Goal: Task Accomplishment & Management: Manage account settings

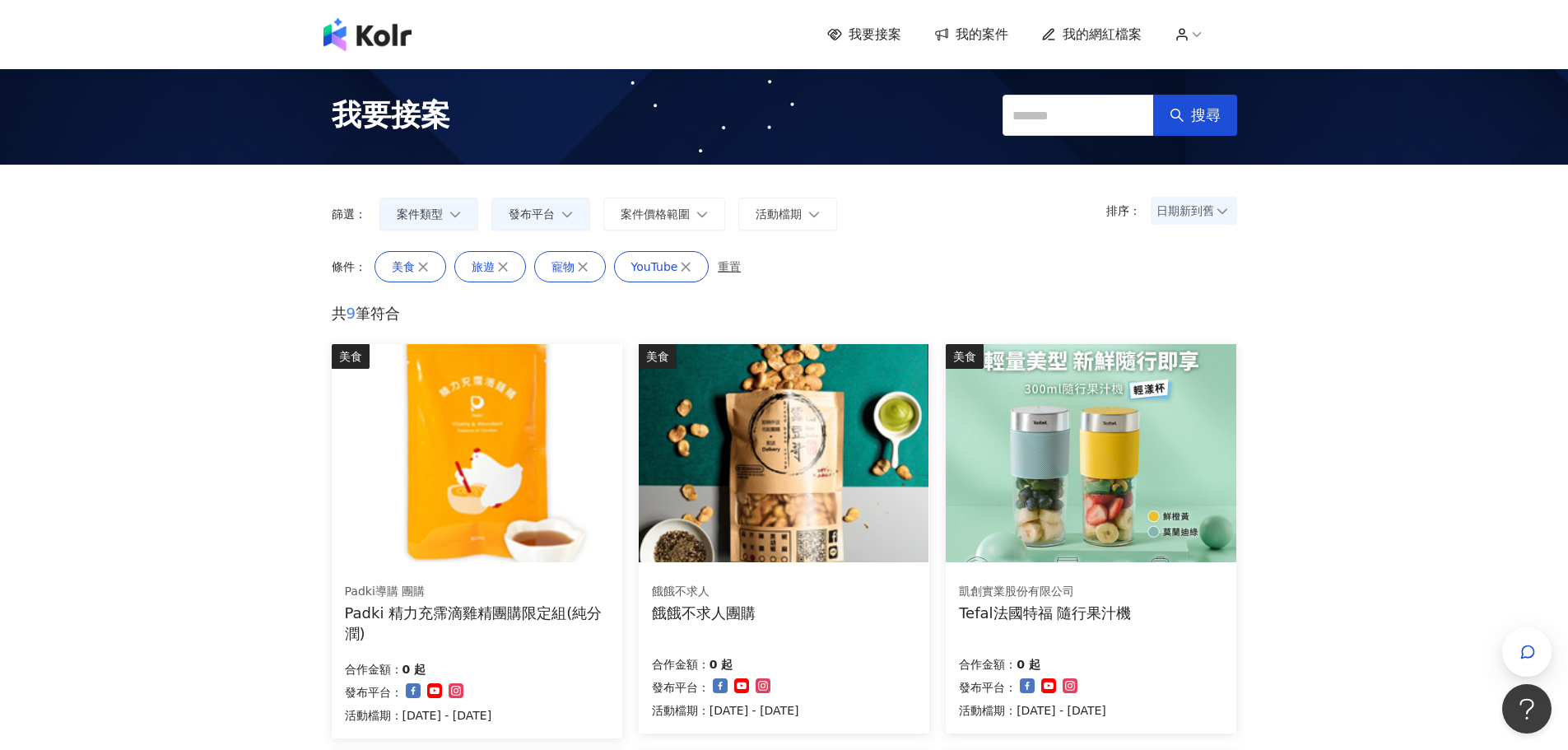
click at [881, 29] on span "我要接案" at bounding box center [875, 34] width 53 height 18
click at [872, 37] on span "我要接案" at bounding box center [875, 34] width 53 height 18
click at [1197, 35] on icon at bounding box center [1196, 34] width 15 height 15
click at [890, 37] on span "我要接案" at bounding box center [875, 34] width 53 height 18
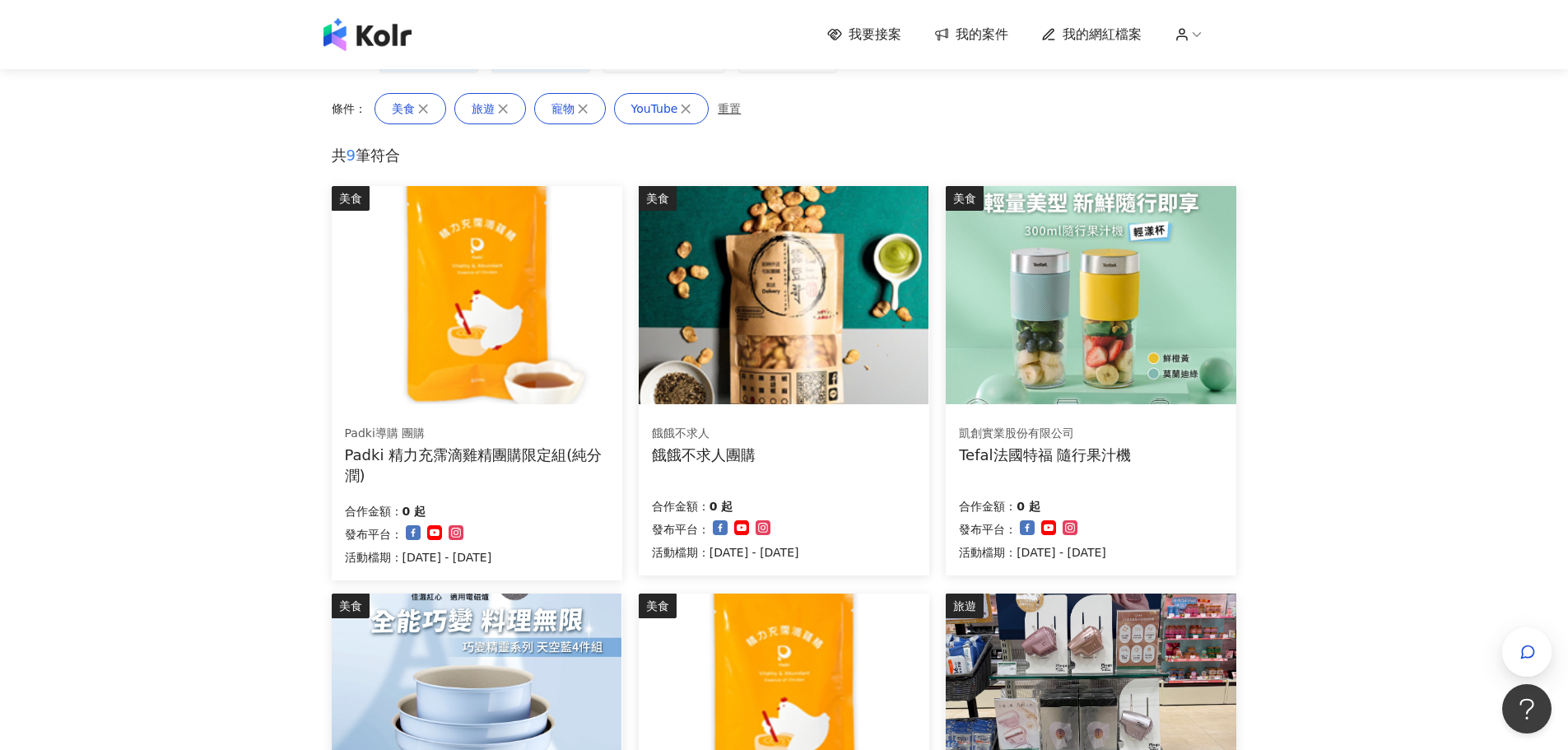
scroll to position [165, 0]
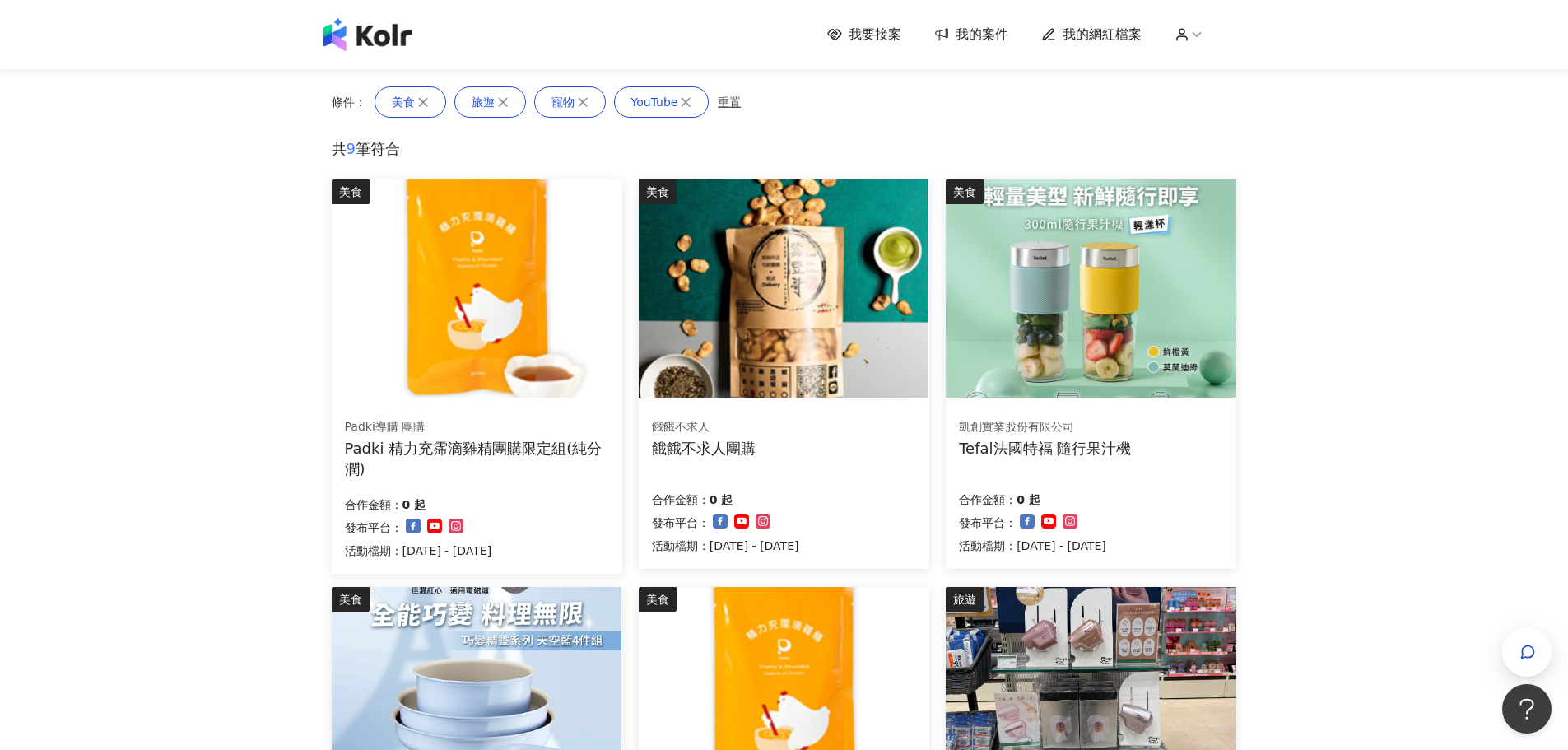
click at [767, 275] on img at bounding box center [784, 288] width 290 height 219
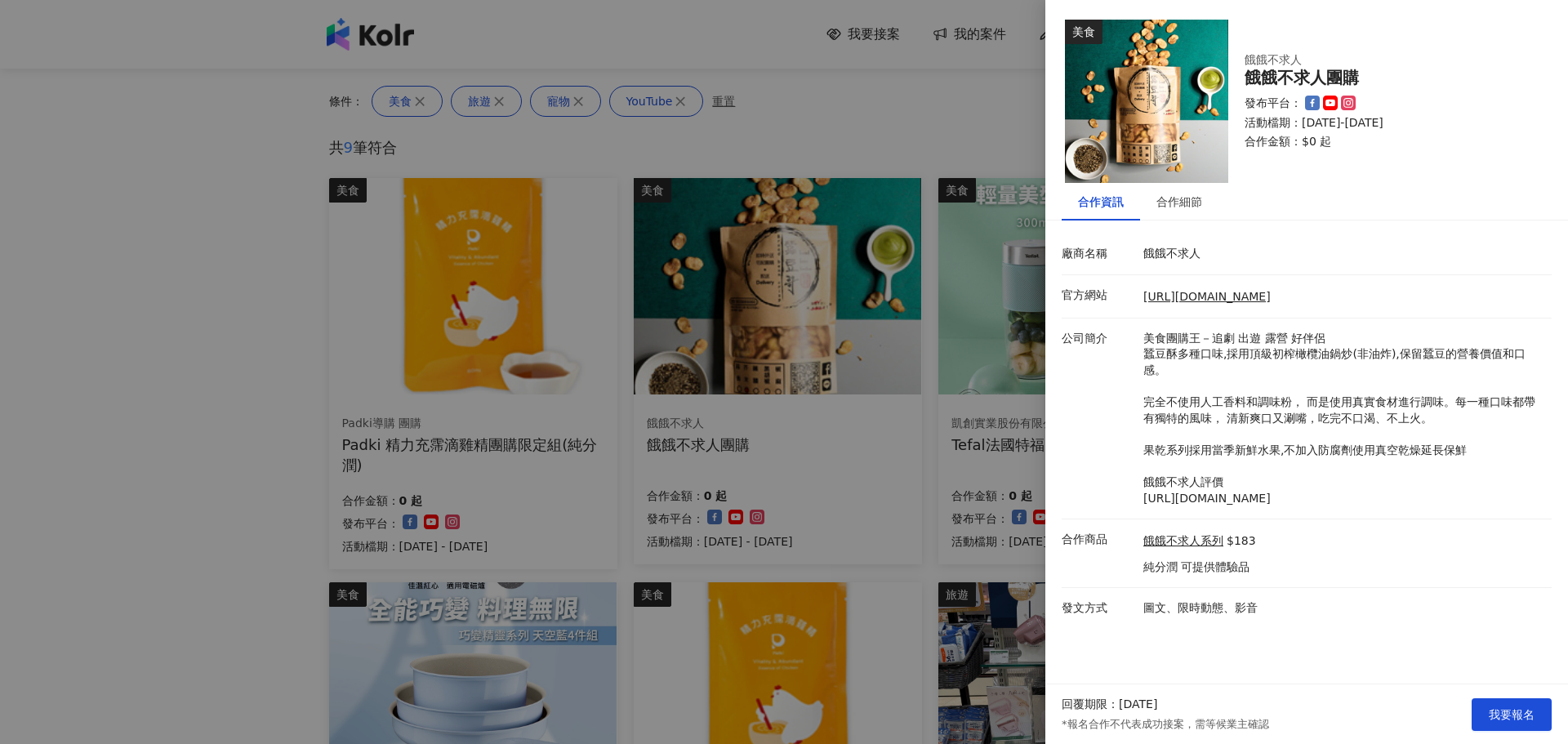
click at [267, 292] on div at bounding box center [784, 372] width 1568 height 744
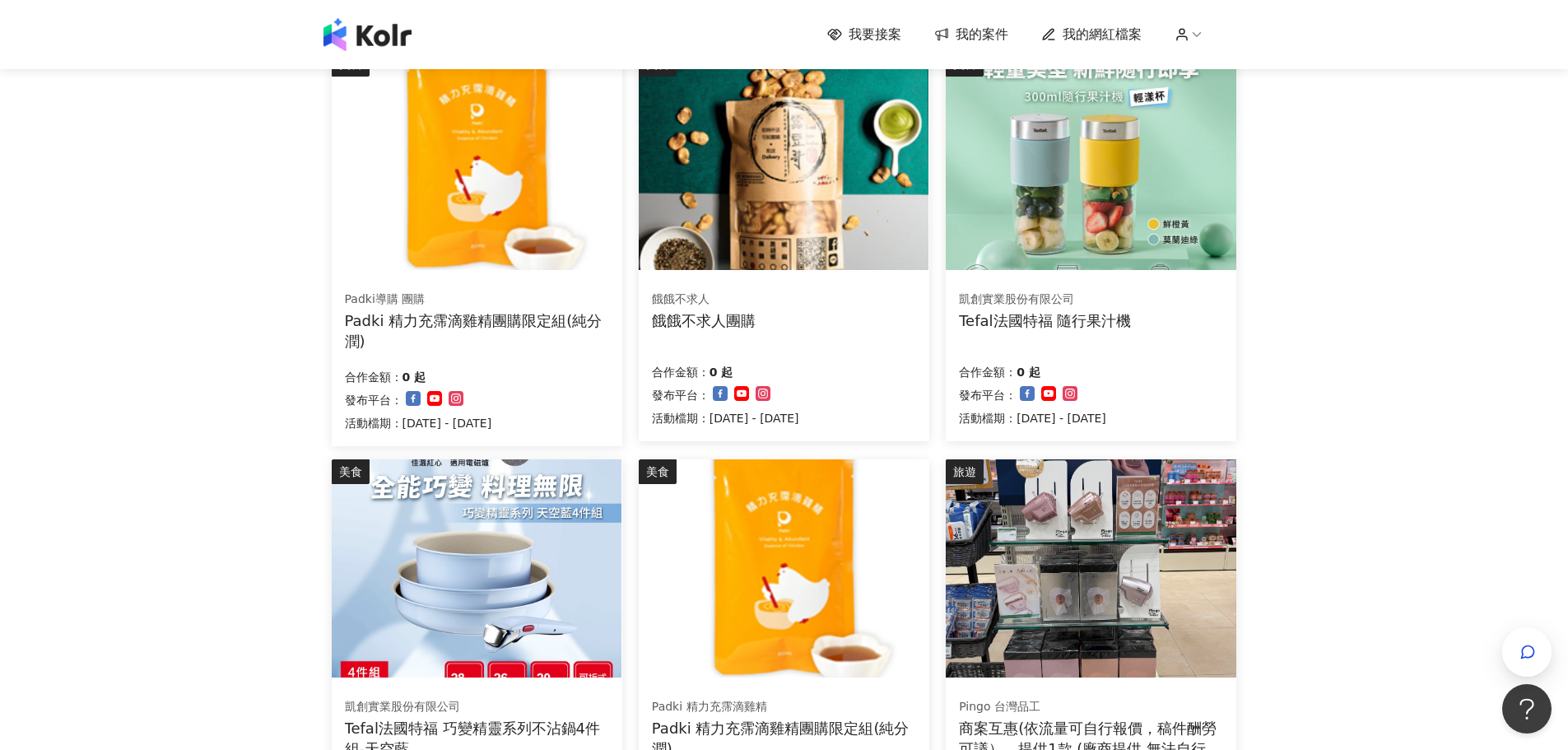
scroll to position [329, 0]
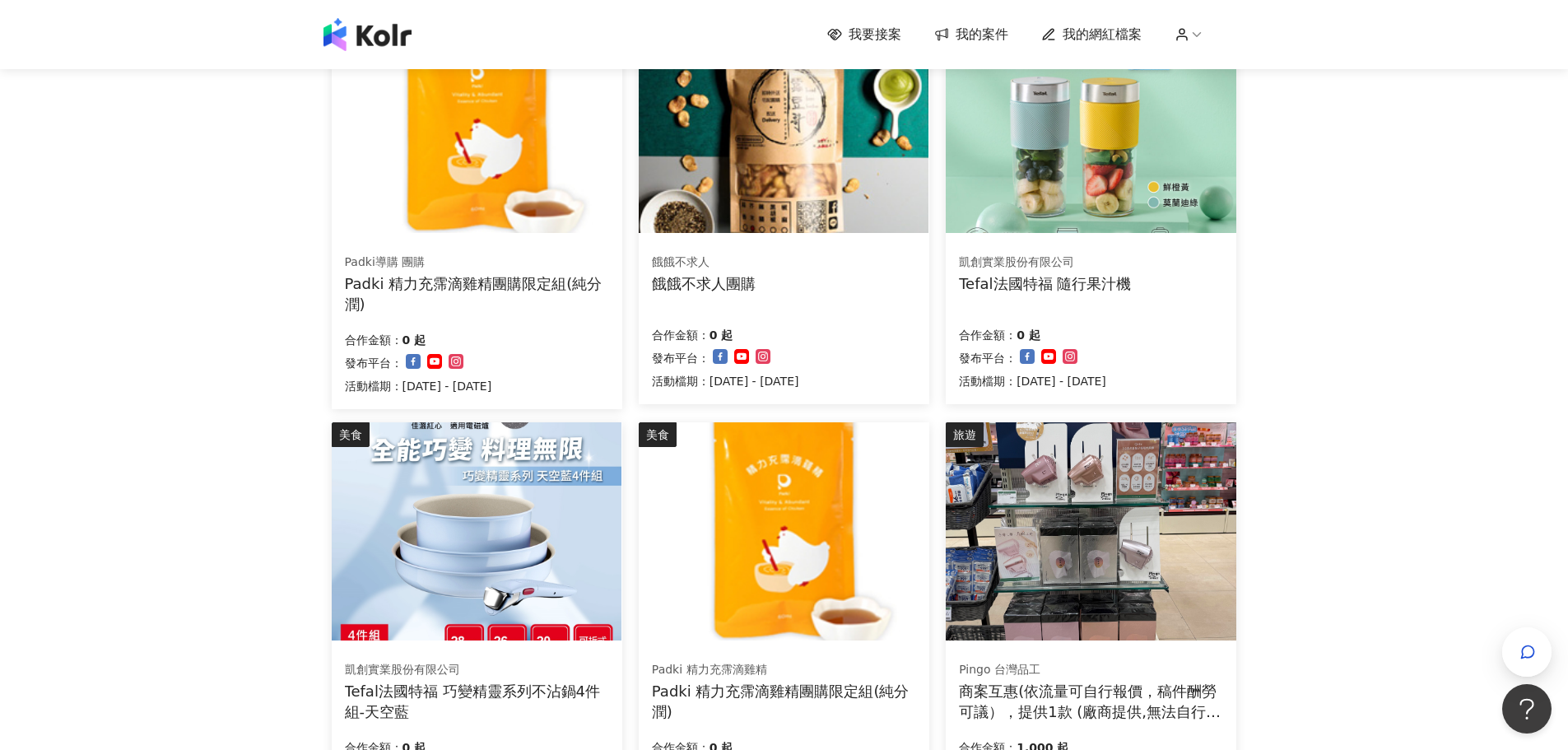
click at [475, 506] on img at bounding box center [476, 531] width 290 height 219
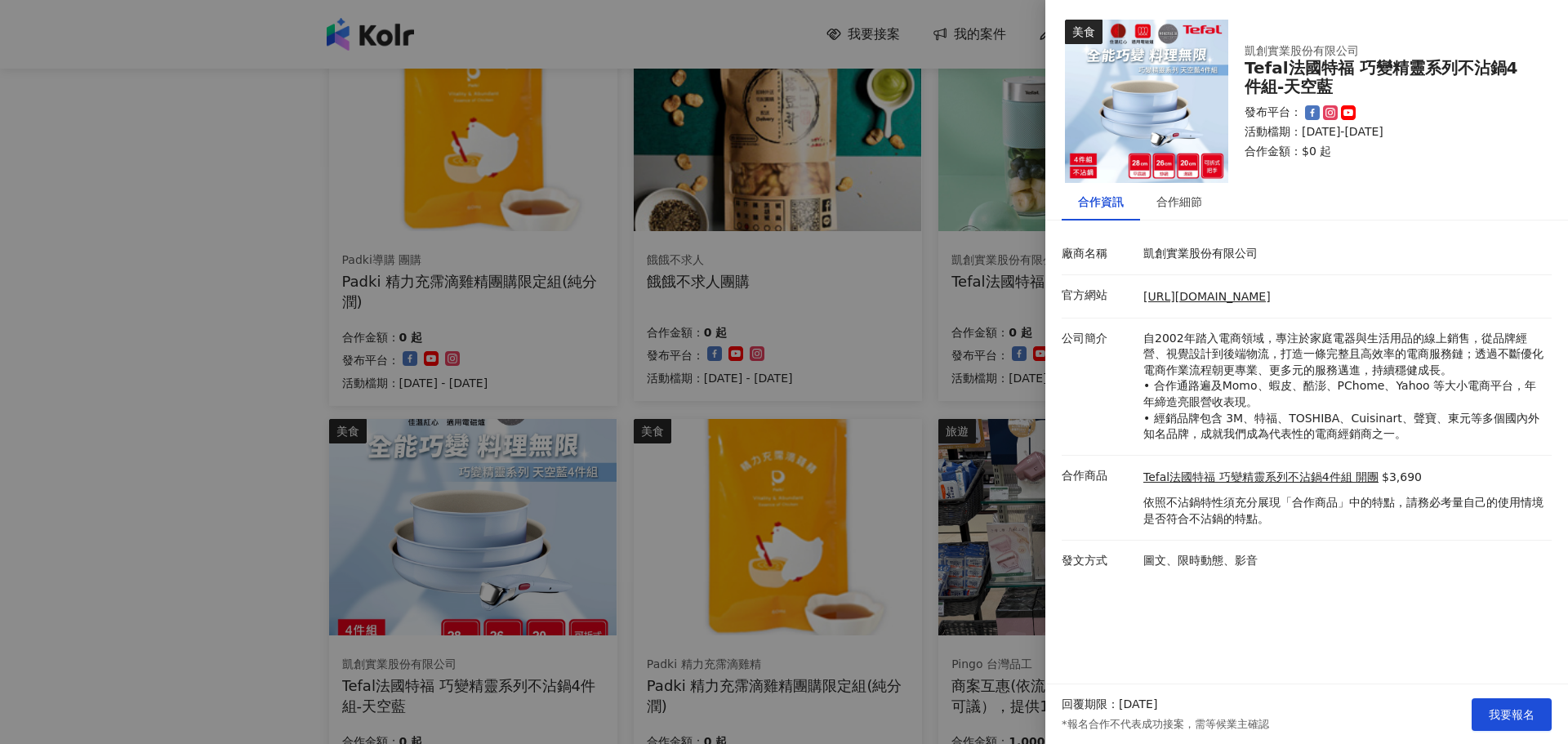
click at [198, 409] on div at bounding box center [784, 372] width 1568 height 744
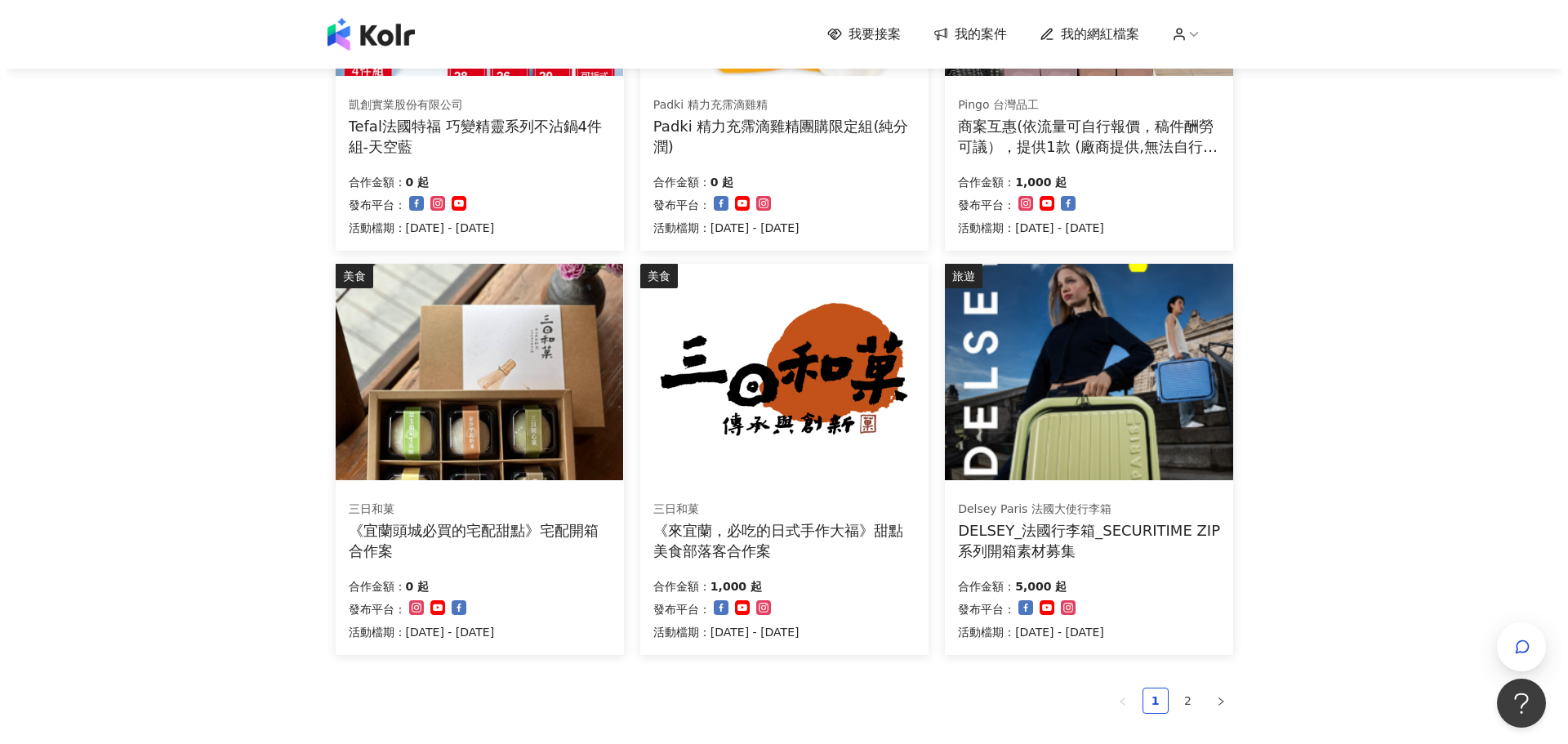
scroll to position [1062, 0]
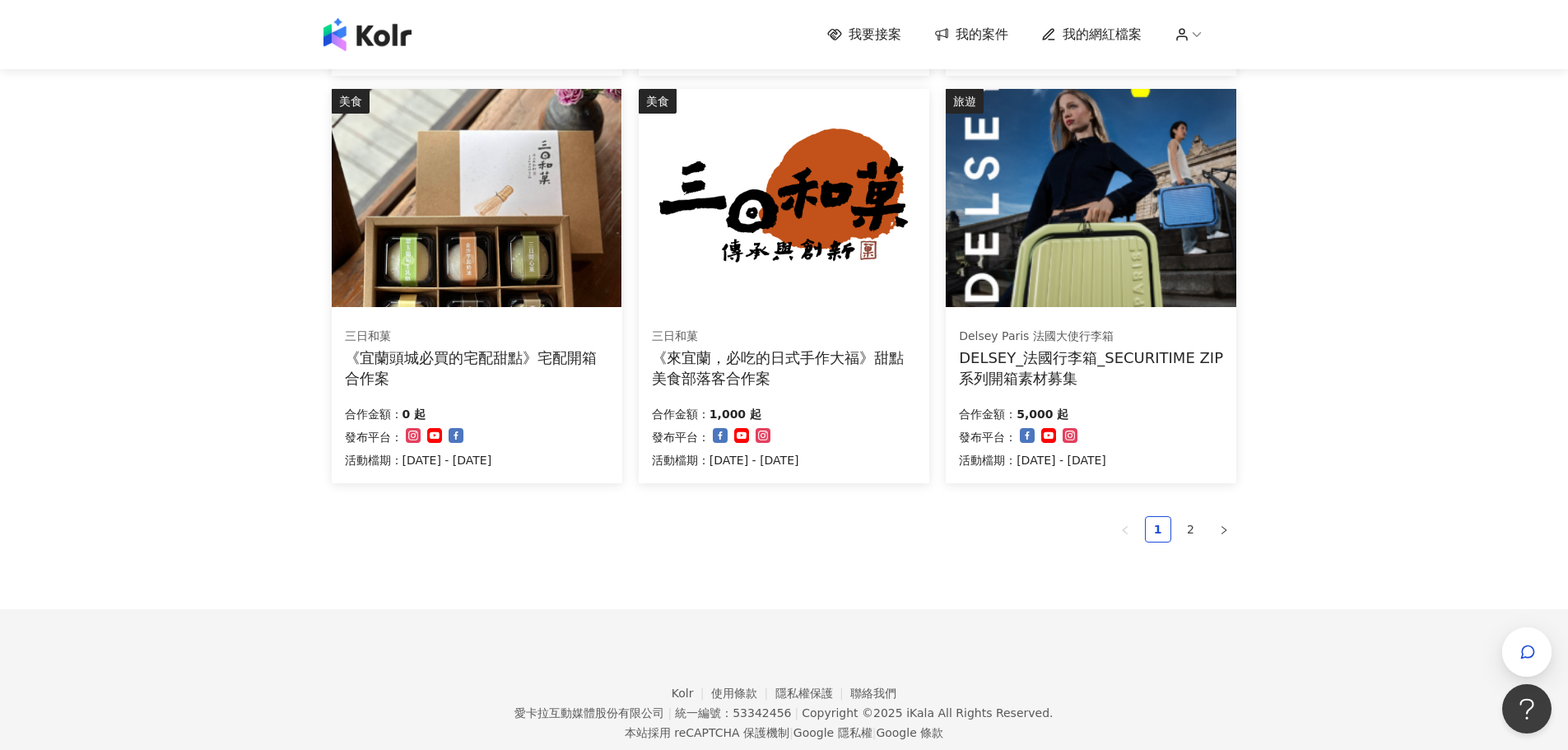
click at [1122, 273] on img at bounding box center [1090, 198] width 290 height 219
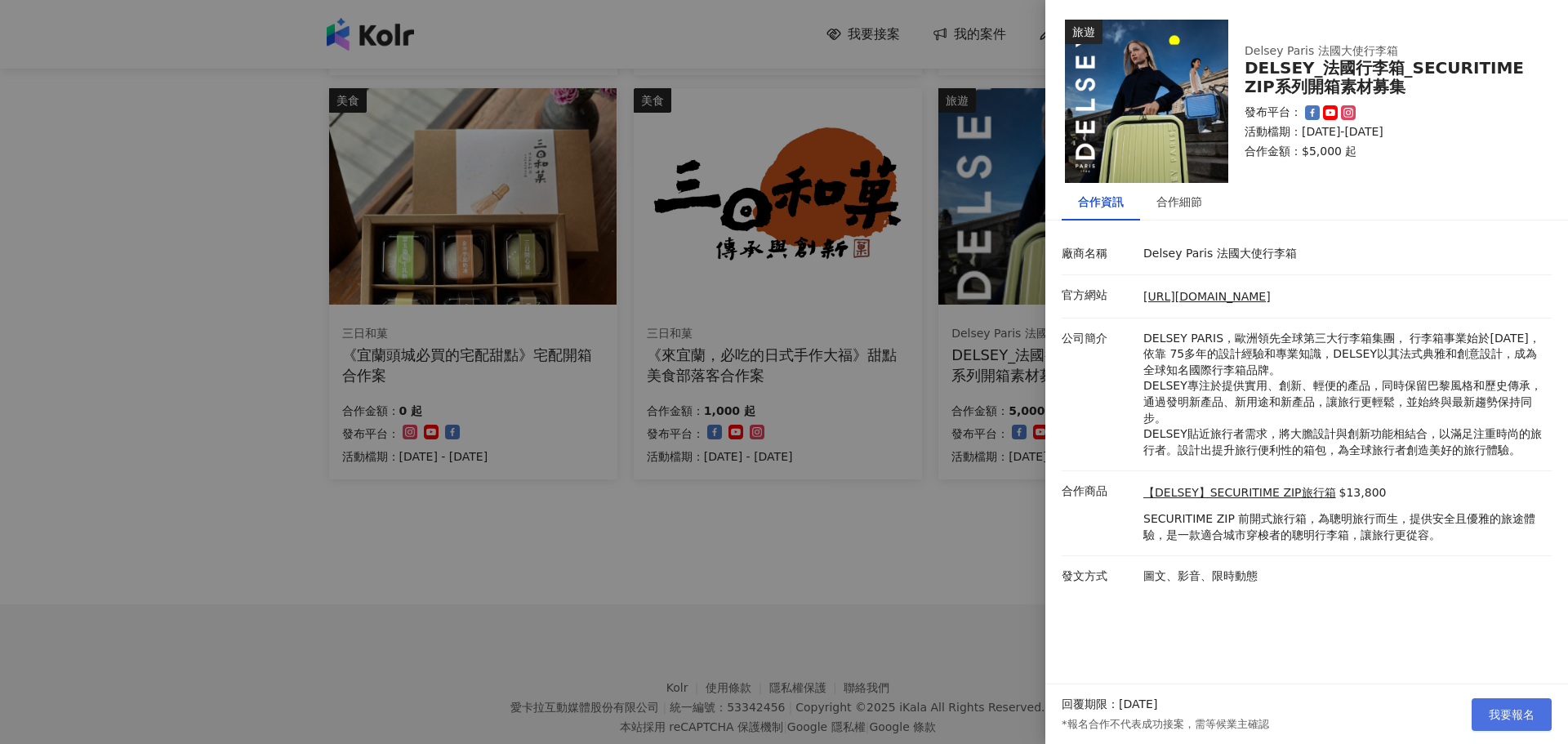
click at [1503, 717] on span "我要報名" at bounding box center [1511, 715] width 46 height 13
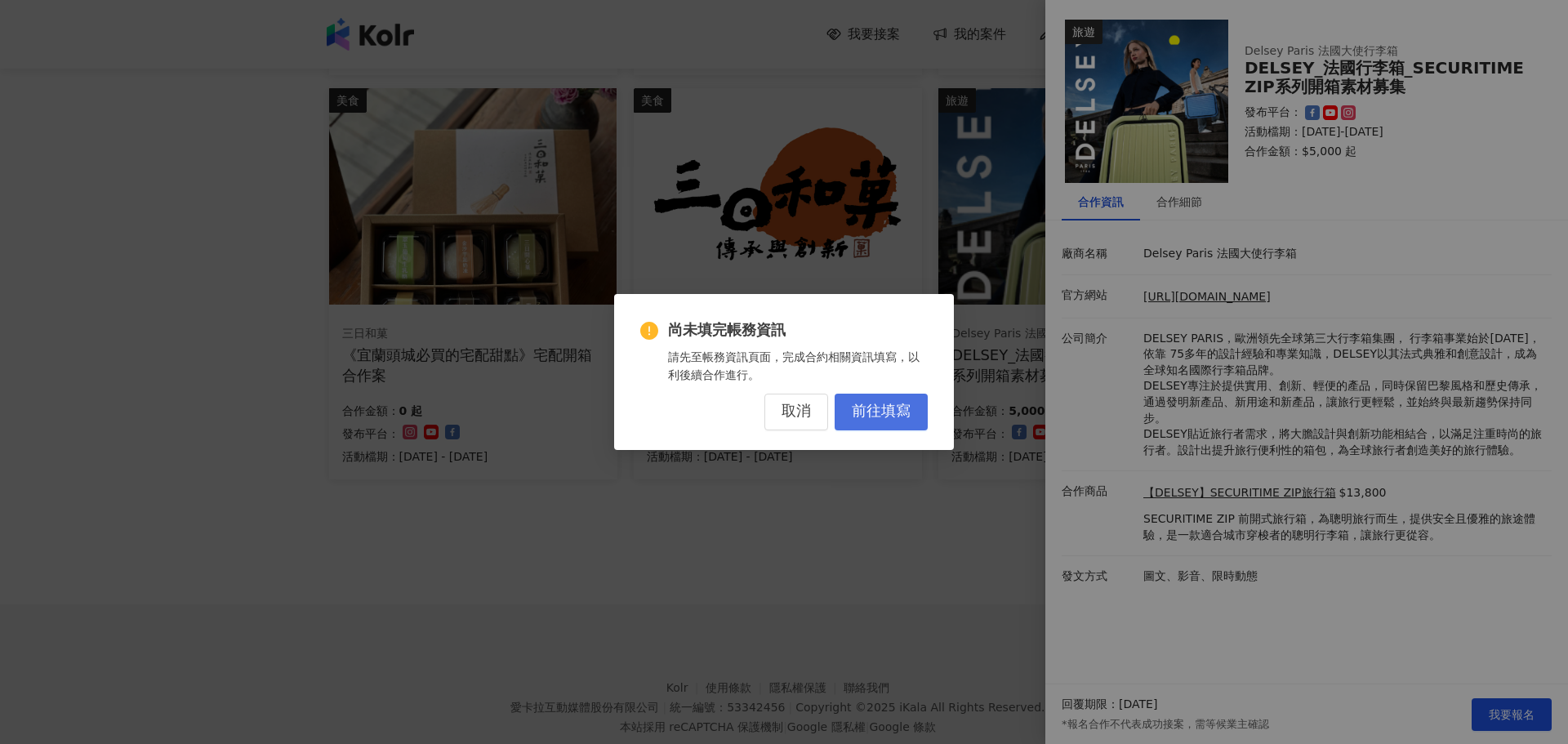
click at [885, 405] on span "前往填寫" at bounding box center [881, 411] width 59 height 18
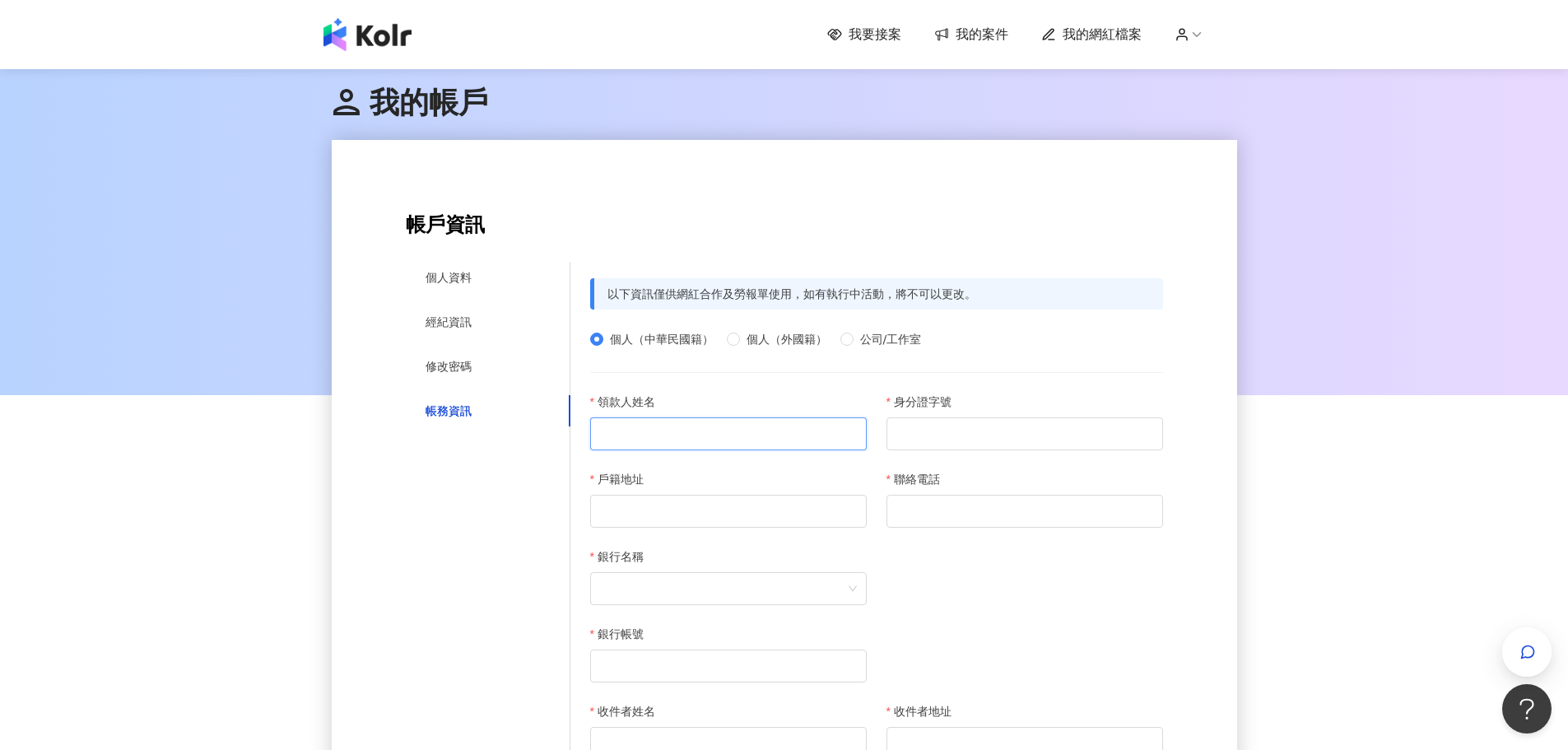
click at [641, 429] on input "領款人姓名" at bounding box center [729, 434] width 277 height 33
type input "***"
click at [952, 422] on input "身分證字號" at bounding box center [1025, 434] width 277 height 33
type input "**********"
click at [737, 517] on input "戶籍地址" at bounding box center [729, 511] width 277 height 33
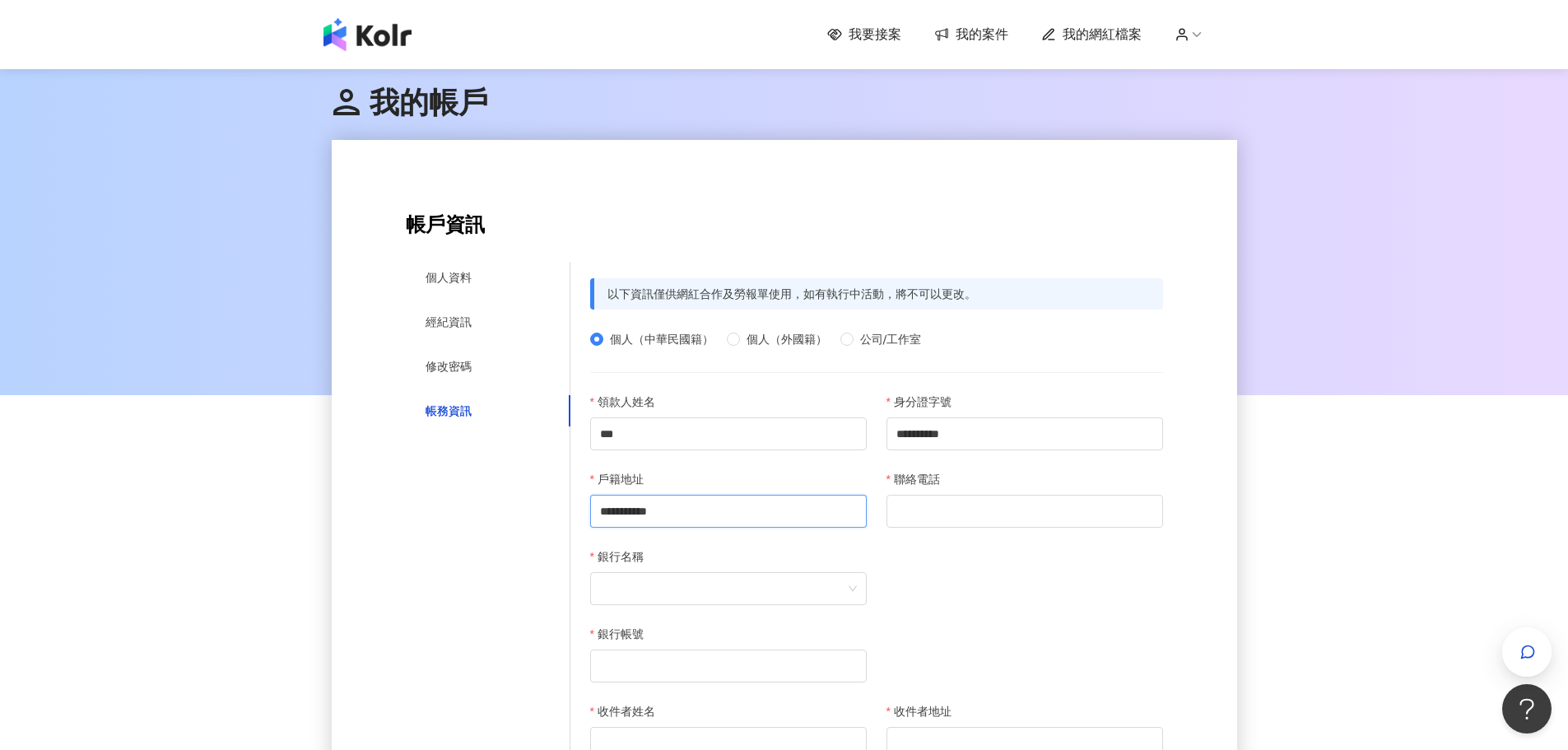
click at [601, 511] on input "**********" at bounding box center [729, 511] width 277 height 33
type input "**********"
click at [976, 527] on input "聯絡電話" at bounding box center [1025, 511] width 277 height 33
type input "**********"
click at [974, 557] on div at bounding box center [1025, 586] width 296 height 78
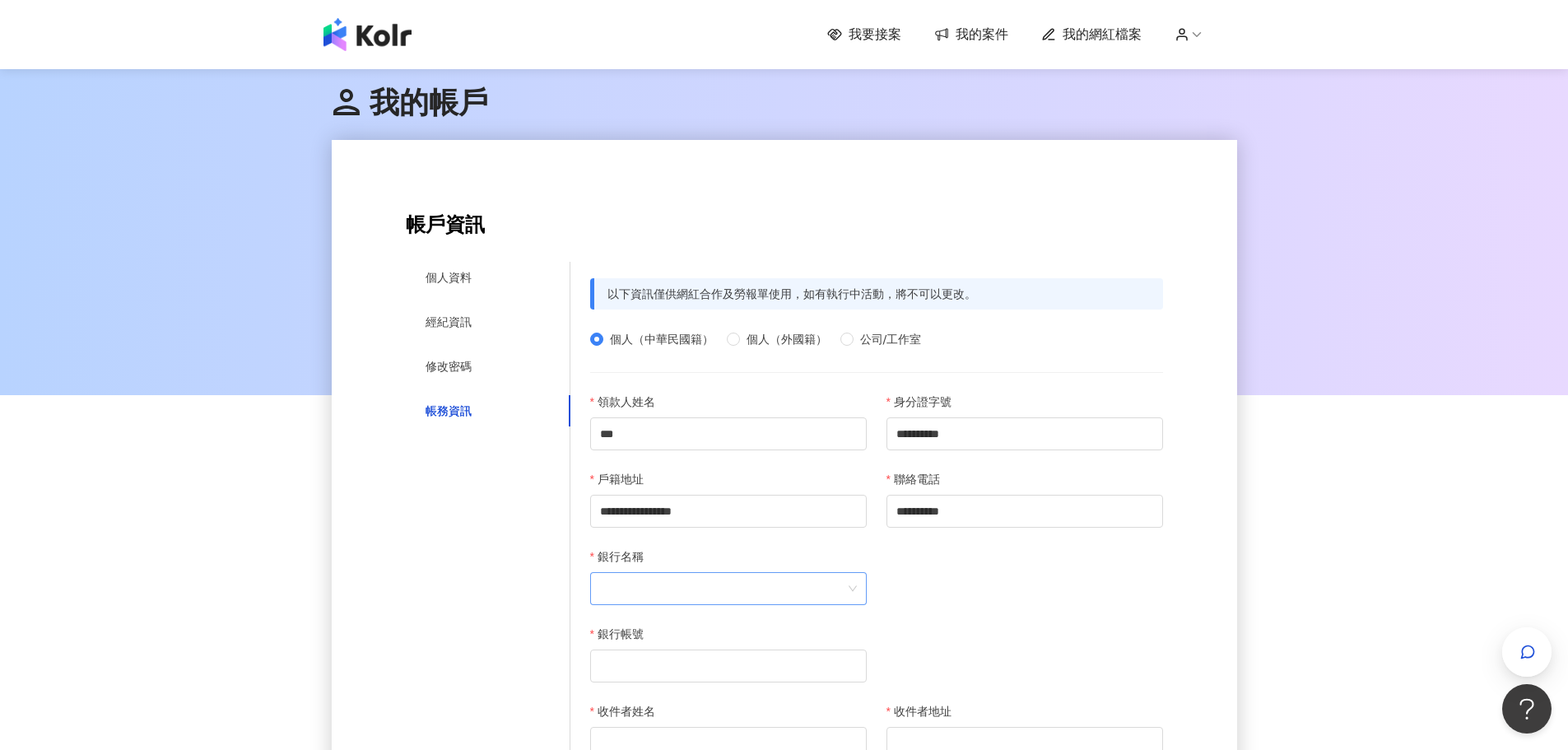
click at [670, 589] on span at bounding box center [728, 589] width 257 height 31
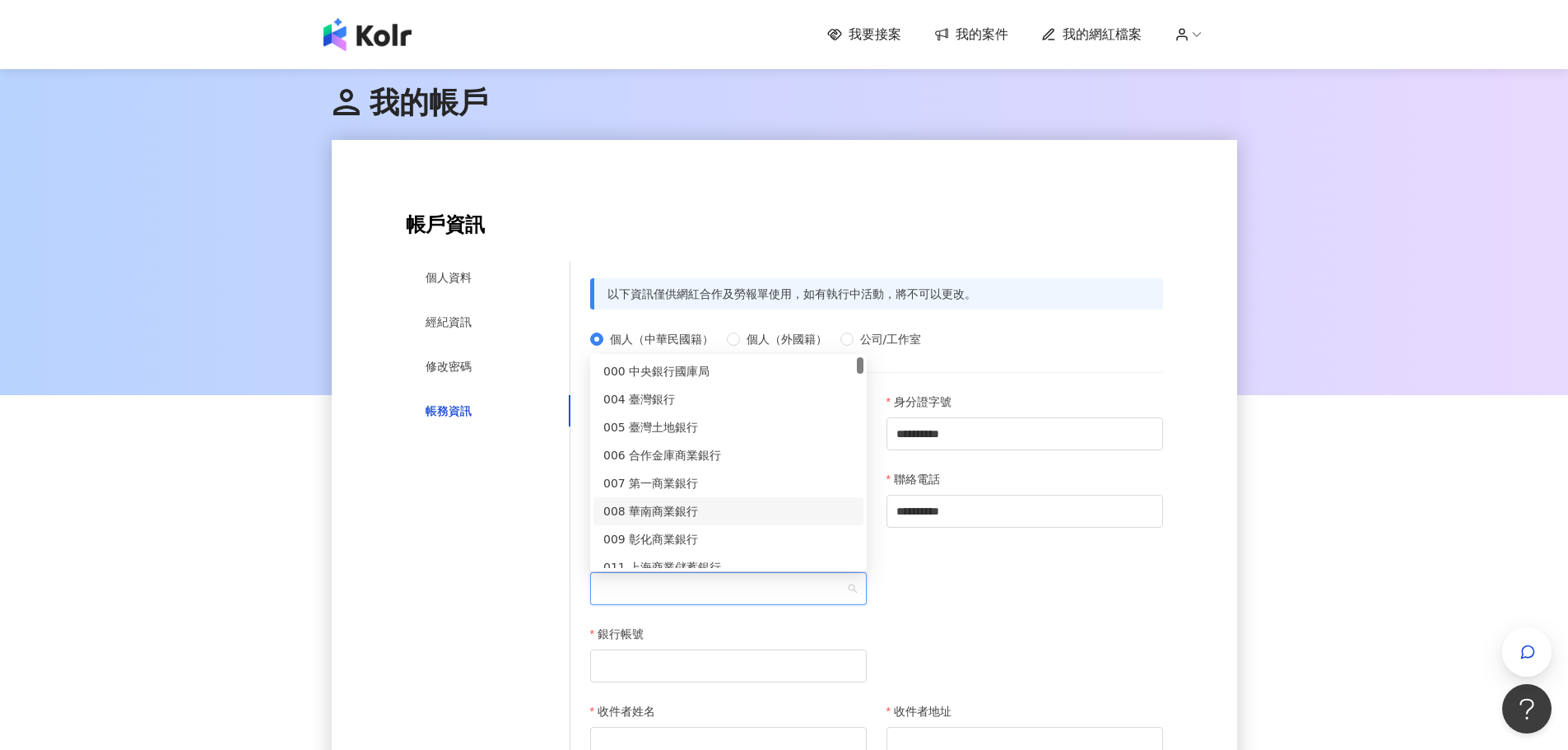
click at [1033, 572] on div at bounding box center [1025, 586] width 296 height 78
click at [683, 589] on span at bounding box center [728, 589] width 257 height 31
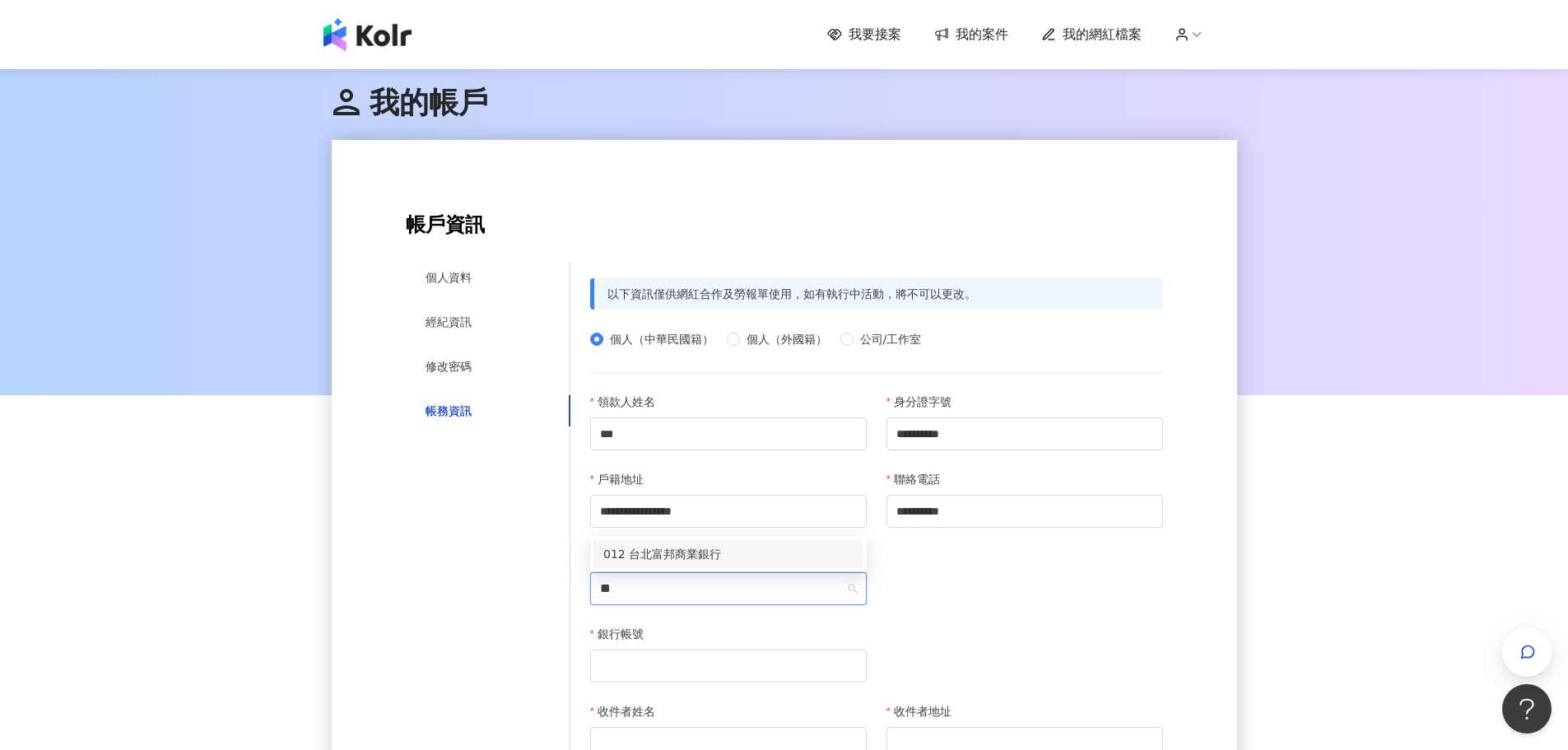
type input "*"
type input "**"
click at [683, 549] on div "803 聯邦商業銀行" at bounding box center [728, 554] width 250 height 18
click at [690, 674] on input "銀行帳號" at bounding box center [729, 666] width 277 height 33
click at [951, 582] on span at bounding box center [1025, 589] width 257 height 31
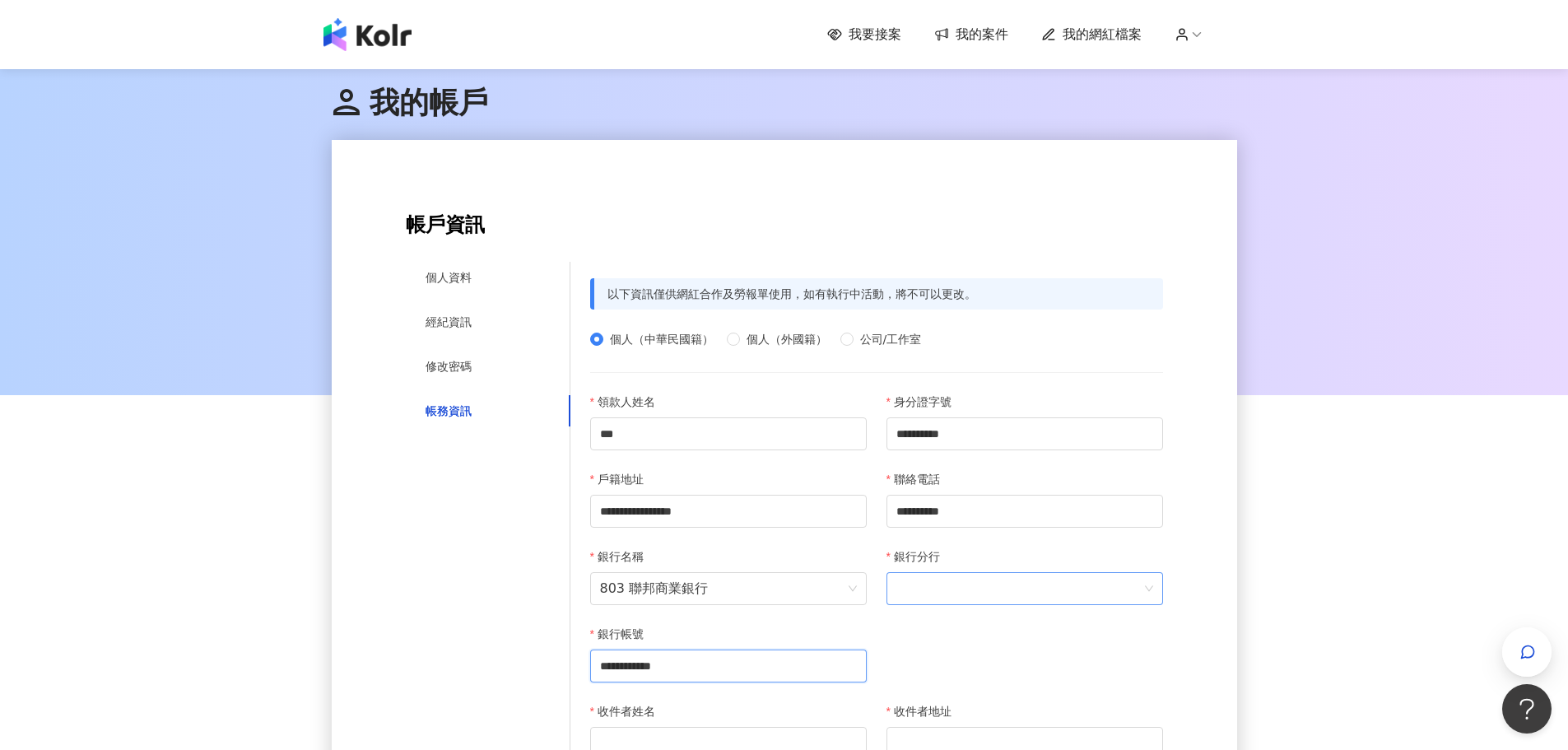
type input "**********"
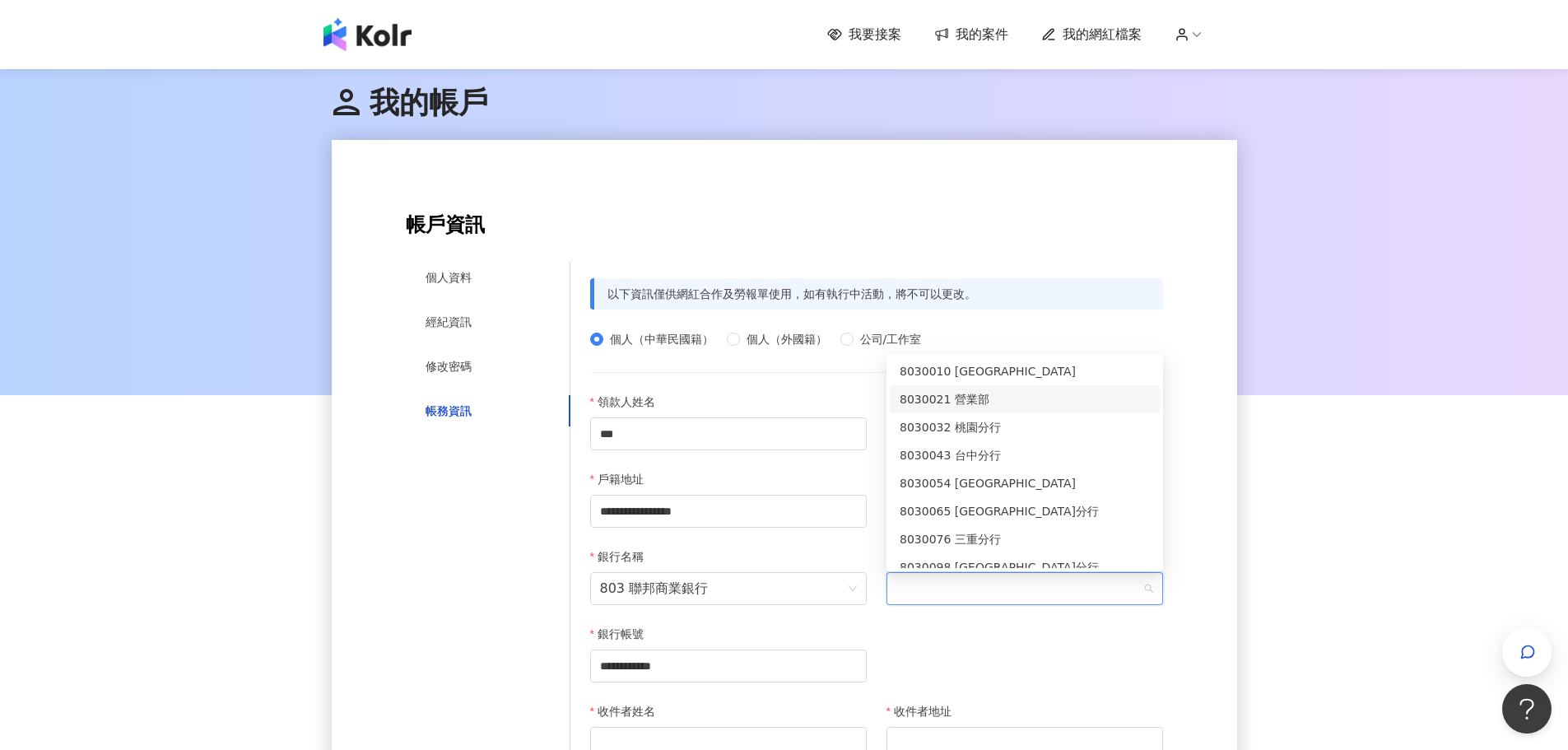
click at [1021, 397] on div "8030021 營業部" at bounding box center [1024, 399] width 250 height 18
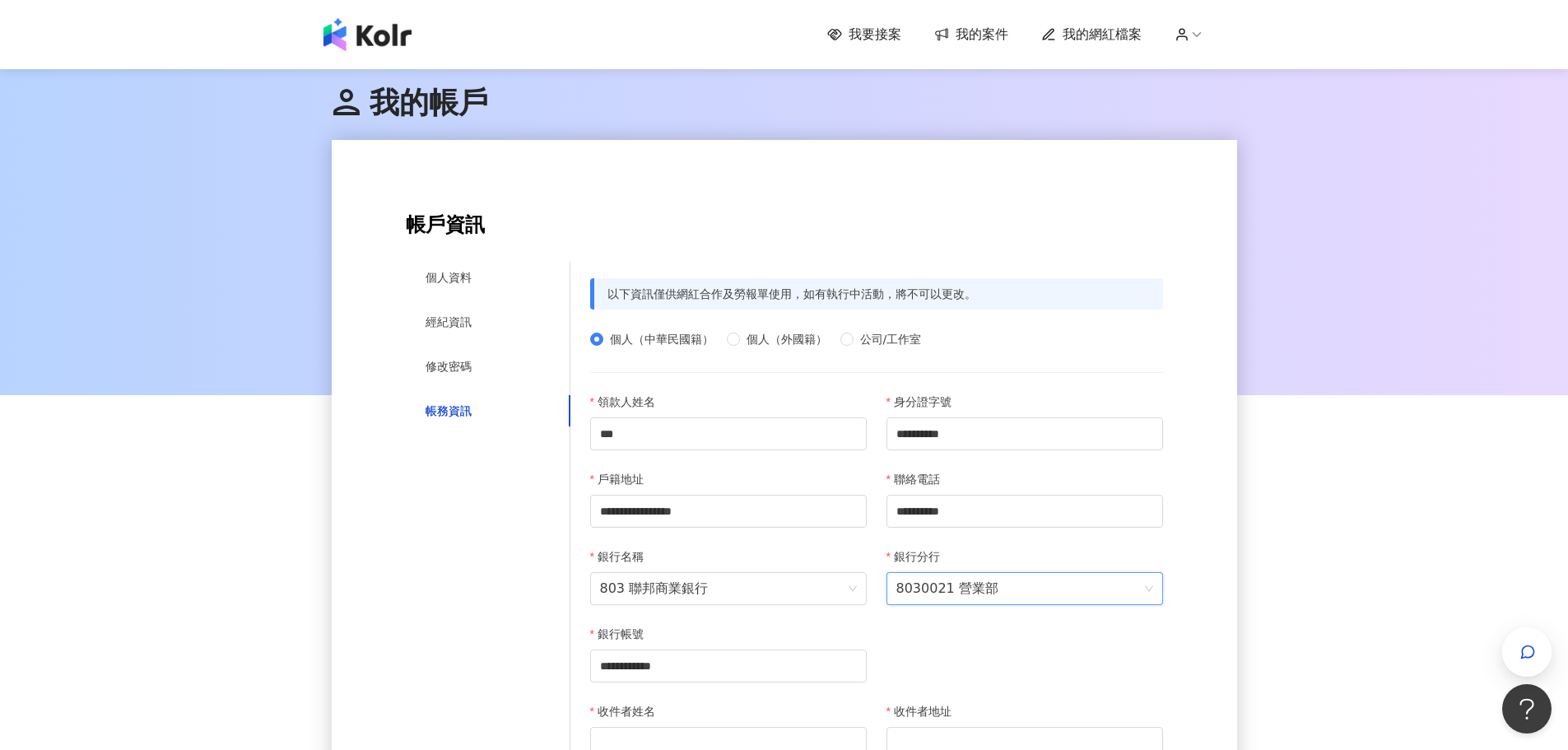
click at [1025, 642] on div "**********" at bounding box center [877, 547] width 593 height 309
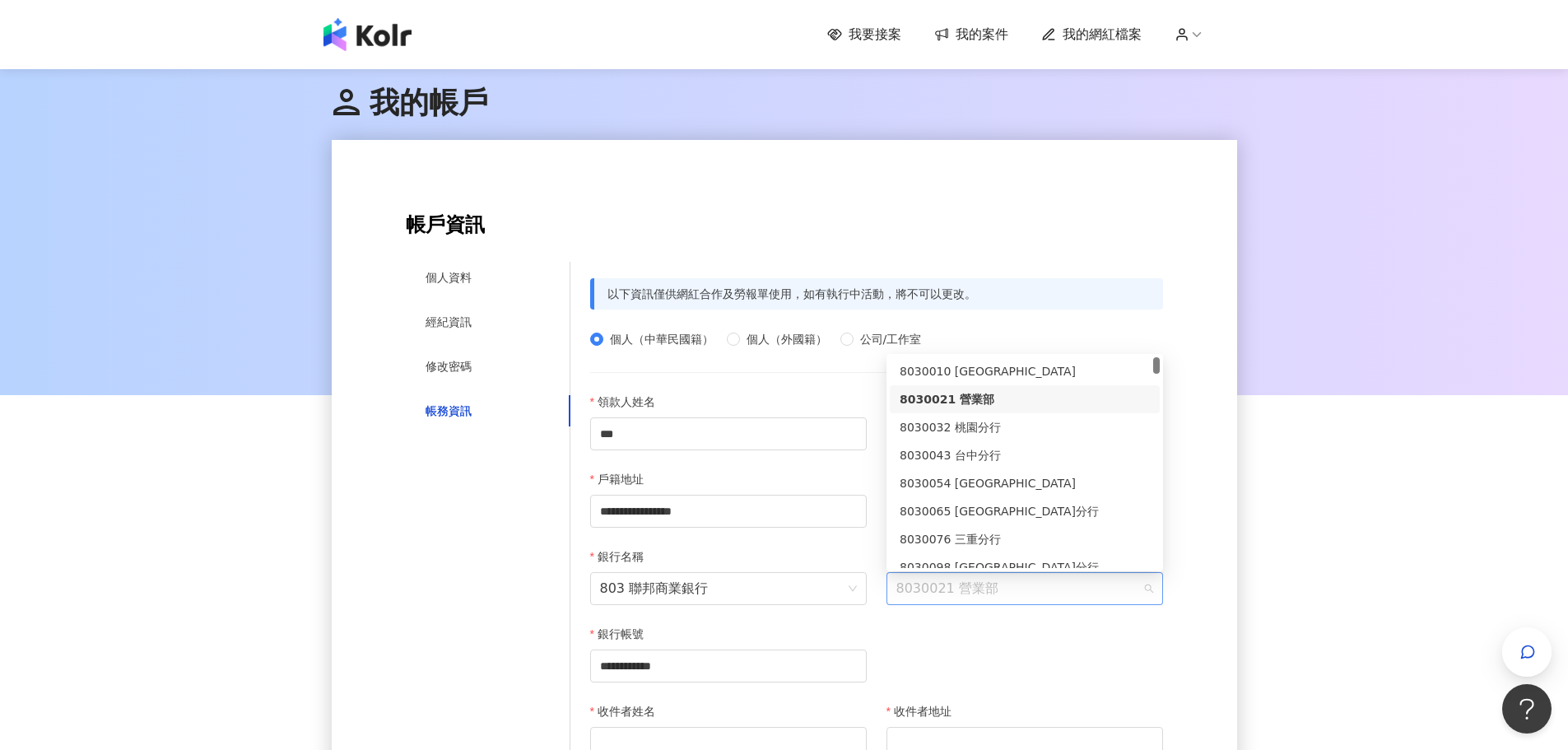
click at [979, 588] on span "8030021 營業部" at bounding box center [1025, 589] width 257 height 31
click at [1012, 649] on div "**********" at bounding box center [877, 547] width 593 height 309
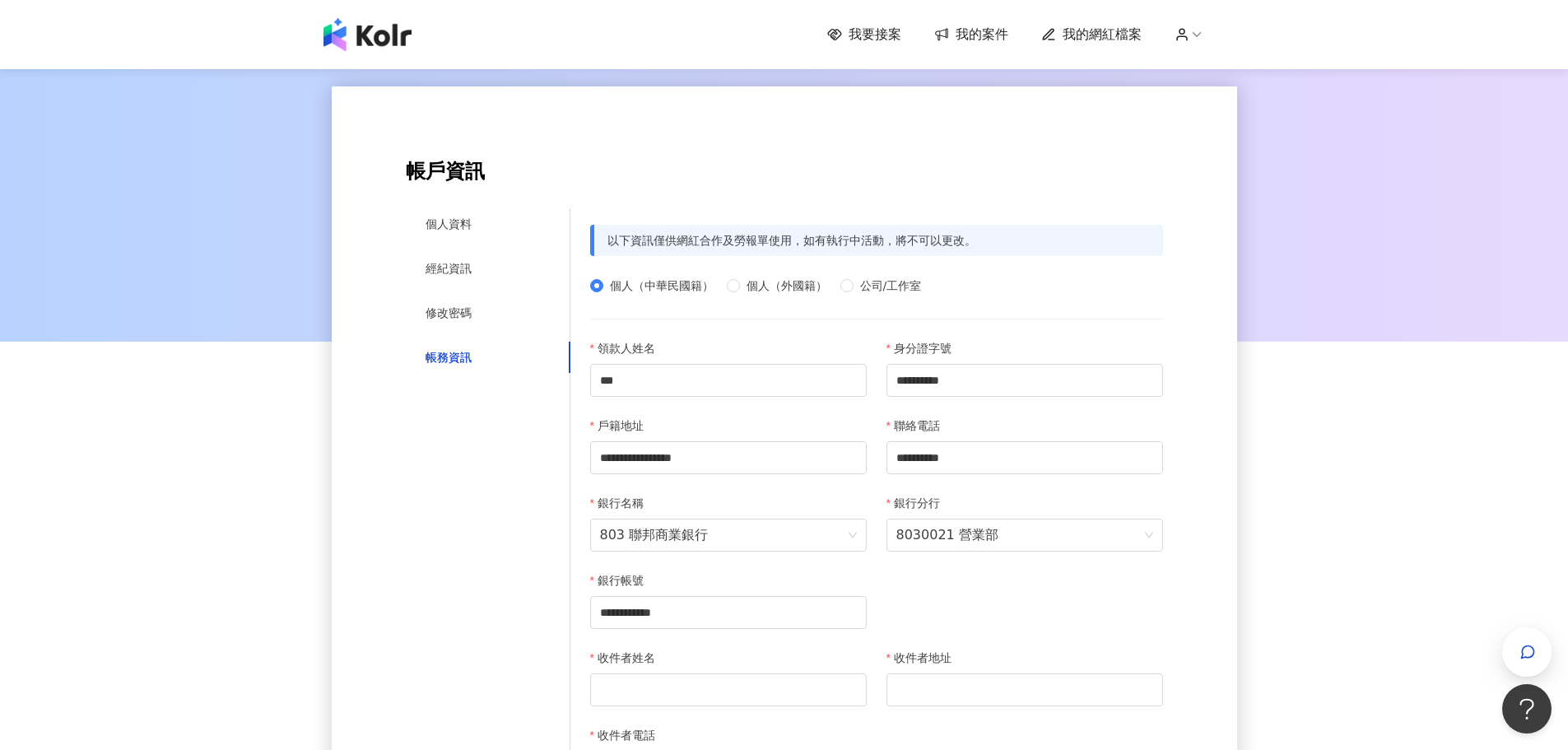
scroll to position [83, 0]
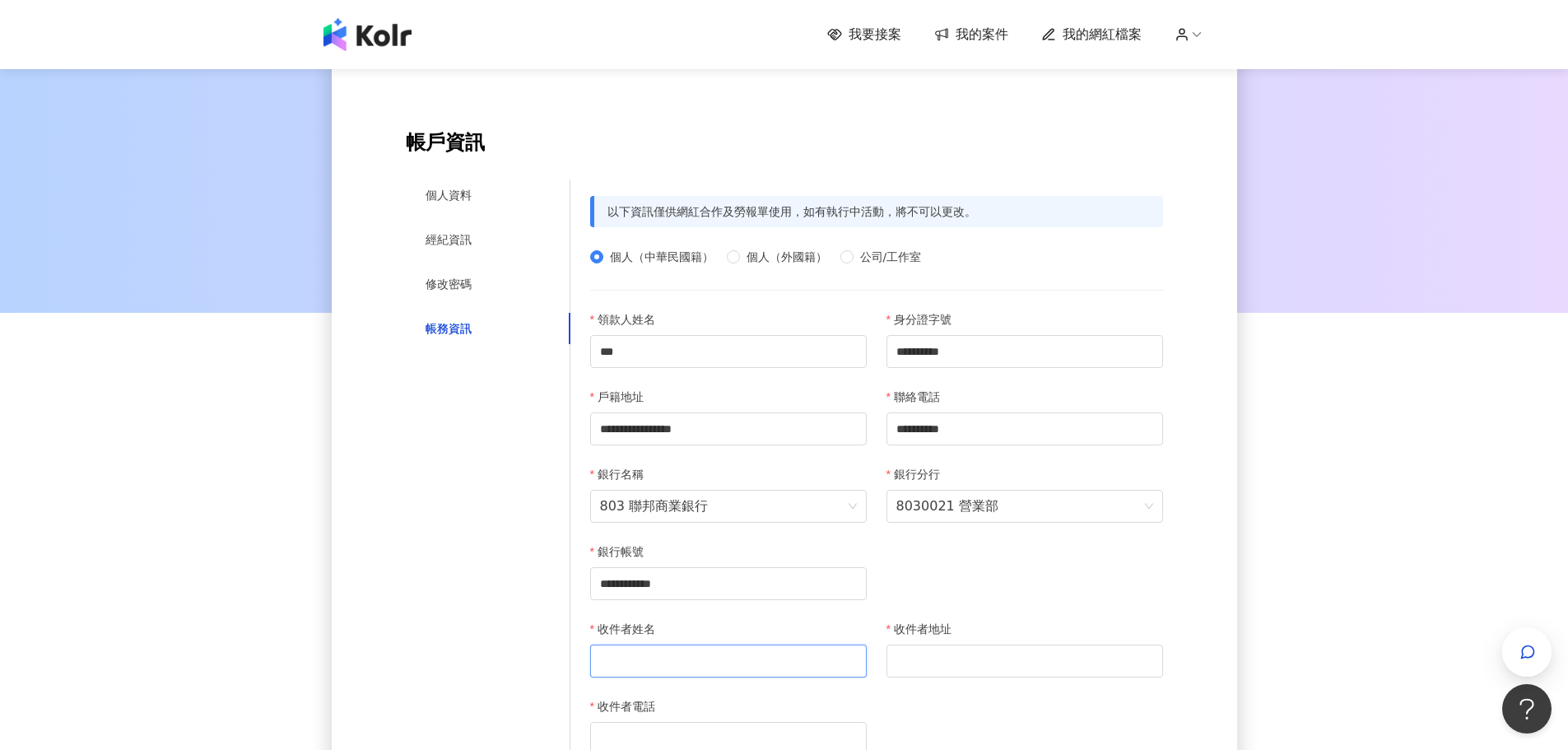
click at [752, 661] on input "收件者姓名" at bounding box center [729, 661] width 277 height 33
type input "***"
drag, startPoint x: 810, startPoint y: 426, endPoint x: 596, endPoint y: 440, distance: 214.5
click at [596, 440] on input "**********" at bounding box center [729, 429] width 277 height 33
click at [751, 476] on div "銀行名稱" at bounding box center [729, 477] width 277 height 24
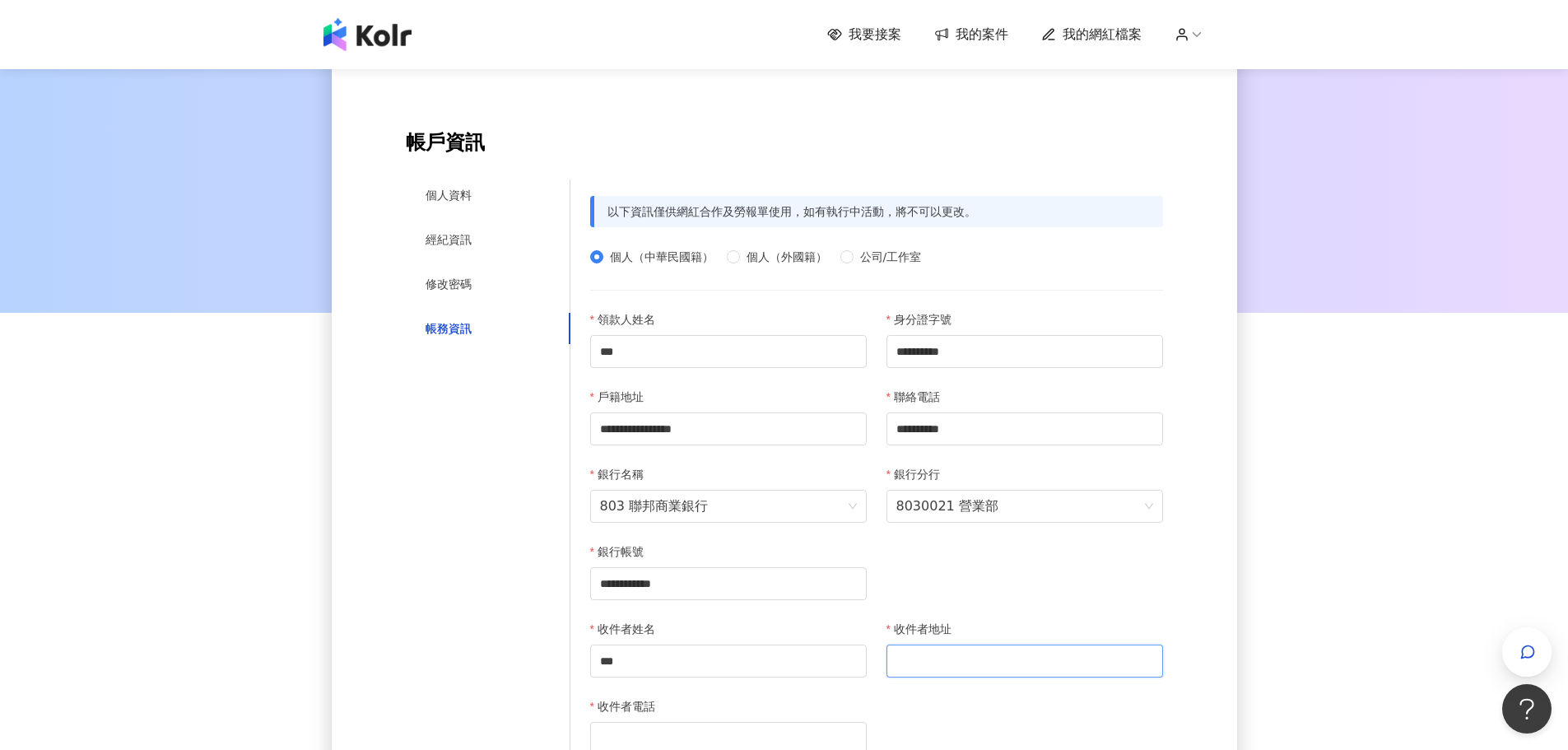
click at [1011, 666] on input "收件者地址" at bounding box center [1025, 661] width 277 height 33
paste input "**********"
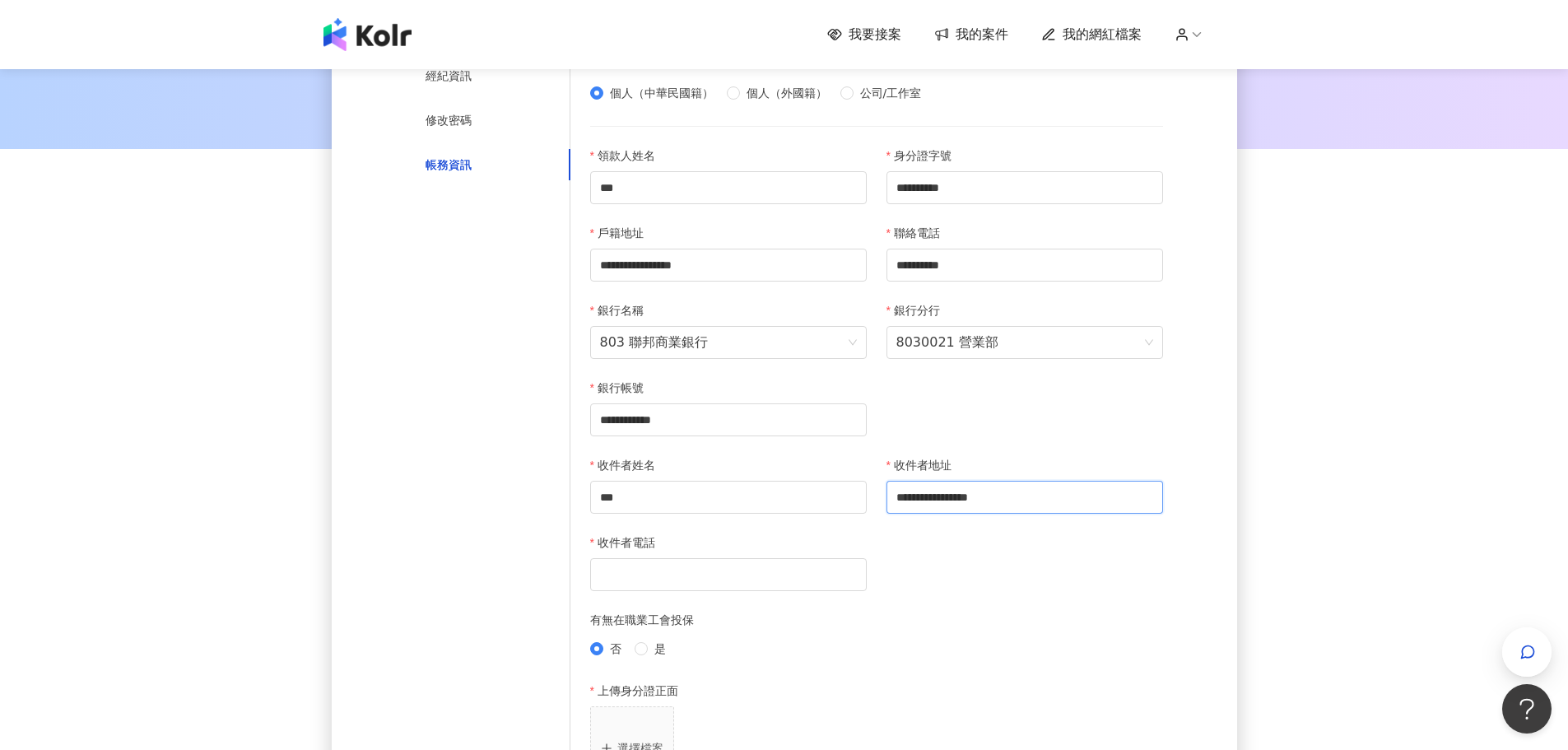
scroll to position [247, 0]
type input "**********"
click at [701, 581] on input "收件者電話" at bounding box center [729, 574] width 277 height 33
drag, startPoint x: 989, startPoint y: 261, endPoint x: 864, endPoint y: 257, distance: 125.1
click at [864, 257] on div "**********" at bounding box center [877, 300] width 593 height 309
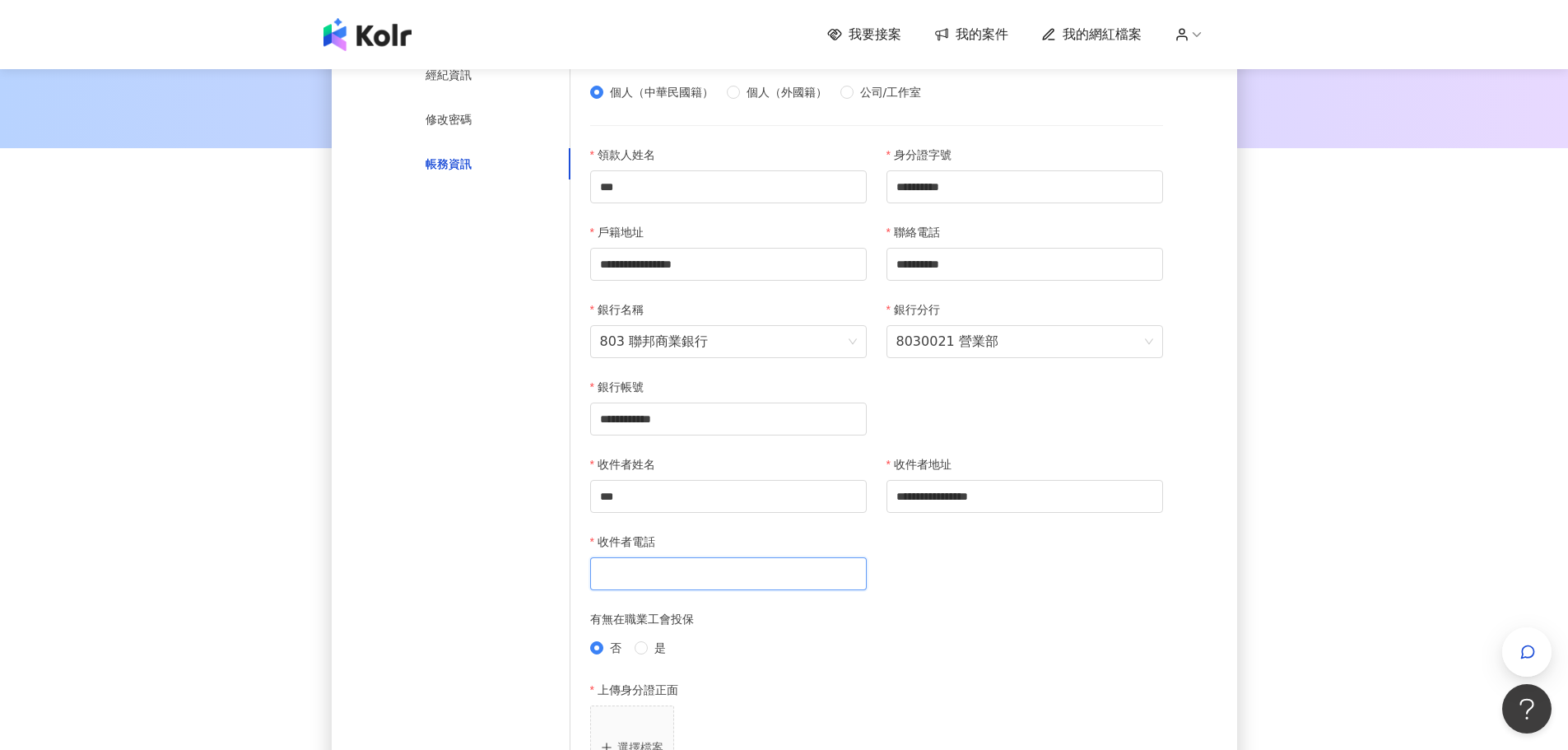
click at [727, 579] on input "收件者電話" at bounding box center [729, 574] width 277 height 33
paste input "**********"
type input "**********"
click at [774, 651] on div "否 是" at bounding box center [877, 648] width 573 height 18
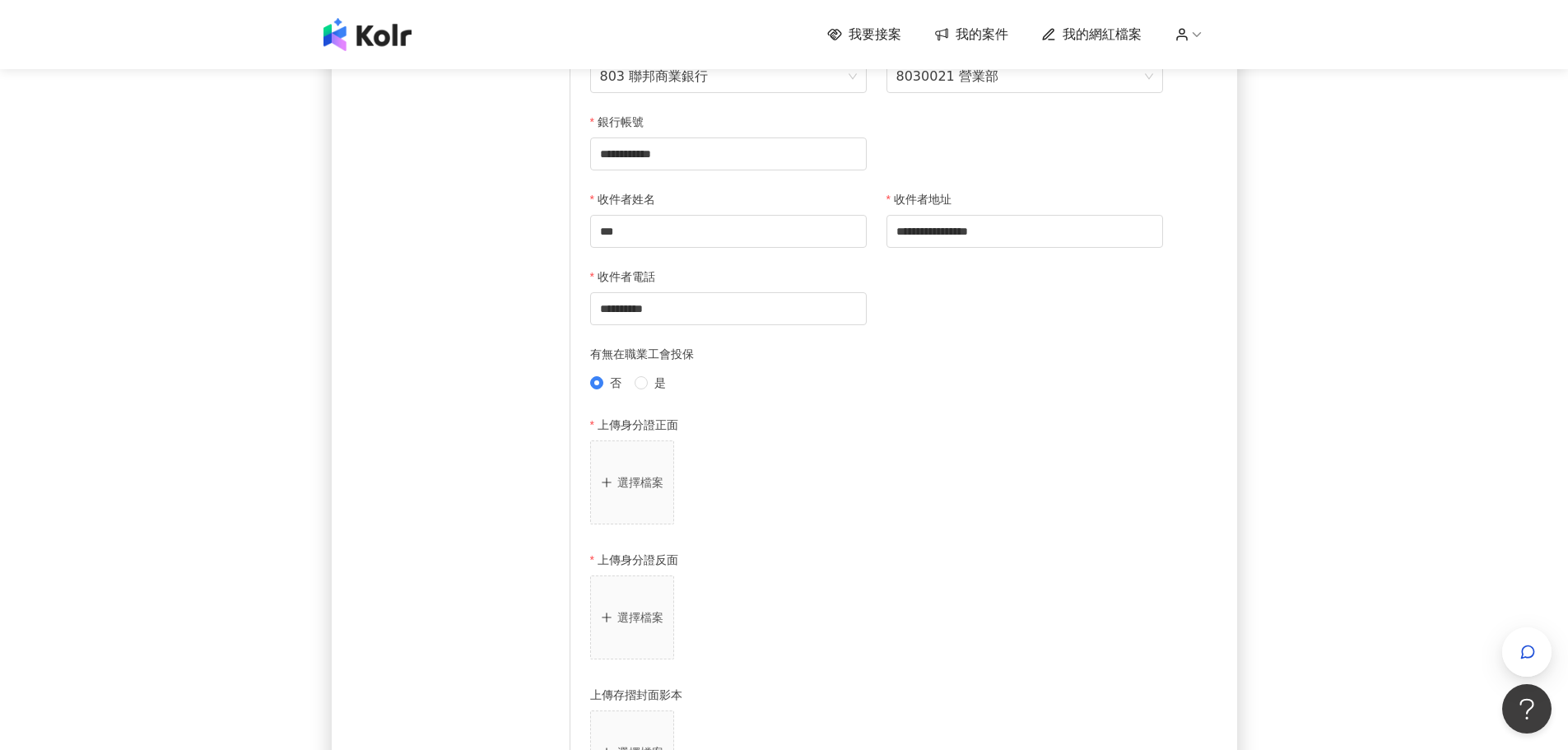
scroll to position [659, 0]
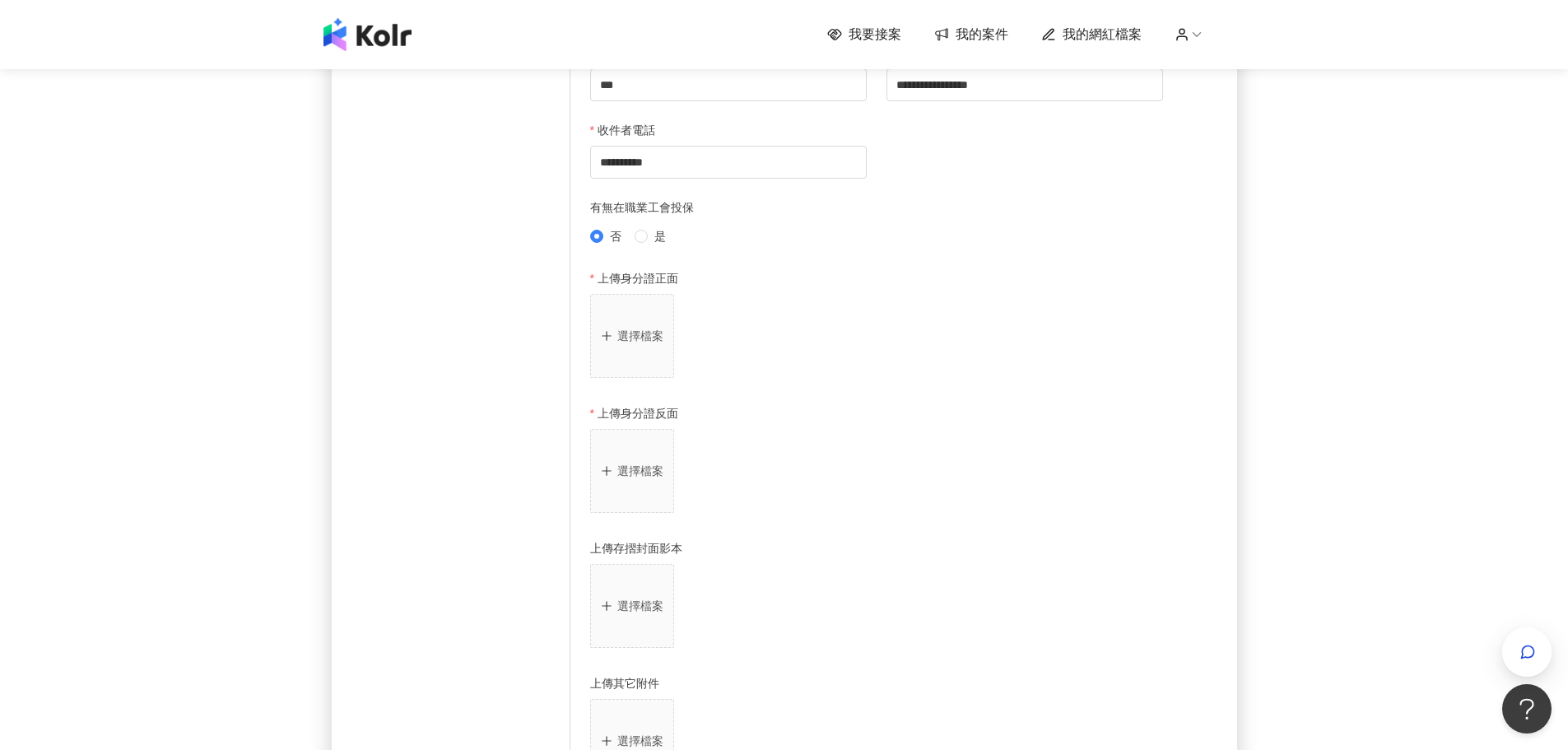
click at [642, 336] on p "選擇檔案" at bounding box center [640, 335] width 46 height 13
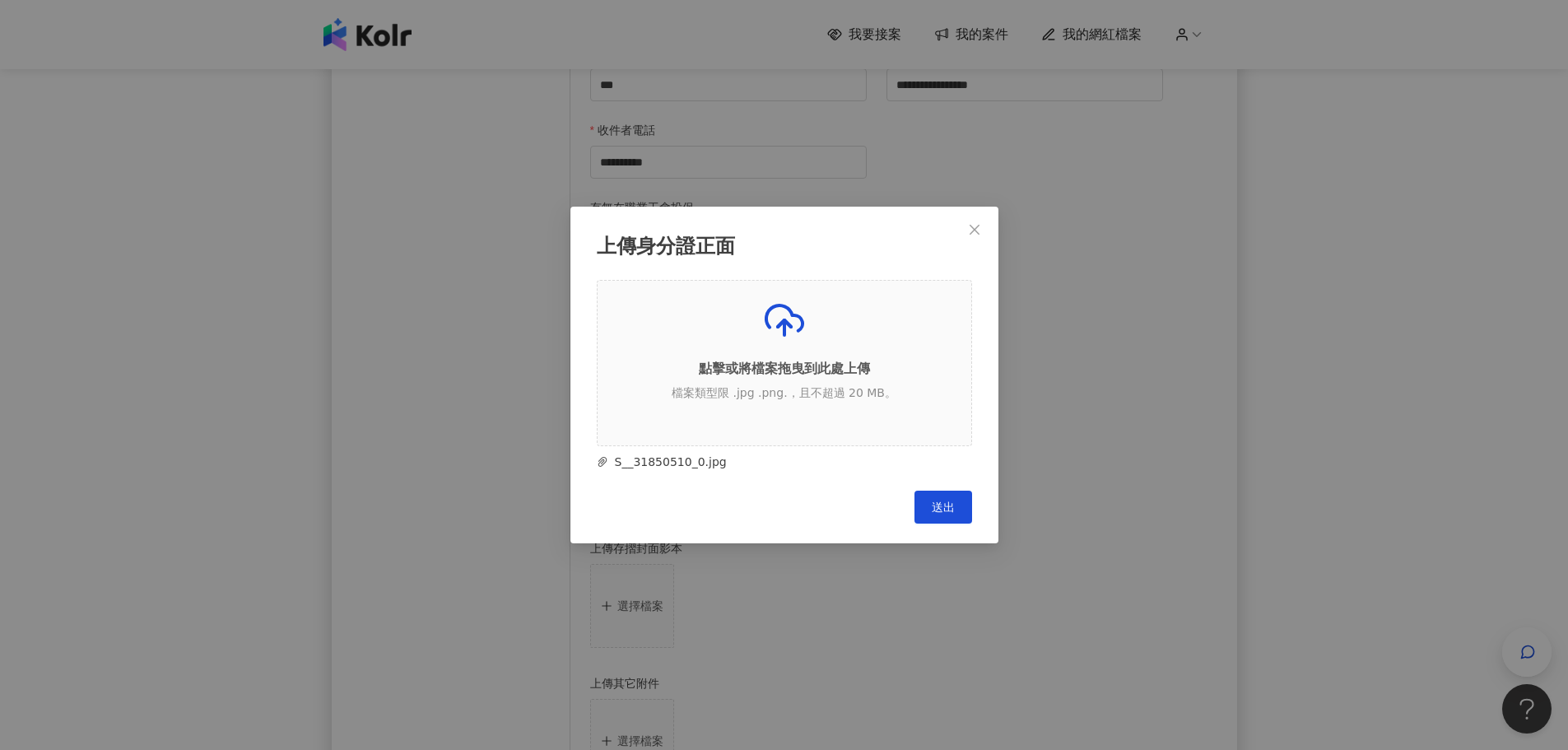
click at [955, 504] on button "送出" at bounding box center [943, 507] width 57 height 33
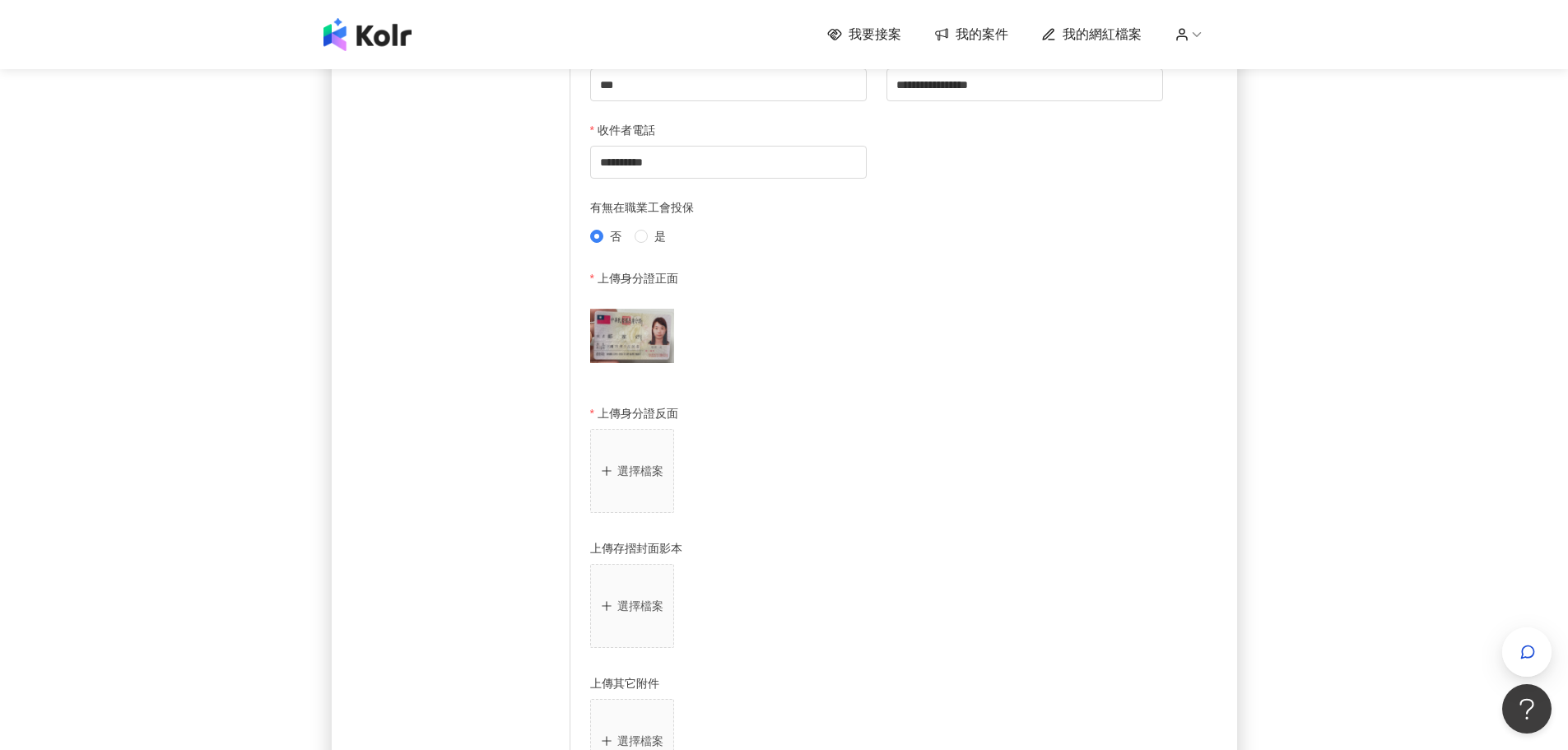
click at [651, 475] on p "選擇檔案" at bounding box center [640, 470] width 46 height 13
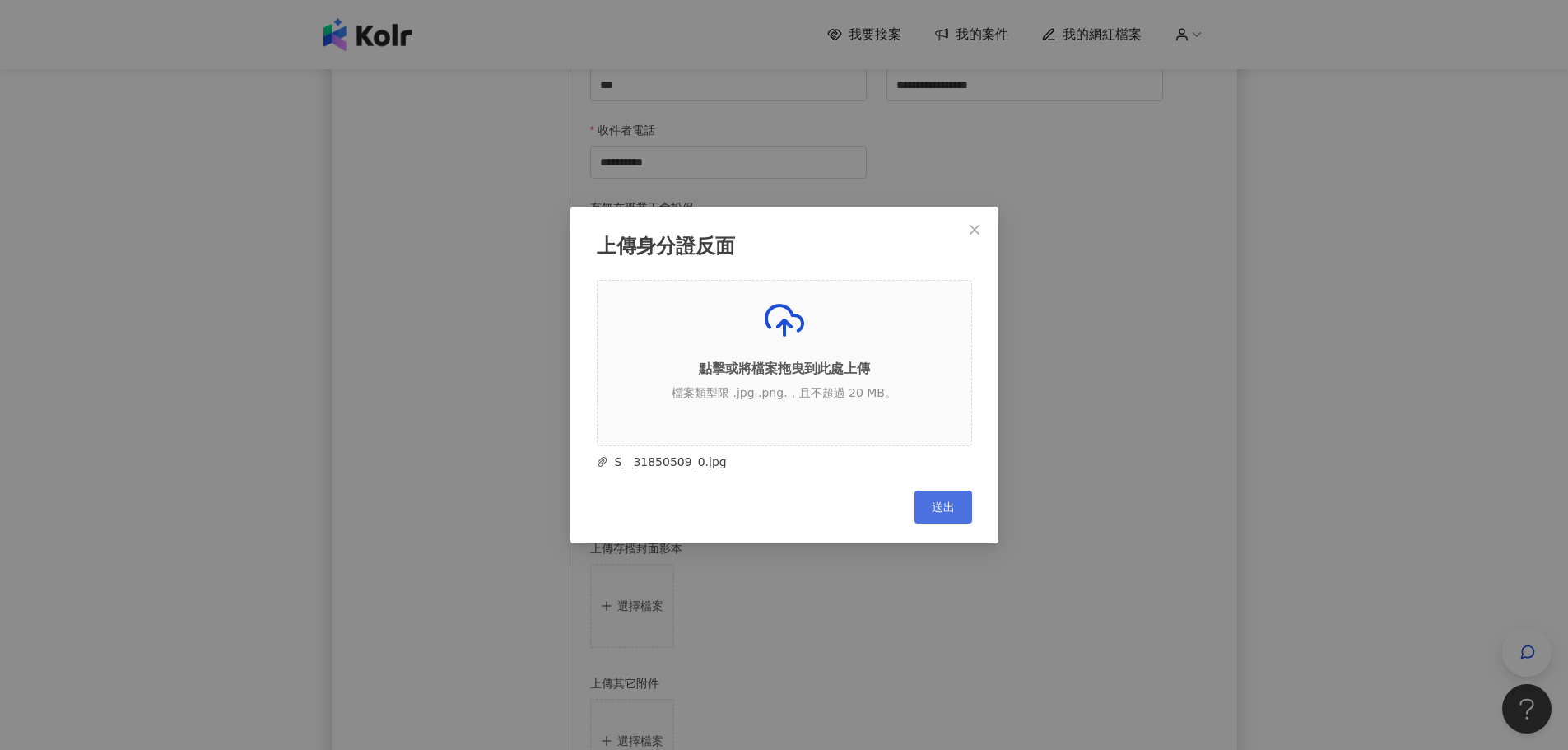
click at [952, 503] on span "送出" at bounding box center [943, 507] width 23 height 13
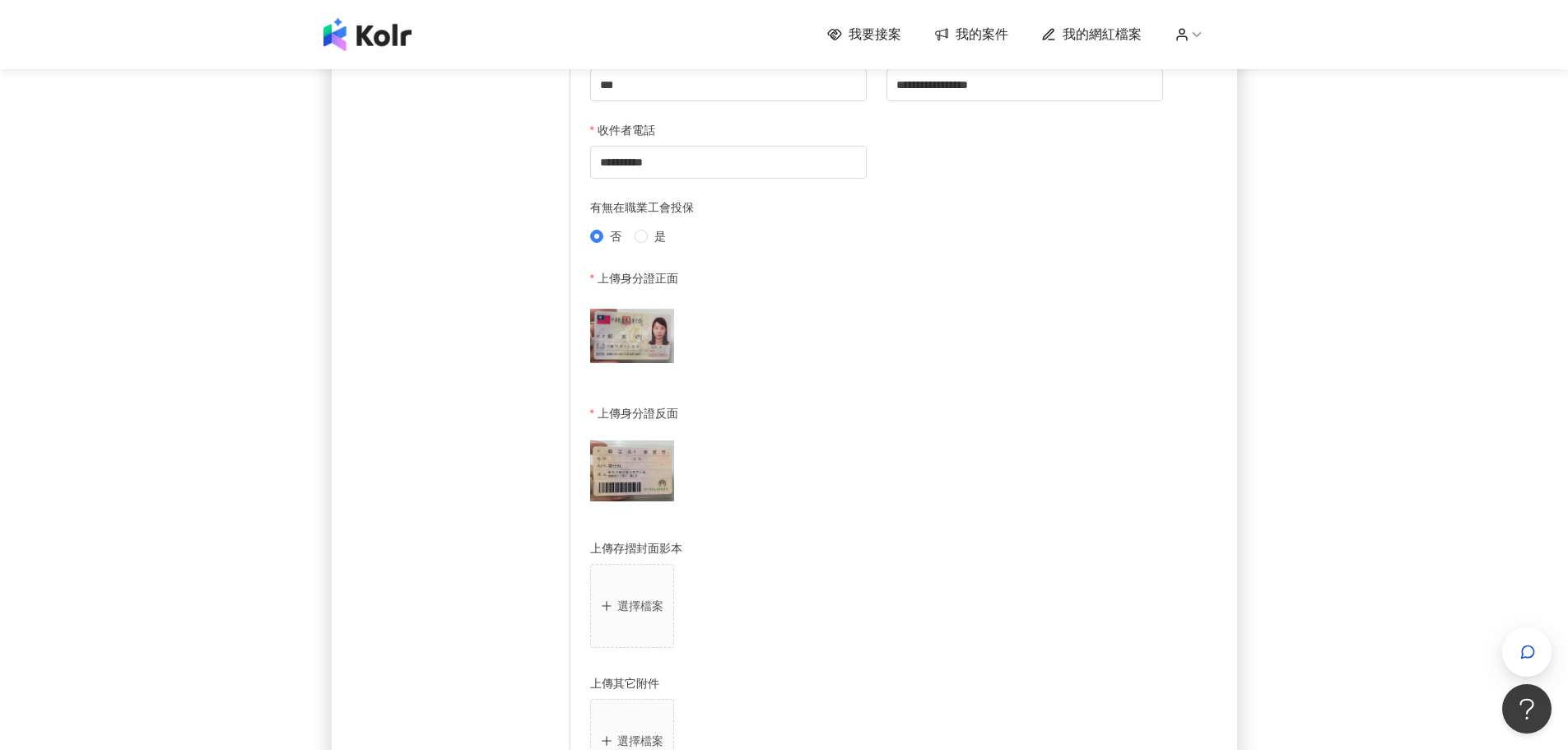
click at [648, 591] on button "選擇檔案" at bounding box center [632, 606] width 84 height 84
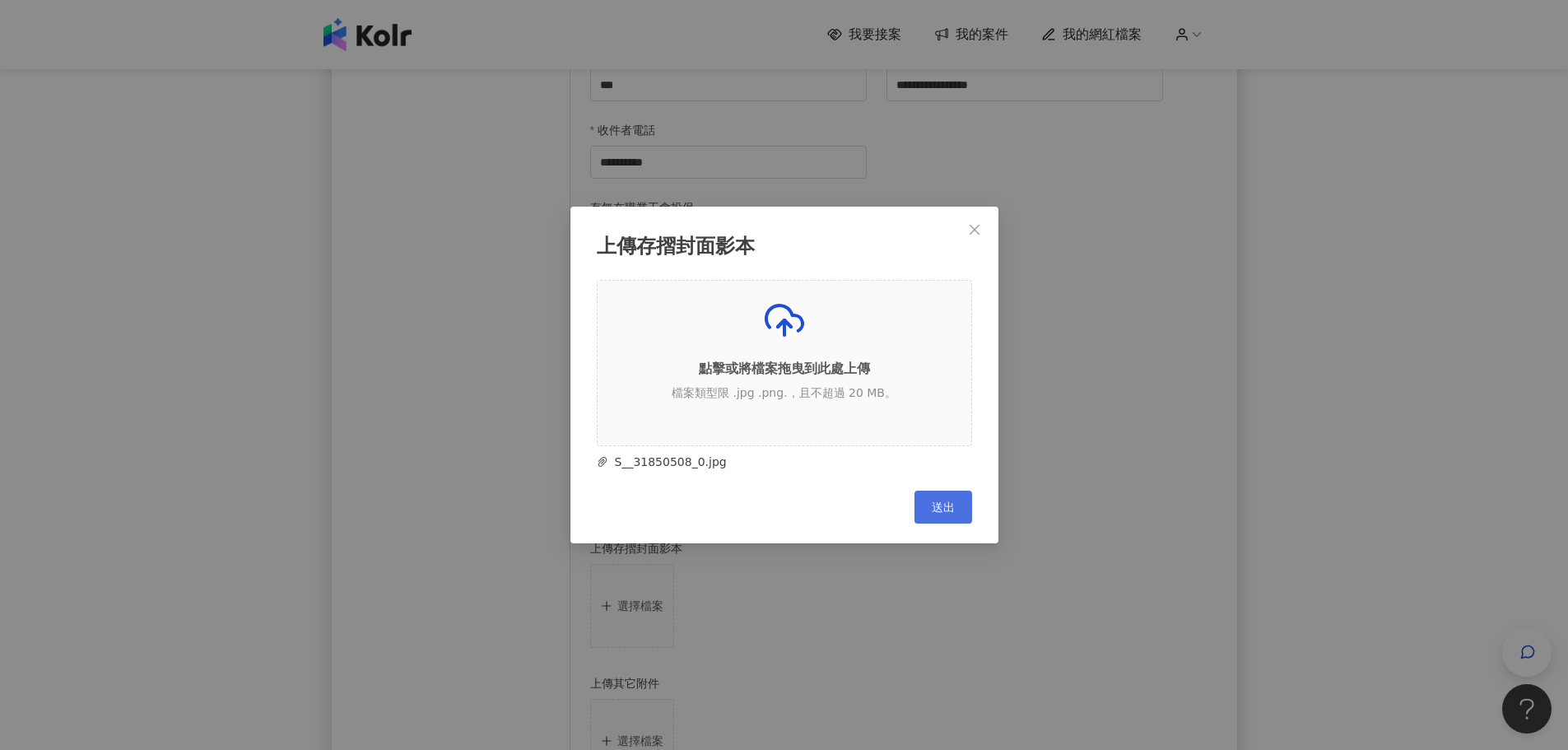
click at [939, 505] on span "送出" at bounding box center [943, 507] width 23 height 13
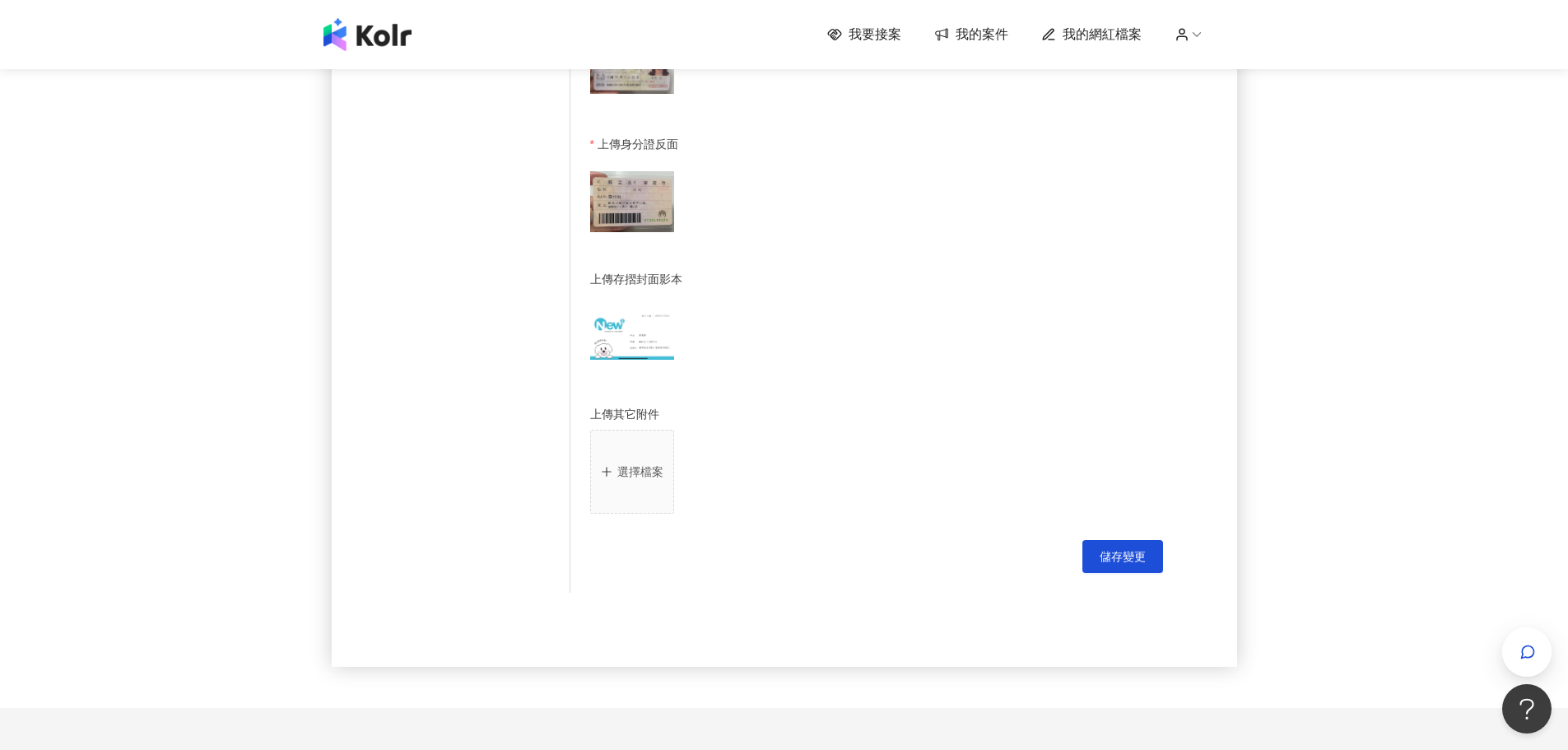
scroll to position [1071, 0]
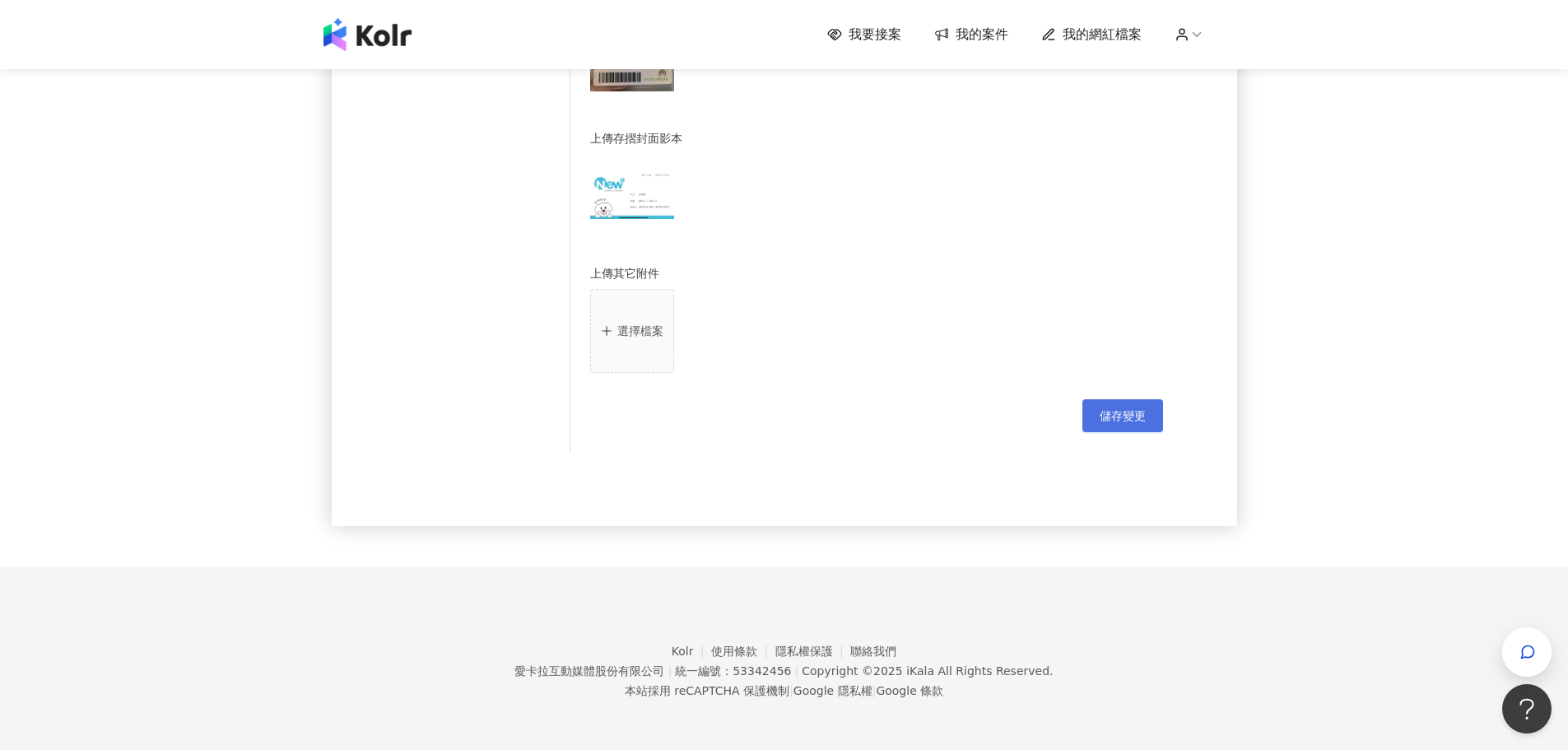
click at [1134, 431] on button "儲存變更" at bounding box center [1122, 416] width 81 height 33
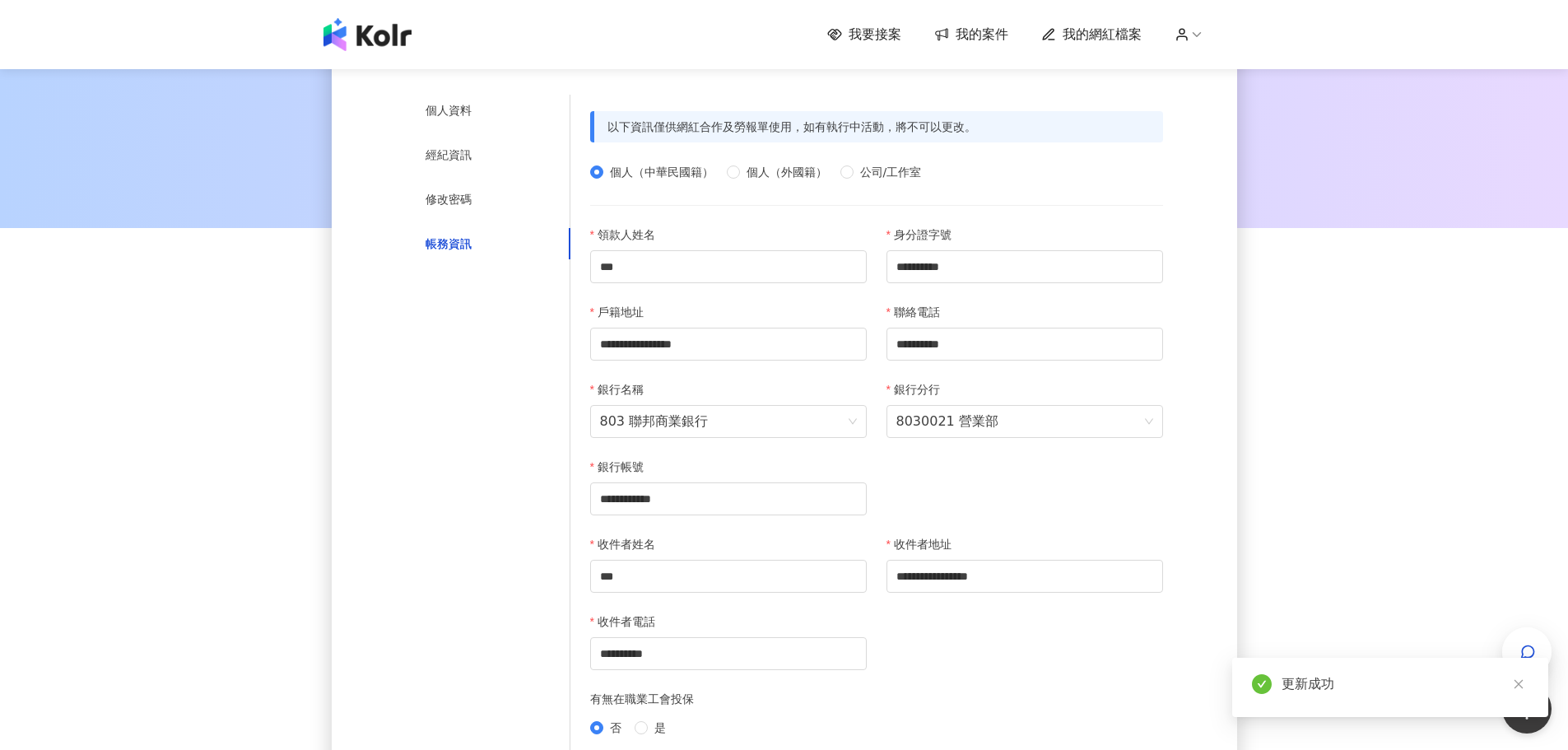
scroll to position [0, 0]
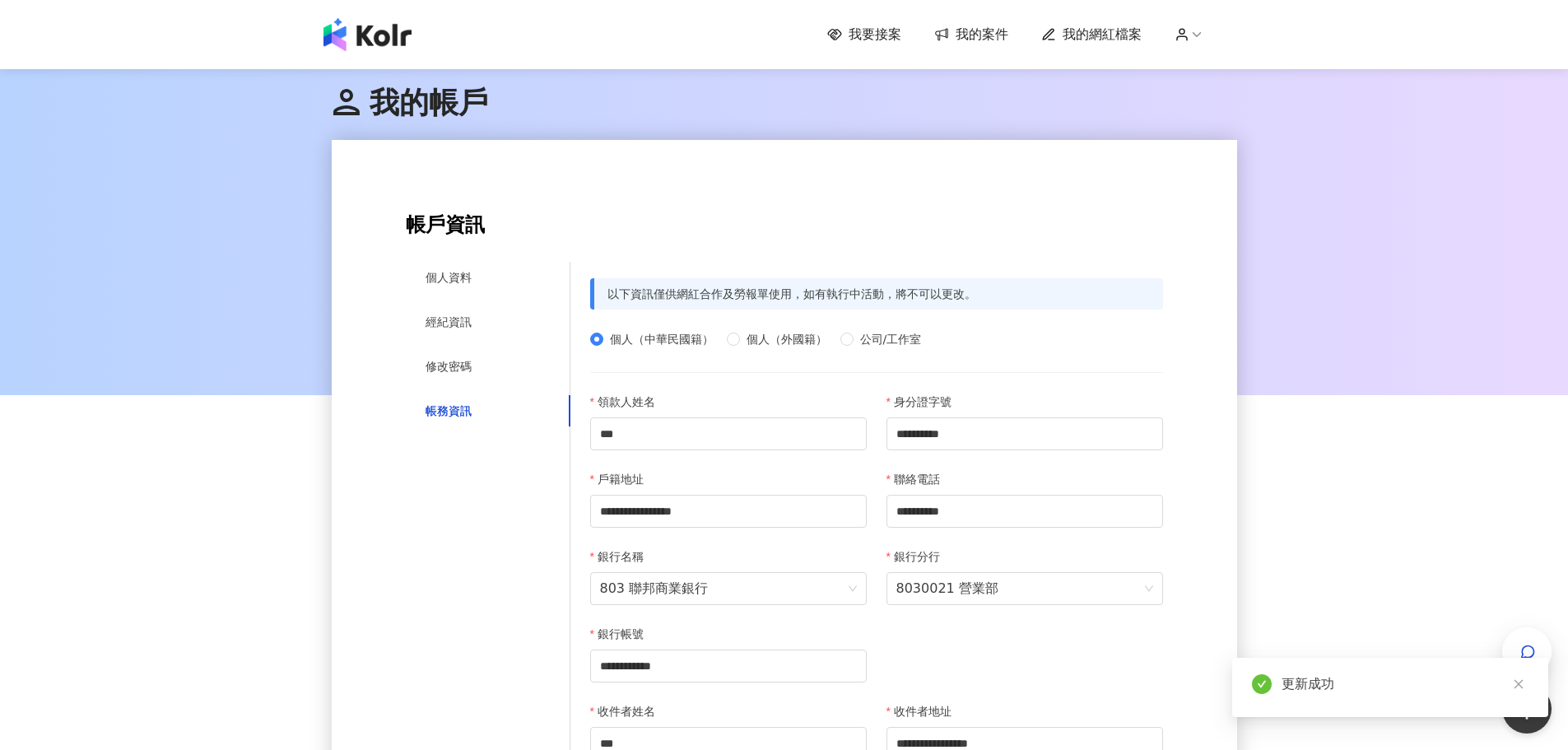
click at [875, 30] on span "我要接案" at bounding box center [875, 34] width 53 height 18
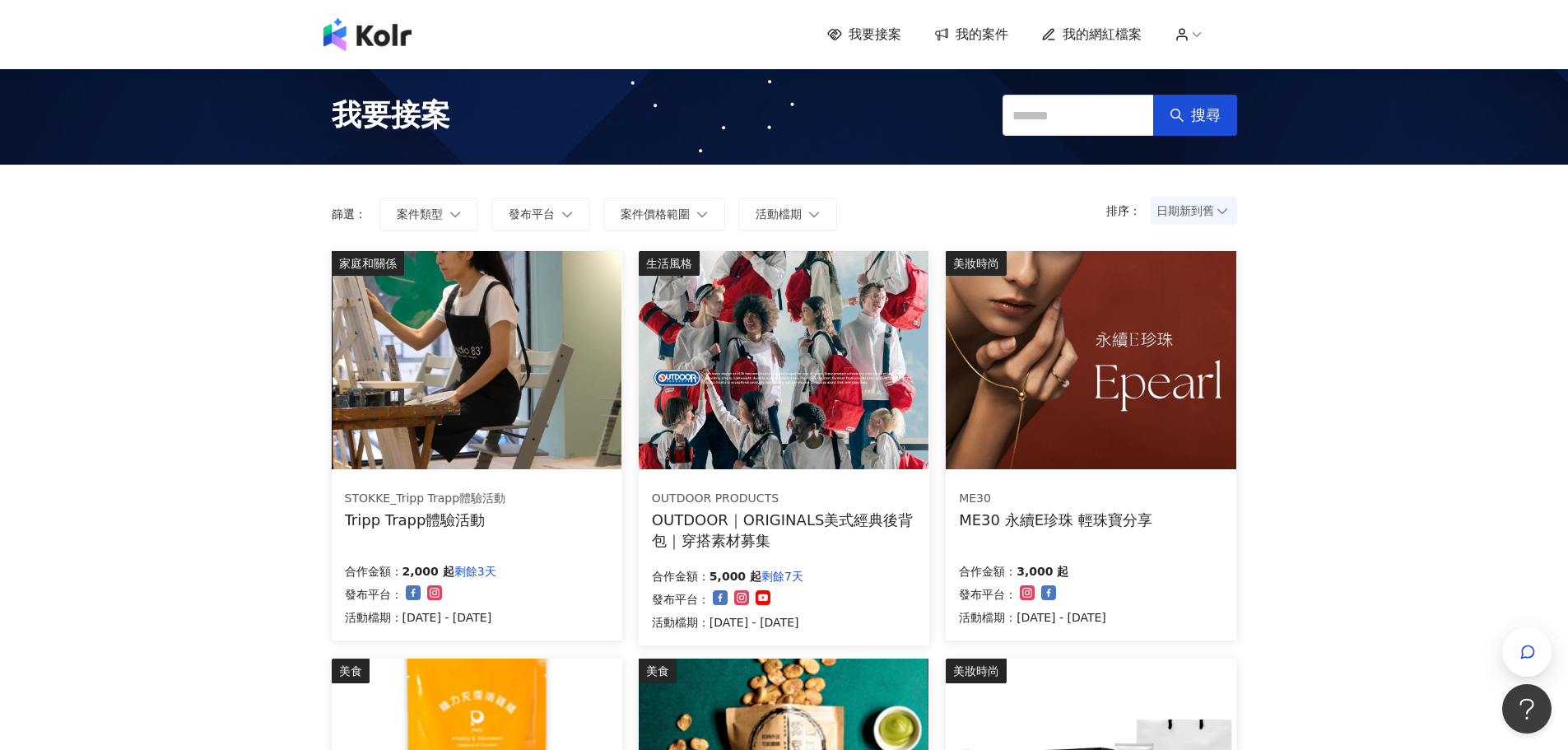
click at [504, 531] on div "STOKKE_Tripp Trapp體驗活動 Tripp Trapp體驗活動 合作金額： 2,000 起 剩餘3天 發布平台： 活動檔期：[DATE] - […" at bounding box center [477, 557] width 291 height 165
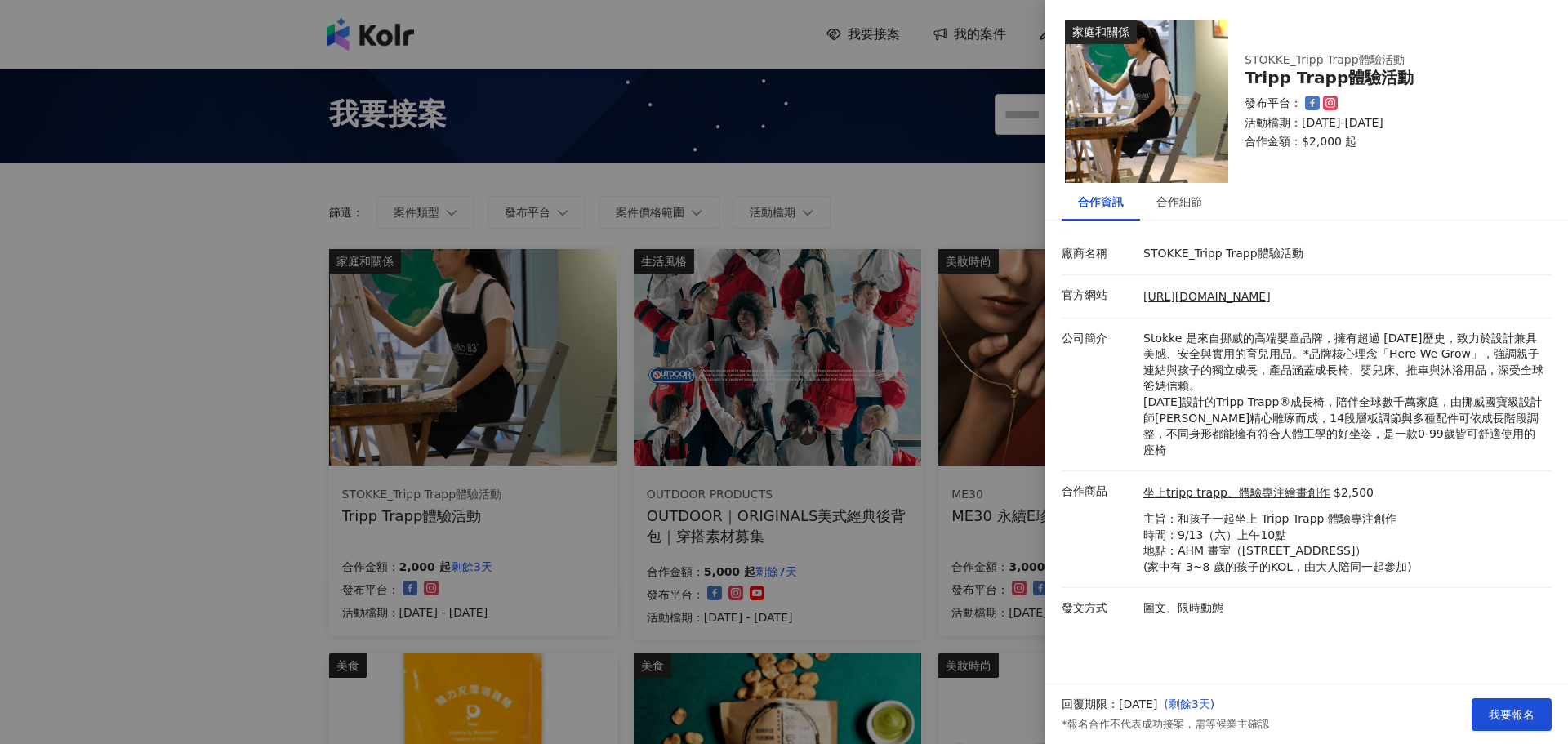
click at [90, 414] on div at bounding box center [784, 372] width 1568 height 744
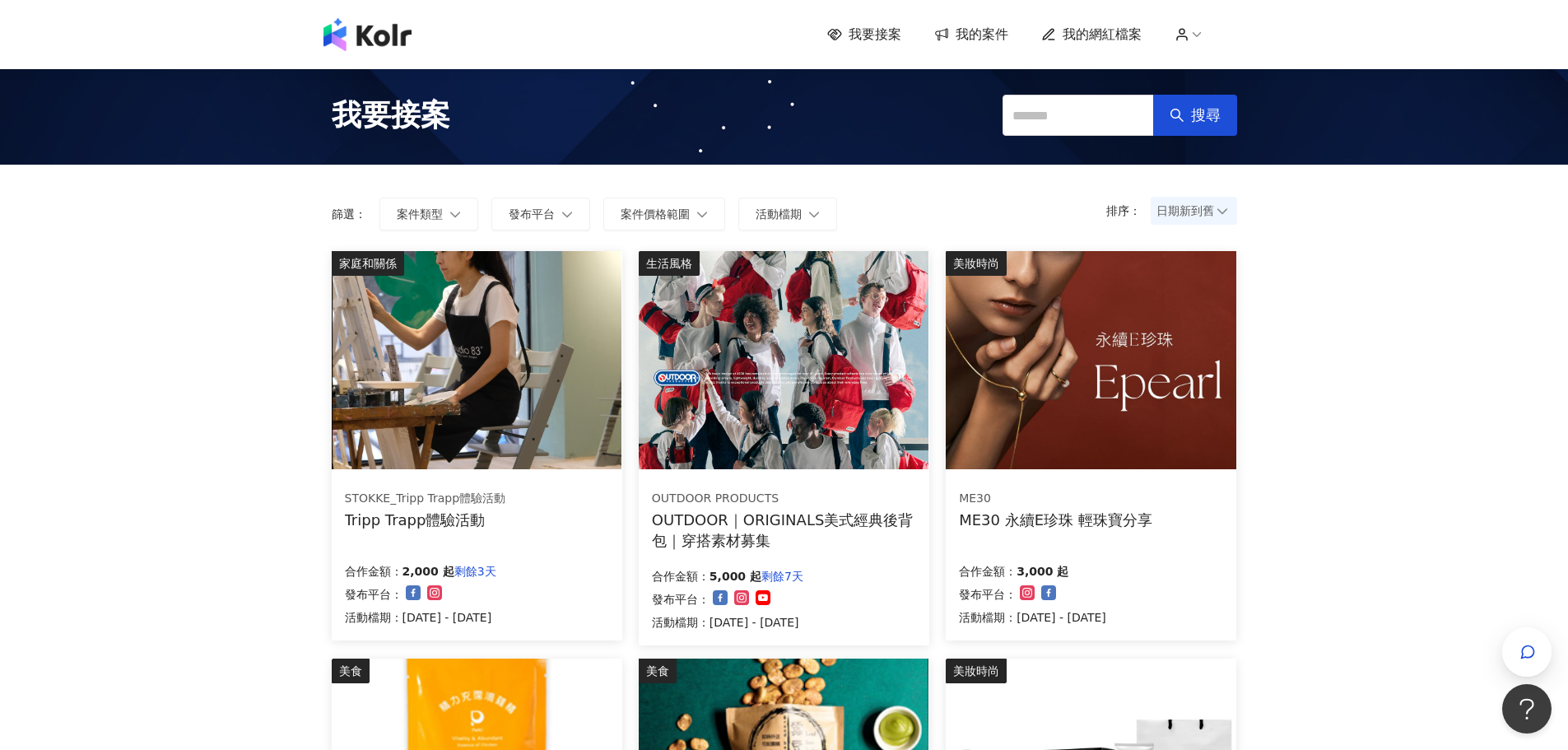
click at [811, 452] on img at bounding box center [784, 360] width 290 height 219
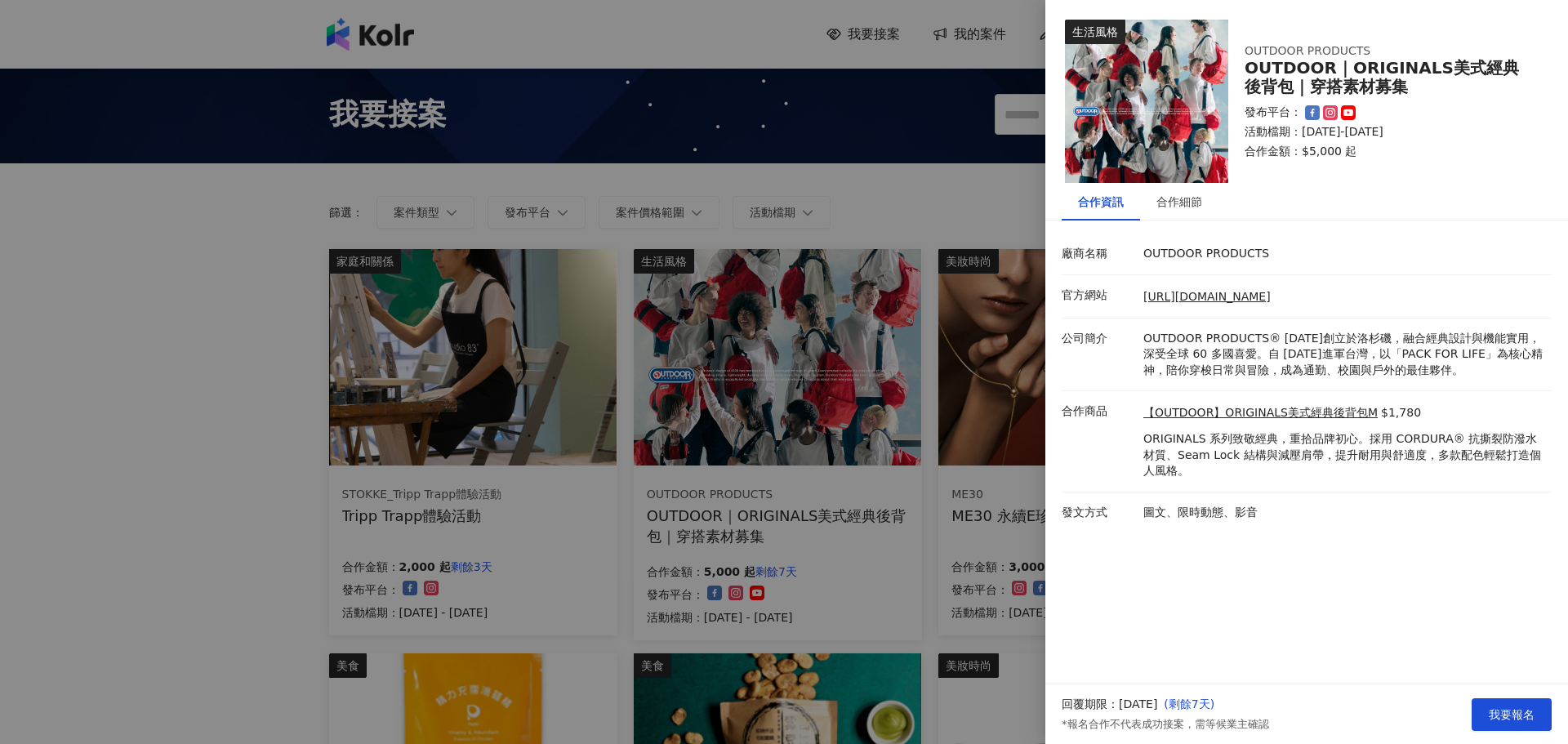
click at [247, 356] on div at bounding box center [784, 372] width 1568 height 744
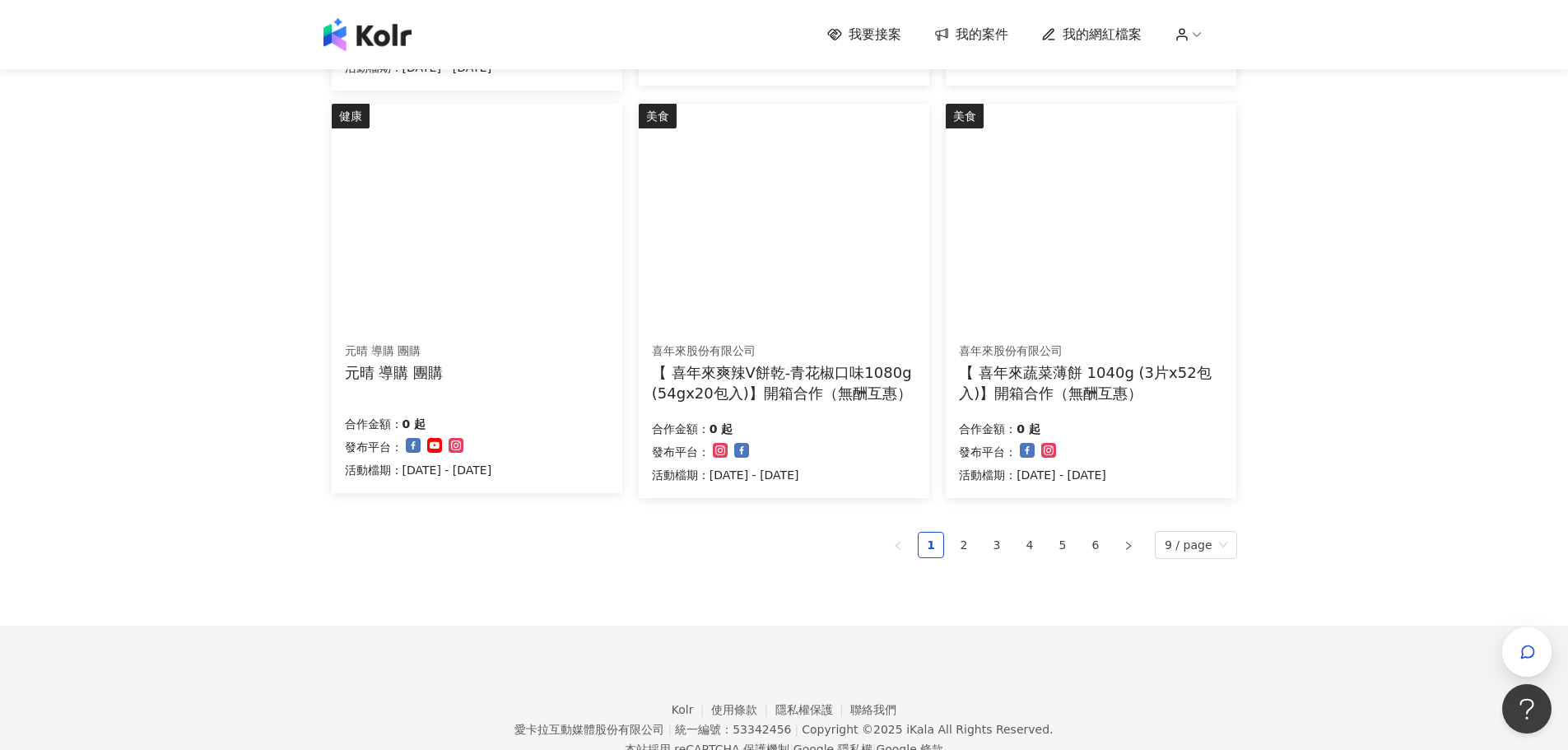
scroll to position [1021, 0]
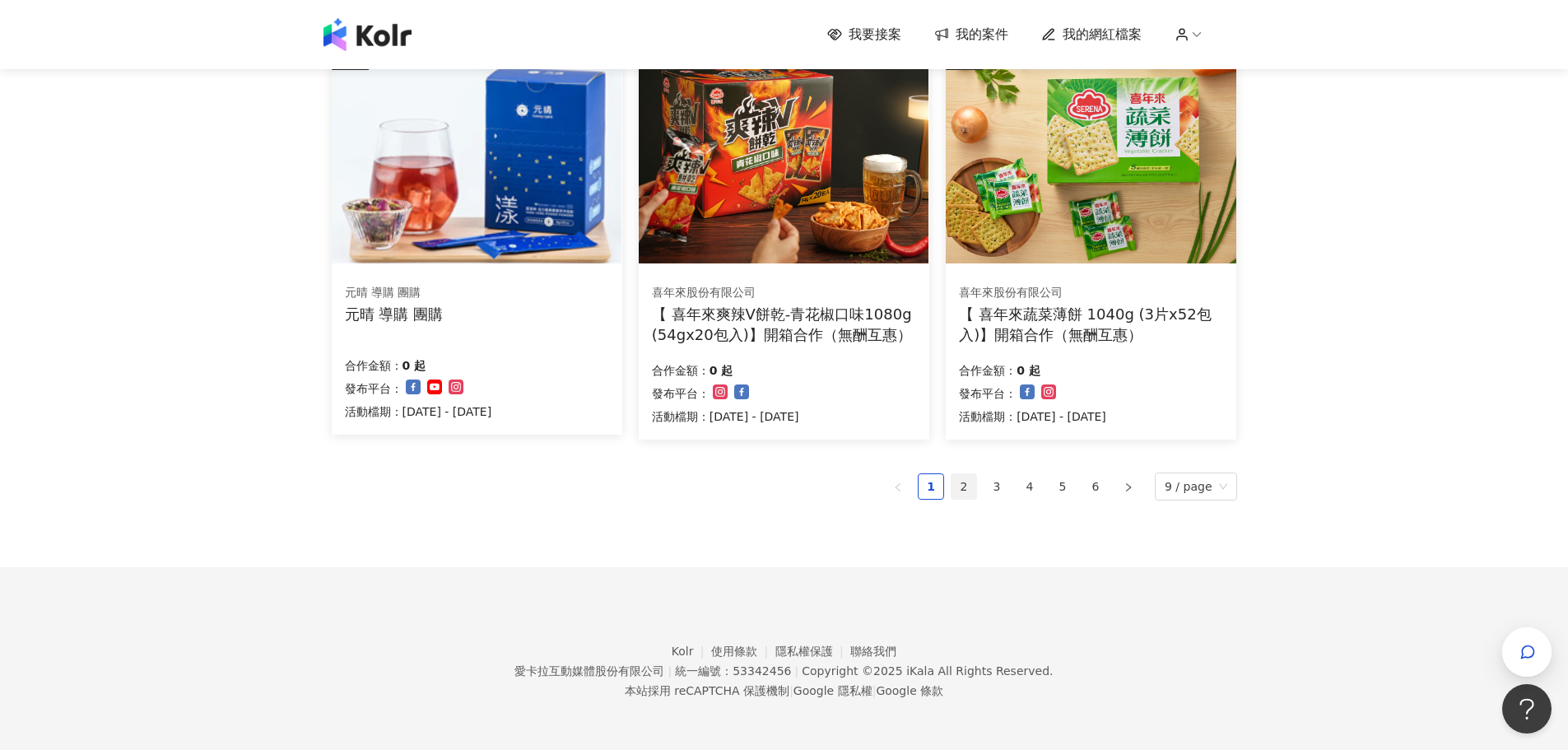
click at [972, 485] on link "2" at bounding box center [964, 487] width 24 height 24
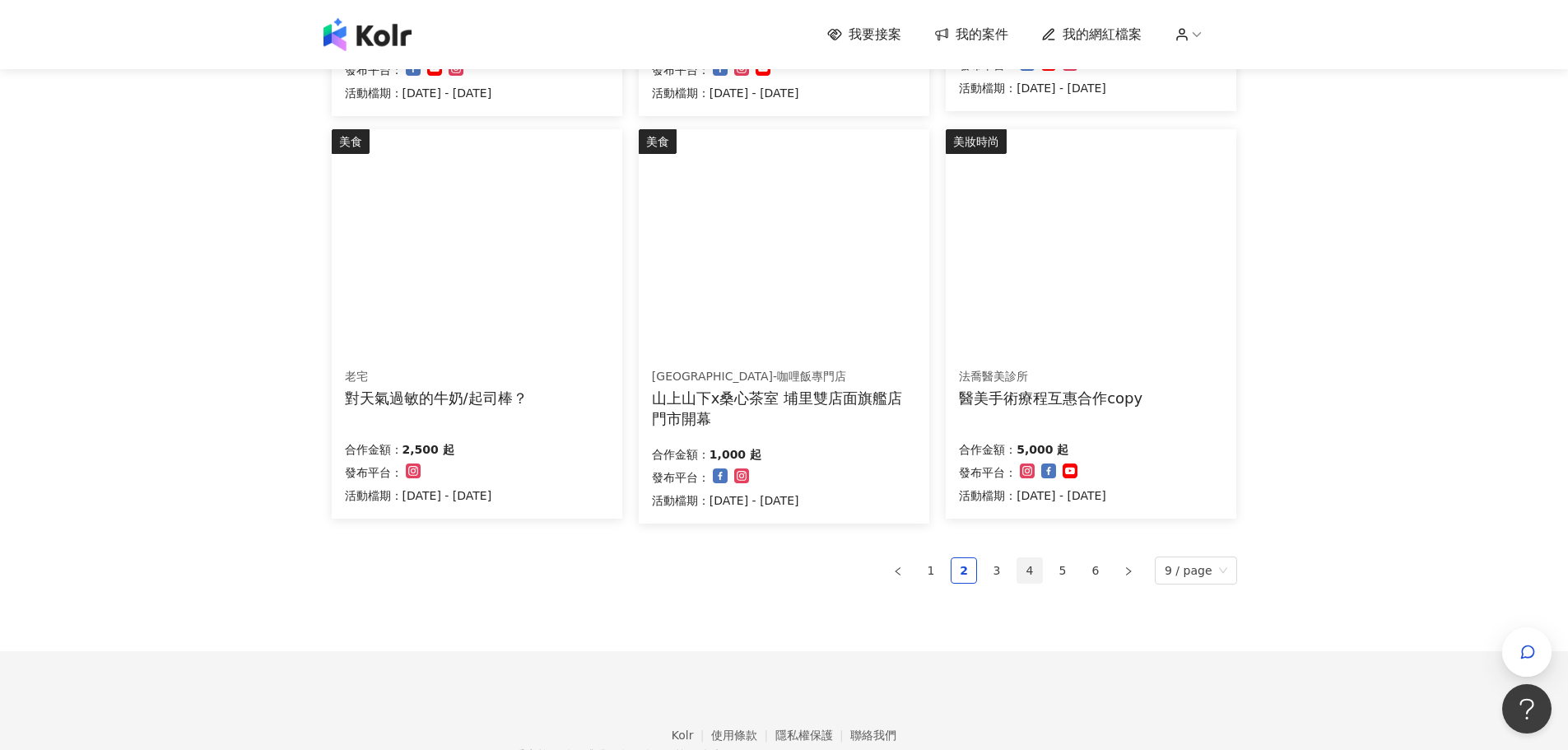
scroll to position [939, 0]
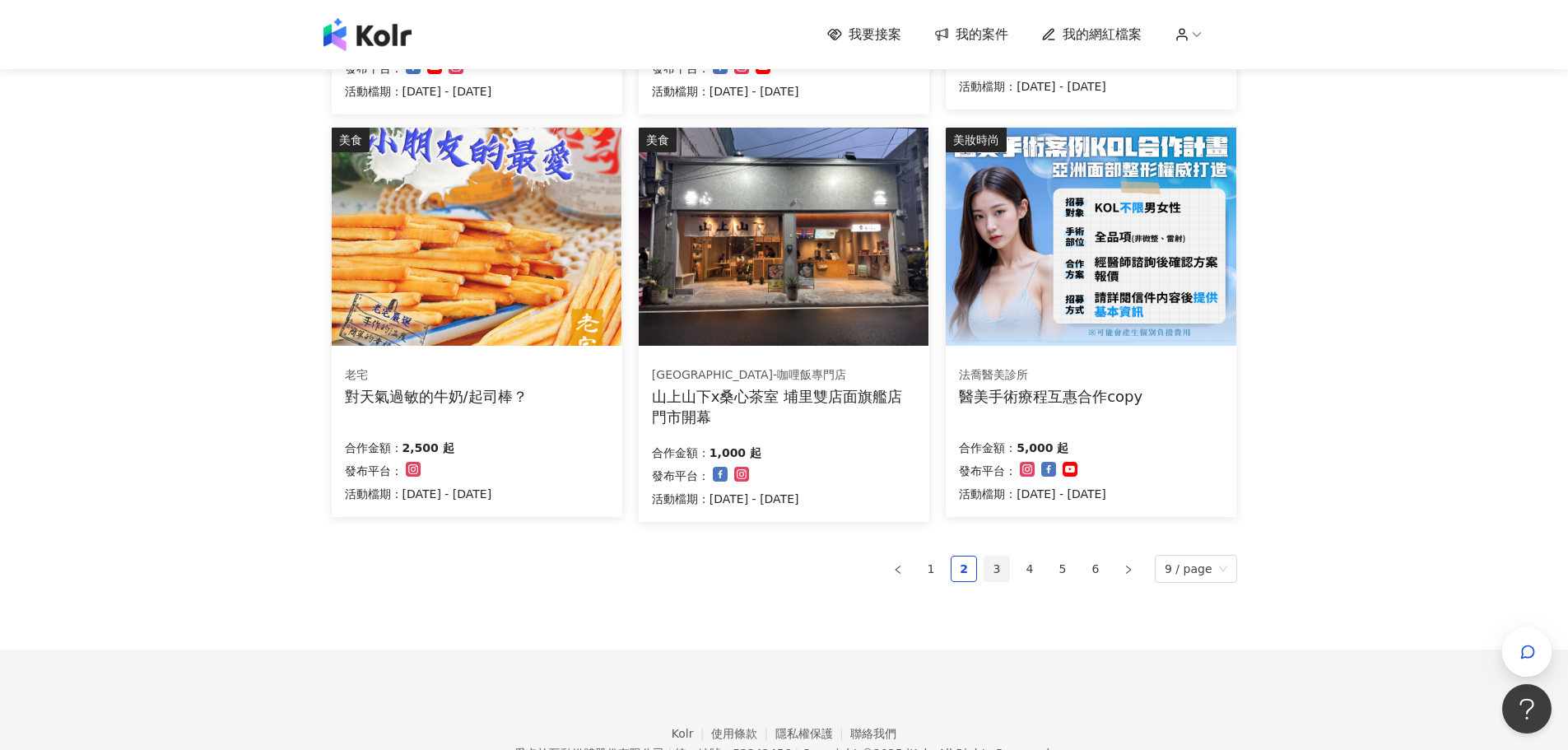
click at [1006, 570] on link "3" at bounding box center [997, 569] width 24 height 24
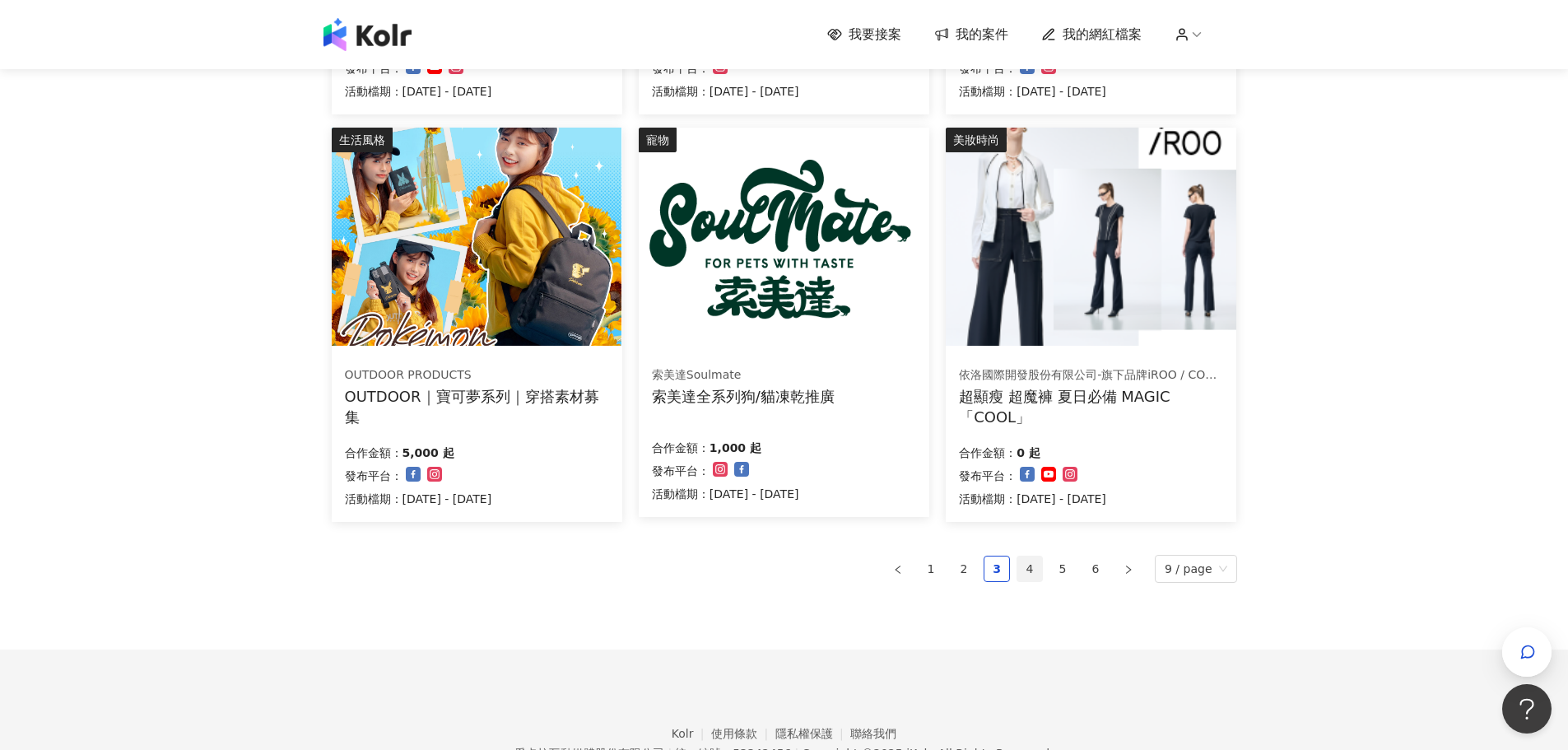
click at [1040, 564] on link "4" at bounding box center [1030, 569] width 24 height 24
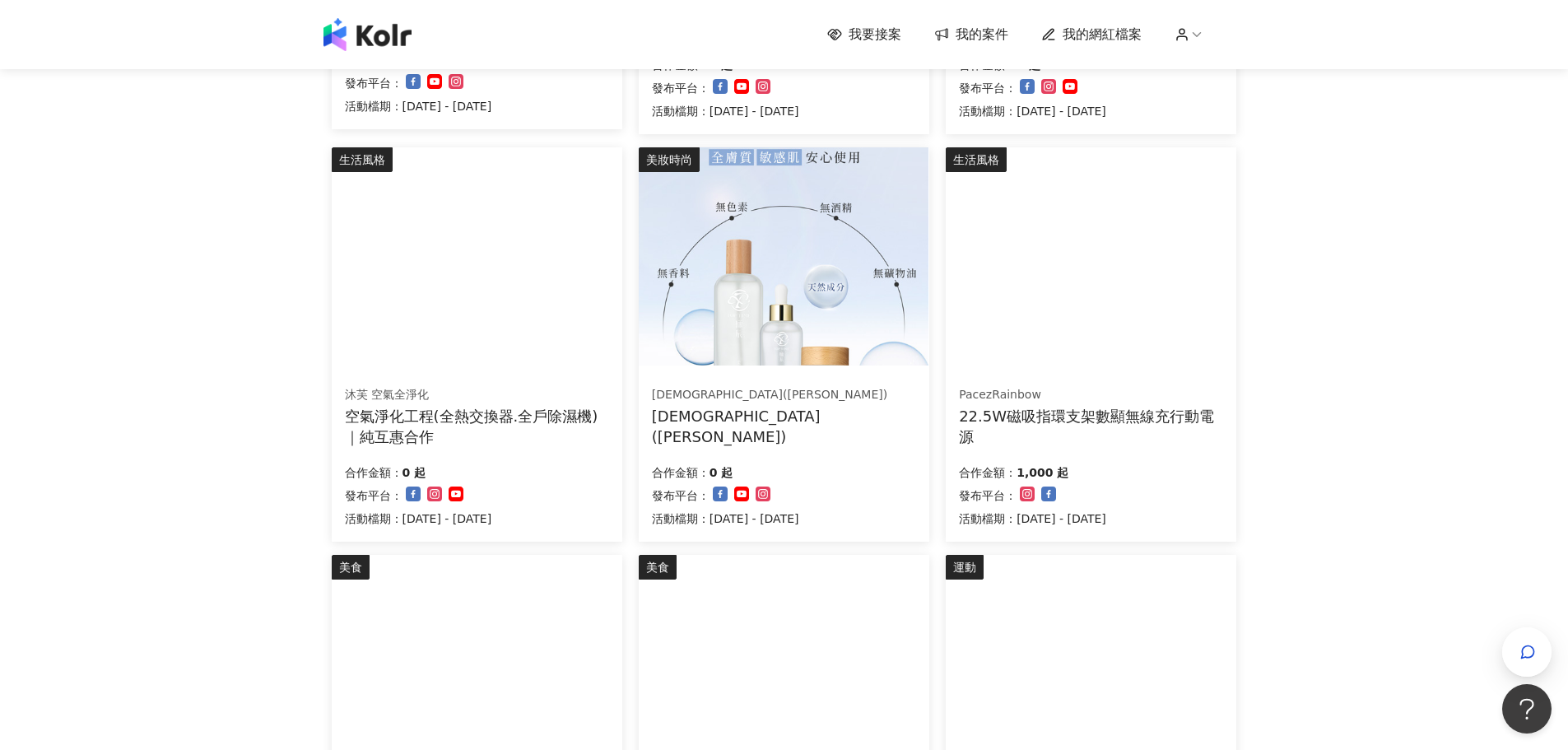
scroll to position [445, 0]
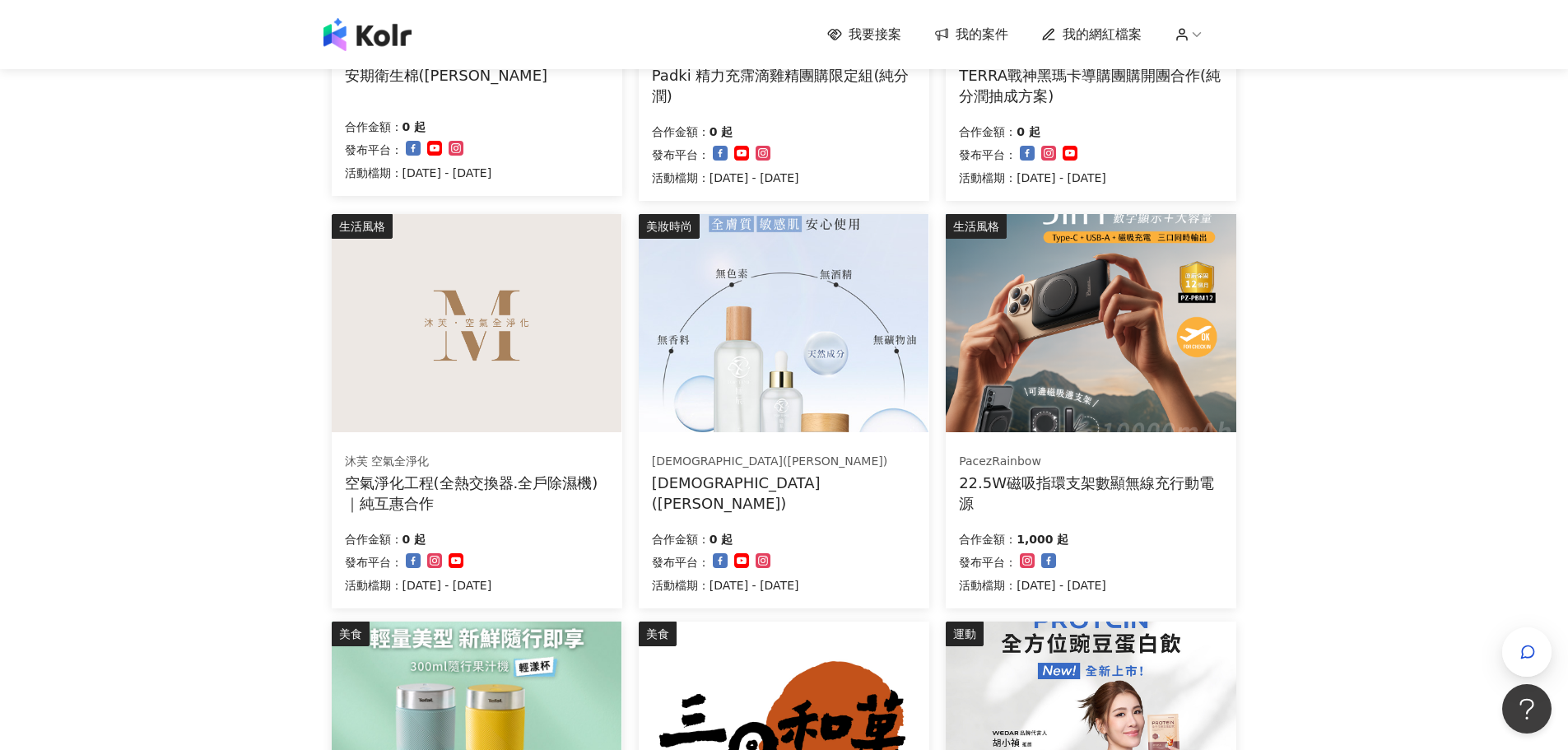
click at [1175, 496] on div "22.5W磁吸指環支架數顯無線充行動電源" at bounding box center [1090, 493] width 264 height 41
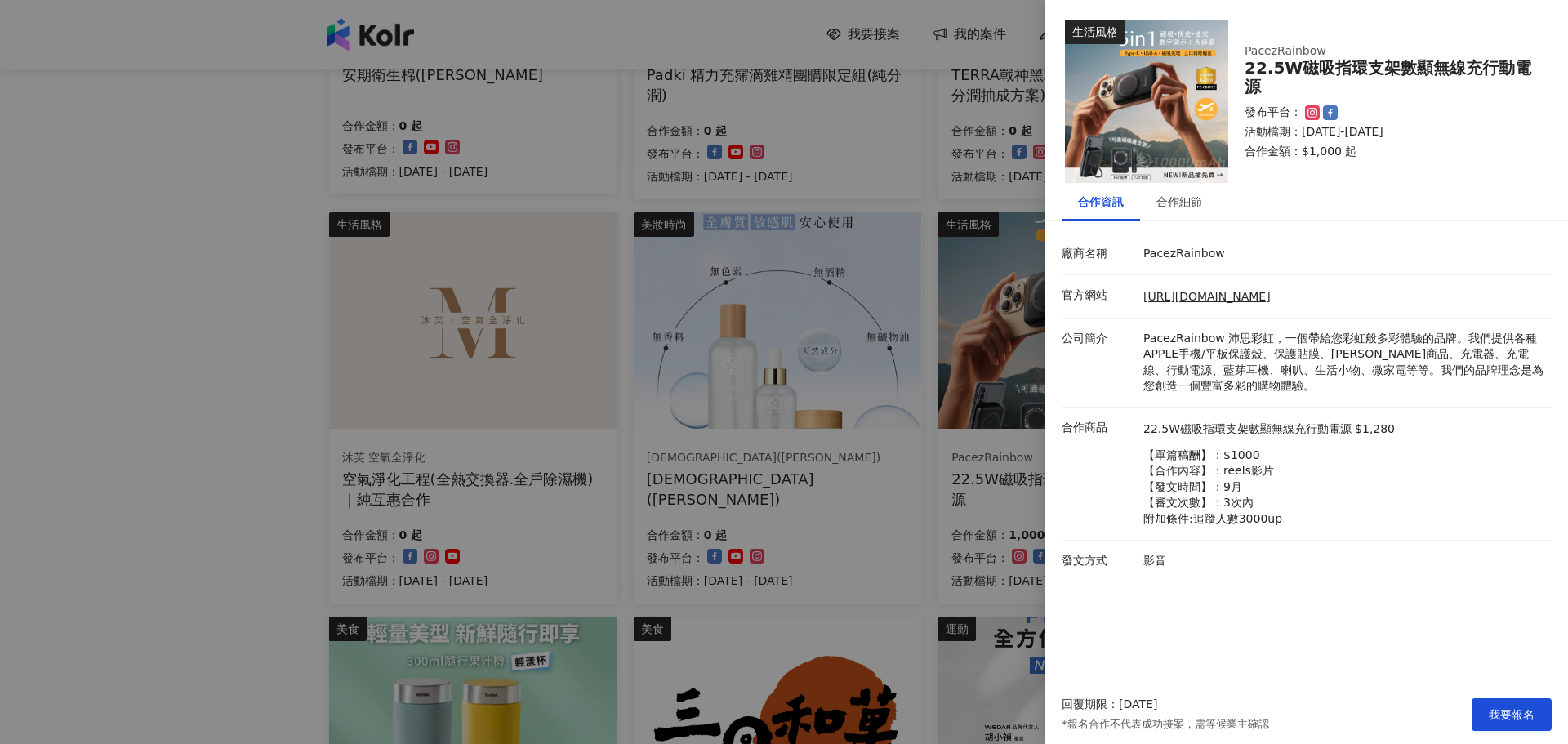
click at [256, 432] on div at bounding box center [784, 372] width 1568 height 744
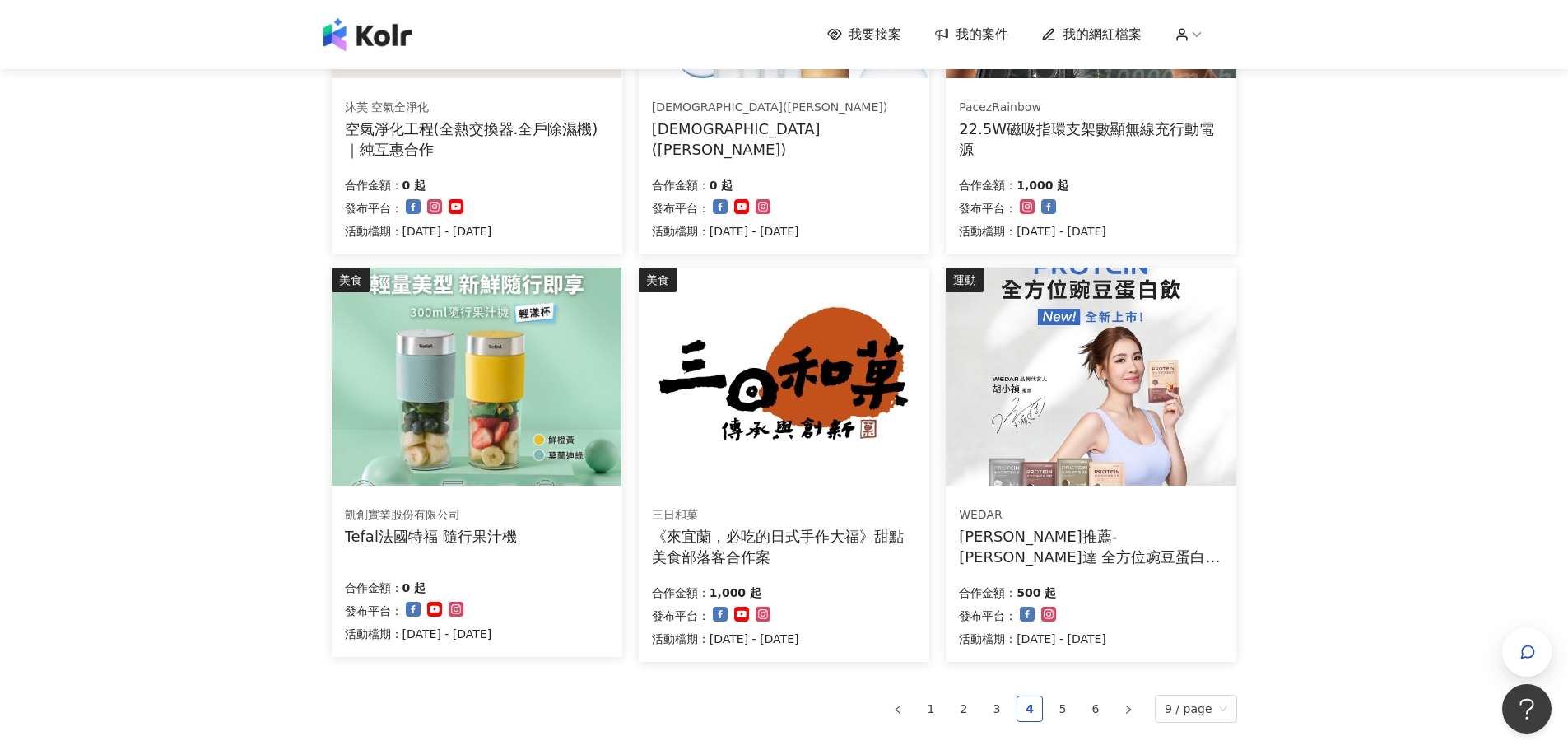
scroll to position [939, 0]
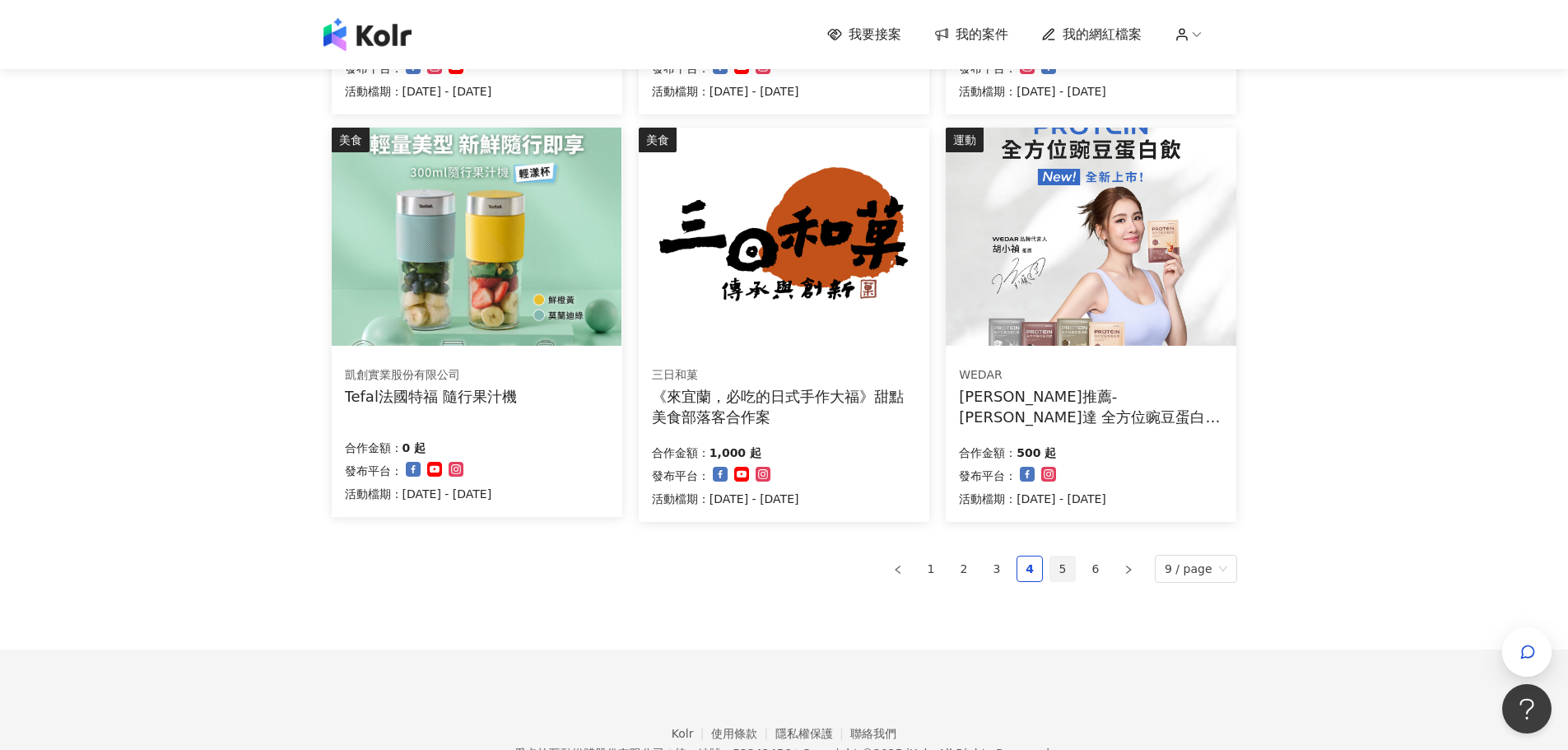
click at [1064, 567] on link "5" at bounding box center [1062, 569] width 24 height 24
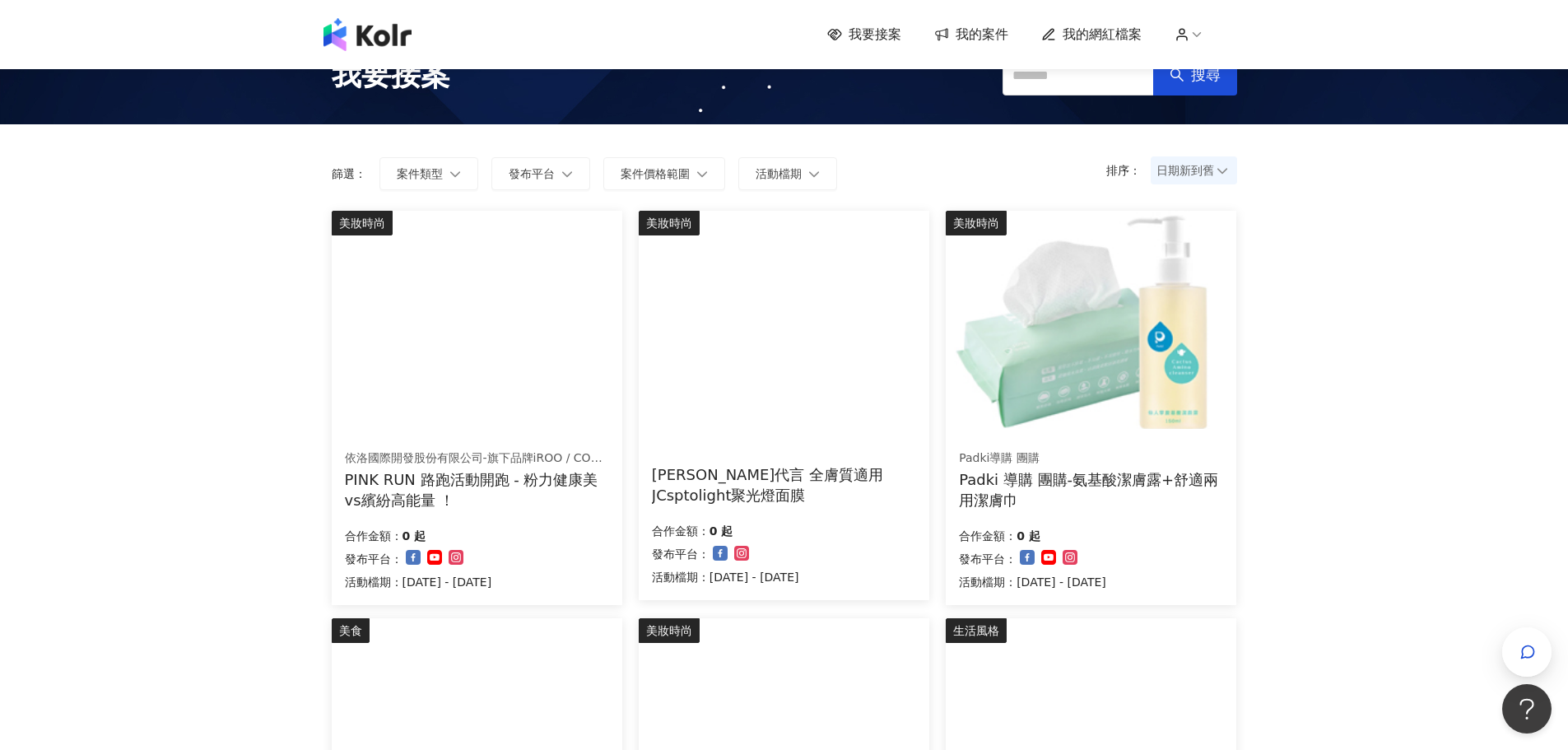
scroll to position [33, 0]
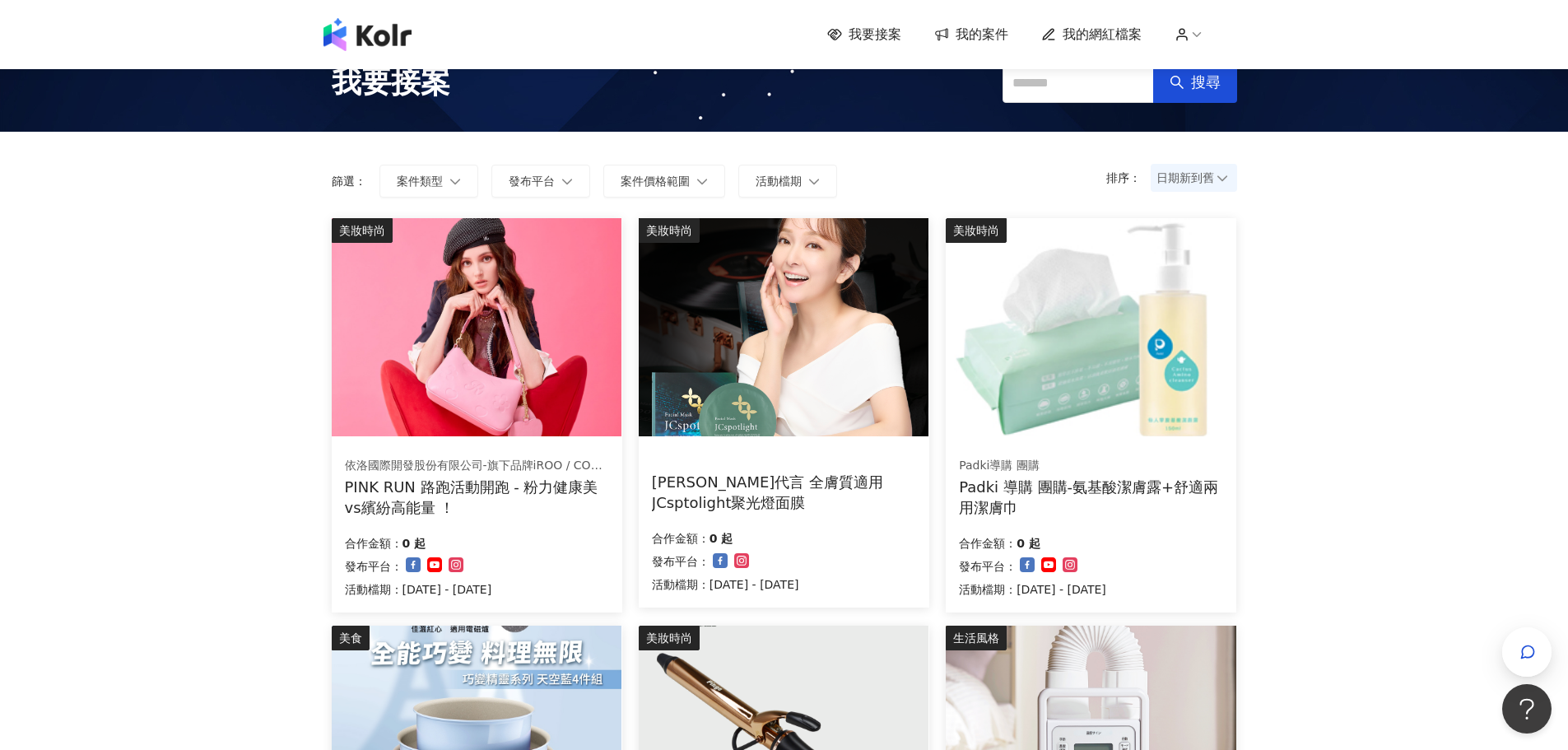
click at [592, 524] on div "依洛國際開發股份有限公司-旗下品牌iROO / COZY PUNCH PINK RUN 路跑活動開跑 - 粉力健康美vs繽紛高能量 ！ 合作金額： 0 起 發…" at bounding box center [477, 528] width 291 height 170
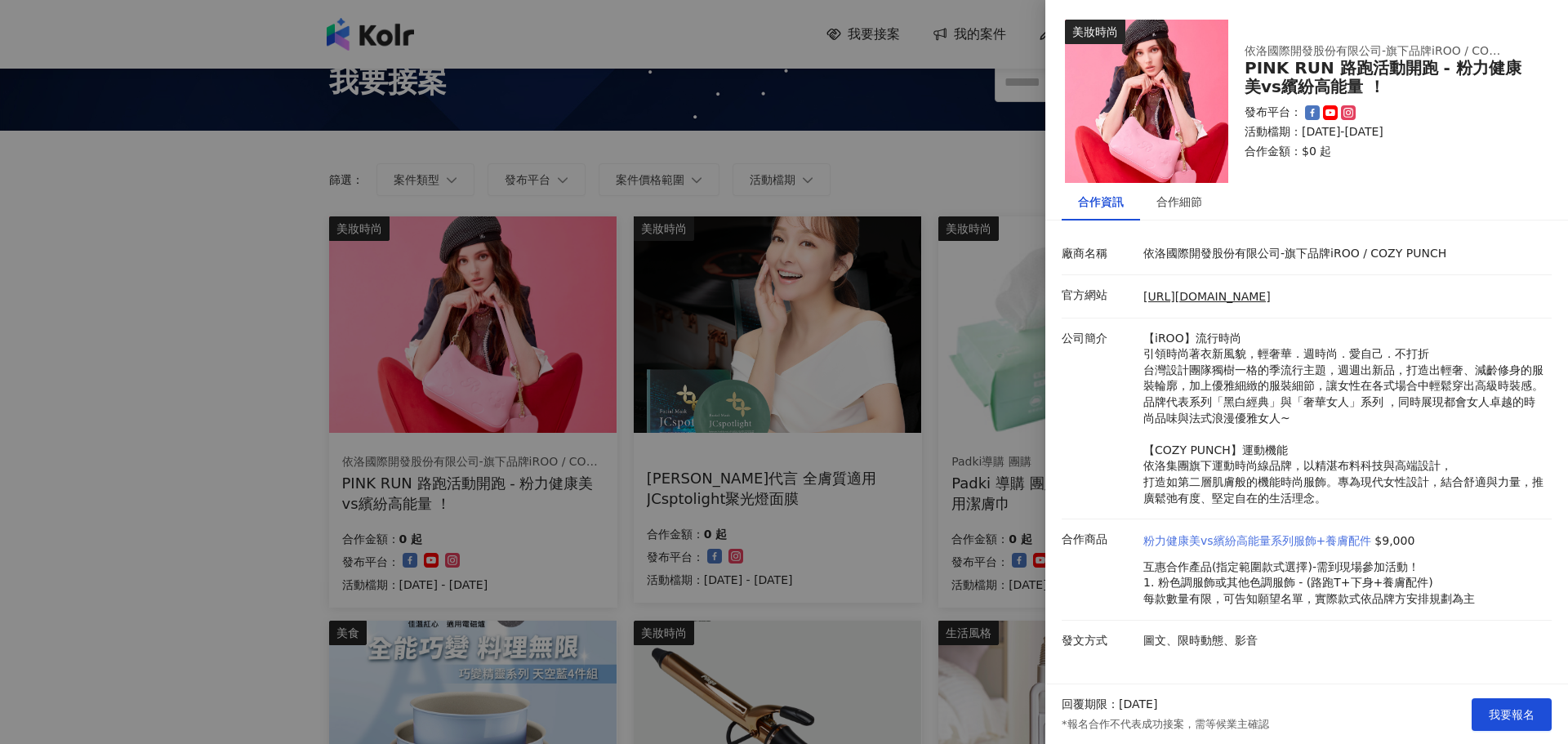
click at [1351, 544] on link "粉力健康美vs繽紛高能量系列服飾+養膚配件" at bounding box center [1258, 541] width 228 height 16
click at [217, 245] on div at bounding box center [784, 372] width 1568 height 744
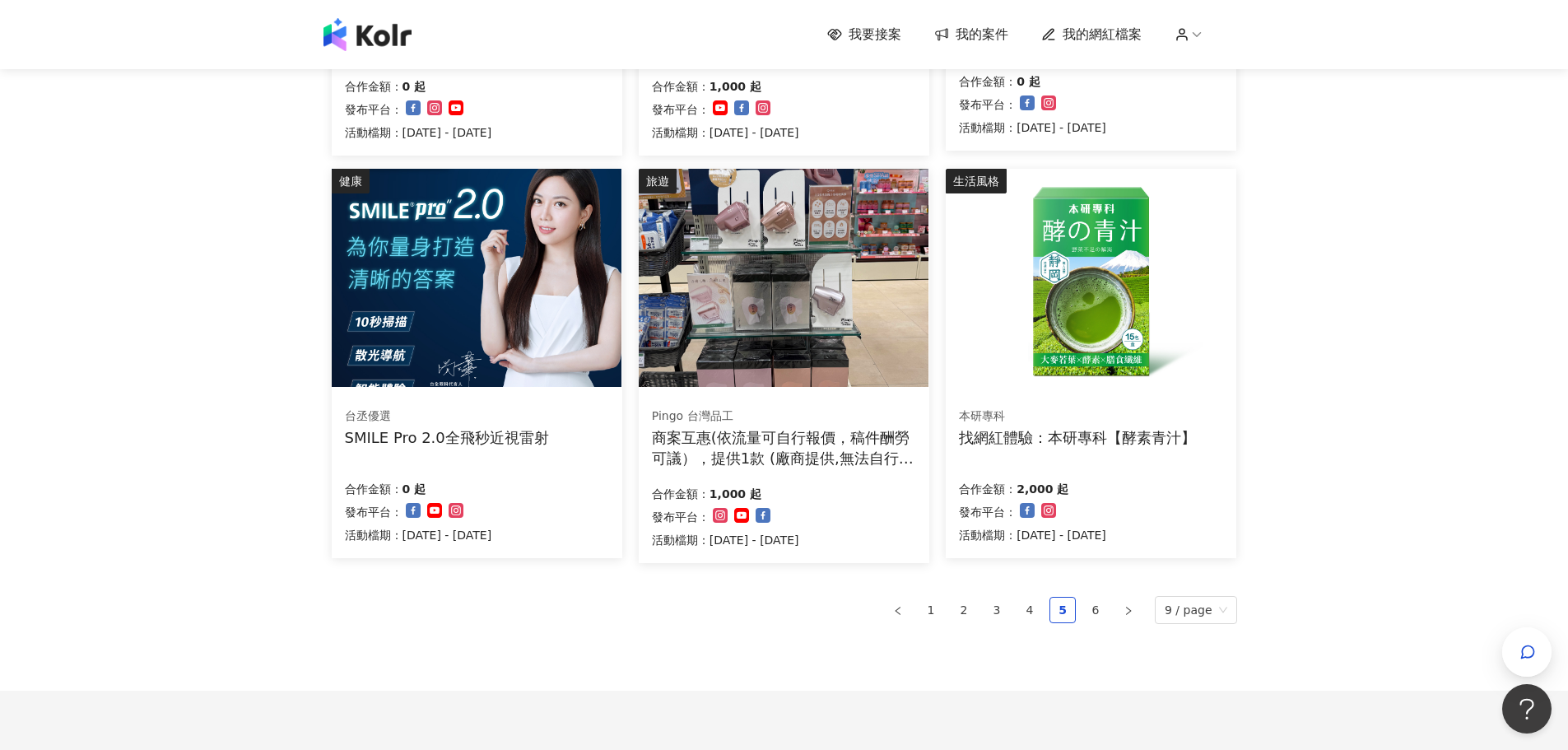
scroll to position [1021, 0]
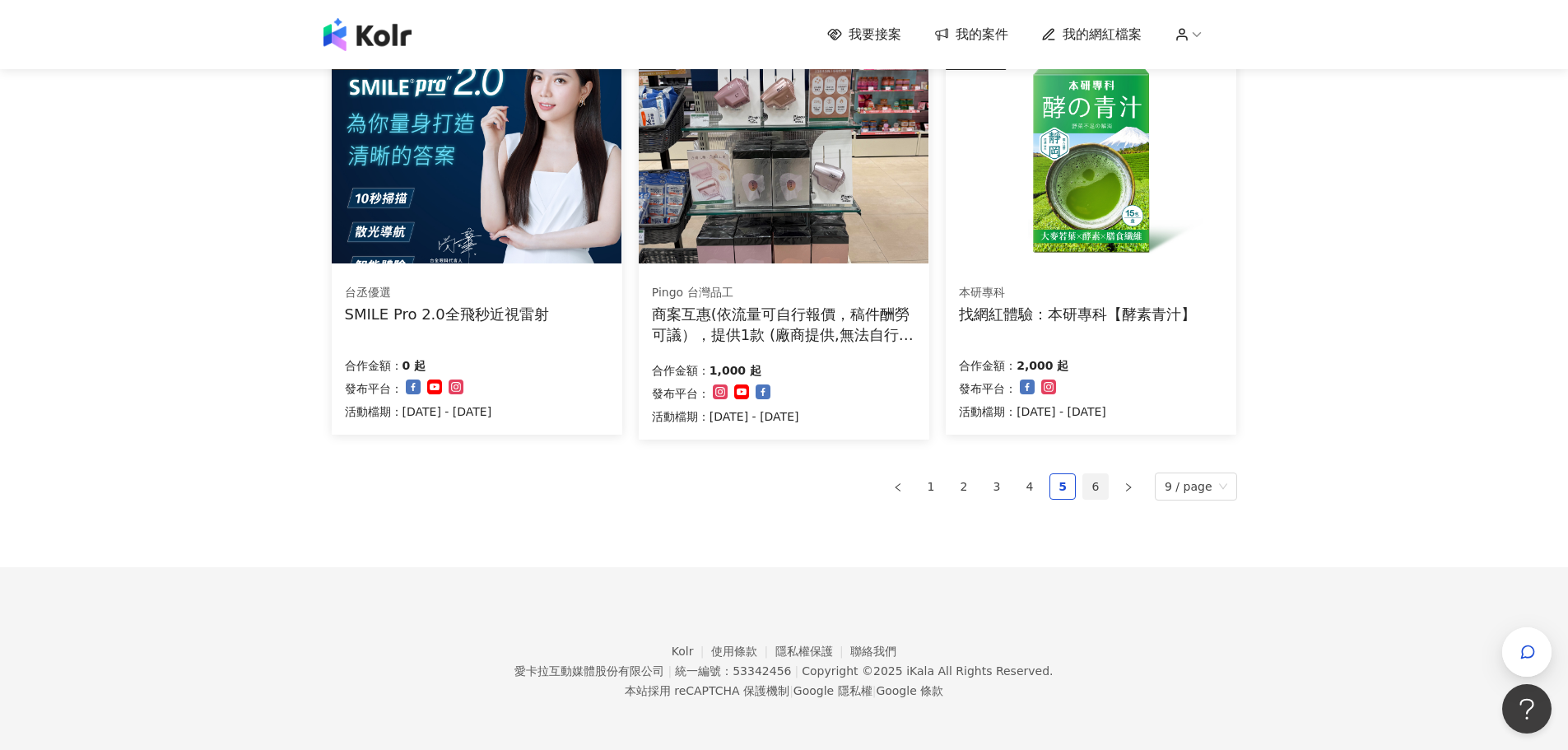
click at [1101, 475] on link "6" at bounding box center [1095, 487] width 24 height 24
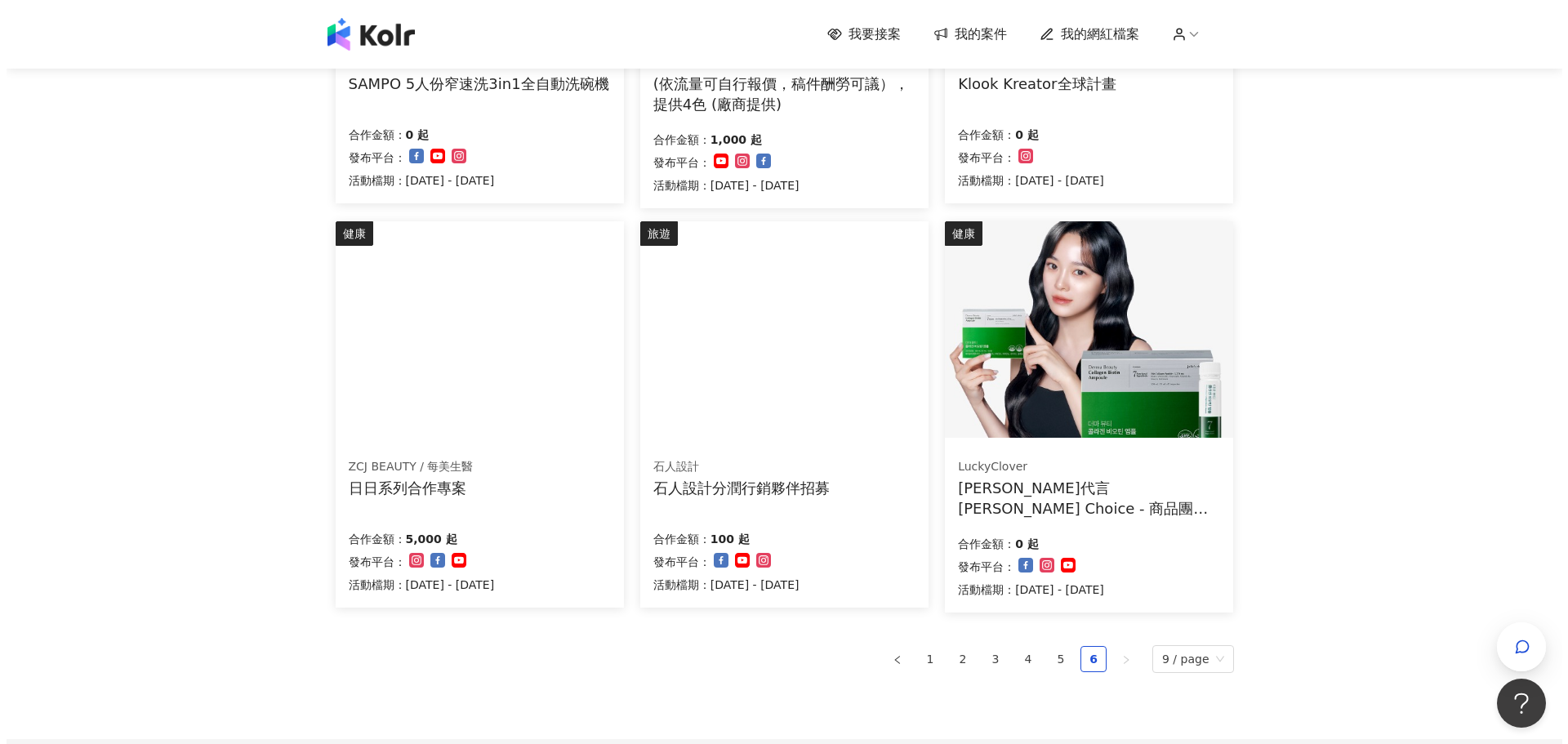
scroll to position [980, 0]
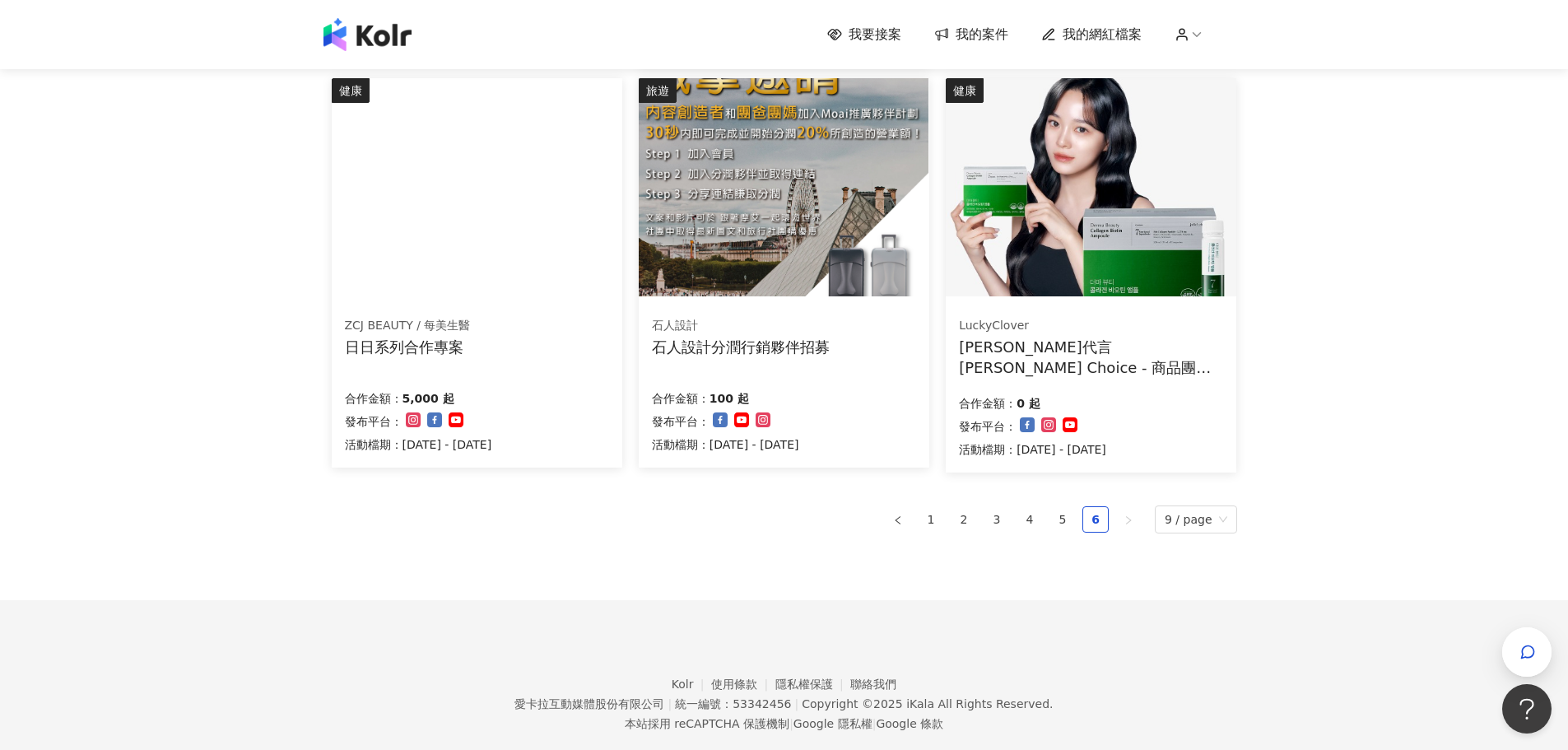
click at [1166, 373] on div "[PERSON_NAME]代言 [PERSON_NAME] Choice - 商品團購 -膠原蛋白" at bounding box center [1090, 357] width 264 height 41
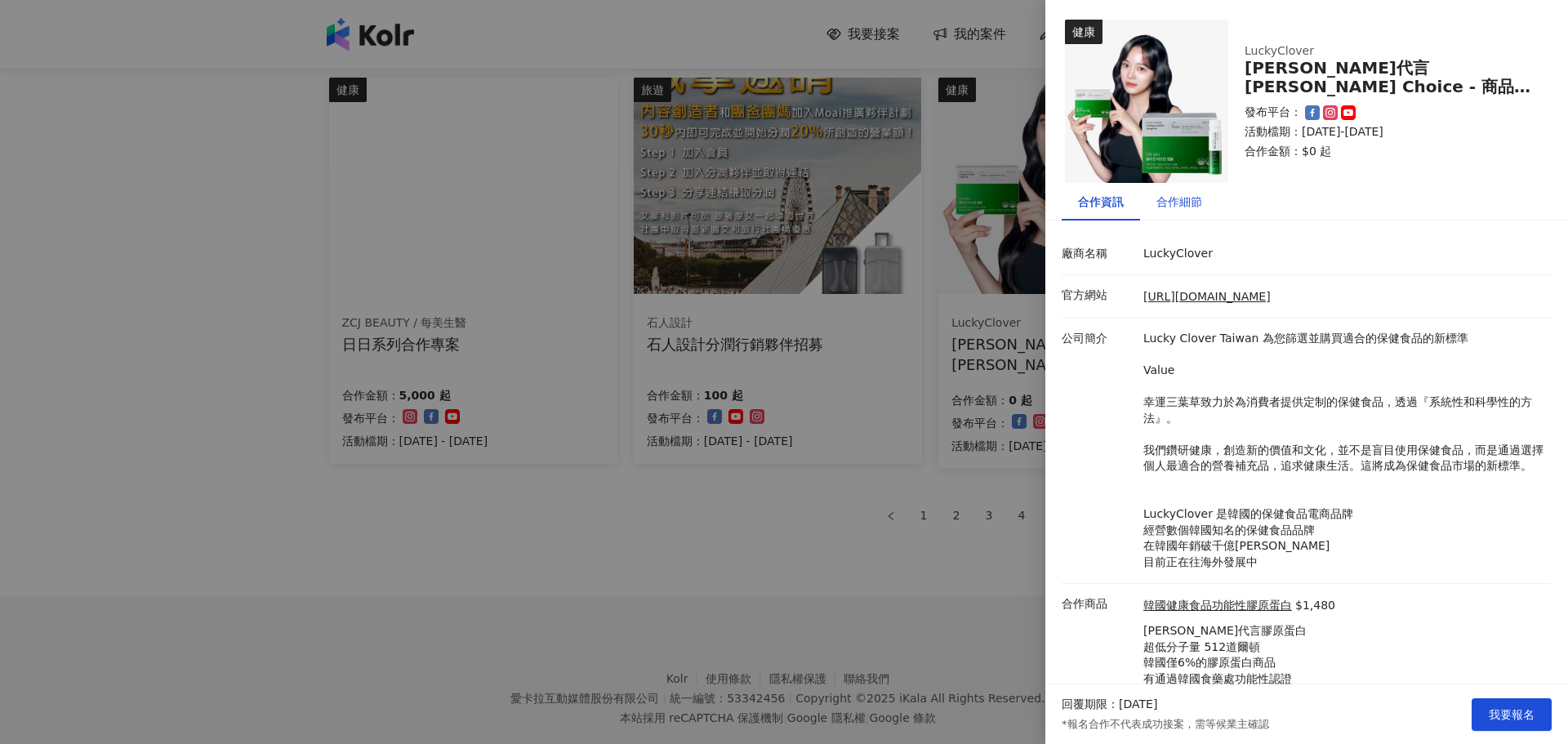
click at [1178, 207] on div "合作細節" at bounding box center [1179, 201] width 46 height 18
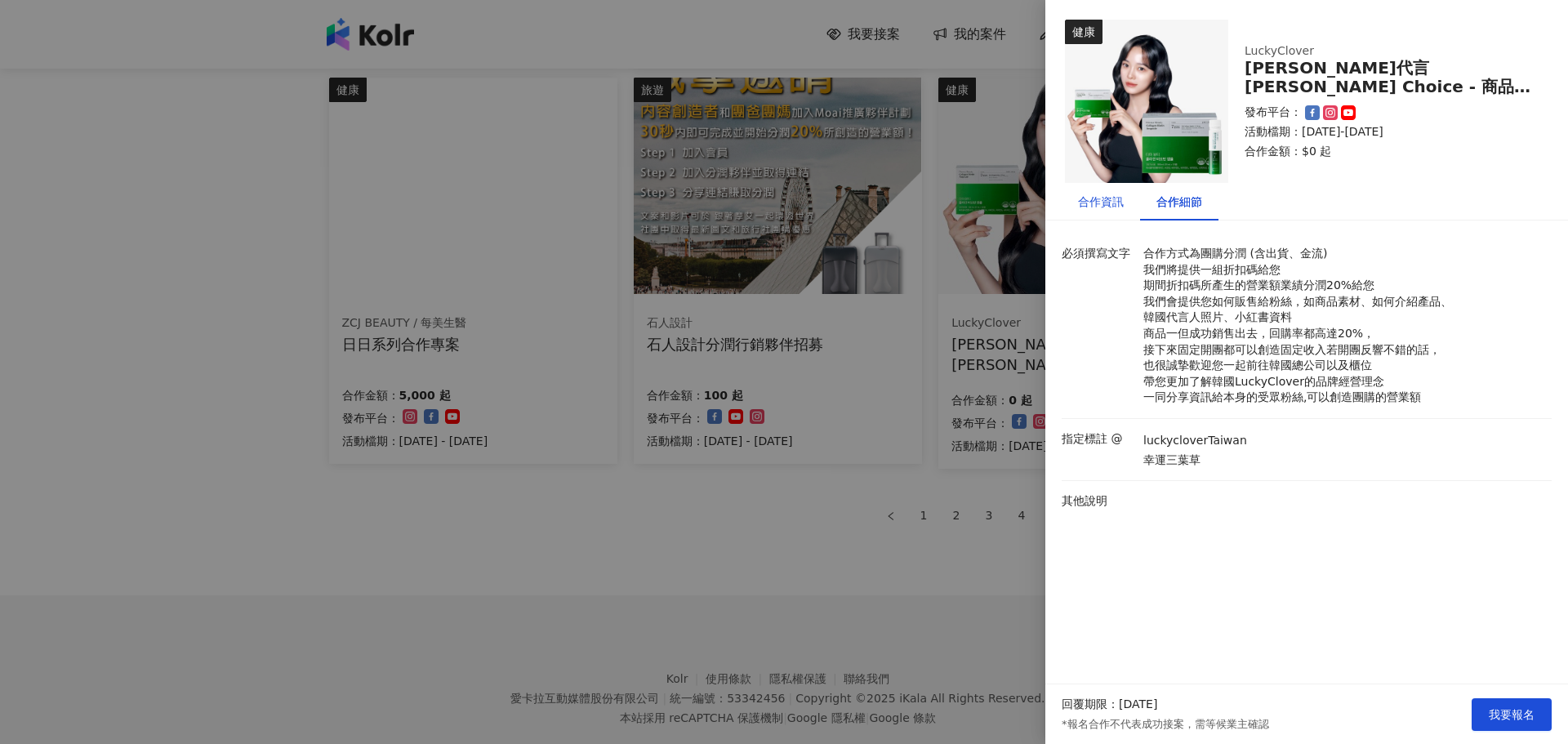
click at [1113, 194] on div "合作資訊" at bounding box center [1101, 201] width 46 height 18
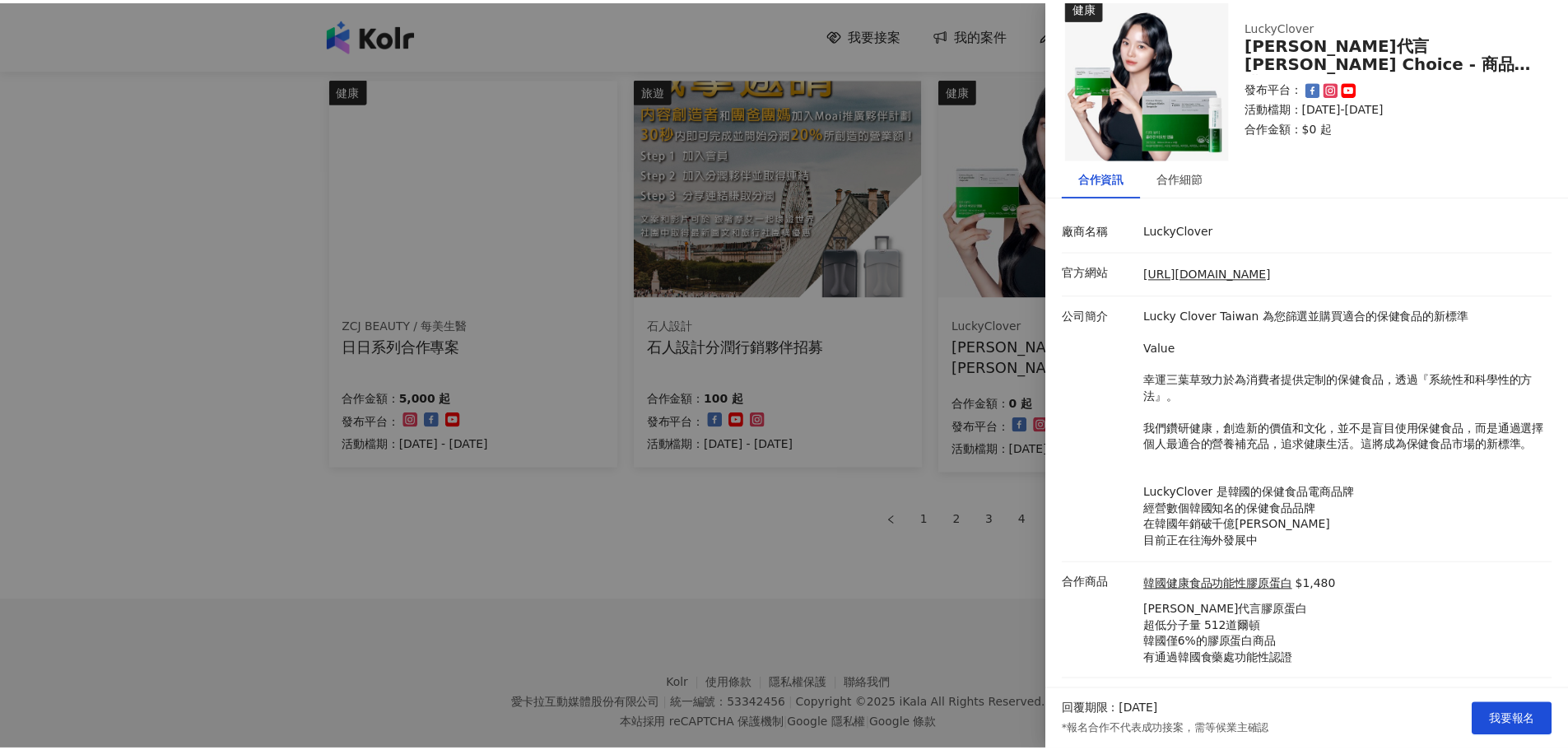
scroll to position [0, 0]
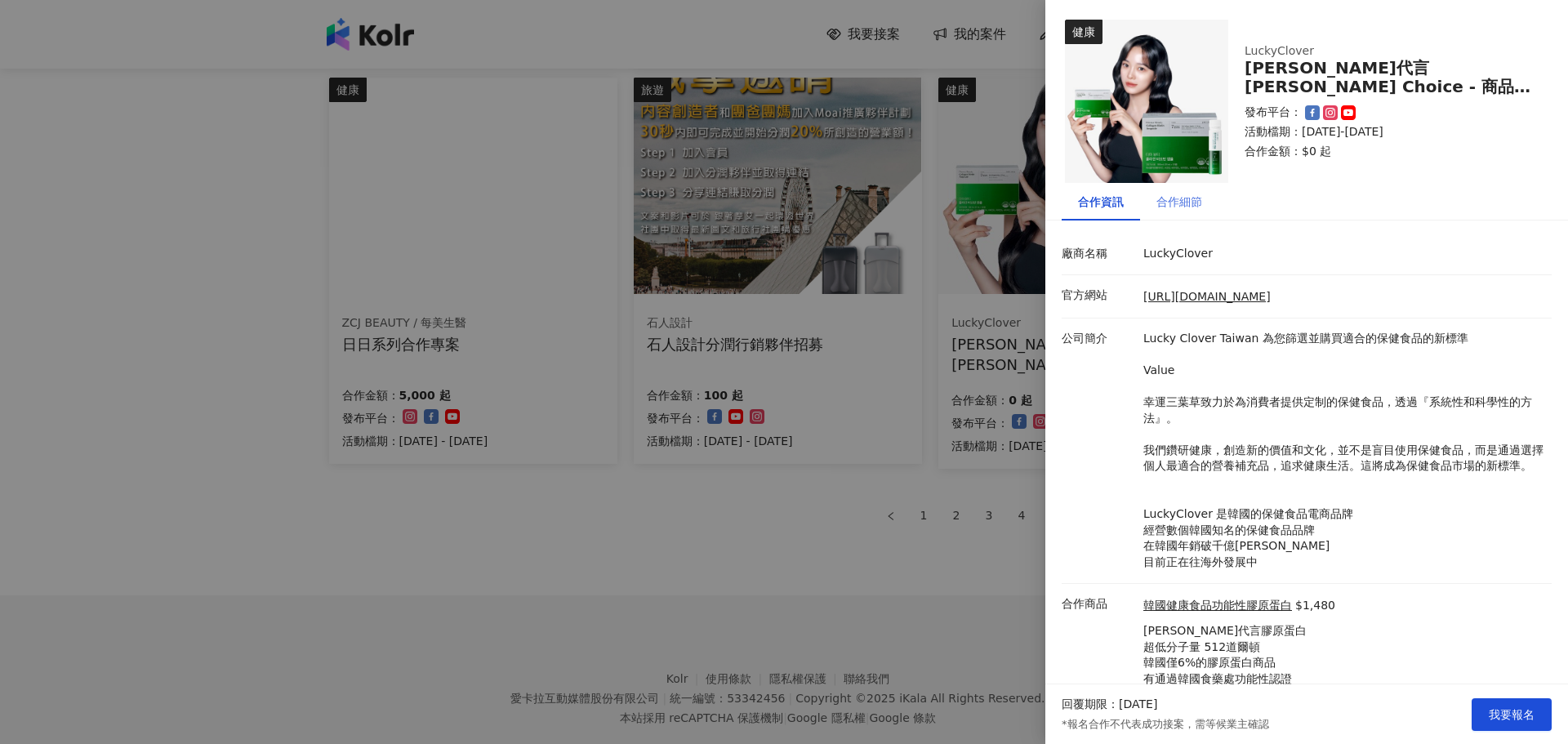
click at [1169, 213] on div "合作細節" at bounding box center [1179, 201] width 79 height 37
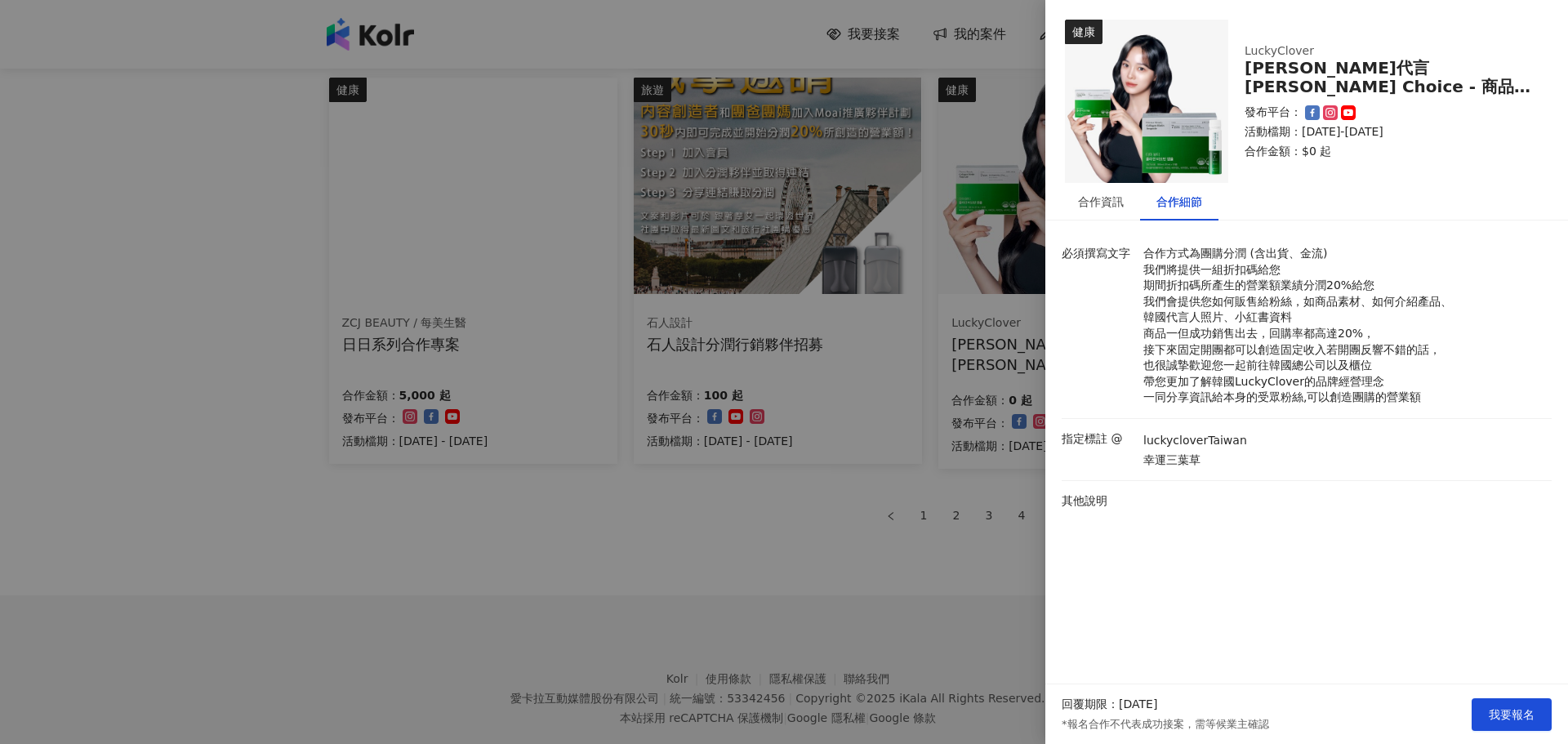
click at [912, 592] on div at bounding box center [784, 372] width 1568 height 744
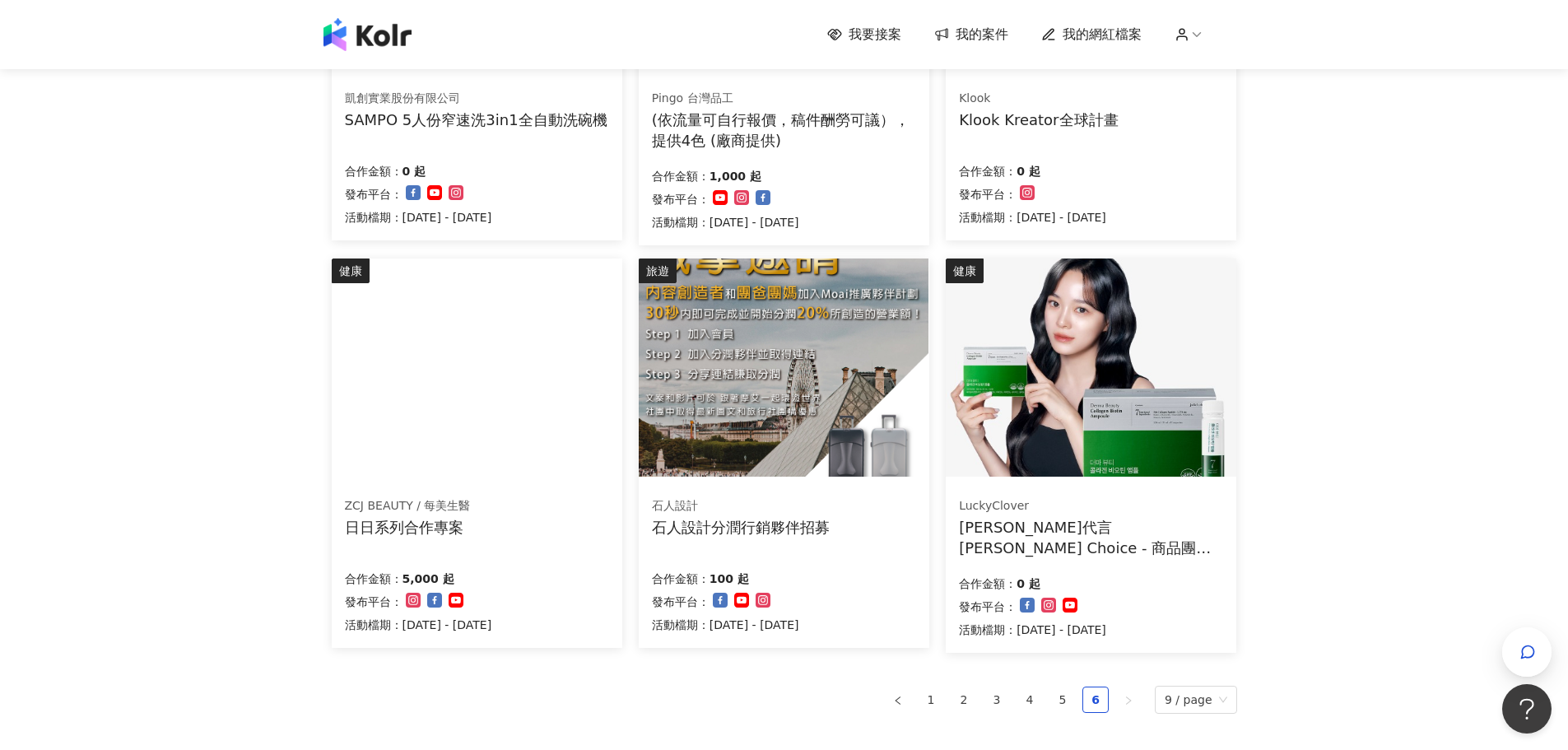
scroll to position [906, 0]
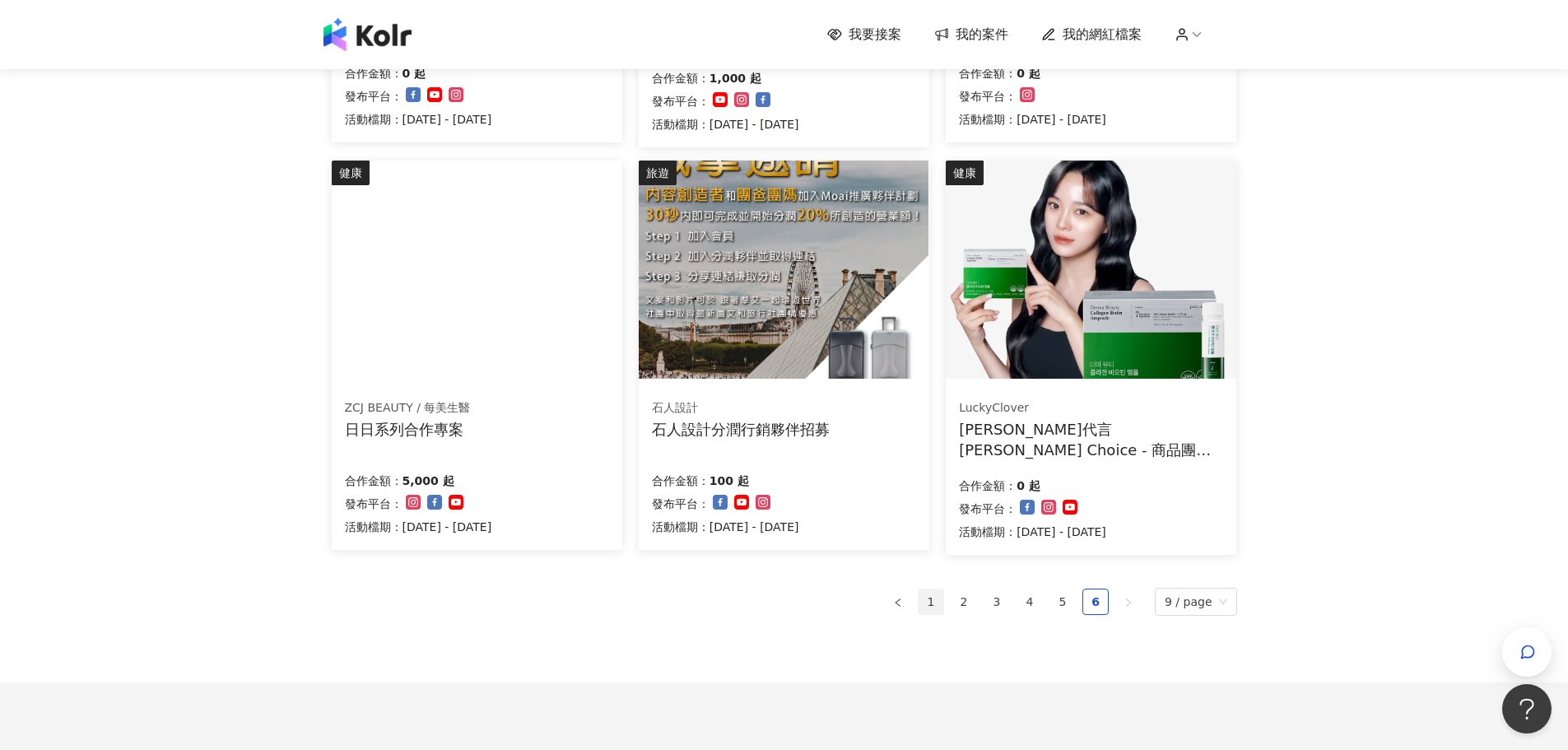
click at [939, 605] on link "1" at bounding box center [931, 602] width 24 height 24
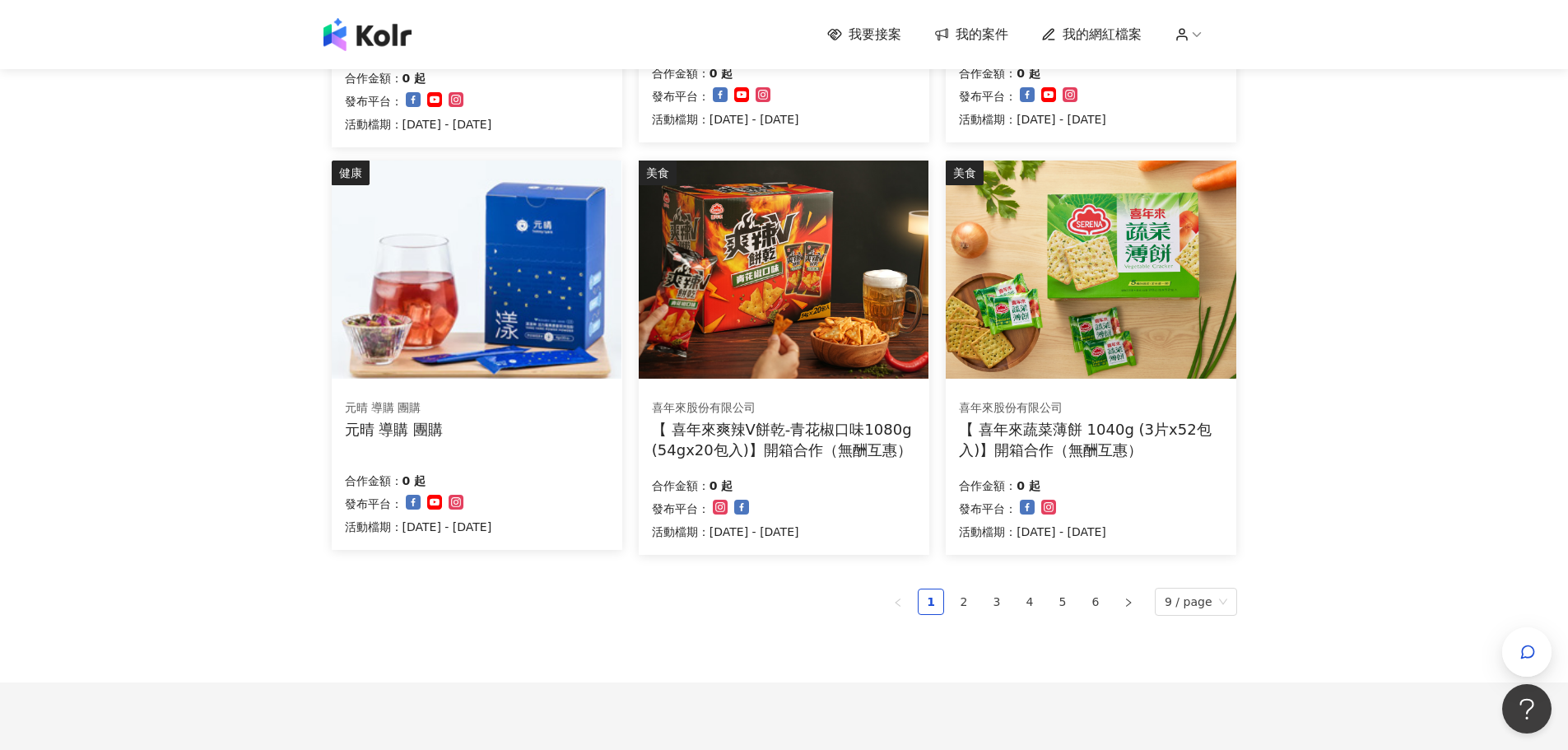
click at [773, 302] on img at bounding box center [784, 269] width 290 height 219
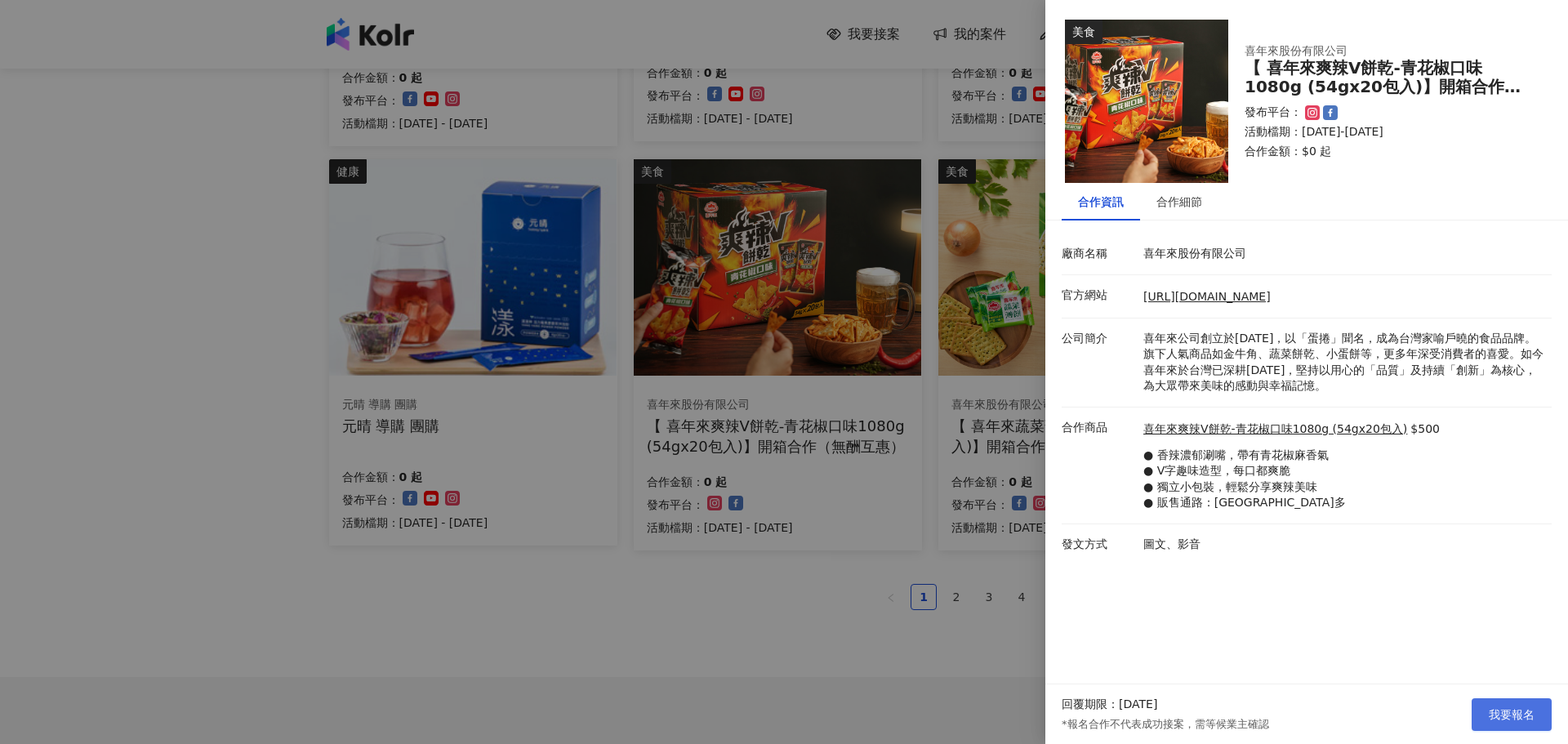
click at [1528, 716] on span "我要報名" at bounding box center [1511, 715] width 46 height 13
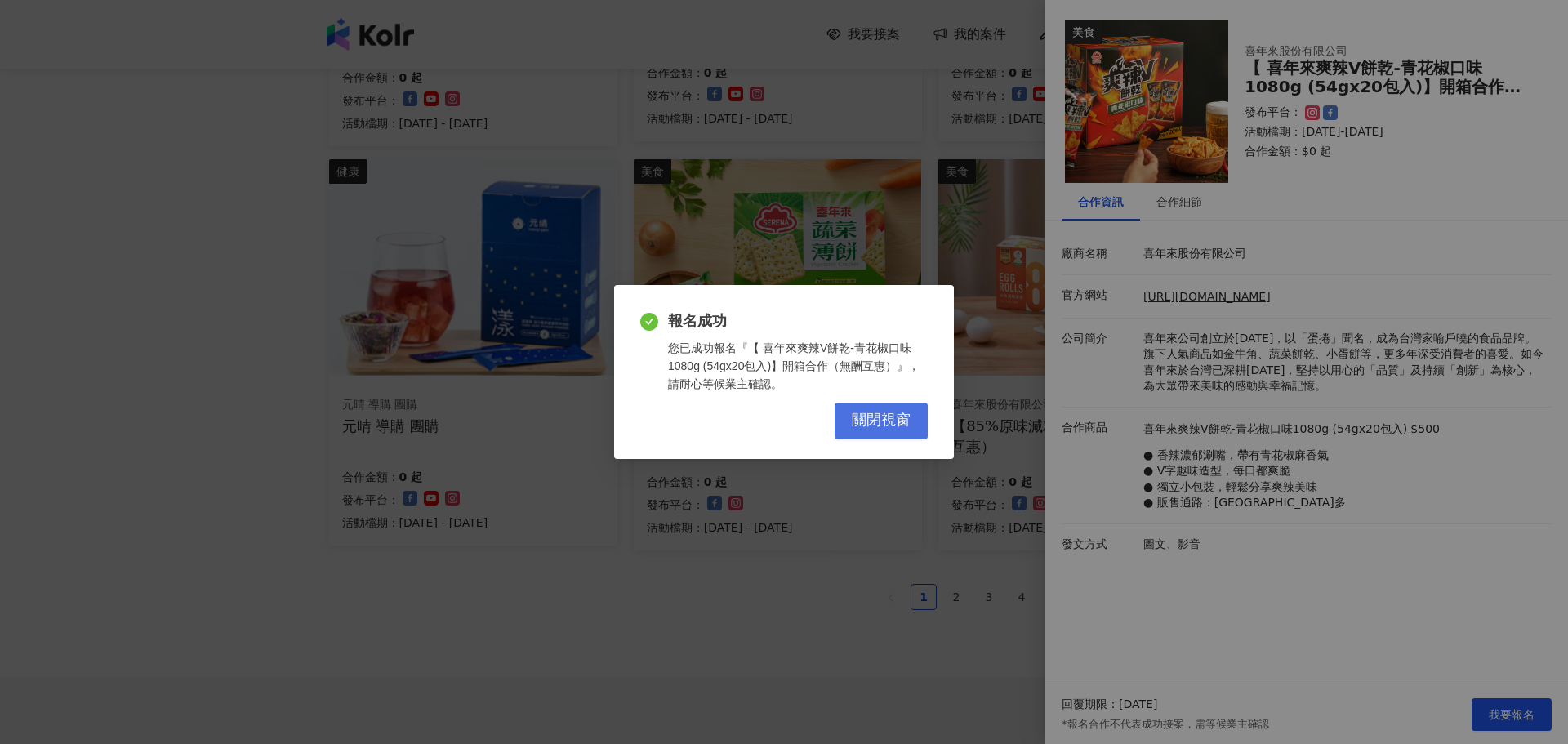
click at [886, 422] on span "關閉視窗" at bounding box center [881, 420] width 59 height 18
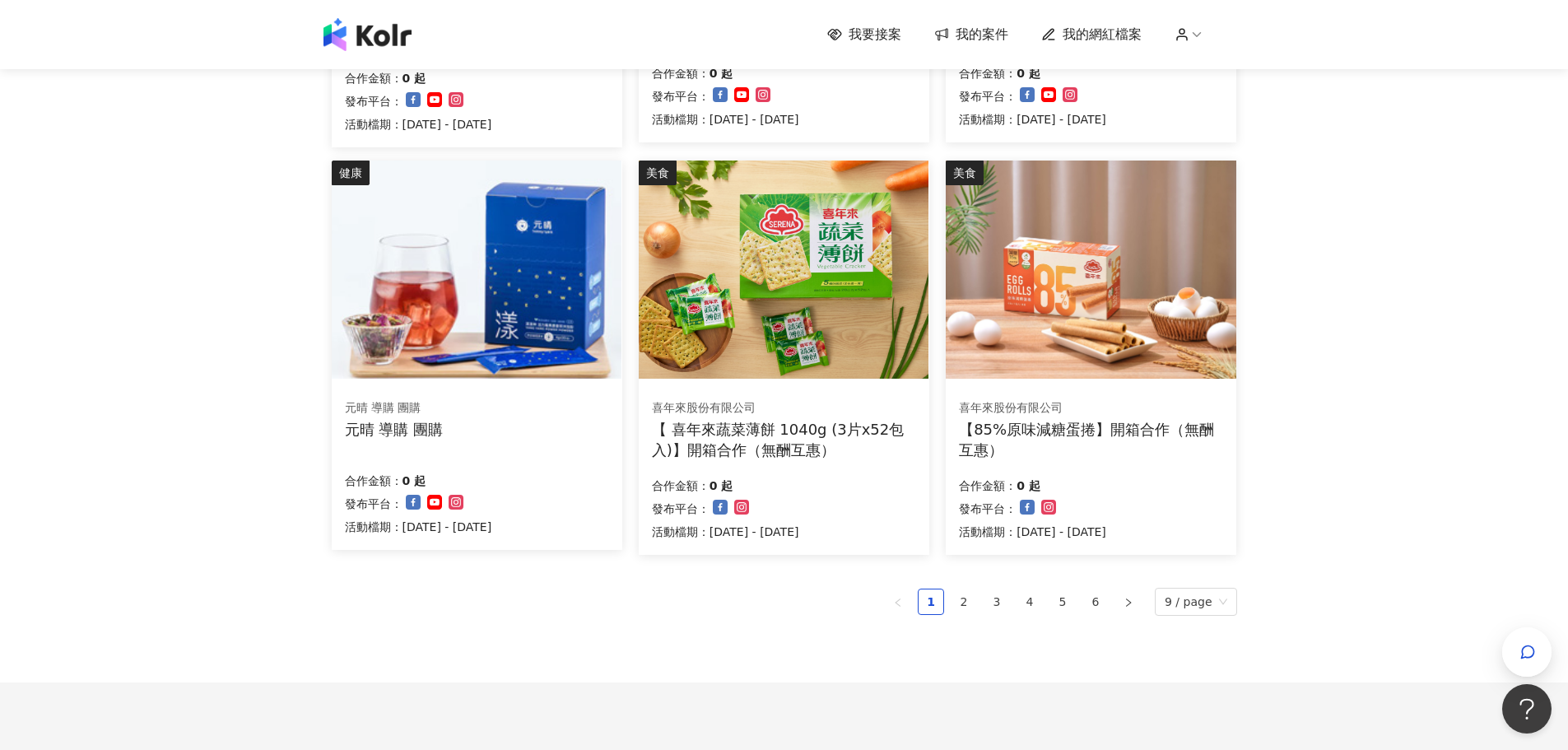
click at [1093, 30] on span "我的網紅檔案" at bounding box center [1102, 34] width 79 height 18
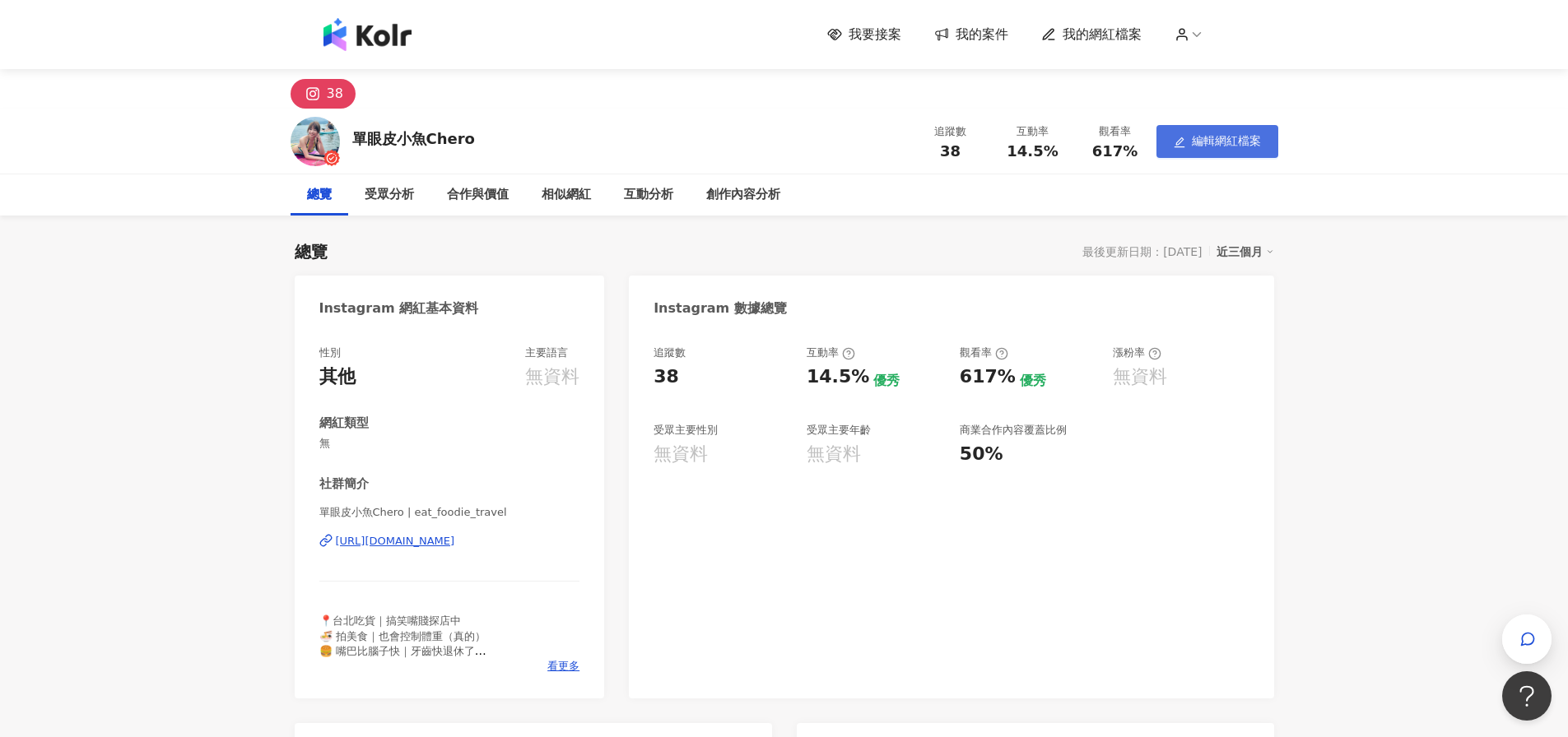
click at [1253, 143] on span "編輯網紅檔案" at bounding box center [1226, 140] width 69 height 13
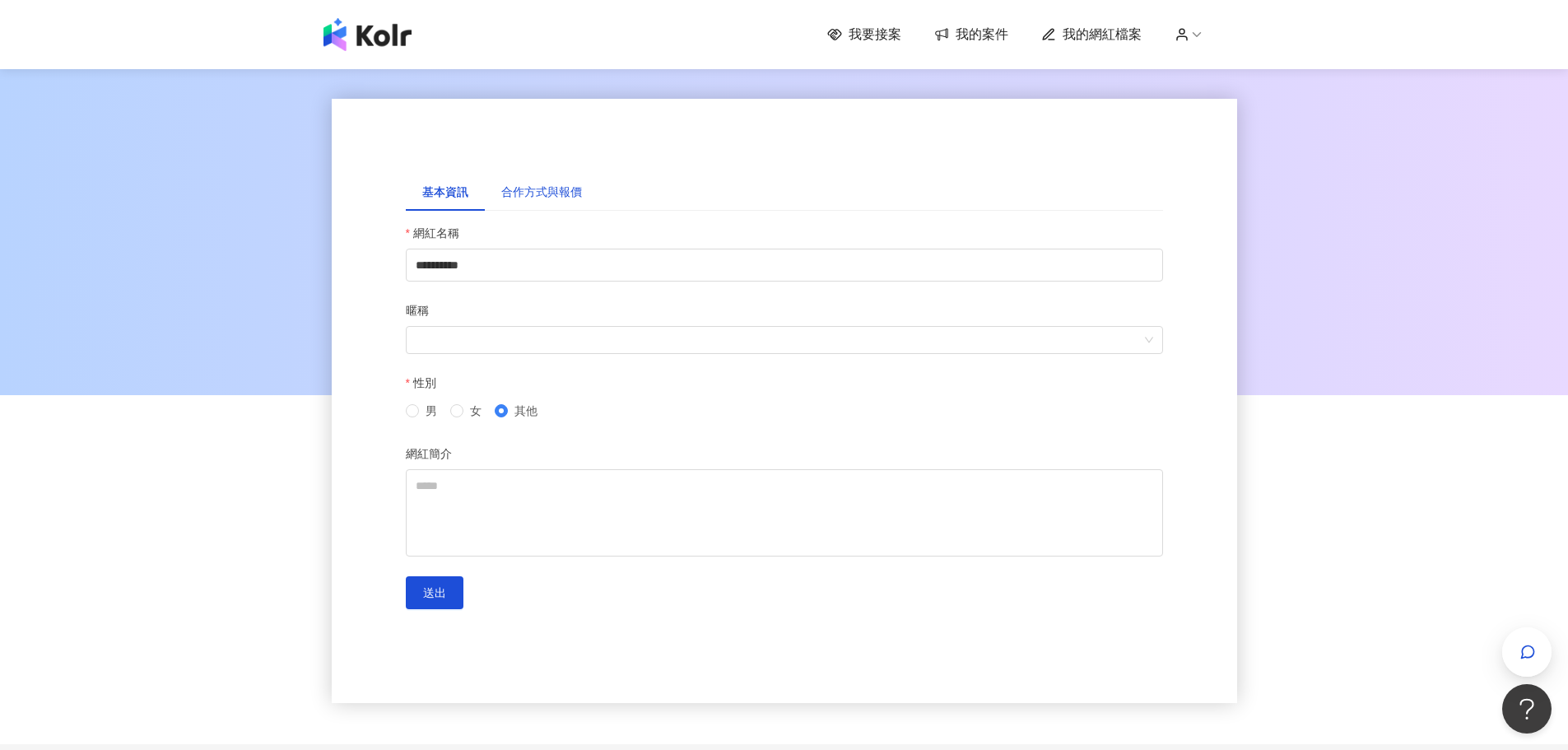
click at [555, 191] on div "合作方式與報價" at bounding box center [542, 192] width 81 height 18
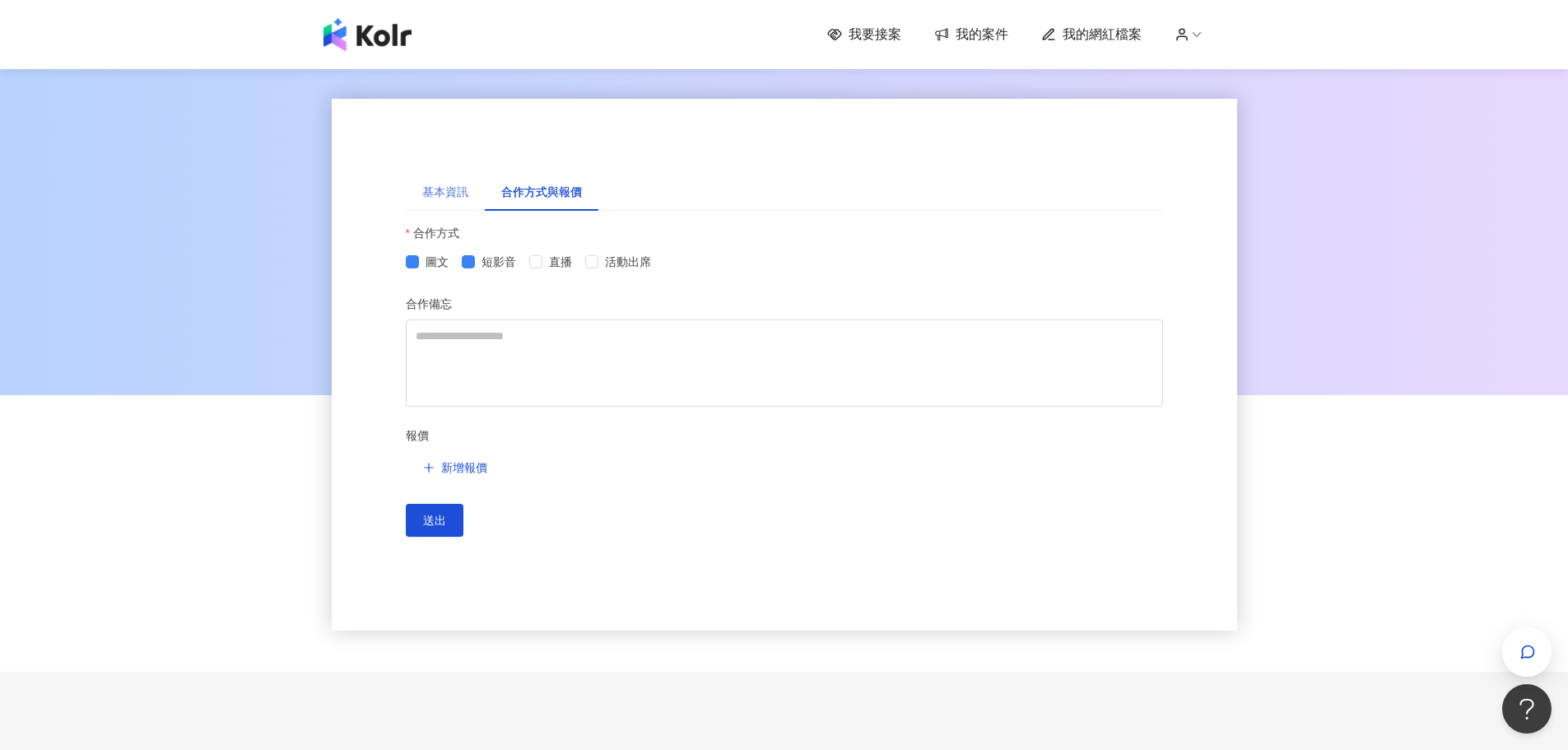
drag, startPoint x: 465, startPoint y: 176, endPoint x: 454, endPoint y: 193, distance: 20.2
click at [460, 182] on div "基本資訊" at bounding box center [445, 192] width 79 height 37
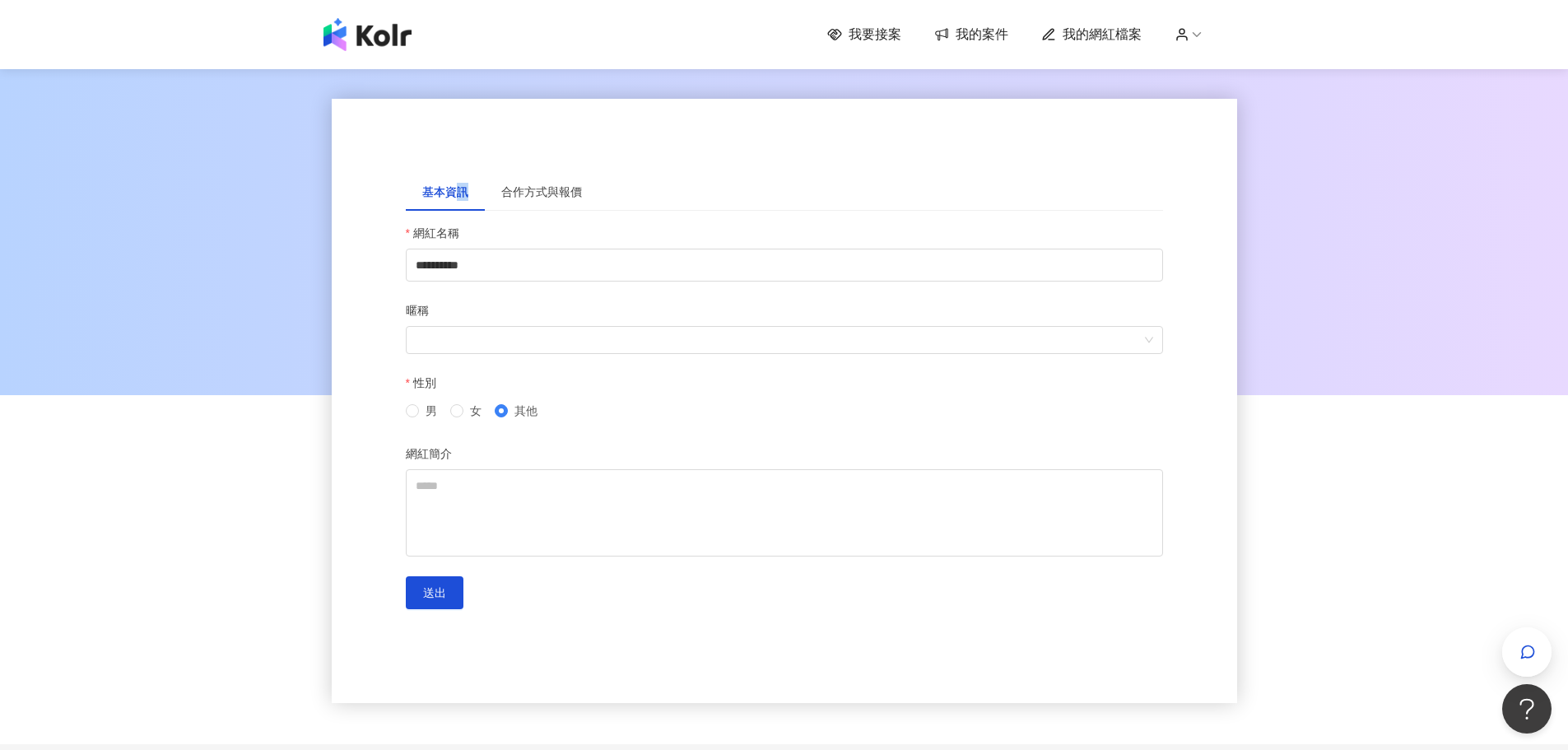
click at [454, 193] on div "基本資訊" at bounding box center [445, 192] width 46 height 18
click at [504, 342] on div at bounding box center [776, 341] width 733 height 12
drag, startPoint x: 471, startPoint y: 264, endPoint x: 407, endPoint y: 249, distance: 65.7
click at [407, 249] on div "**********" at bounding box center [784, 253] width 757 height 57
click at [485, 308] on div "暱稱" at bounding box center [784, 314] width 757 height 24
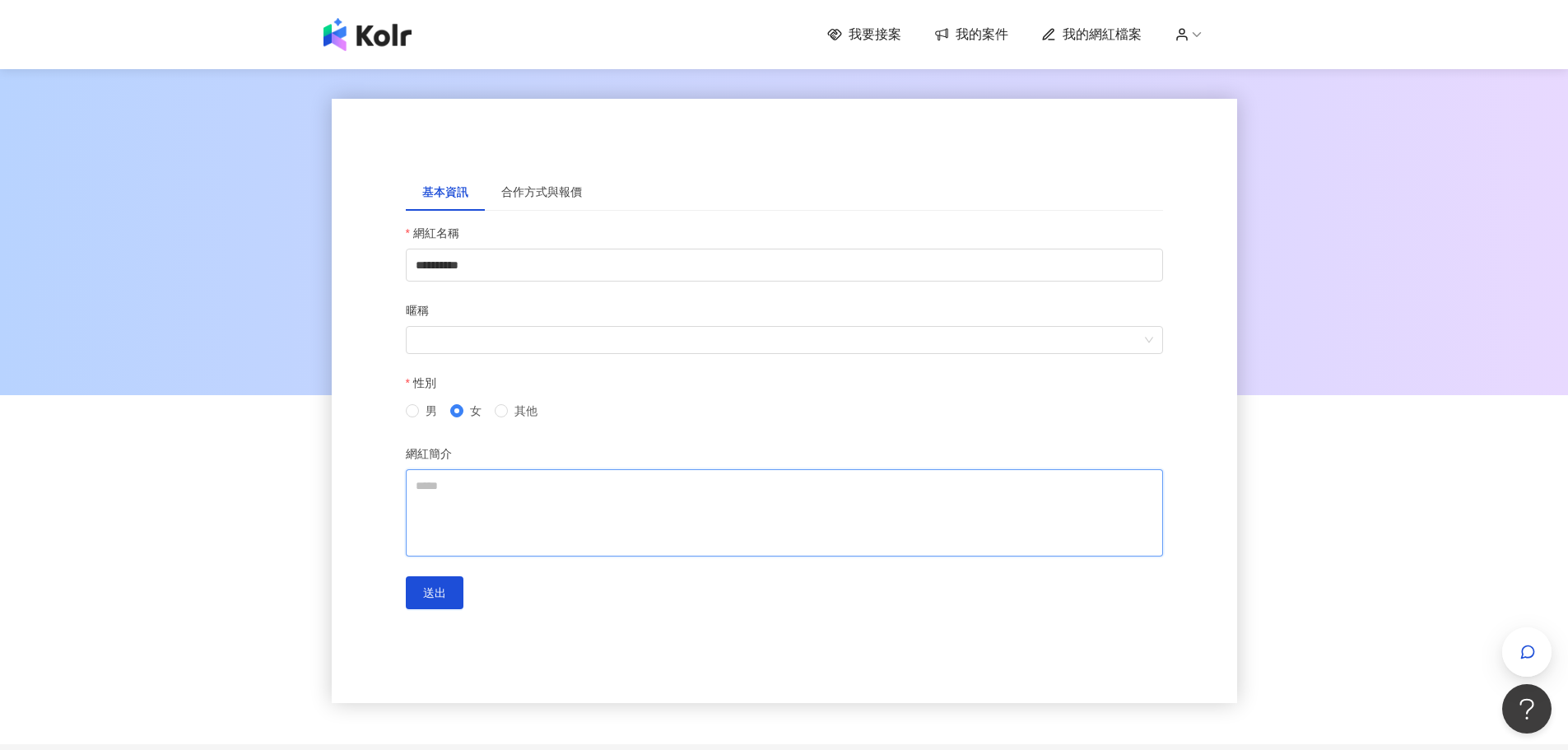
click at [488, 522] on textarea "網紅簡介" at bounding box center [784, 513] width 757 height 87
paste textarea "**********"
type textarea "**********"
click at [441, 608] on span "送出" at bounding box center [434, 611] width 23 height 13
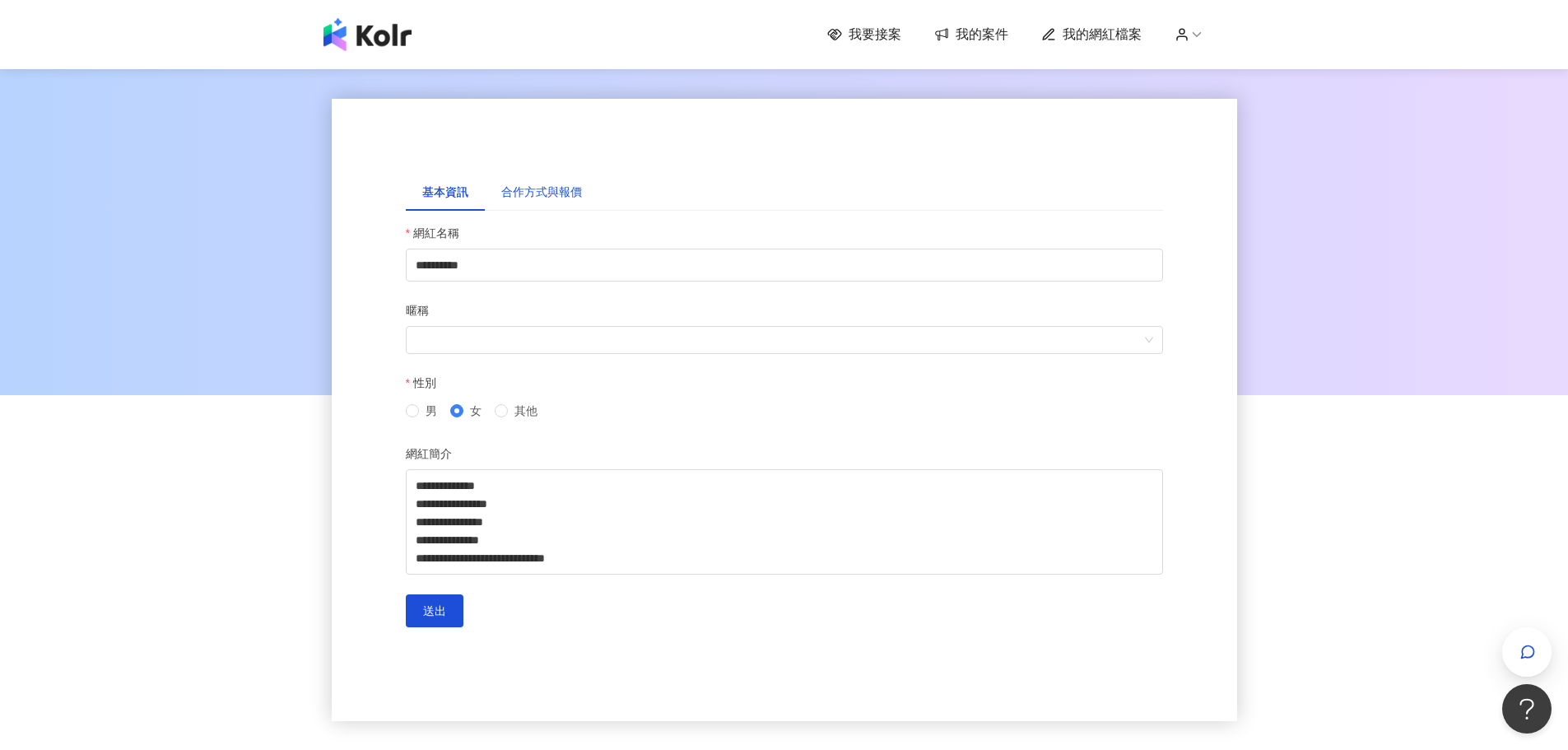
click at [561, 196] on div "合作方式與報價" at bounding box center [542, 192] width 81 height 18
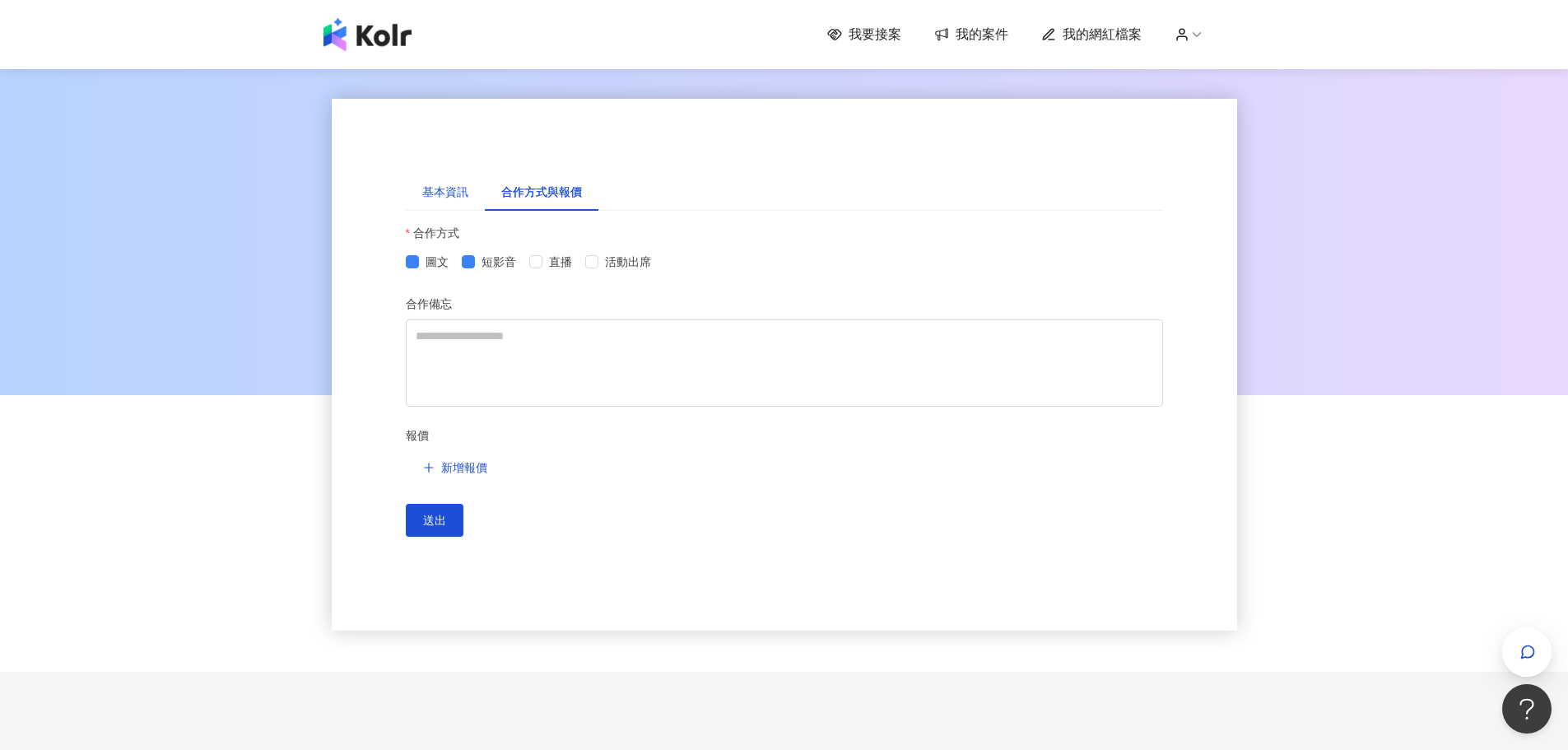
drag, startPoint x: 439, startPoint y: 190, endPoint x: 625, endPoint y: 125, distance: 197.0
click at [440, 189] on div "基本資訊" at bounding box center [445, 192] width 46 height 18
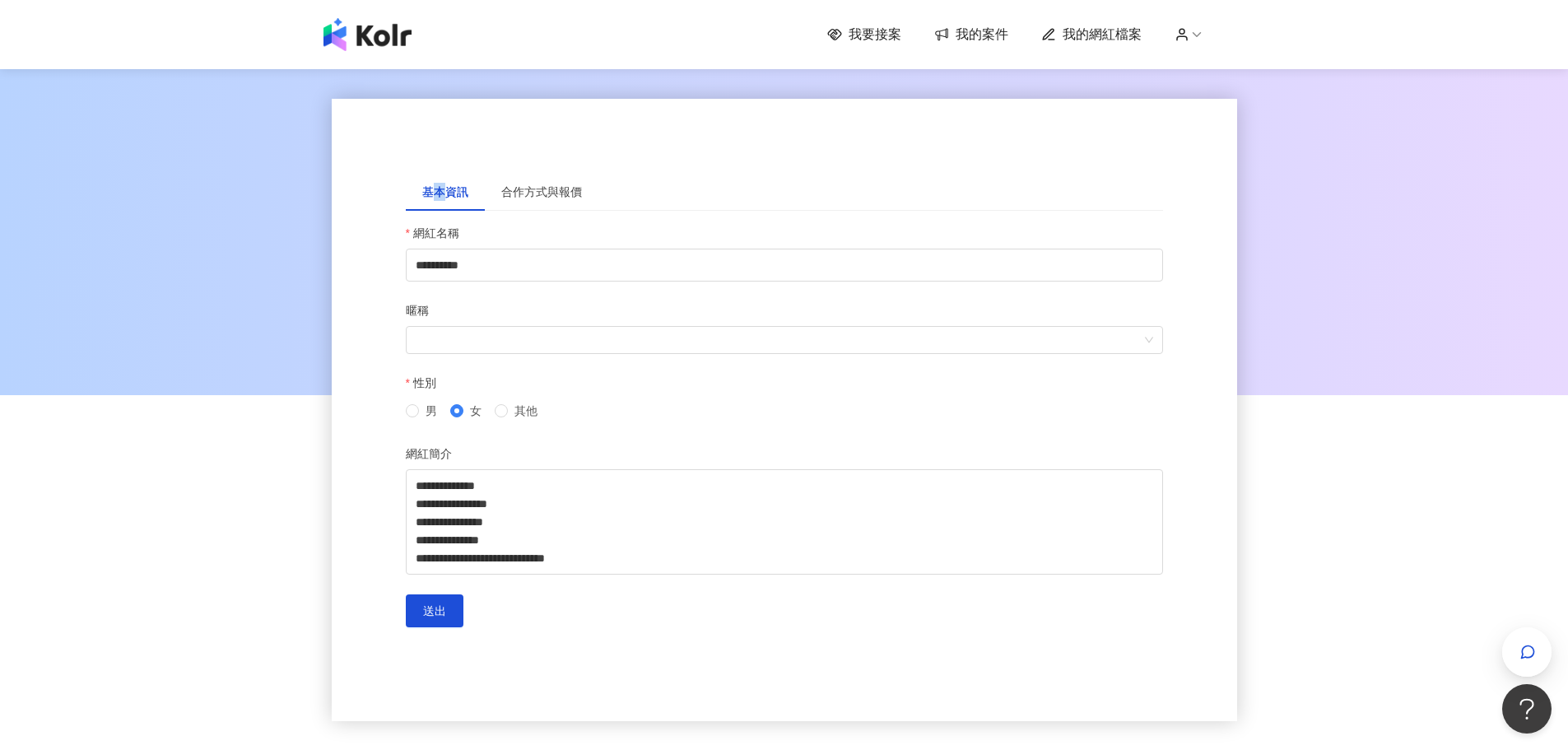
click at [1114, 36] on span "我的網紅檔案" at bounding box center [1102, 34] width 79 height 18
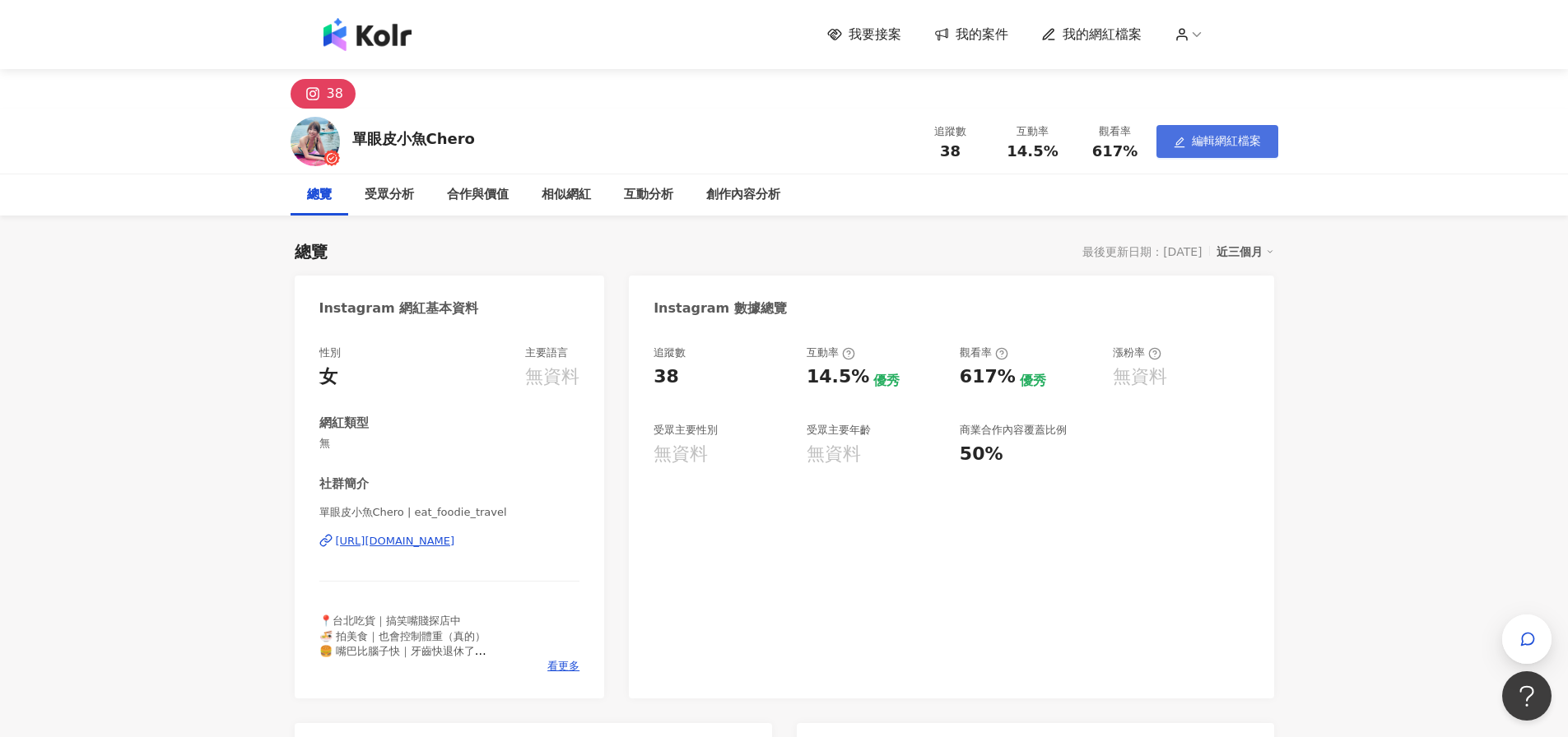
click at [1239, 127] on button "編輯網紅檔案" at bounding box center [1217, 142] width 122 height 33
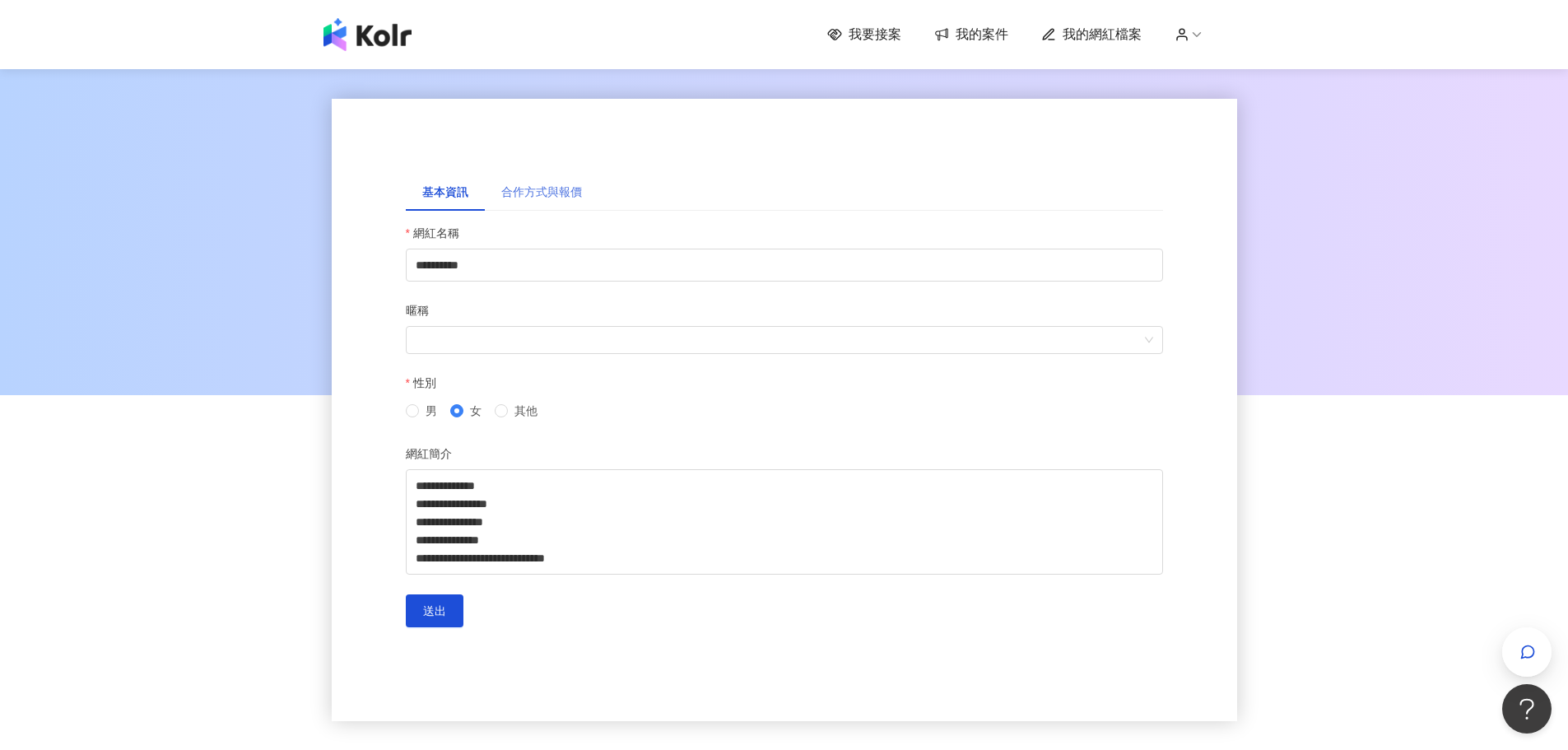
click at [528, 201] on div "合作方式與報價" at bounding box center [542, 192] width 113 height 37
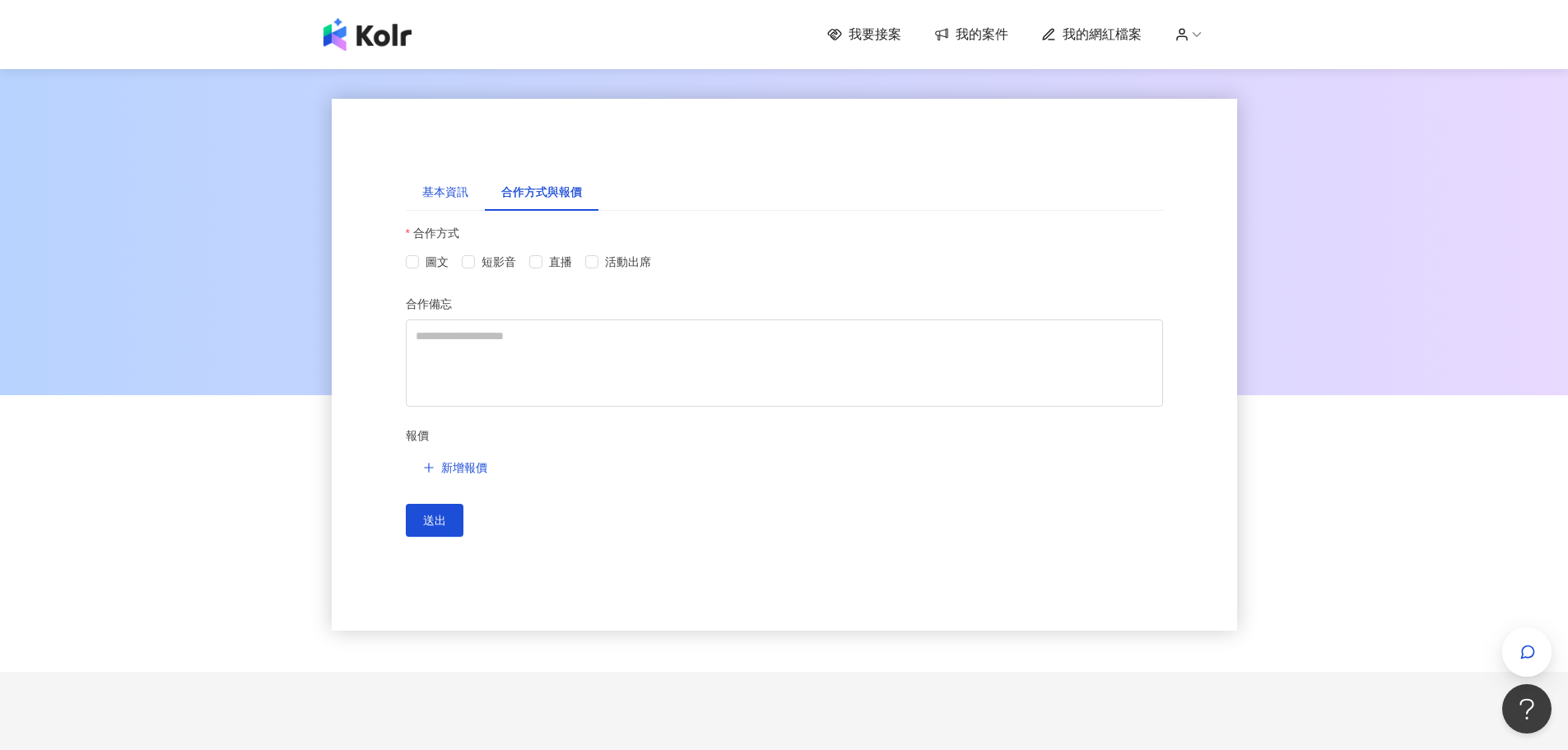
click at [444, 200] on div "基本資訊" at bounding box center [445, 192] width 46 height 18
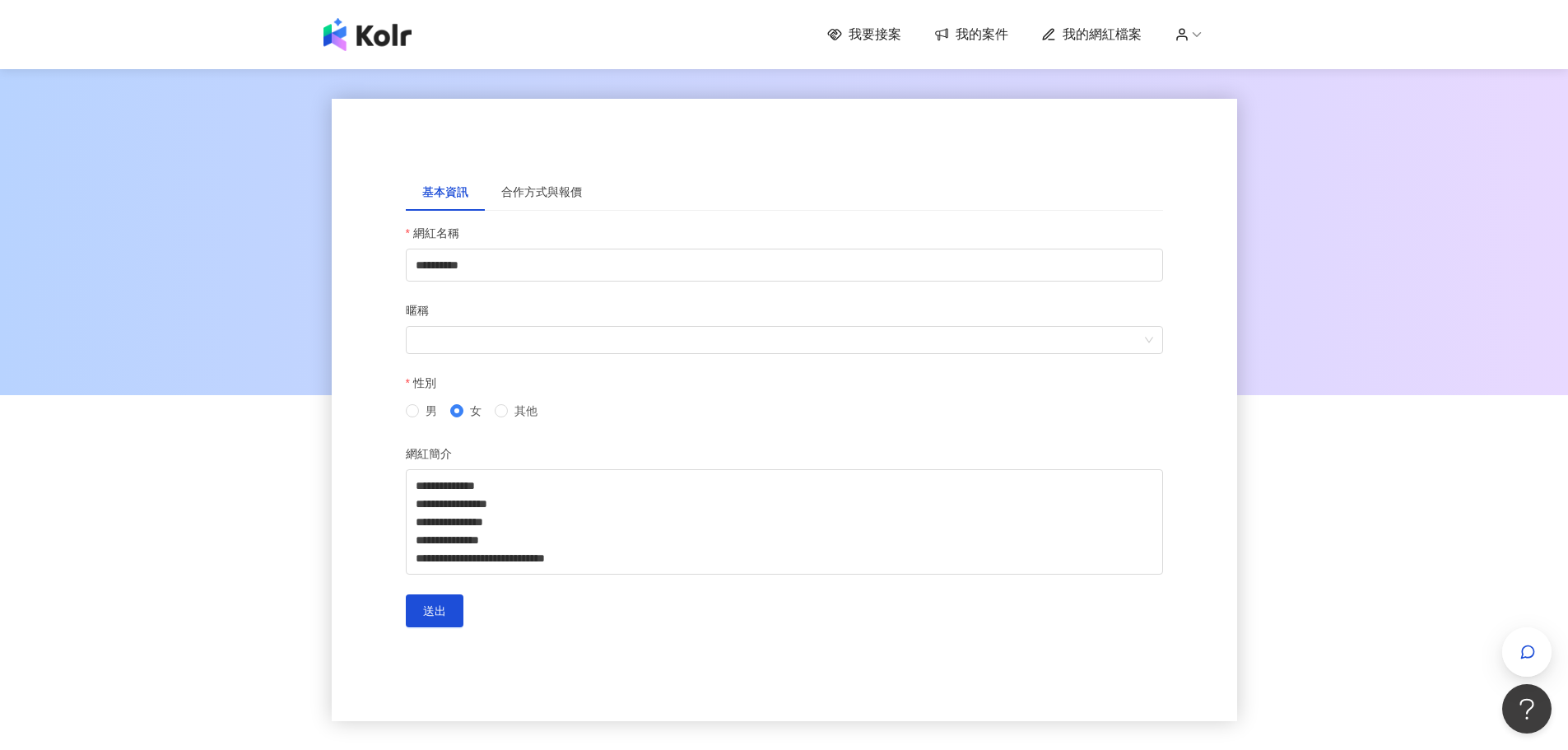
click at [882, 25] on span "我要接案" at bounding box center [875, 34] width 53 height 18
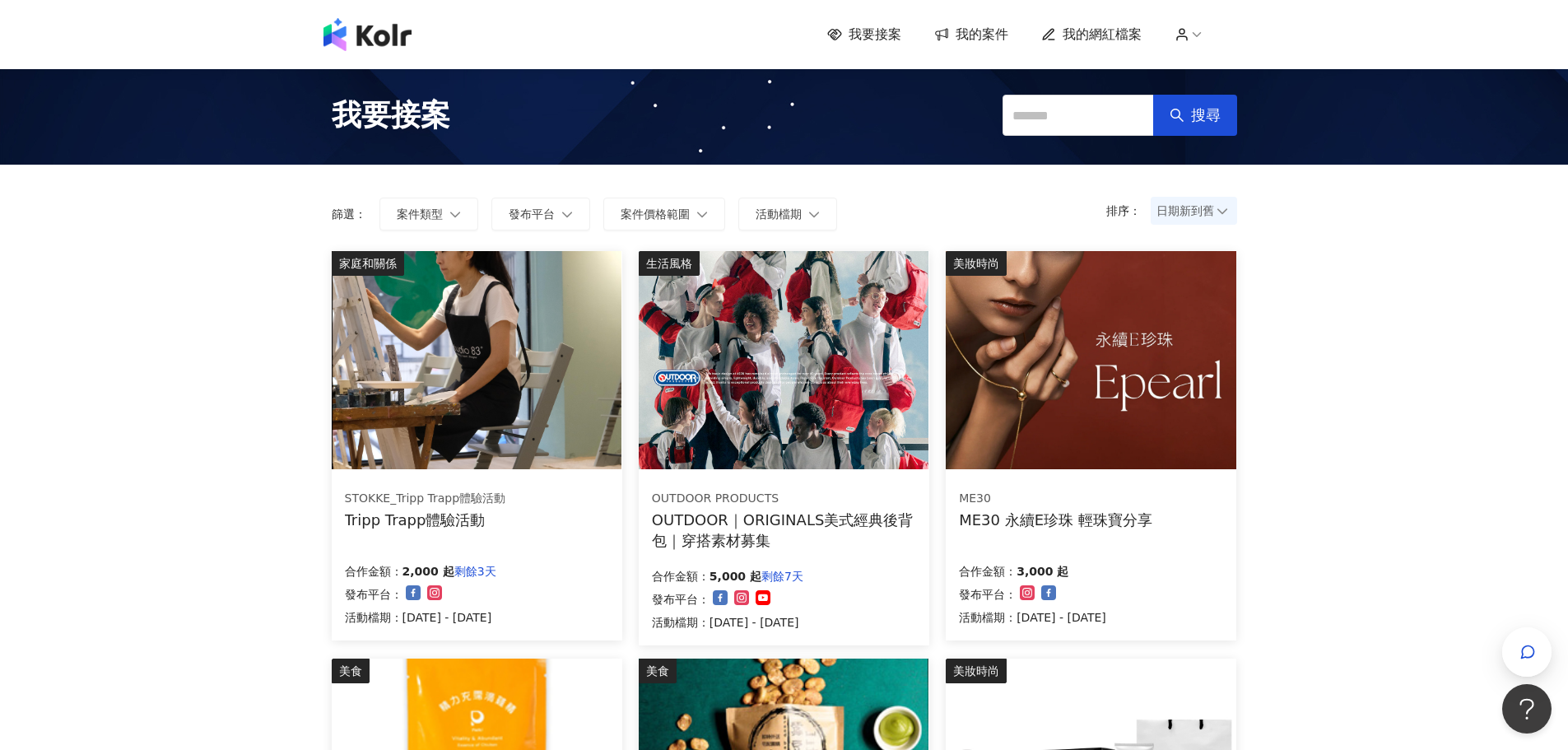
click at [1120, 33] on span "我的網紅檔案" at bounding box center [1102, 34] width 79 height 18
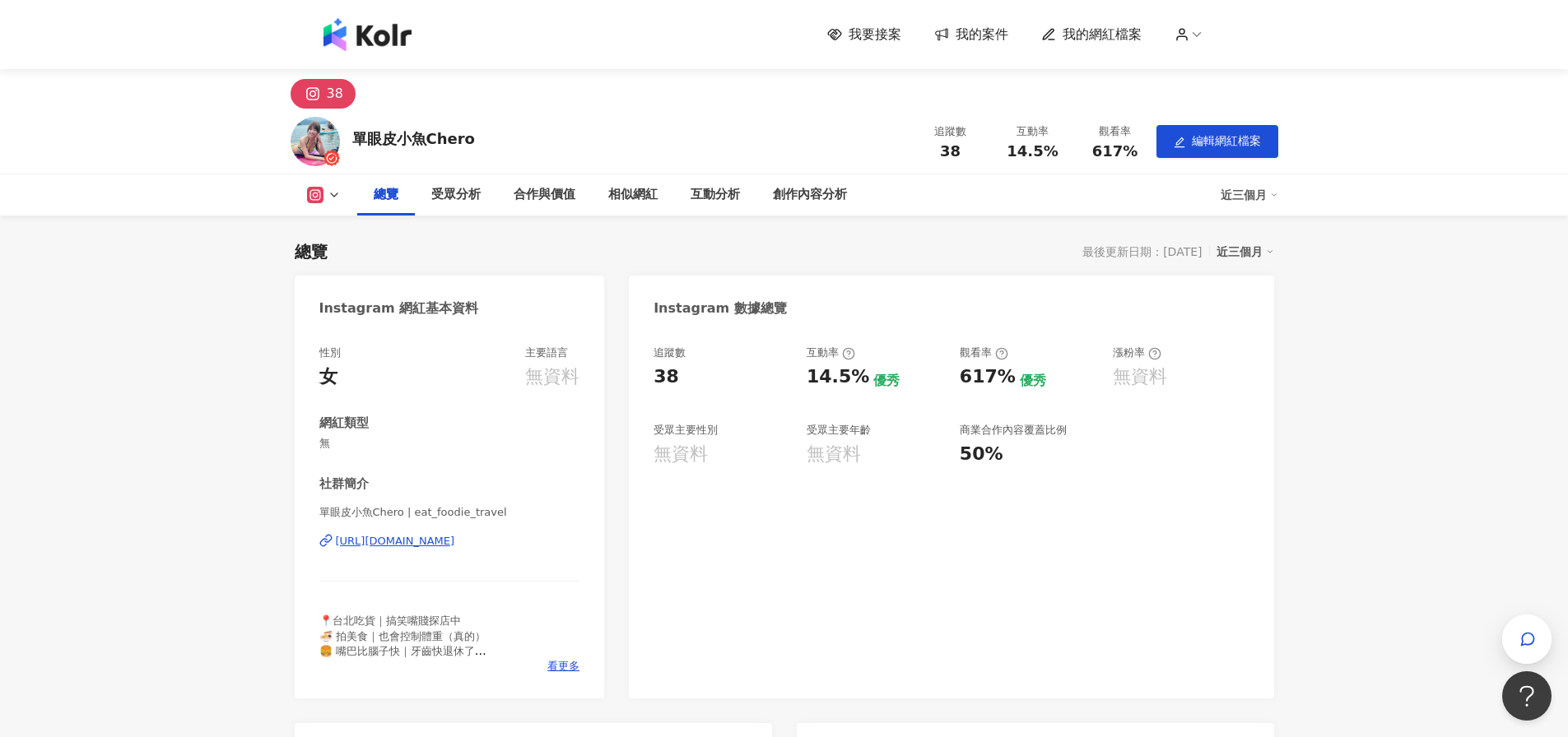
click at [337, 195] on icon at bounding box center [333, 194] width 13 height 13
click at [335, 193] on icon at bounding box center [333, 194] width 13 height 13
click at [552, 185] on div "合作與價值" at bounding box center [544, 195] width 62 height 20
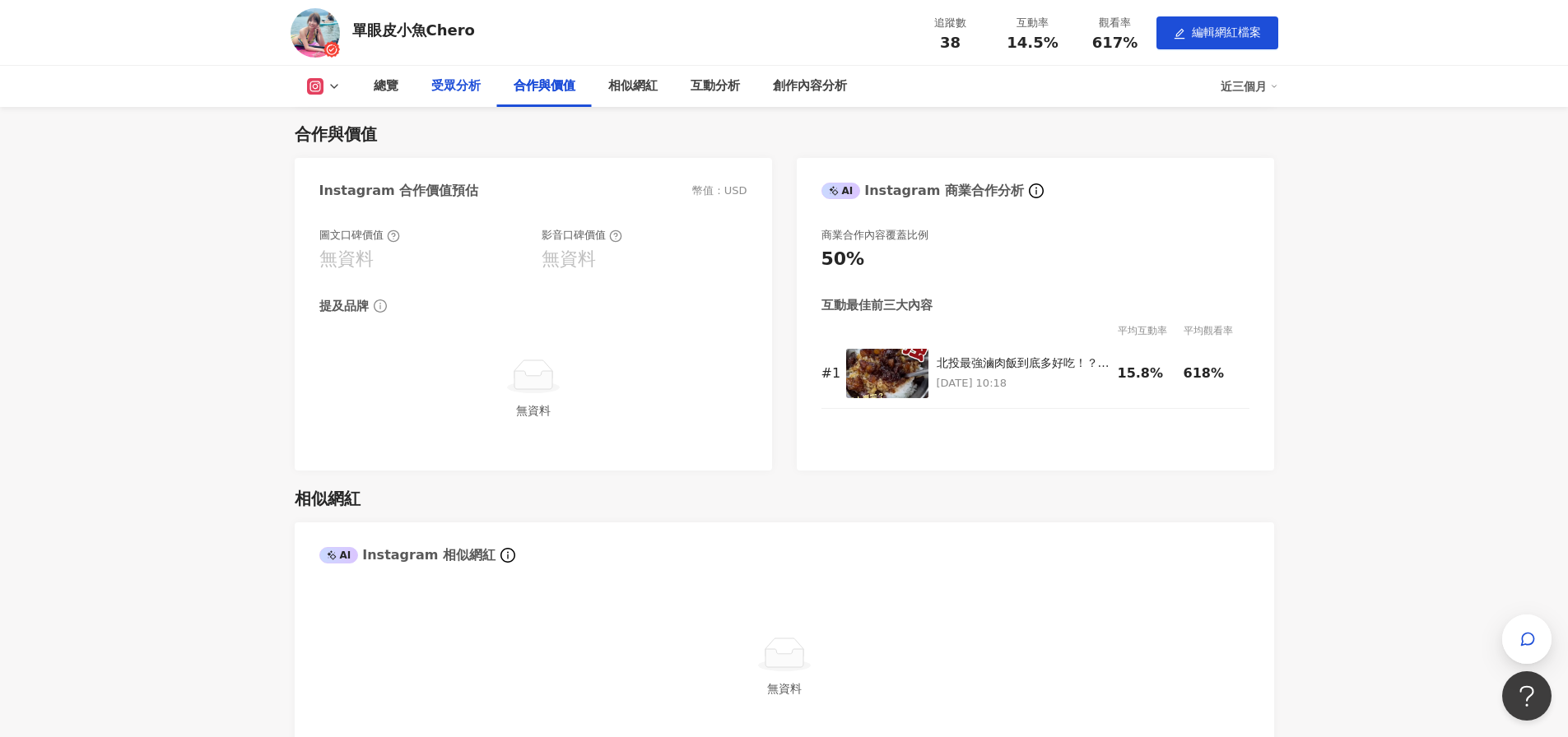
click at [456, 81] on div "受眾分析" at bounding box center [455, 86] width 50 height 20
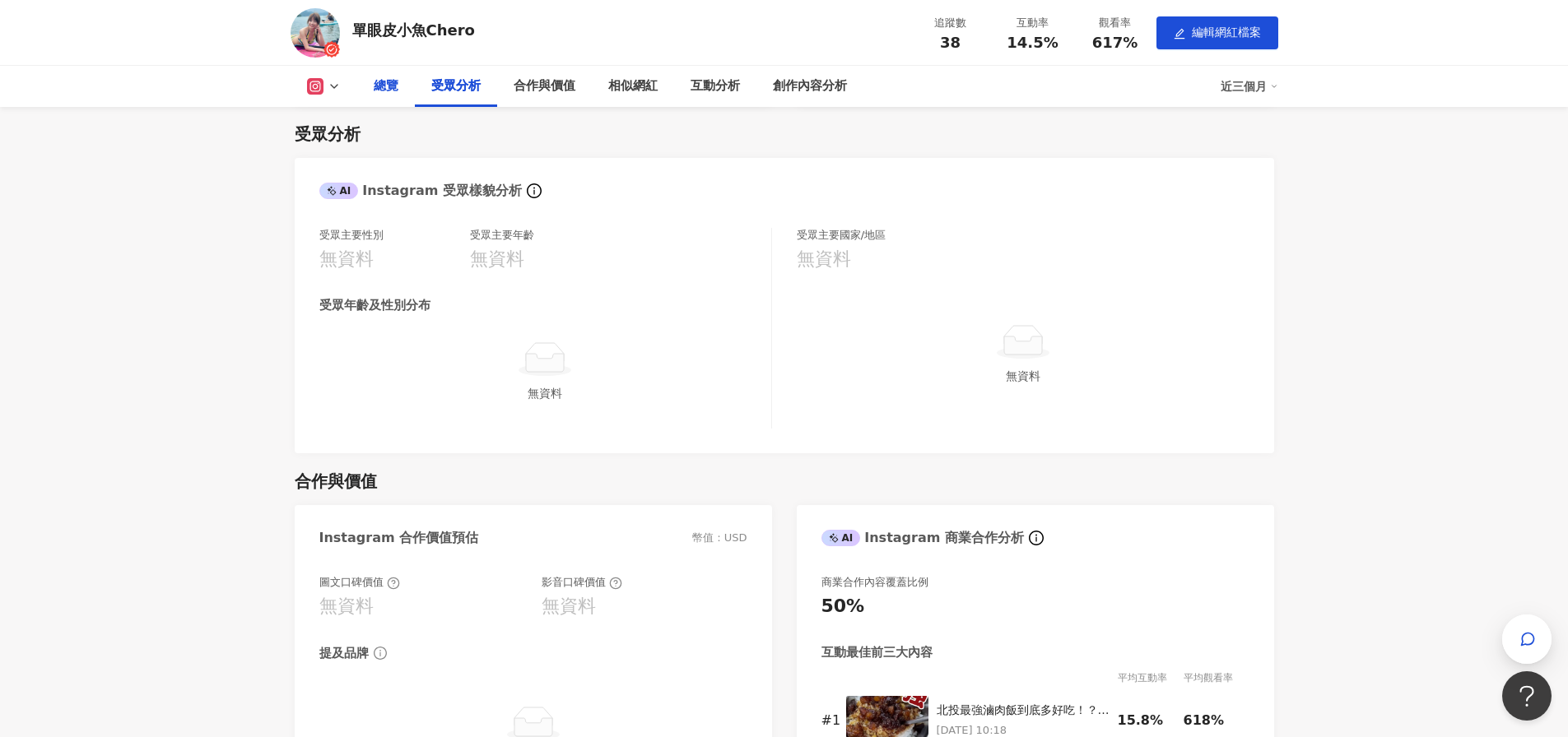
click at [388, 79] on div "總覽" at bounding box center [386, 86] width 24 height 20
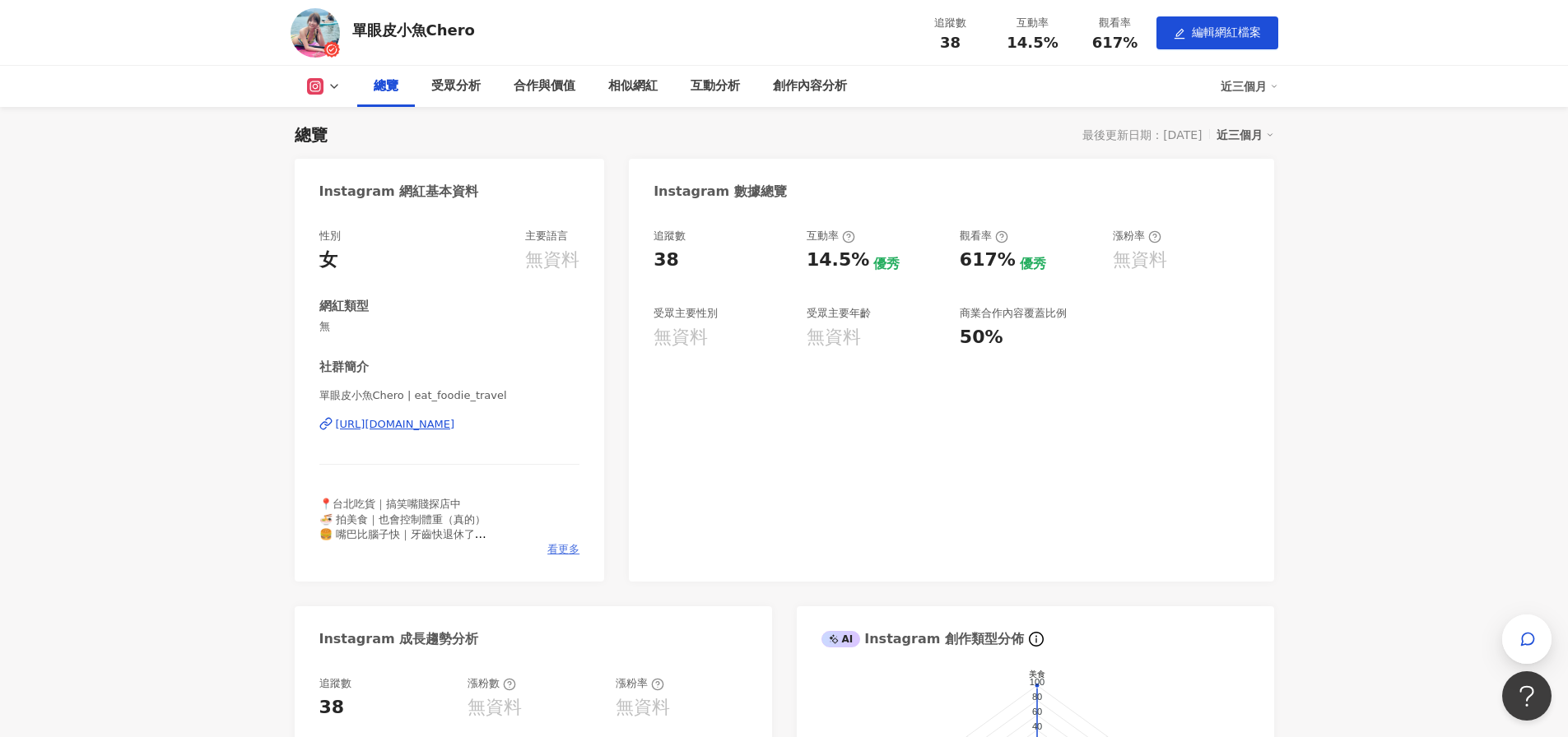
click at [567, 552] on span "看更多" at bounding box center [563, 549] width 32 height 15
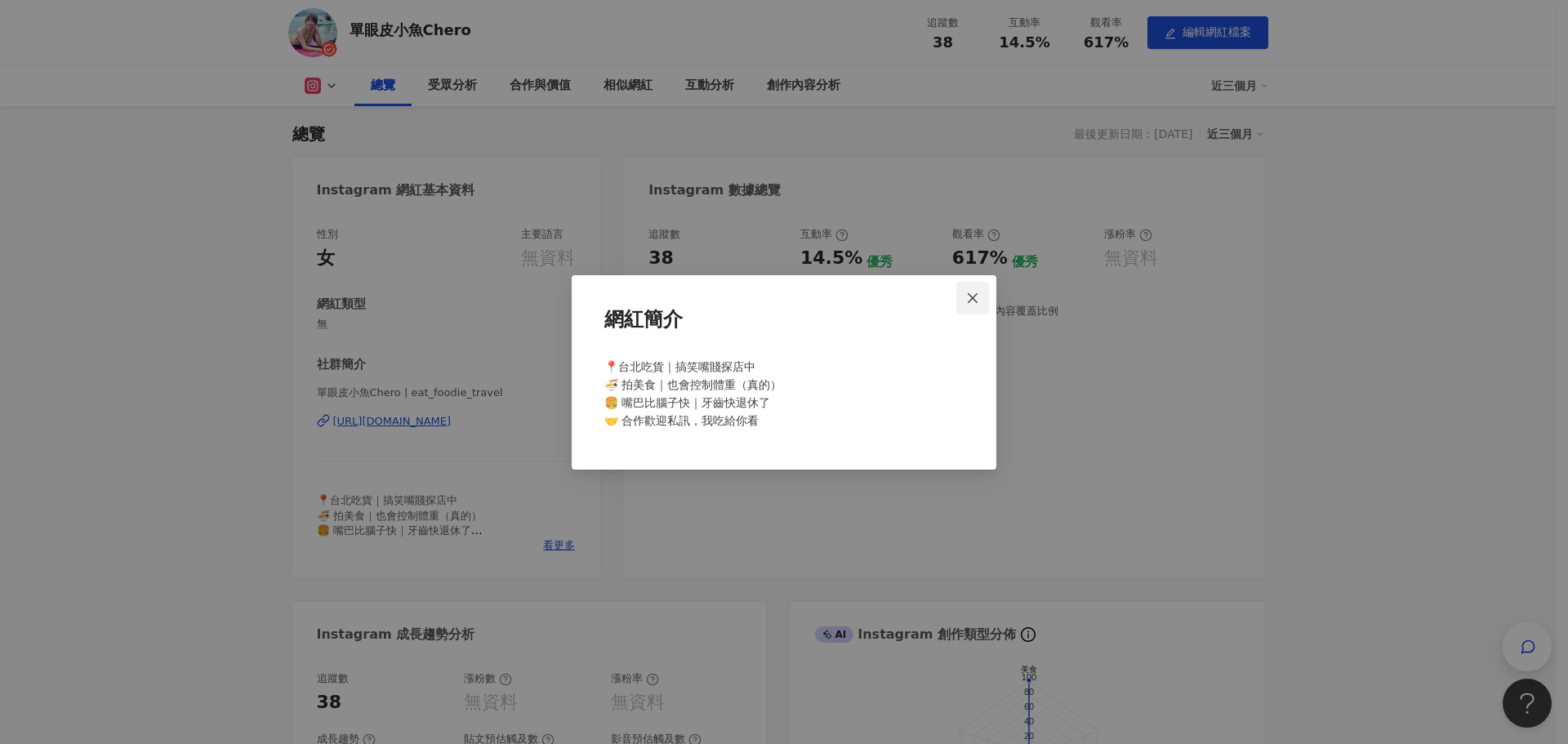
click at [987, 298] on span "Close" at bounding box center [973, 298] width 33 height 13
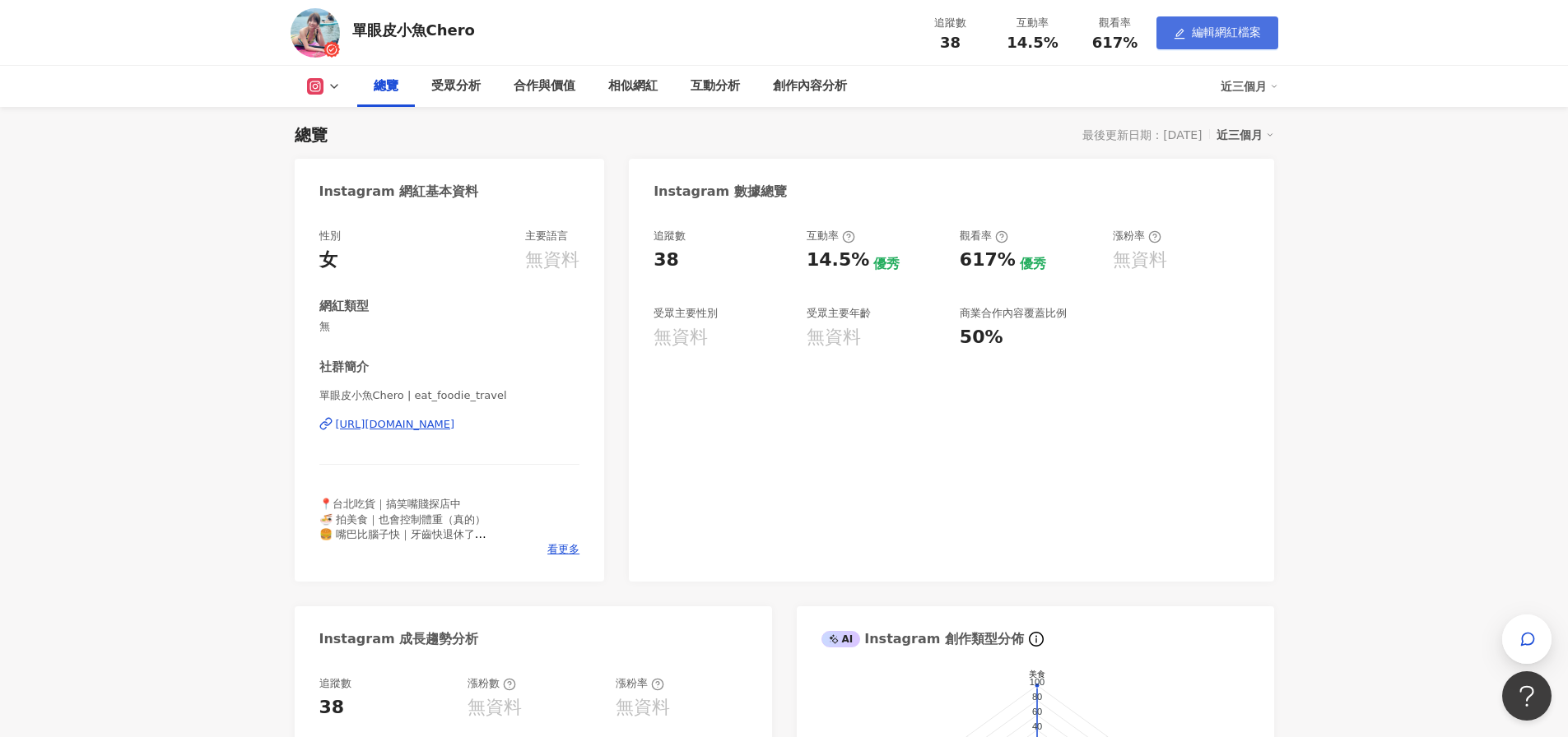
click at [1265, 37] on button "編輯網紅檔案" at bounding box center [1217, 33] width 122 height 33
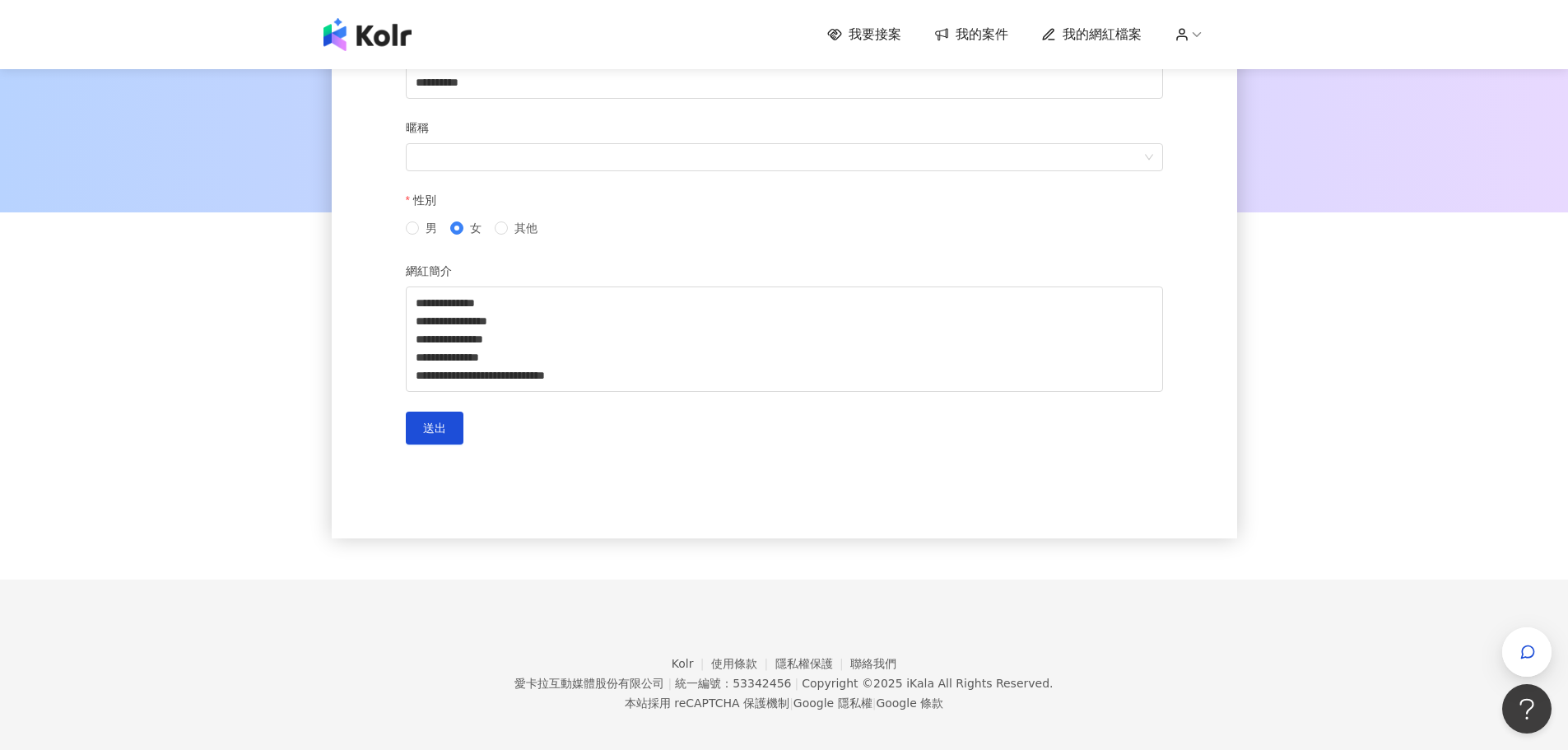
scroll to position [197, 0]
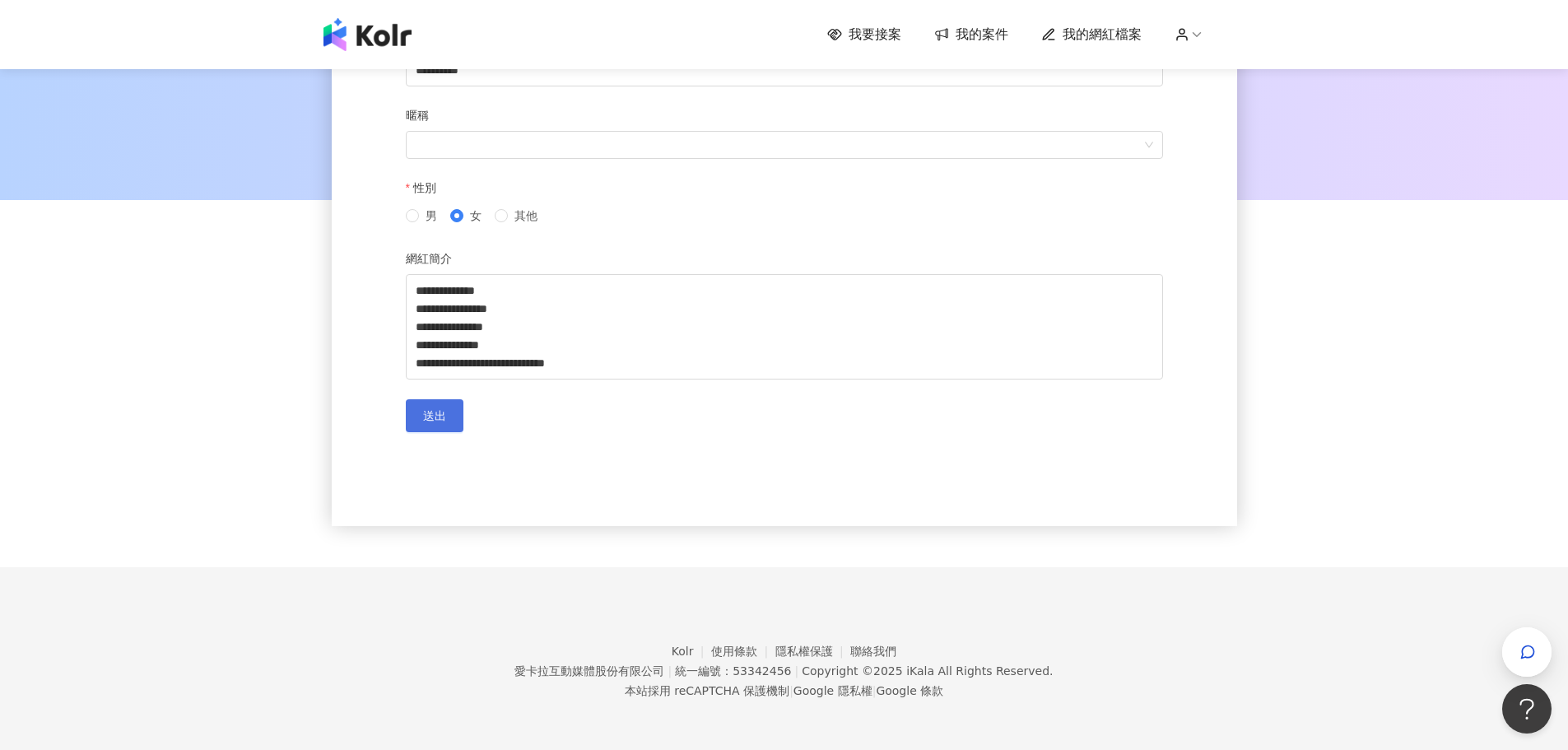
click at [447, 422] on button "送出" at bounding box center [434, 416] width 57 height 33
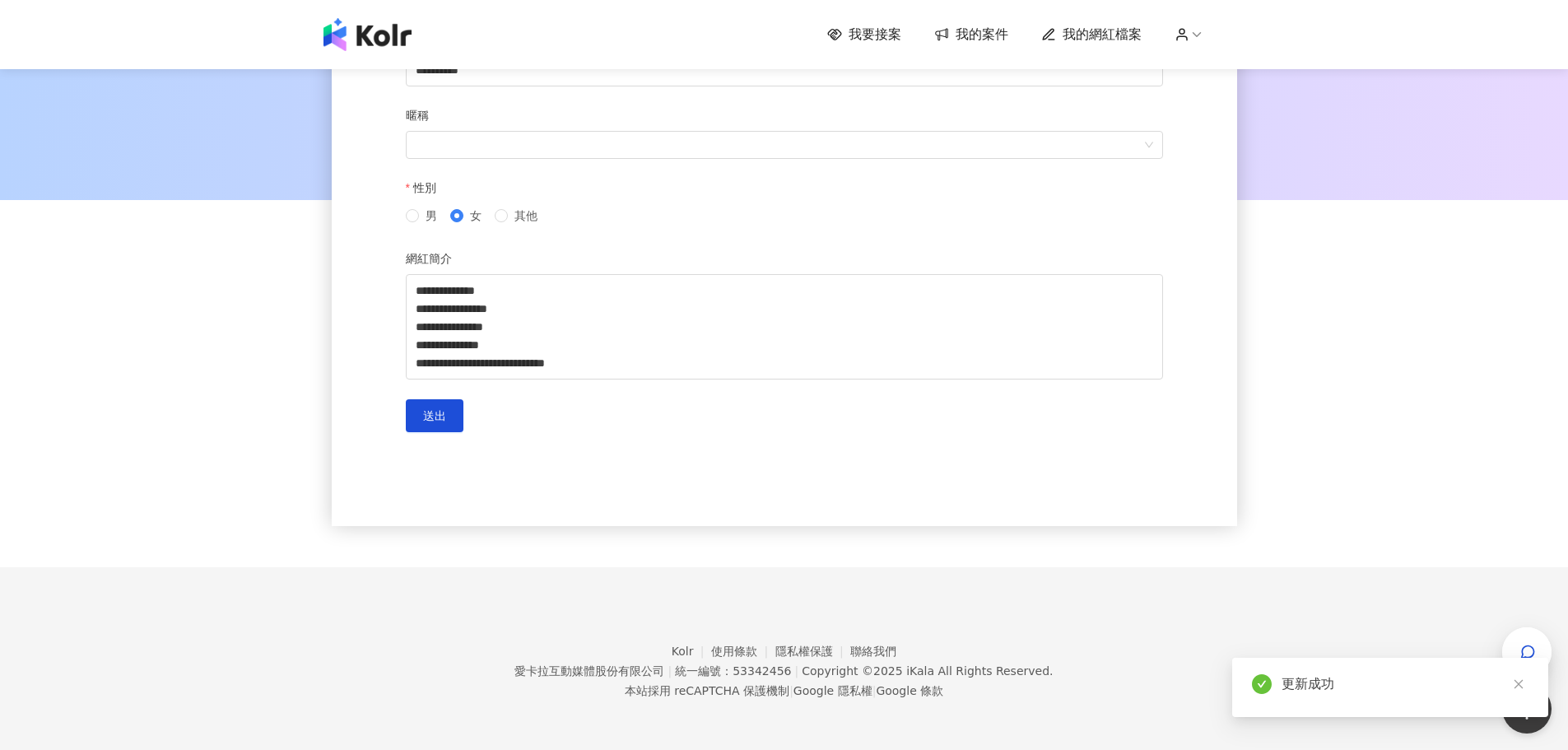
scroll to position [0, 0]
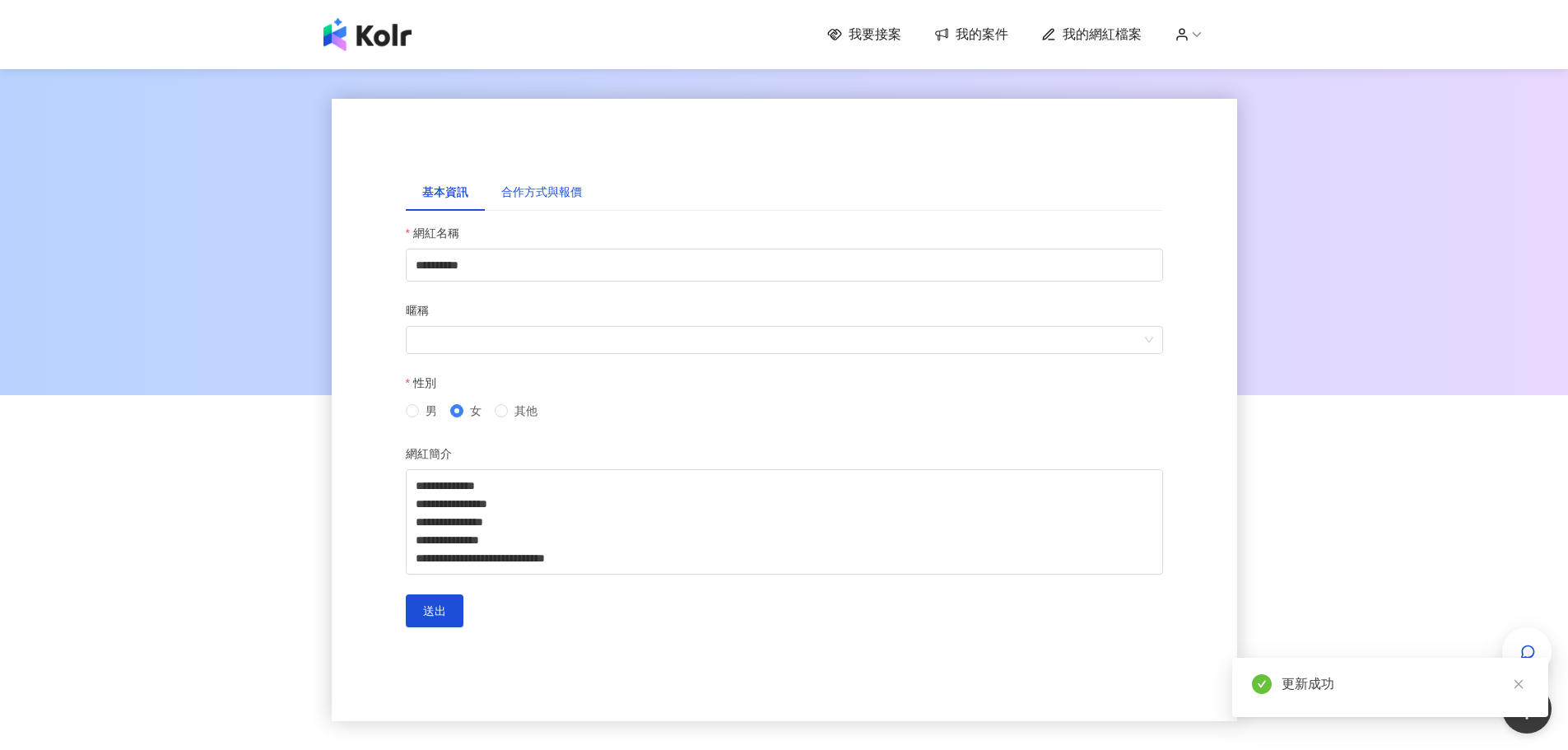
click at [570, 196] on div "合作方式與報價" at bounding box center [542, 192] width 81 height 18
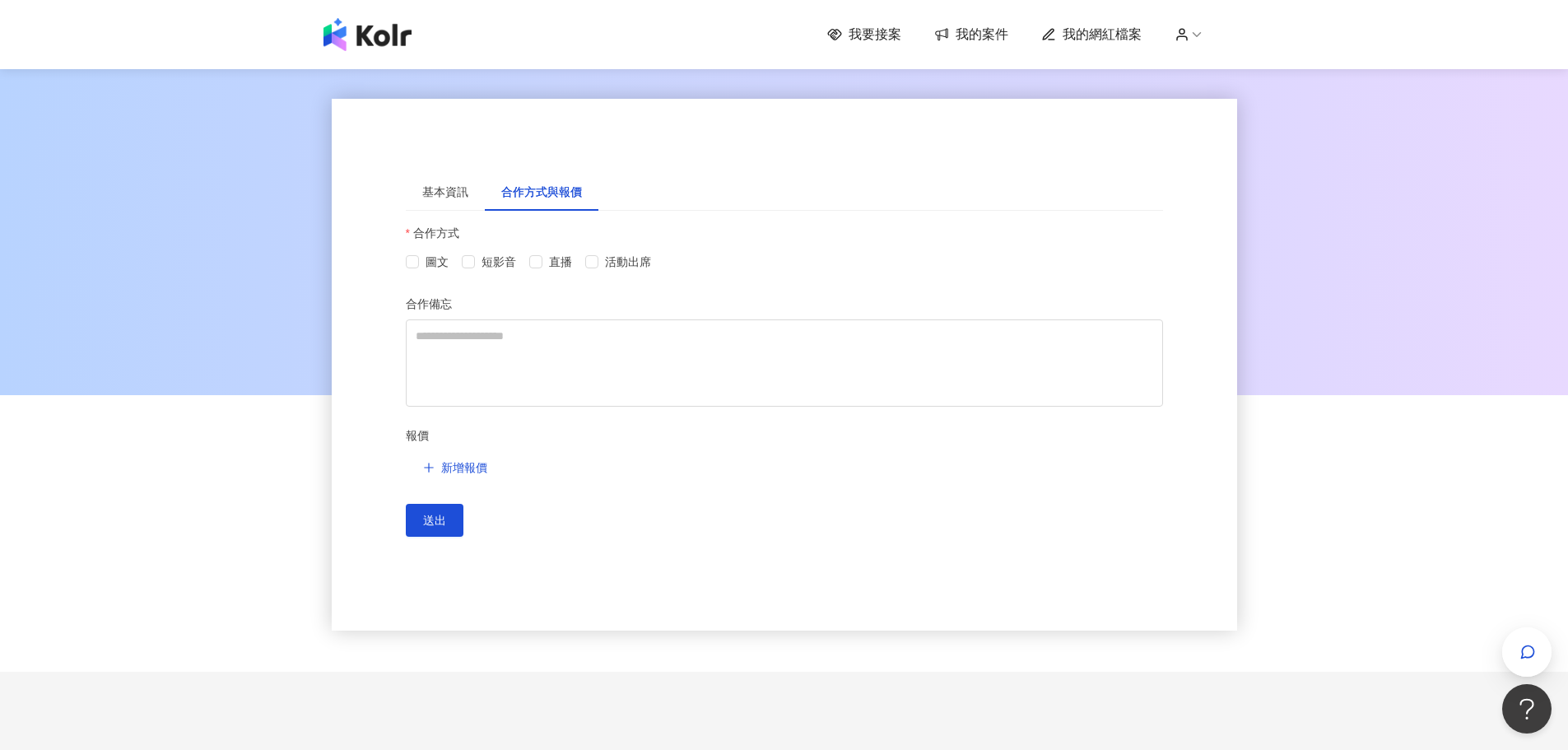
click at [991, 35] on span "我的案件" at bounding box center [982, 34] width 53 height 18
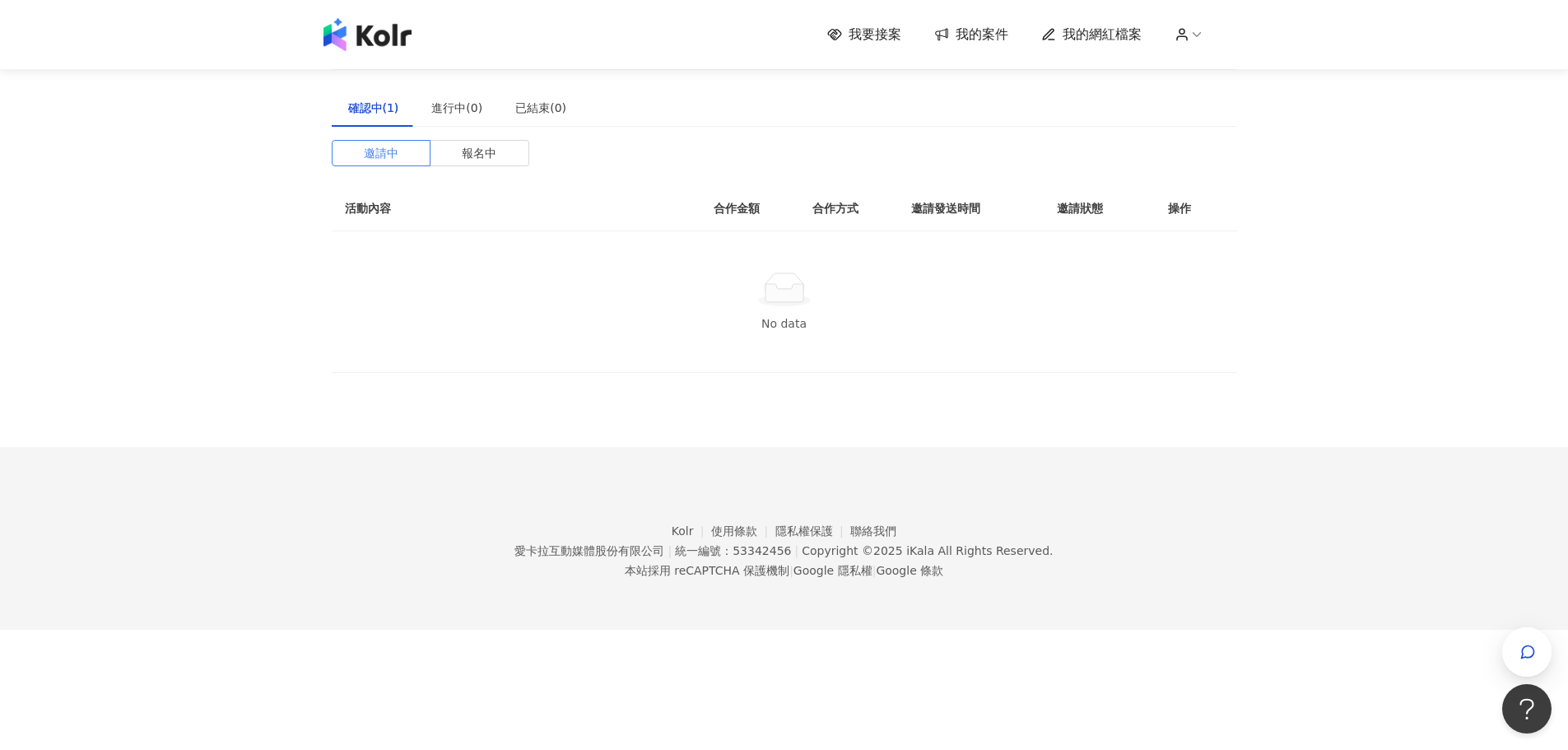
click at [901, 41] on span "我要接案" at bounding box center [875, 34] width 53 height 18
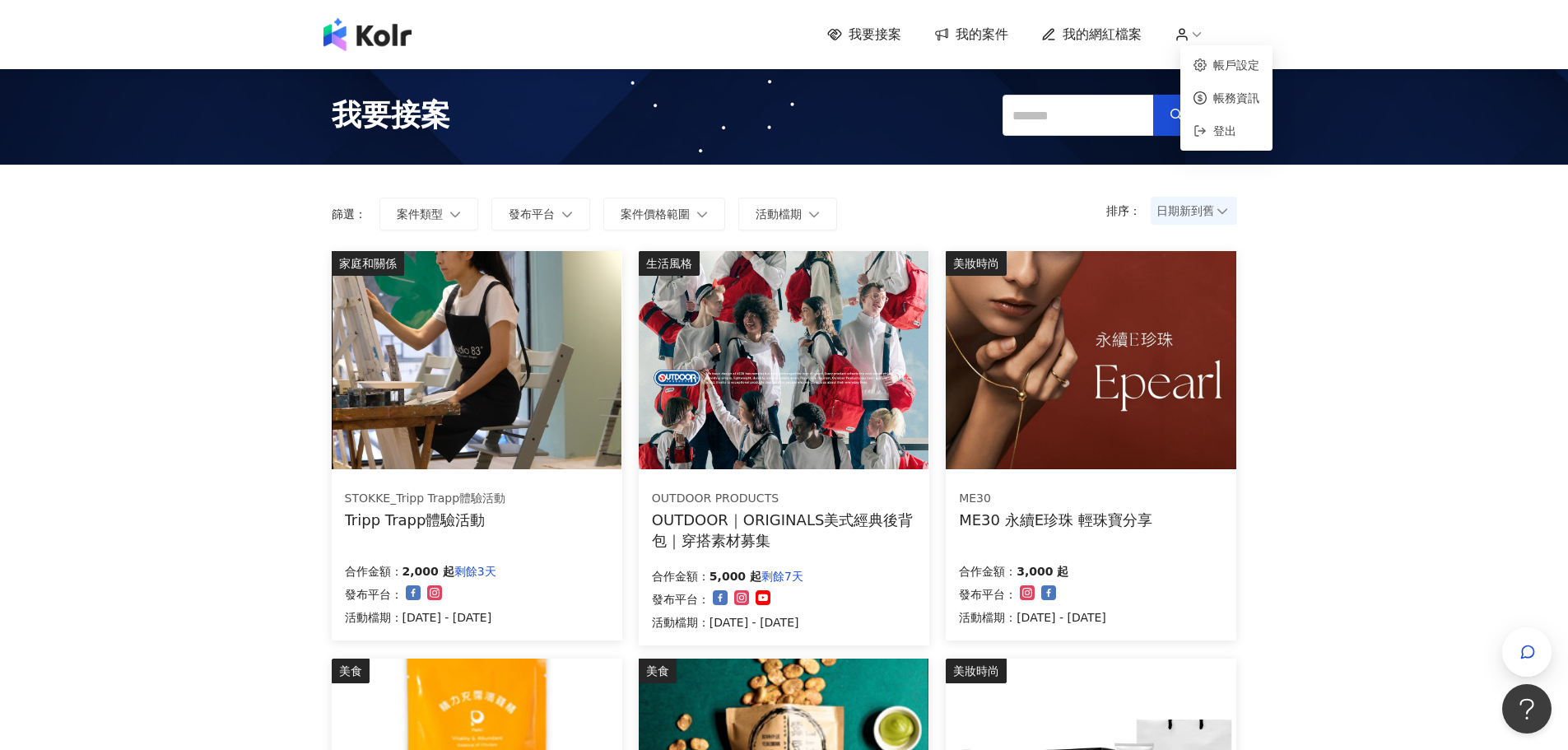
click at [1195, 27] on icon at bounding box center [1196, 34] width 15 height 15
click at [1221, 66] on link "帳戶設定" at bounding box center [1236, 64] width 46 height 13
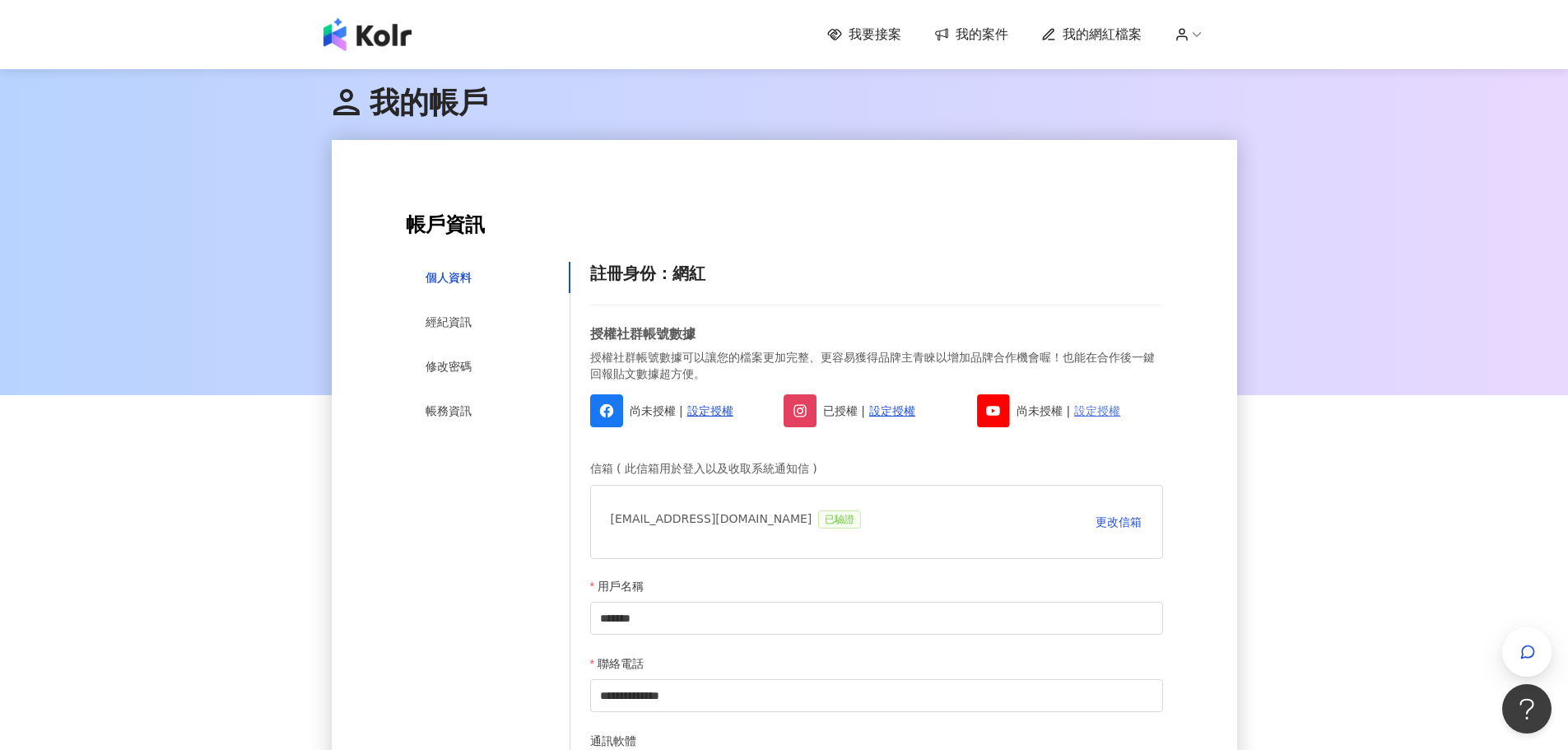
click at [1100, 410] on link "設定授權" at bounding box center [1097, 410] width 46 height 18
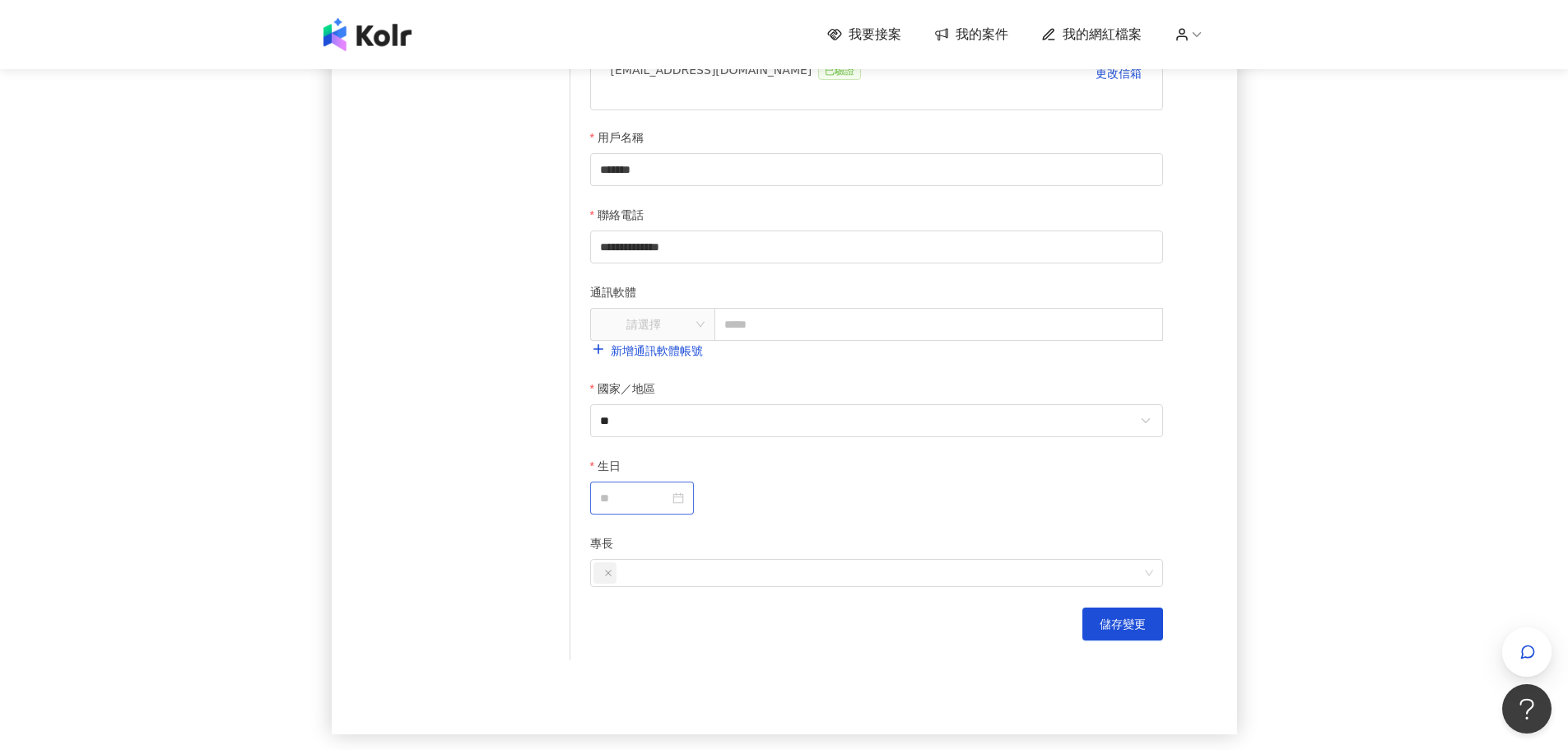
scroll to position [412, 0]
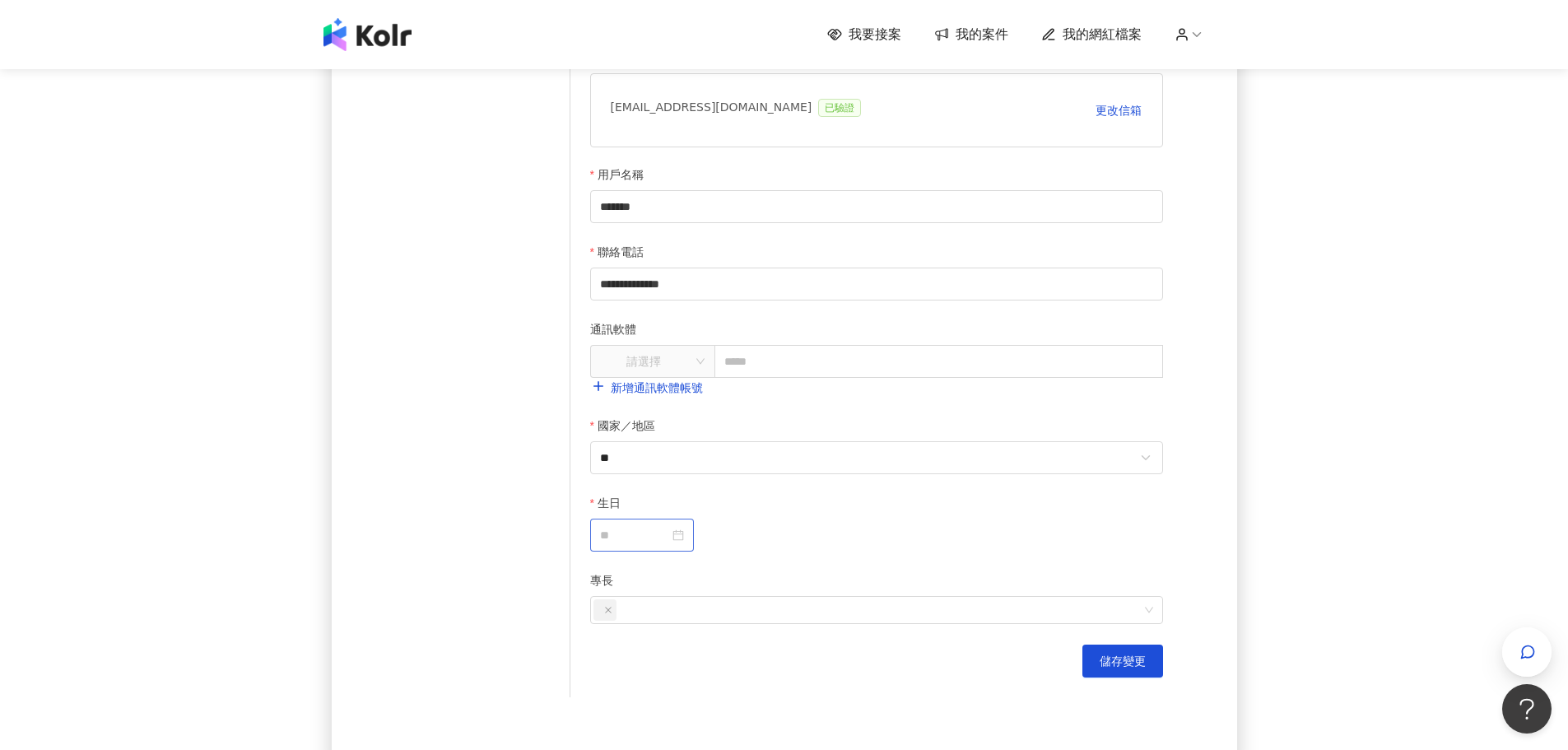
click at [694, 526] on div at bounding box center [642, 536] width 104 height 33
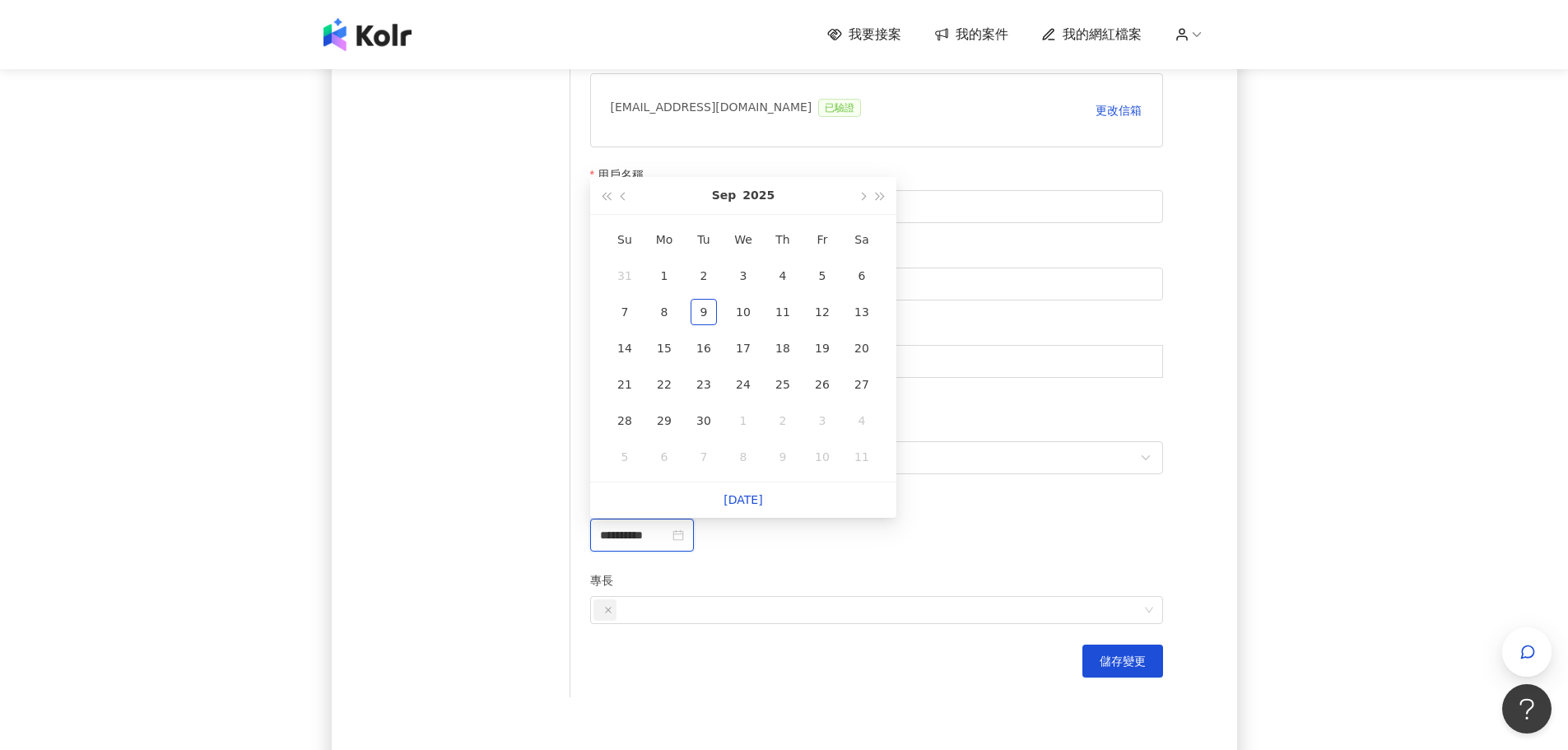
type input "**********"
click at [623, 198] on span "button" at bounding box center [624, 196] width 8 height 8
drag, startPoint x: 623, startPoint y: 198, endPoint x: 615, endPoint y: 200, distance: 8.2
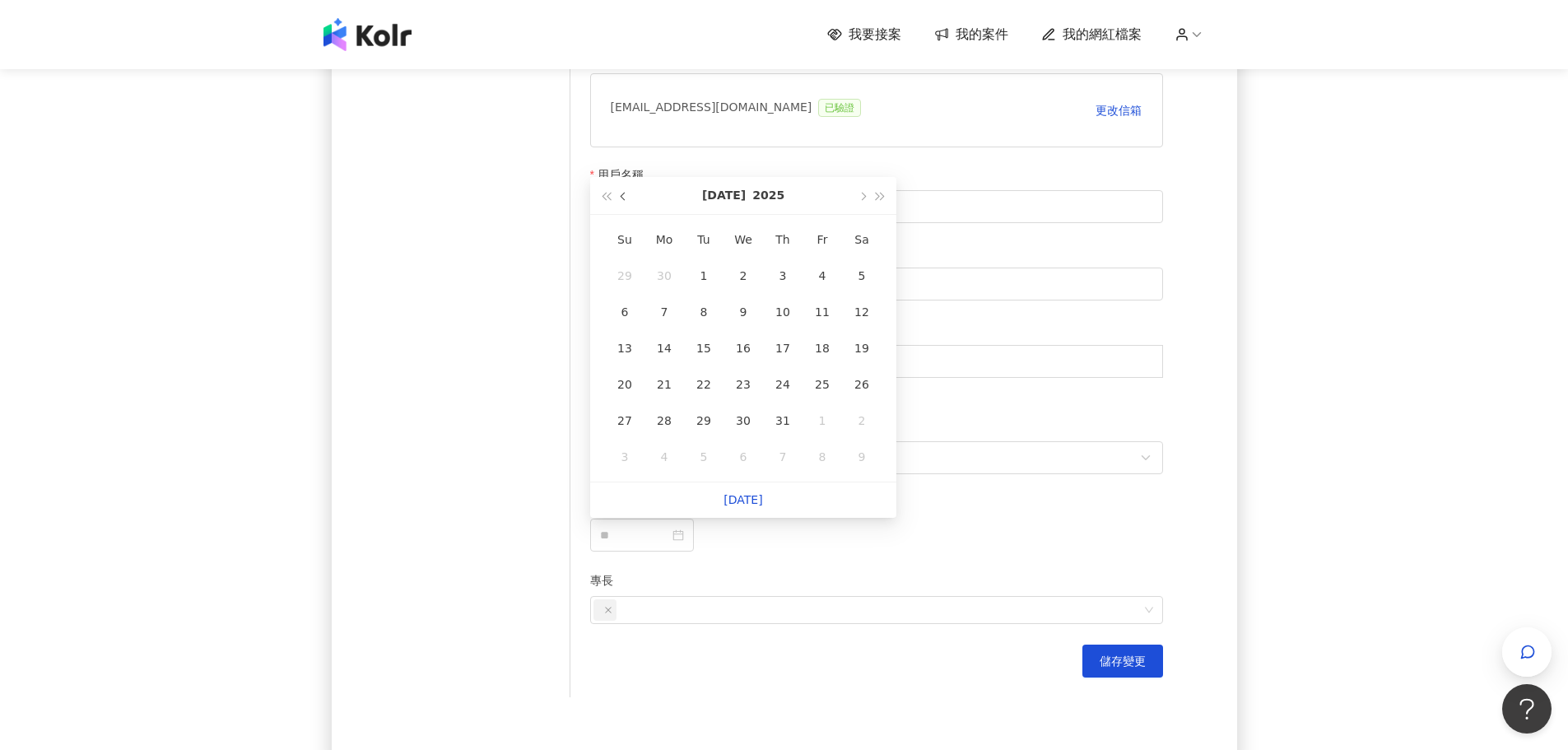
click at [616, 200] on button "button" at bounding box center [623, 195] width 18 height 37
click at [610, 199] on span "button" at bounding box center [605, 196] width 8 height 8
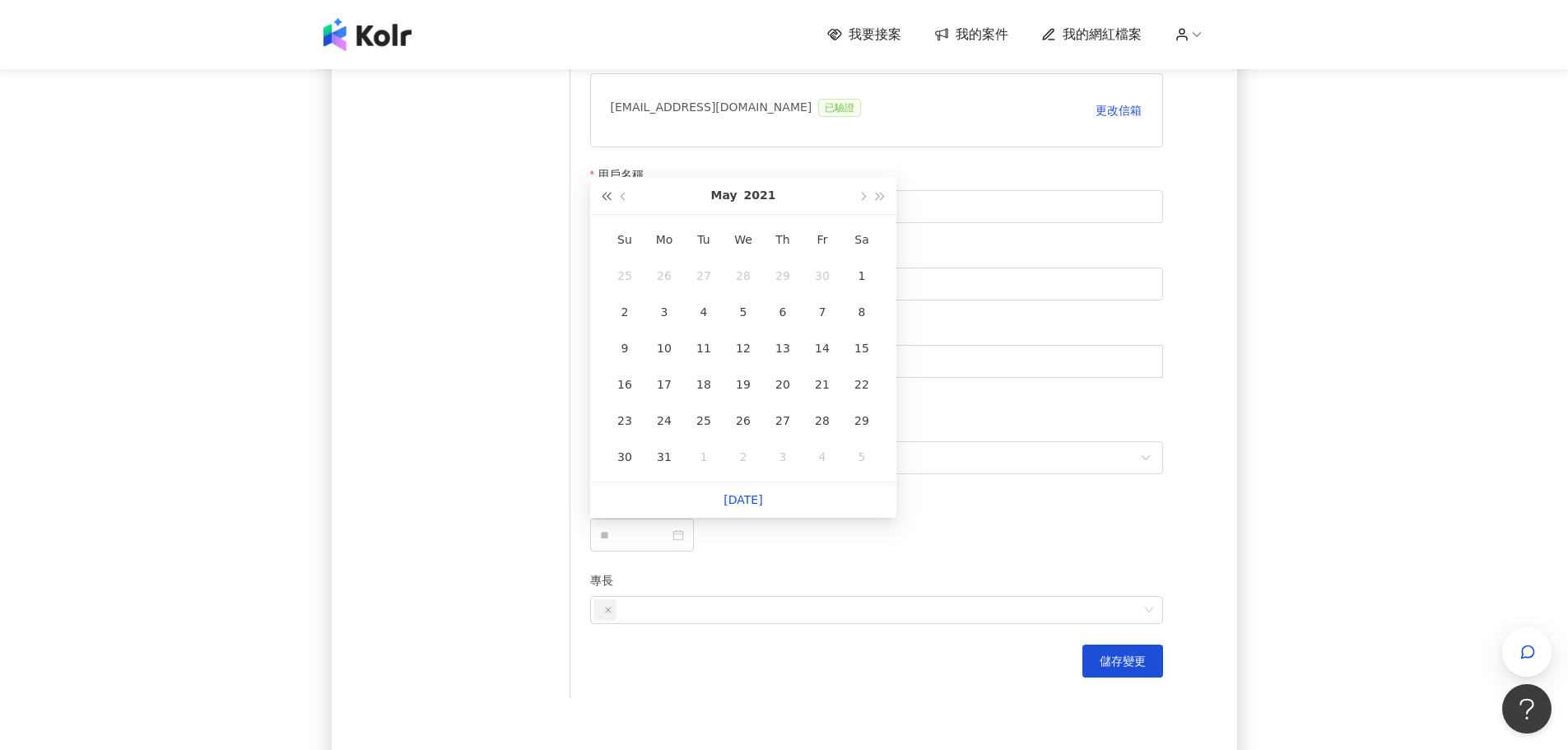
click at [610, 199] on span "button" at bounding box center [605, 196] width 8 height 8
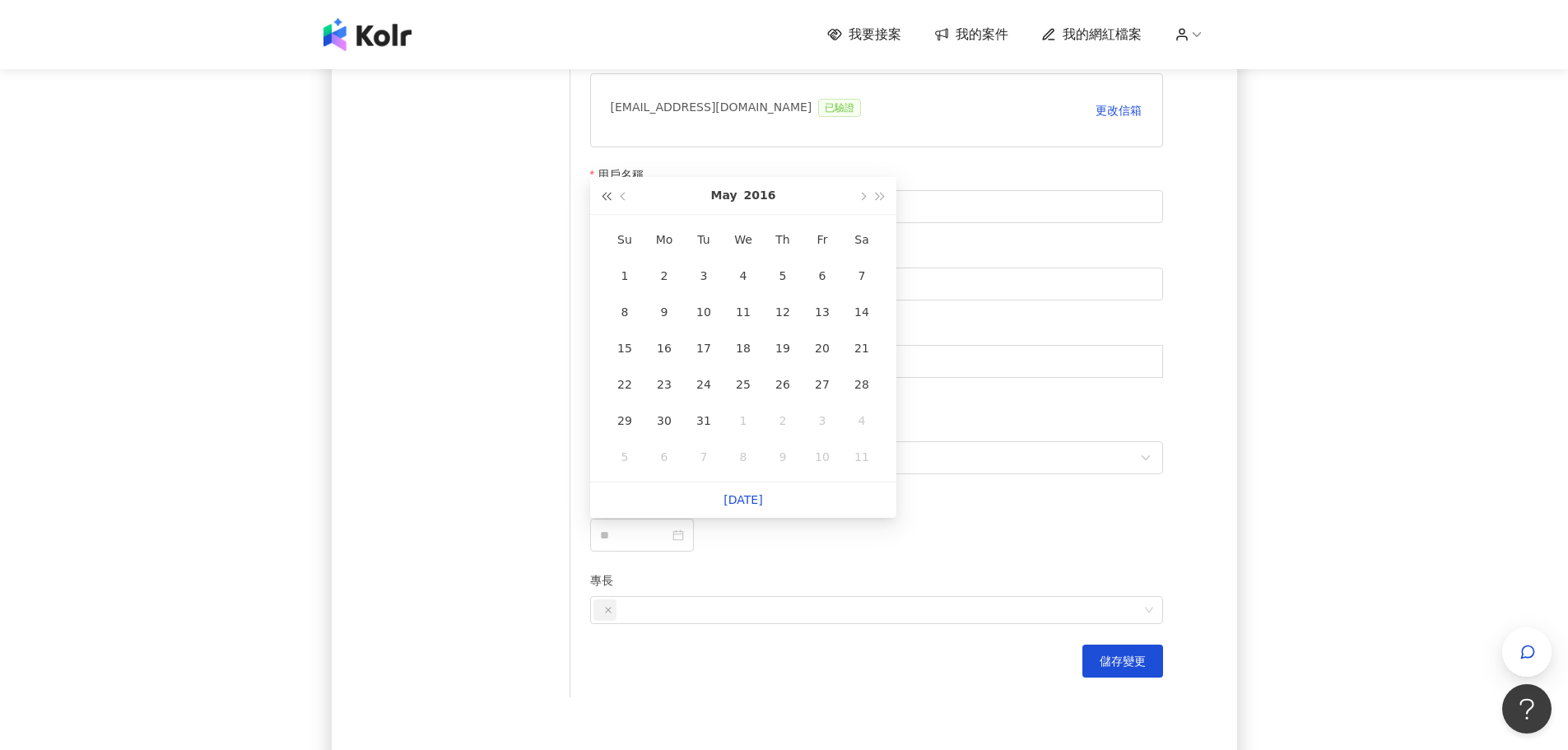
click at [610, 199] on span "button" at bounding box center [605, 196] width 8 height 8
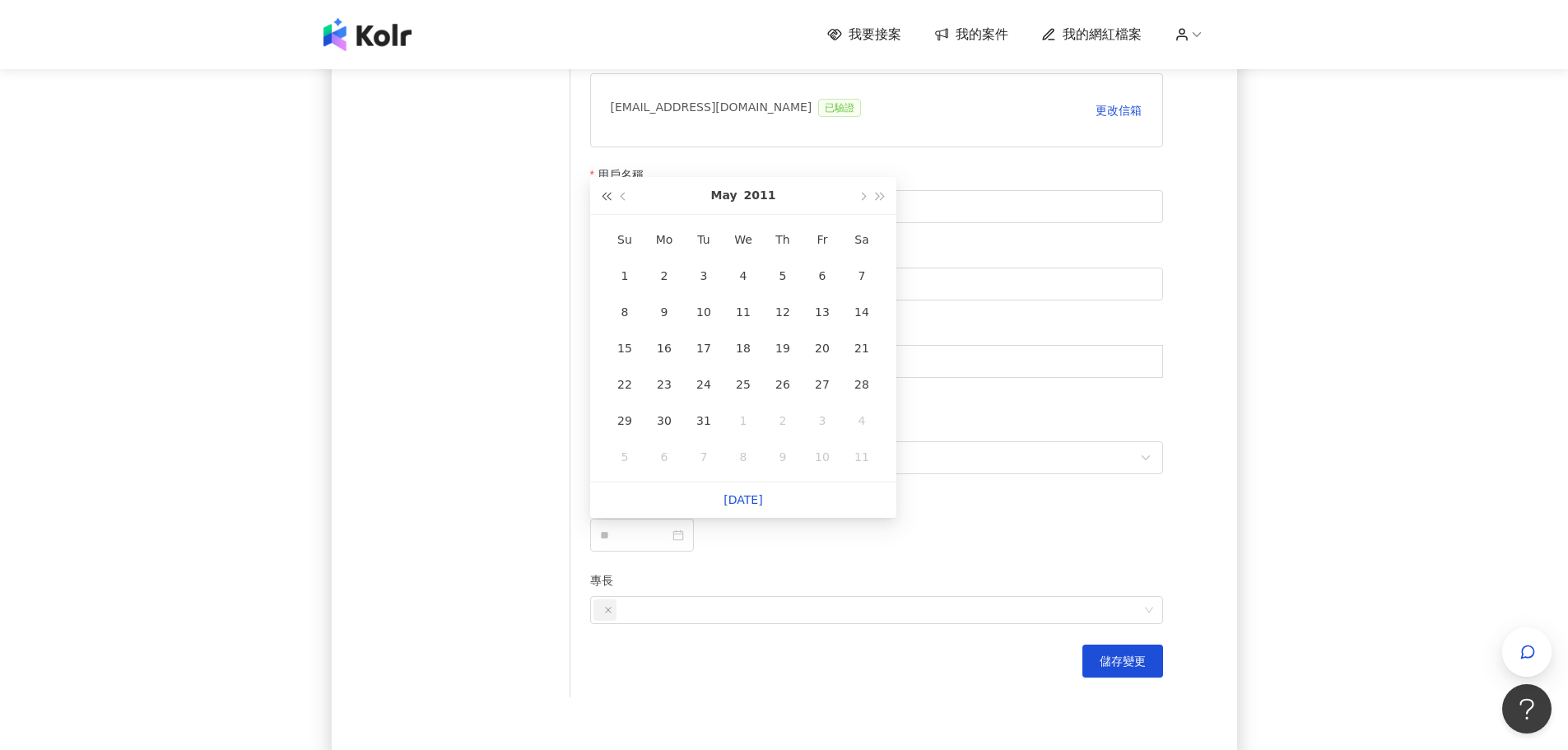
click at [610, 199] on span "button" at bounding box center [605, 196] width 8 height 8
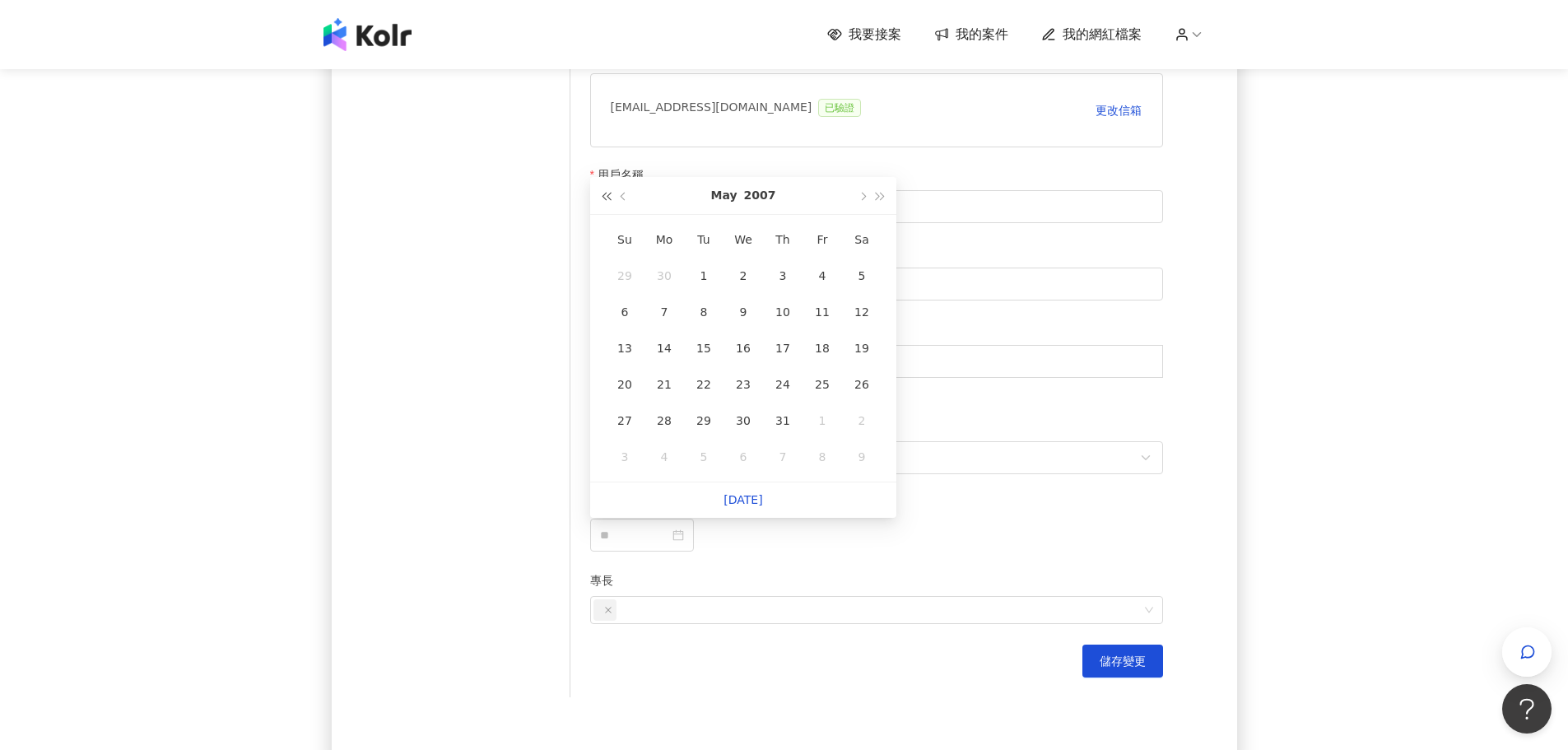
click at [610, 199] on span "button" at bounding box center [605, 196] width 8 height 8
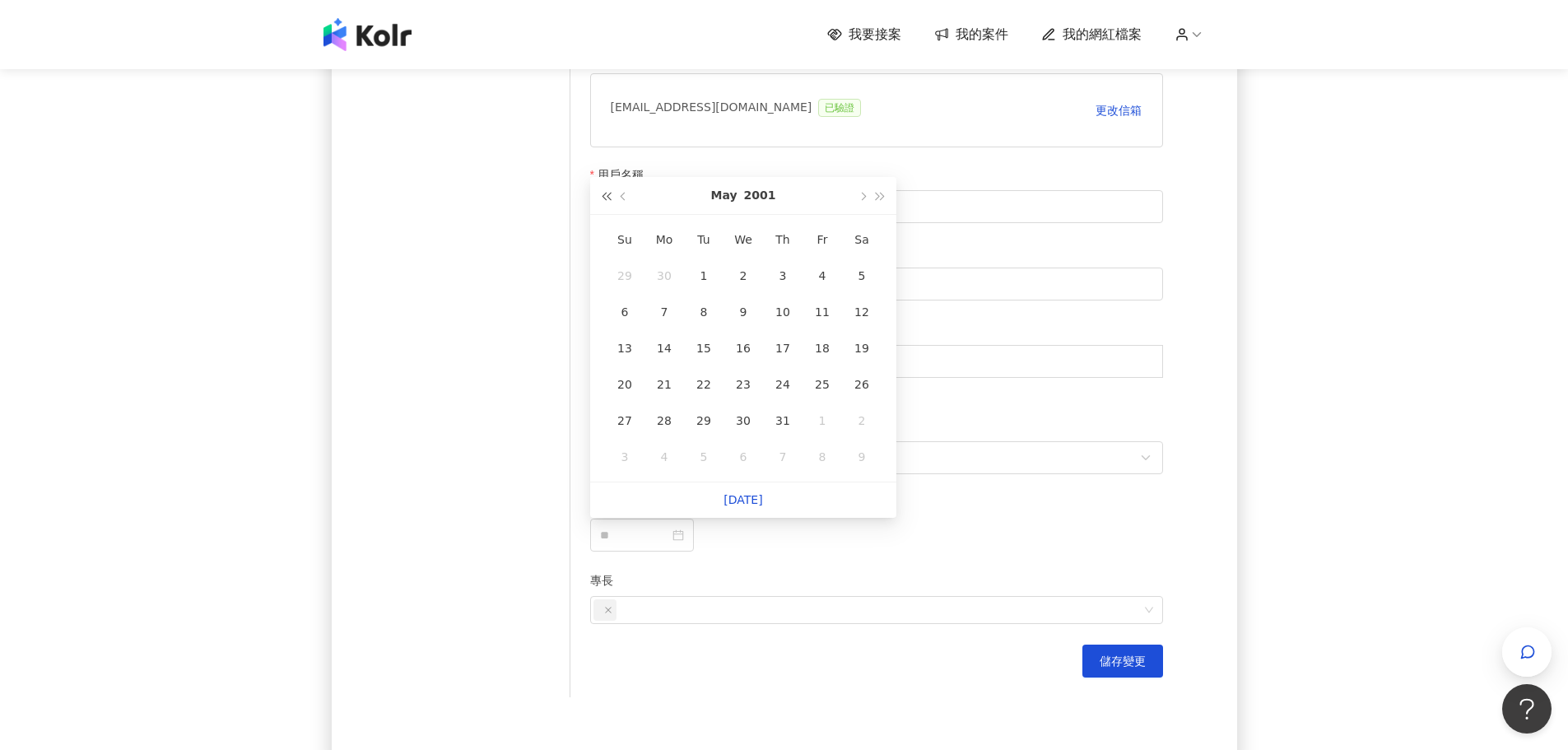
click at [610, 199] on span "button" at bounding box center [605, 196] width 8 height 8
click at [609, 199] on span "button" at bounding box center [605, 196] width 8 height 8
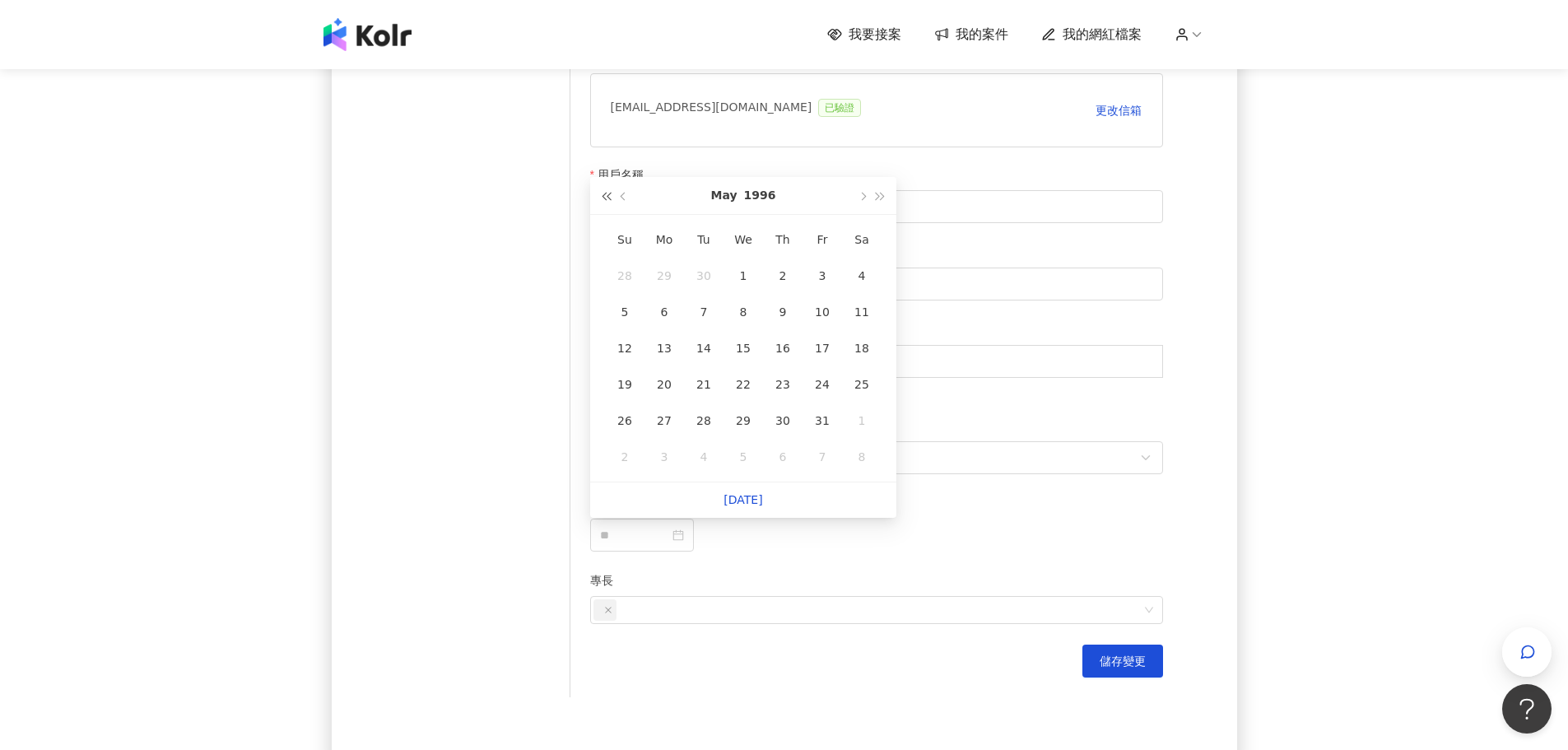
click at [609, 199] on span "button" at bounding box center [605, 196] width 8 height 8
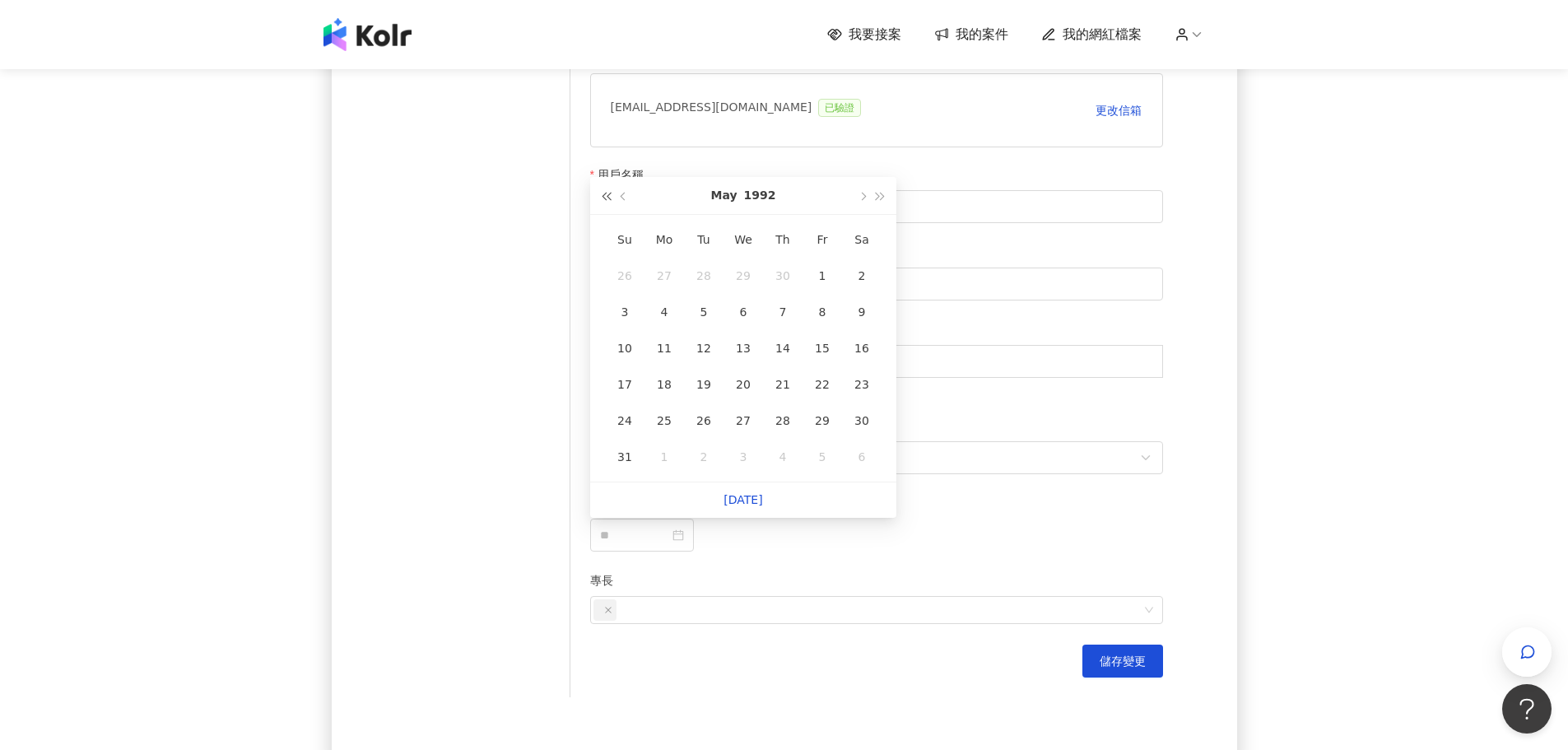
click at [609, 199] on span "button" at bounding box center [605, 196] width 8 height 8
type input "**********"
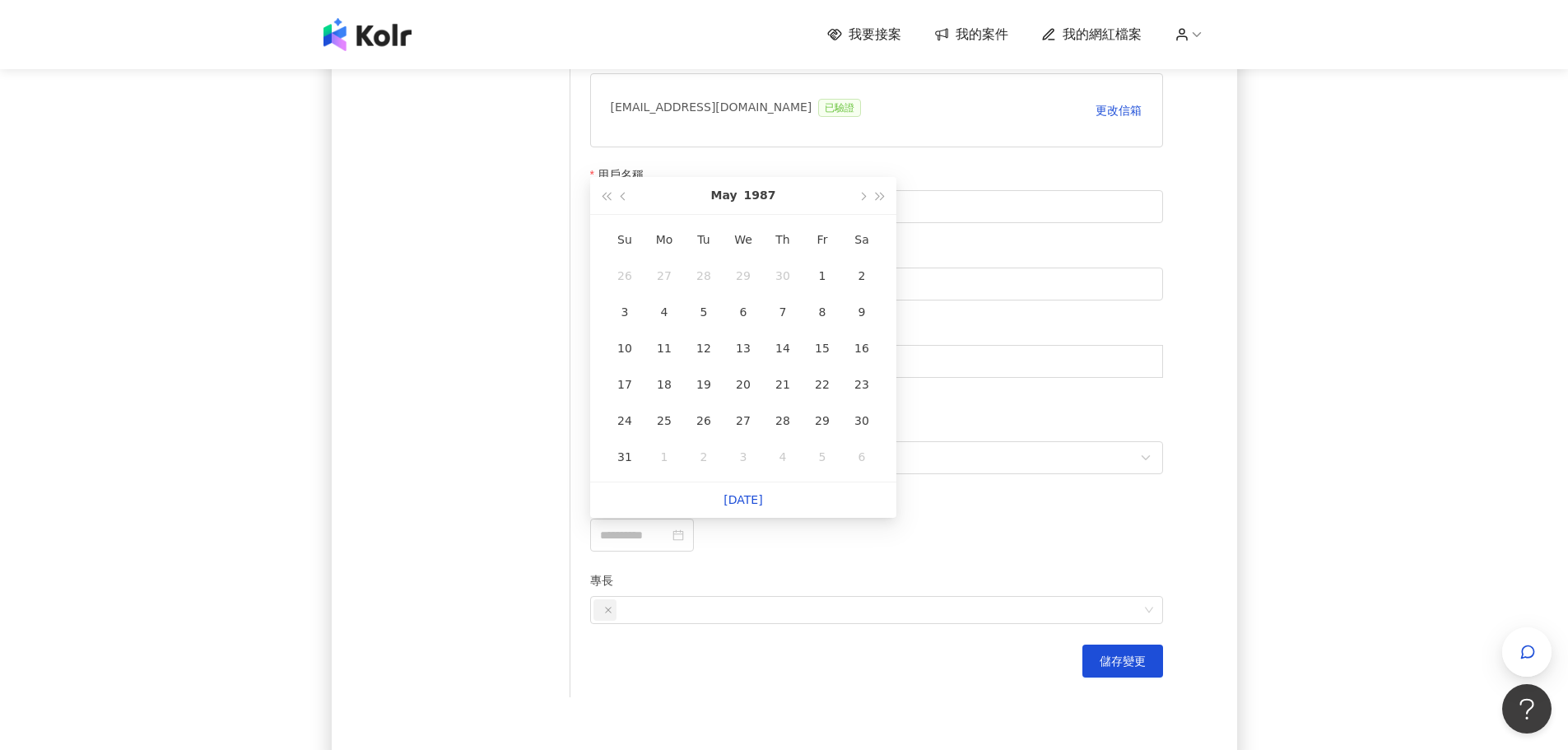
type input "**********"
click at [861, 195] on span "button" at bounding box center [861, 196] width 8 height 8
click at [822, 388] on div "26" at bounding box center [822, 384] width 26 height 26
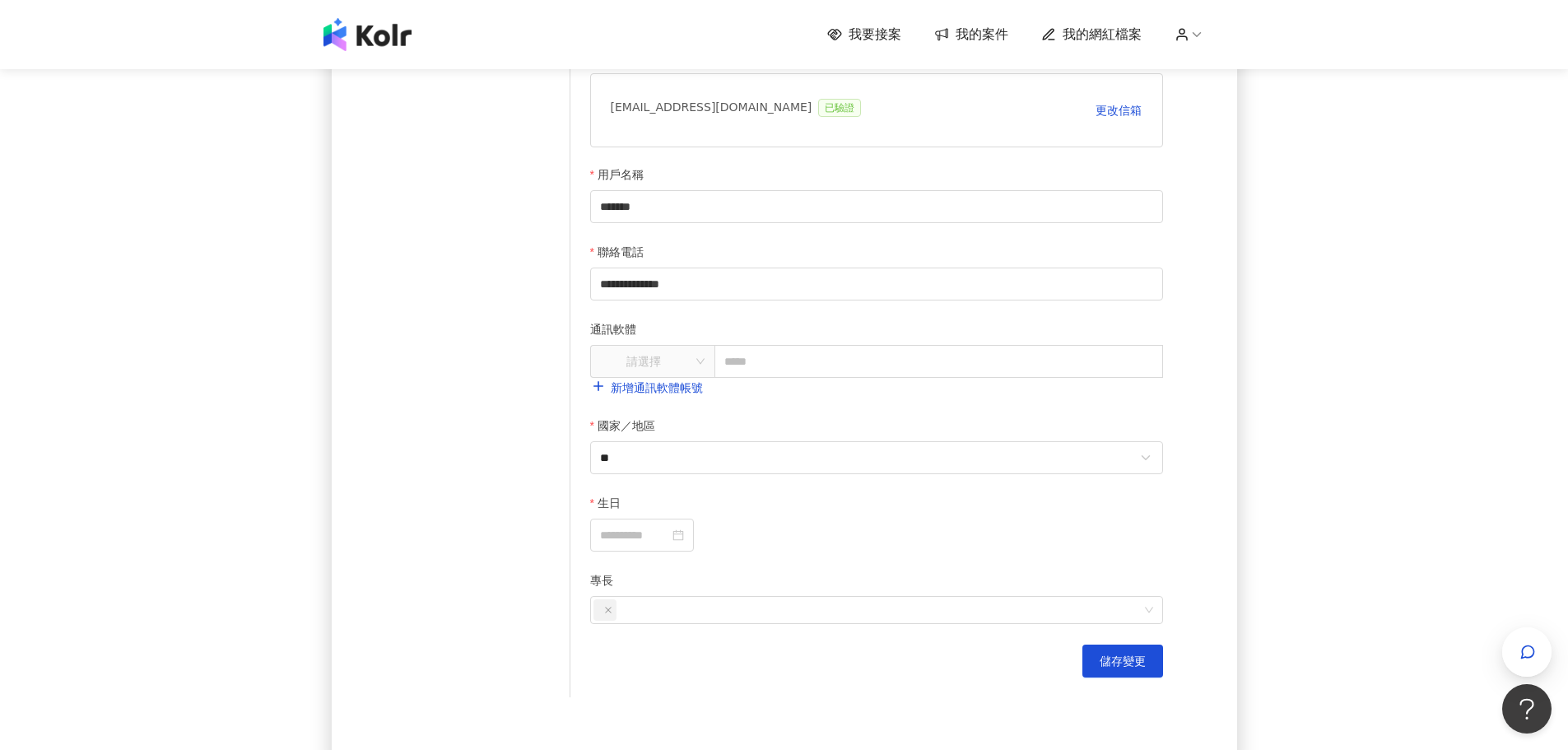
type input "**********"
click at [847, 525] on div "**********" at bounding box center [877, 536] width 573 height 33
click at [733, 610] on div at bounding box center [868, 610] width 549 height 24
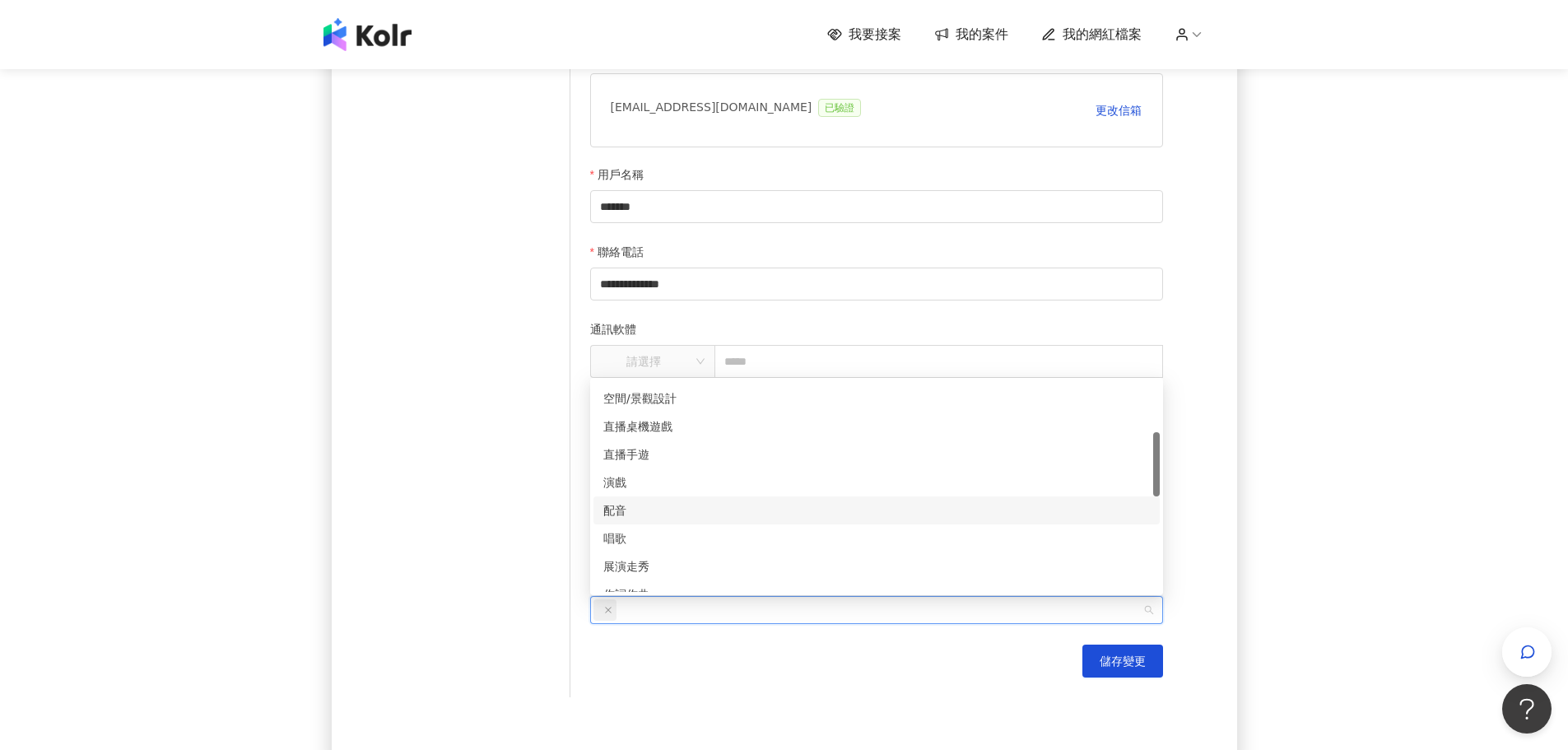
scroll to position [247, 0]
click at [643, 572] on div "美食評論" at bounding box center [877, 568] width 547 height 18
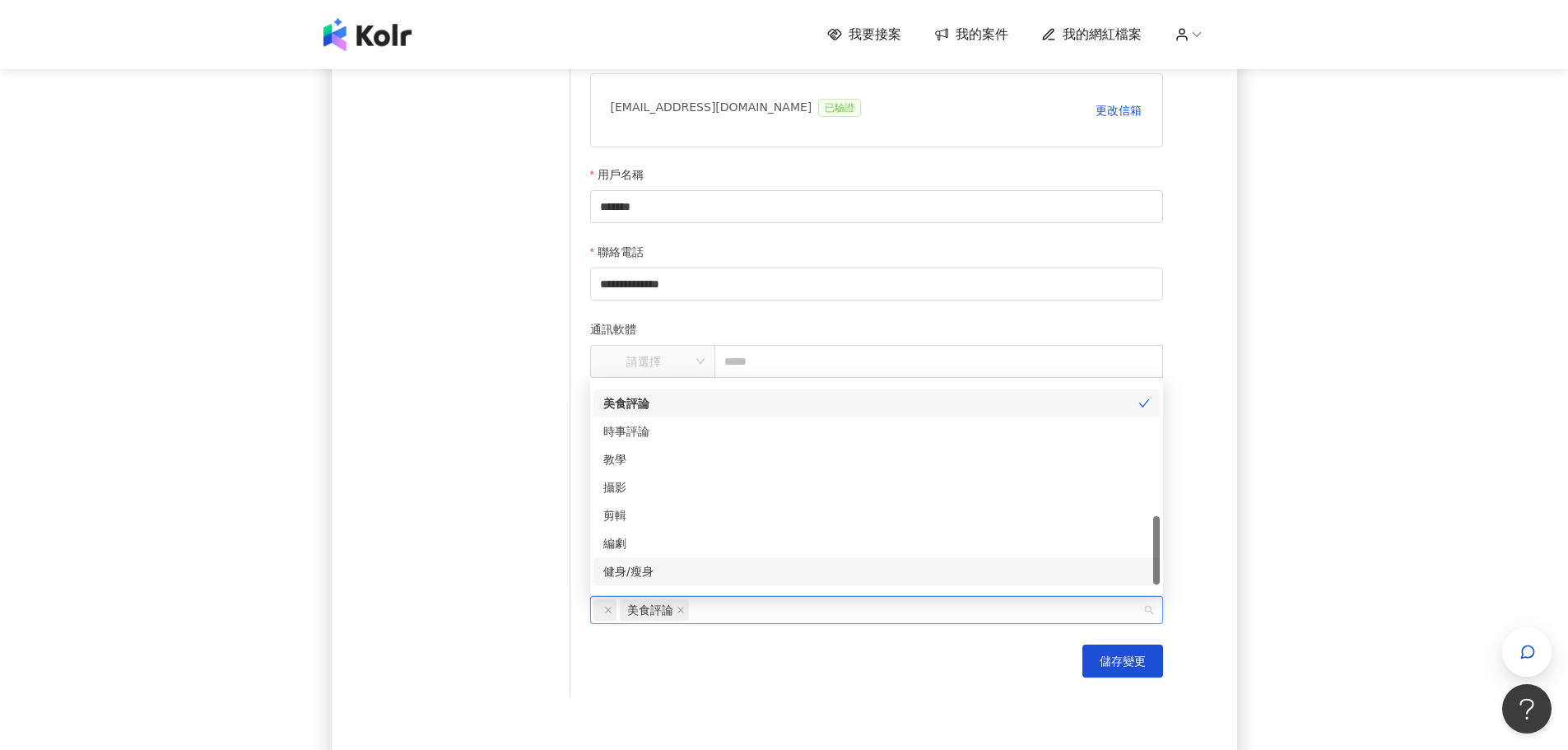
scroll to position [433, 0]
click at [668, 546] on div "健身/瘦身" at bounding box center [877, 550] width 547 height 18
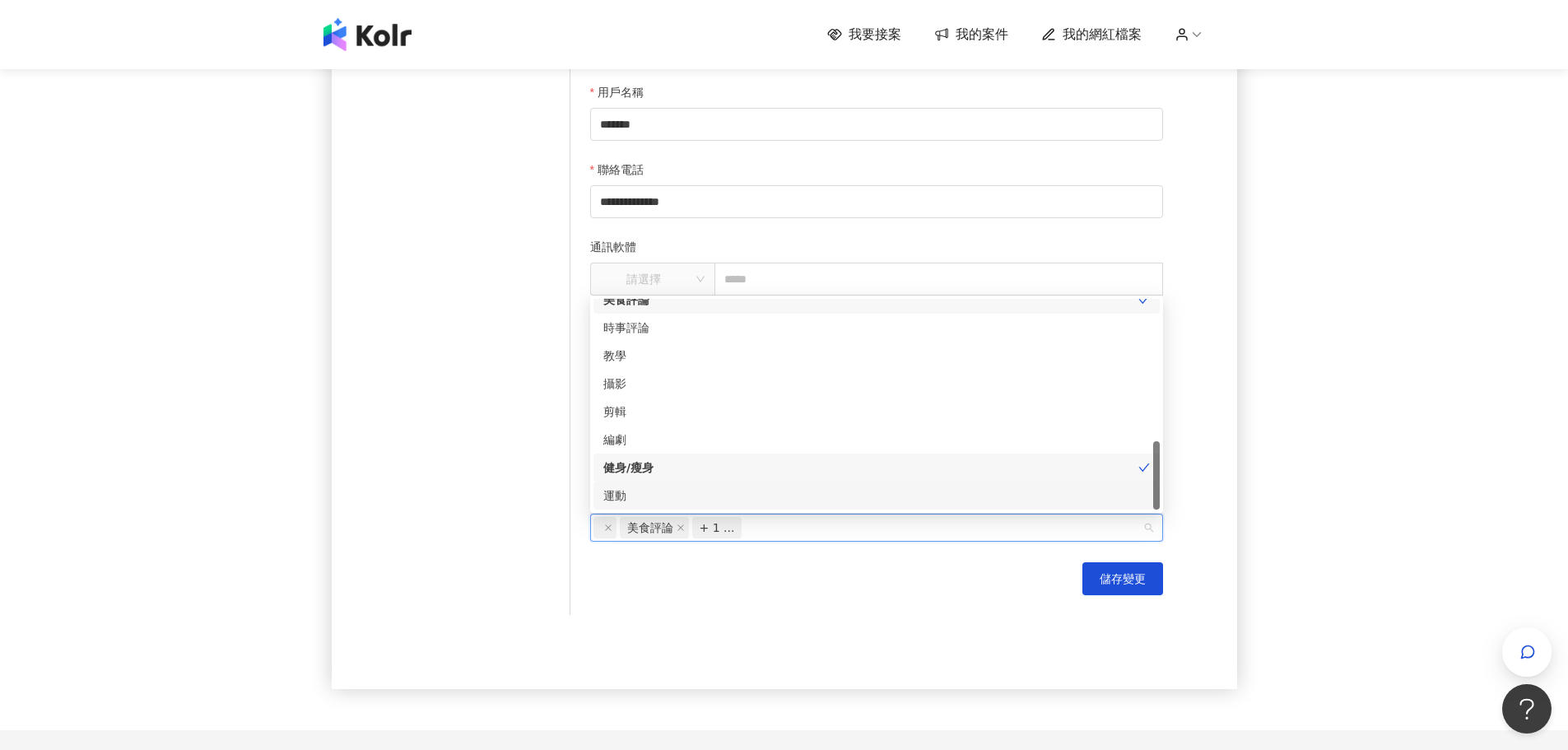
click at [636, 498] on div "運動" at bounding box center [877, 496] width 547 height 18
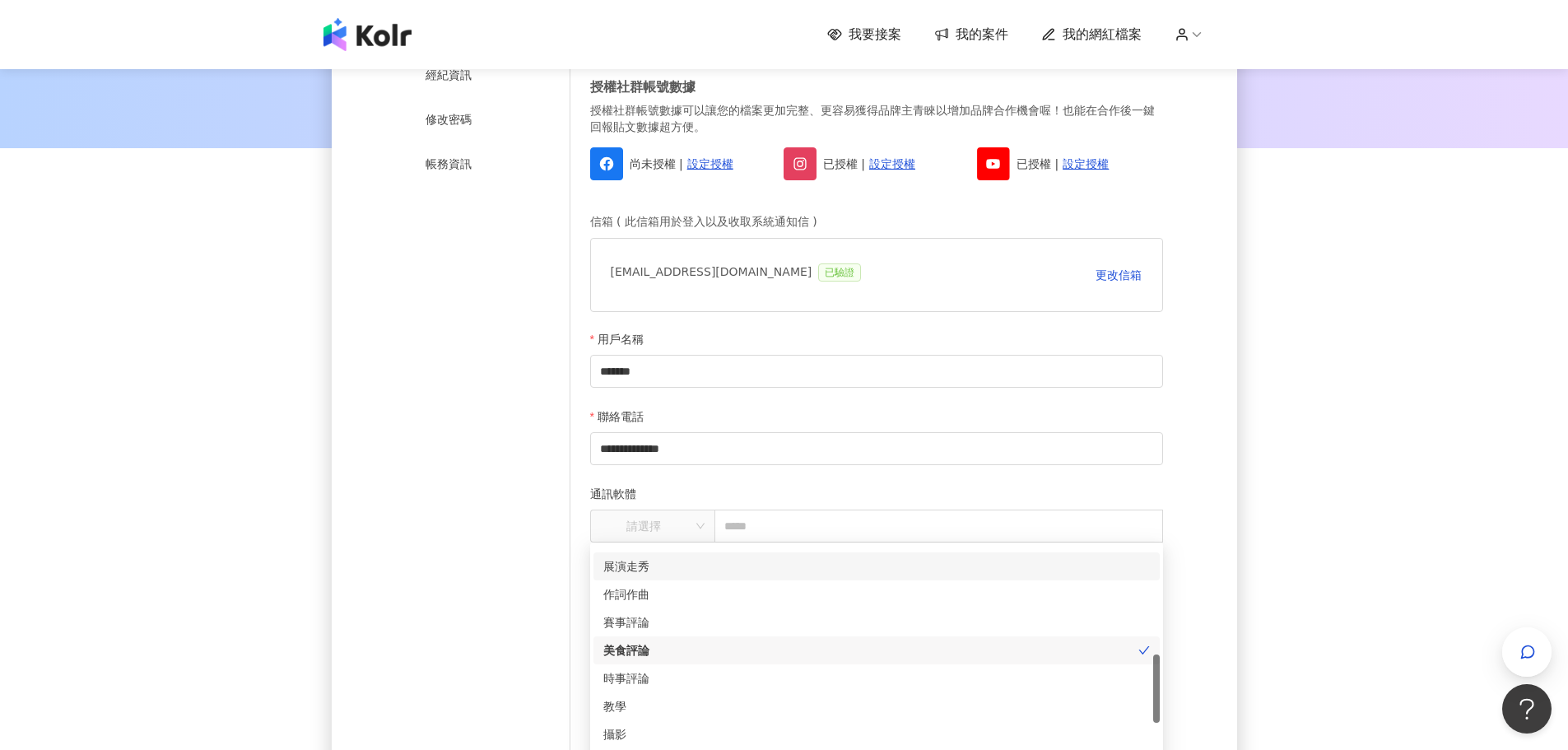
scroll to position [0, 0]
click at [630, 564] on div "料理" at bounding box center [877, 559] width 547 height 18
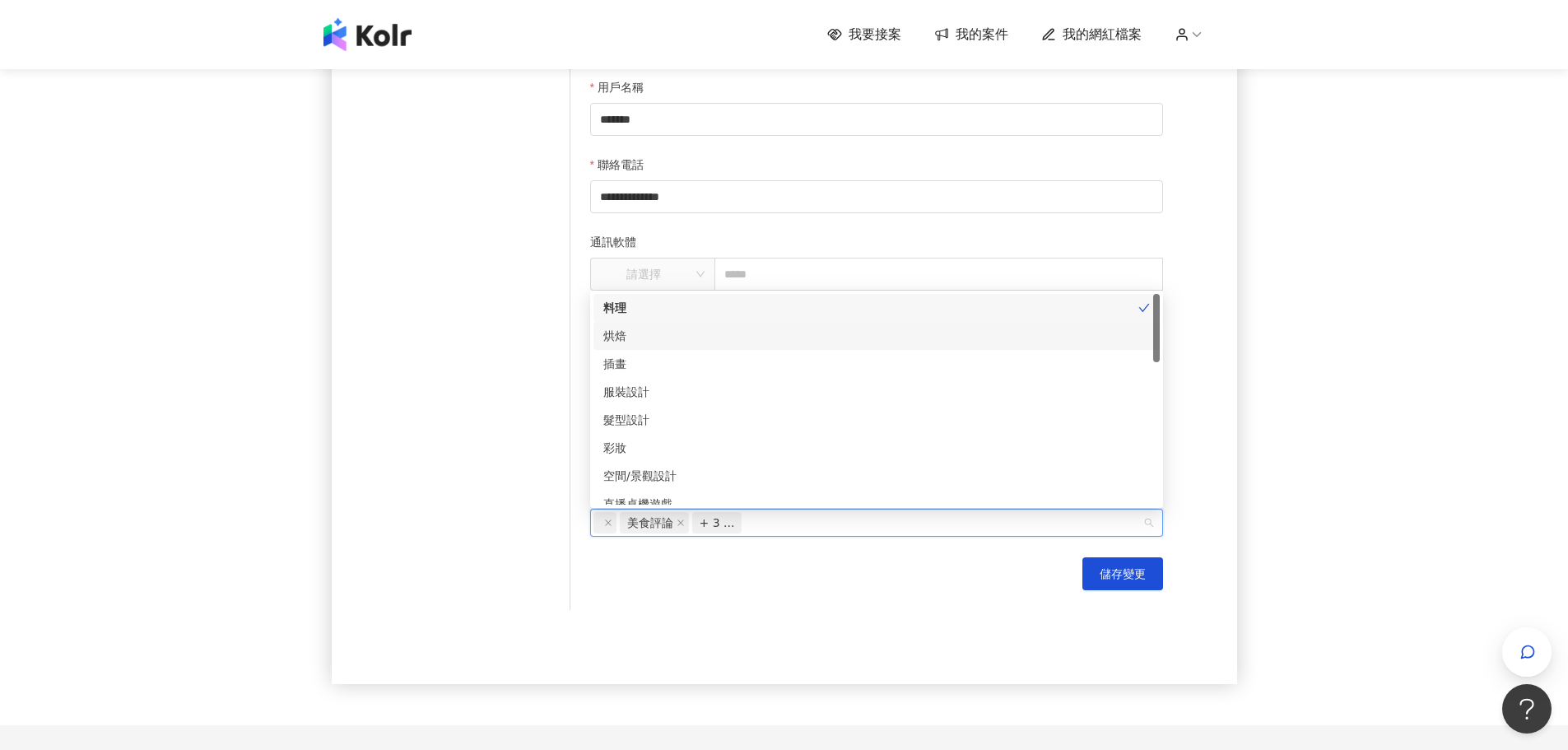
scroll to position [577, 0]
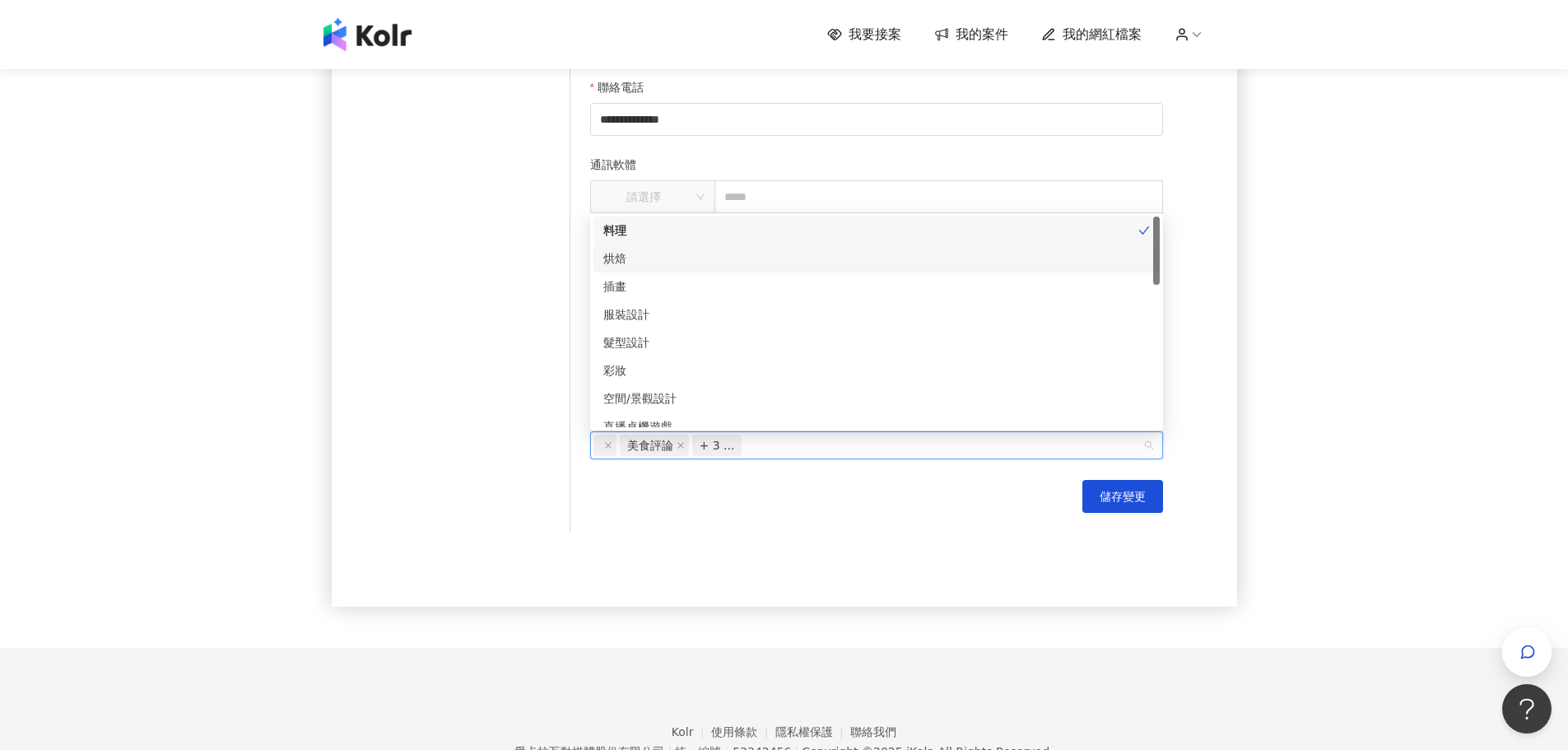
click at [649, 256] on div "烘焙" at bounding box center [877, 258] width 547 height 18
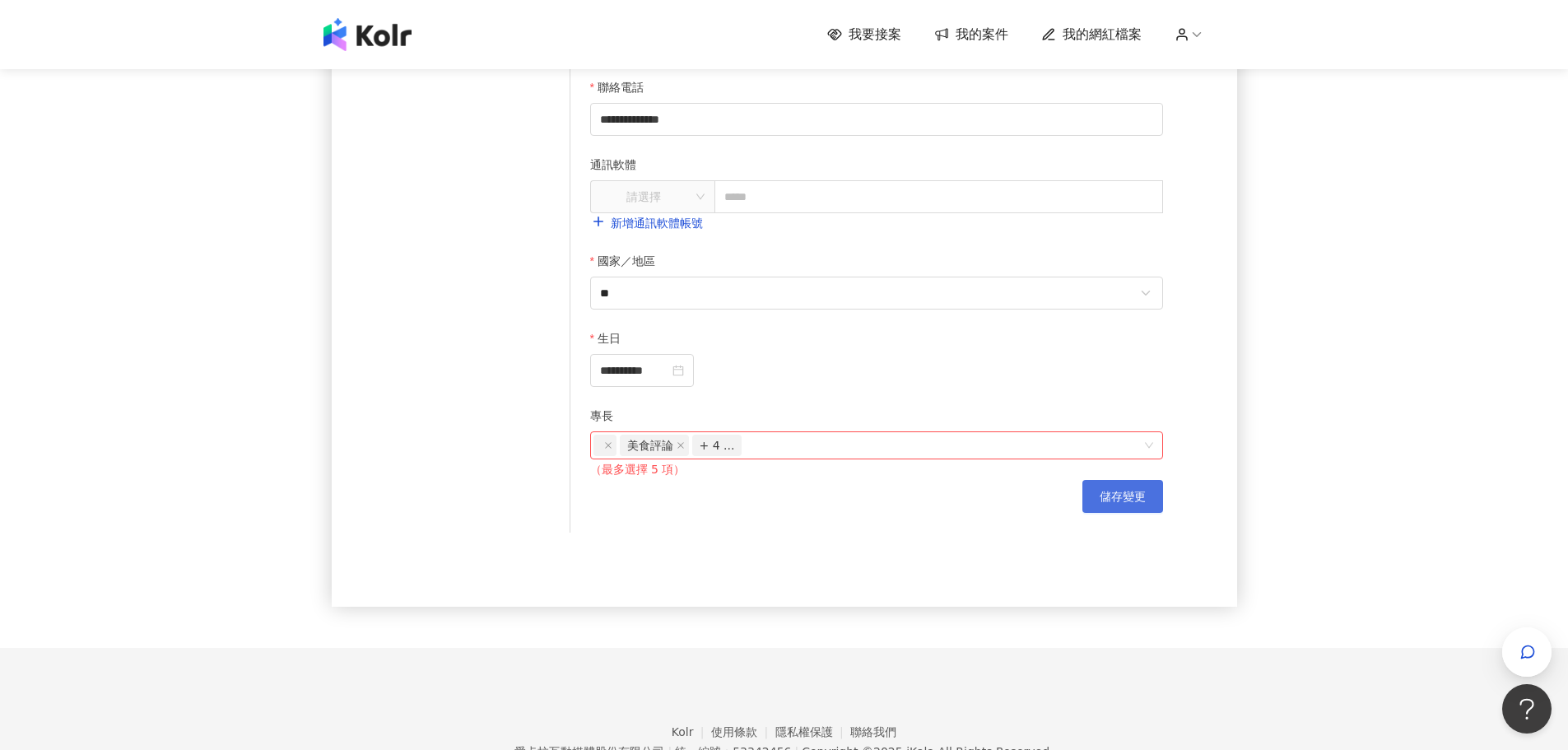
click at [1114, 497] on span "儲存變更" at bounding box center [1122, 497] width 46 height 13
click at [1118, 491] on span "儲存變更" at bounding box center [1122, 497] width 46 height 13
drag, startPoint x: 1149, startPoint y: 447, endPoint x: 797, endPoint y: 452, distance: 352.0
click at [1115, 449] on div "美食評論 + 4 ..." at bounding box center [877, 445] width 573 height 28
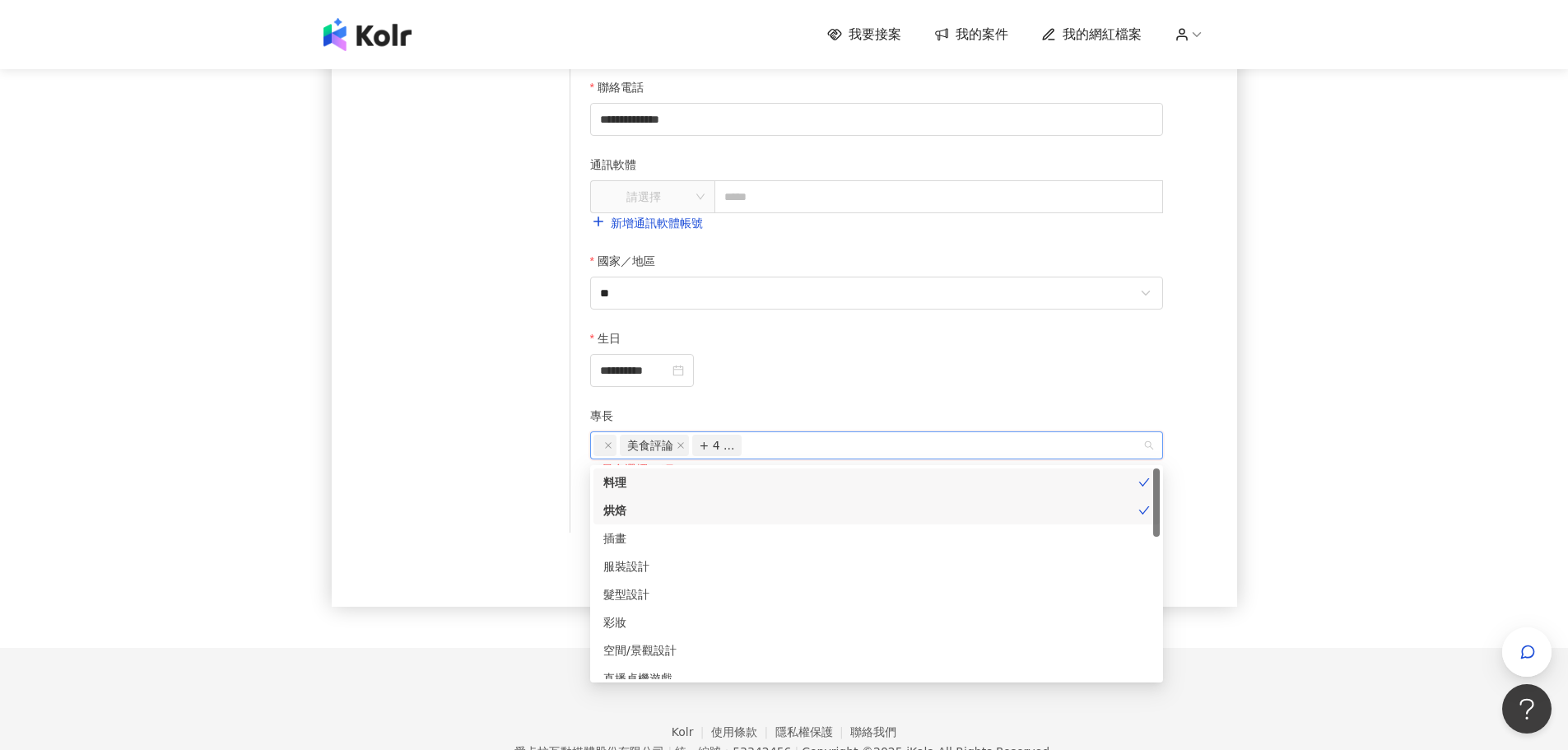
click at [633, 505] on div "烘焙" at bounding box center [871, 510] width 535 height 18
click at [922, 392] on form "**********" at bounding box center [877, 194] width 573 height 639
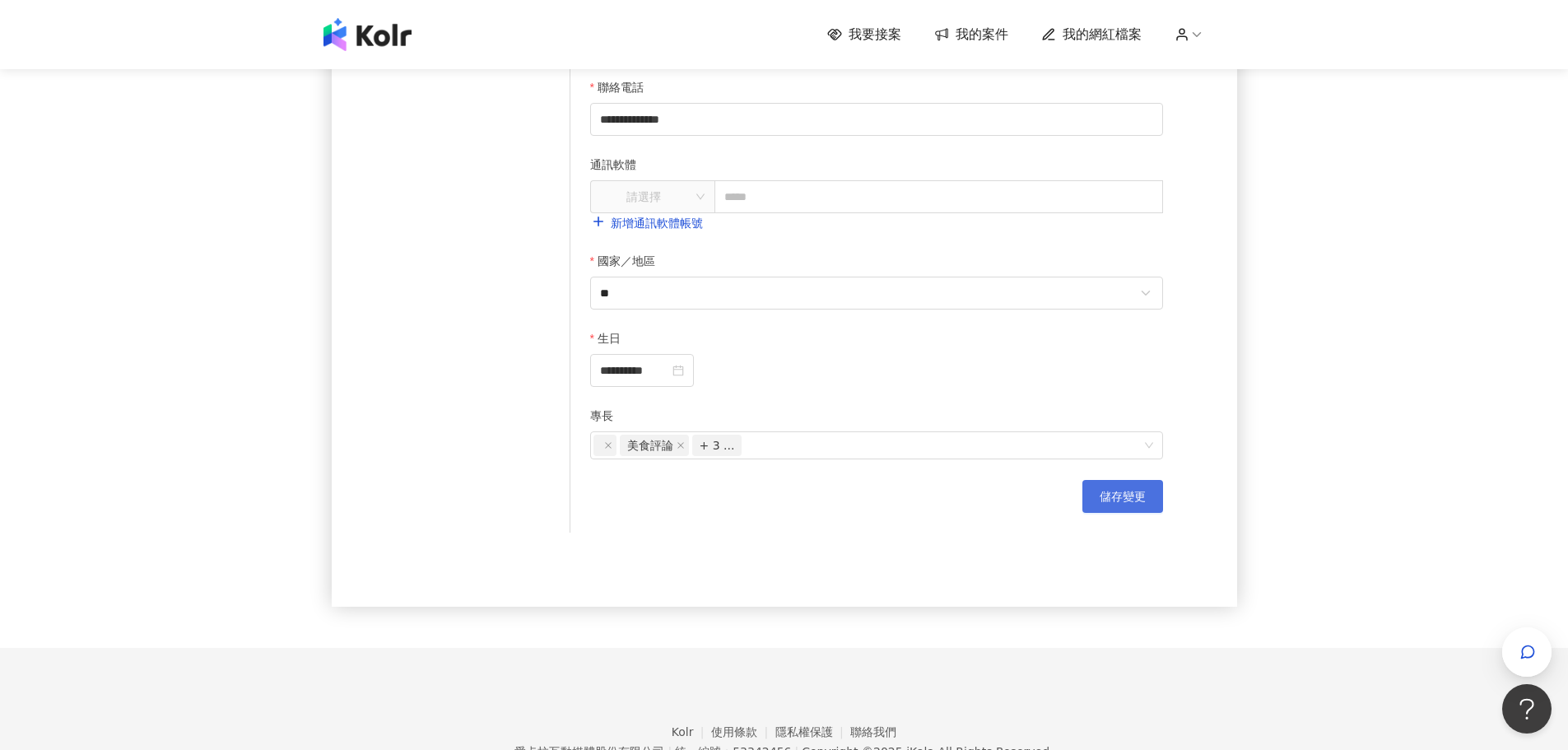
click at [1116, 503] on span "儲存變更" at bounding box center [1122, 497] width 46 height 13
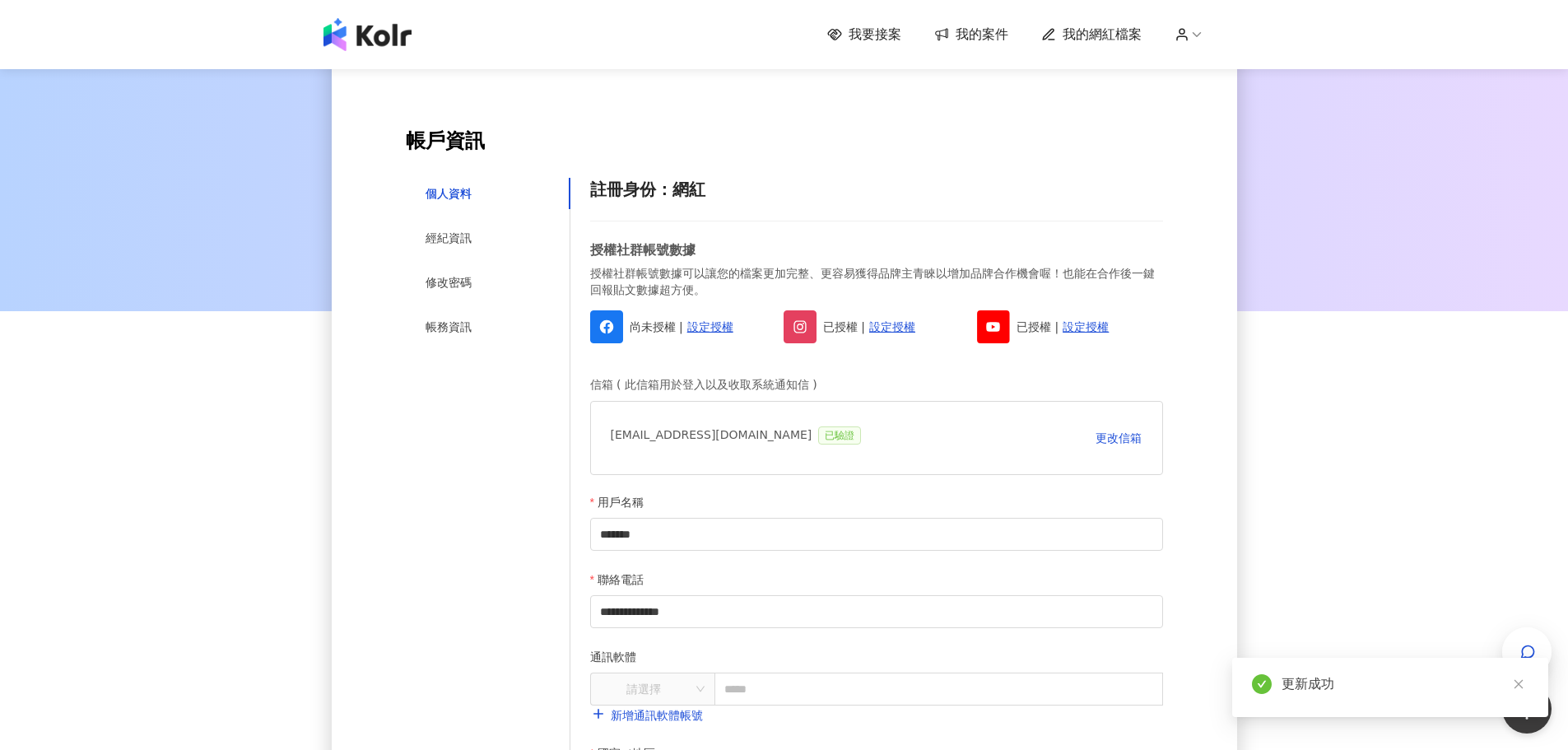
scroll to position [83, 0]
click at [448, 238] on div "經紀資訊" at bounding box center [448, 240] width 46 height 18
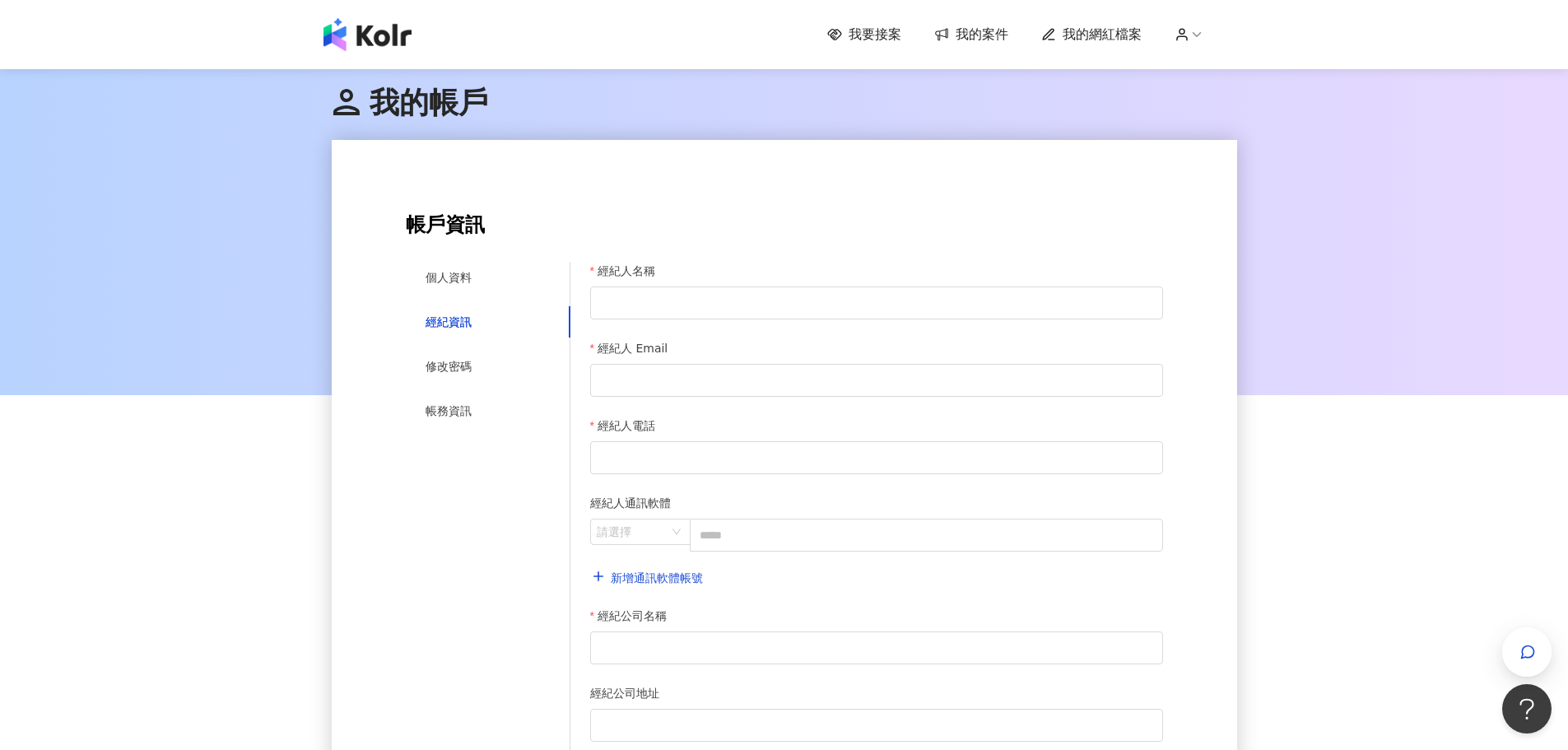
click at [883, 29] on span "我要接案" at bounding box center [875, 34] width 53 height 18
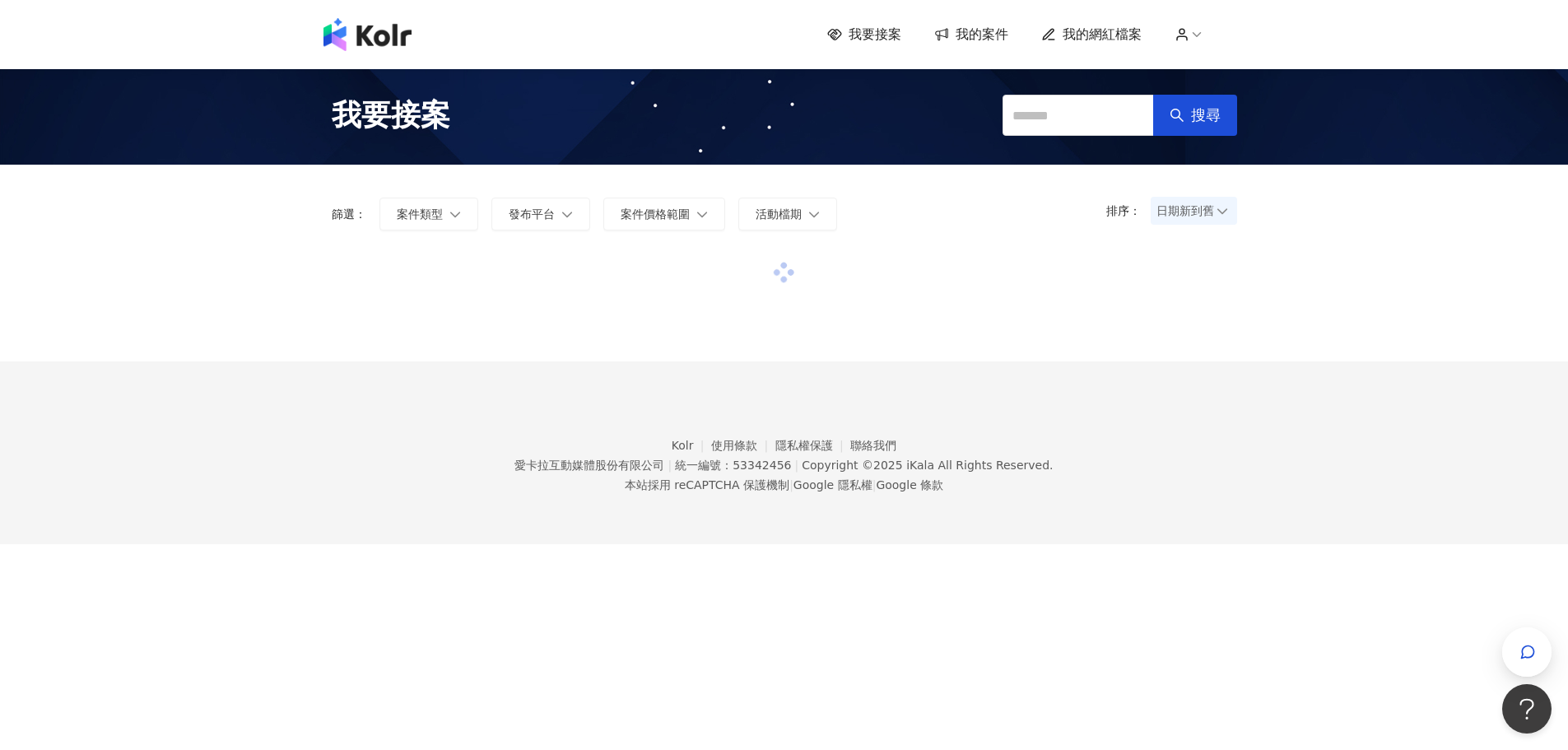
click at [1134, 31] on span "我的網紅檔案" at bounding box center [1102, 34] width 79 height 18
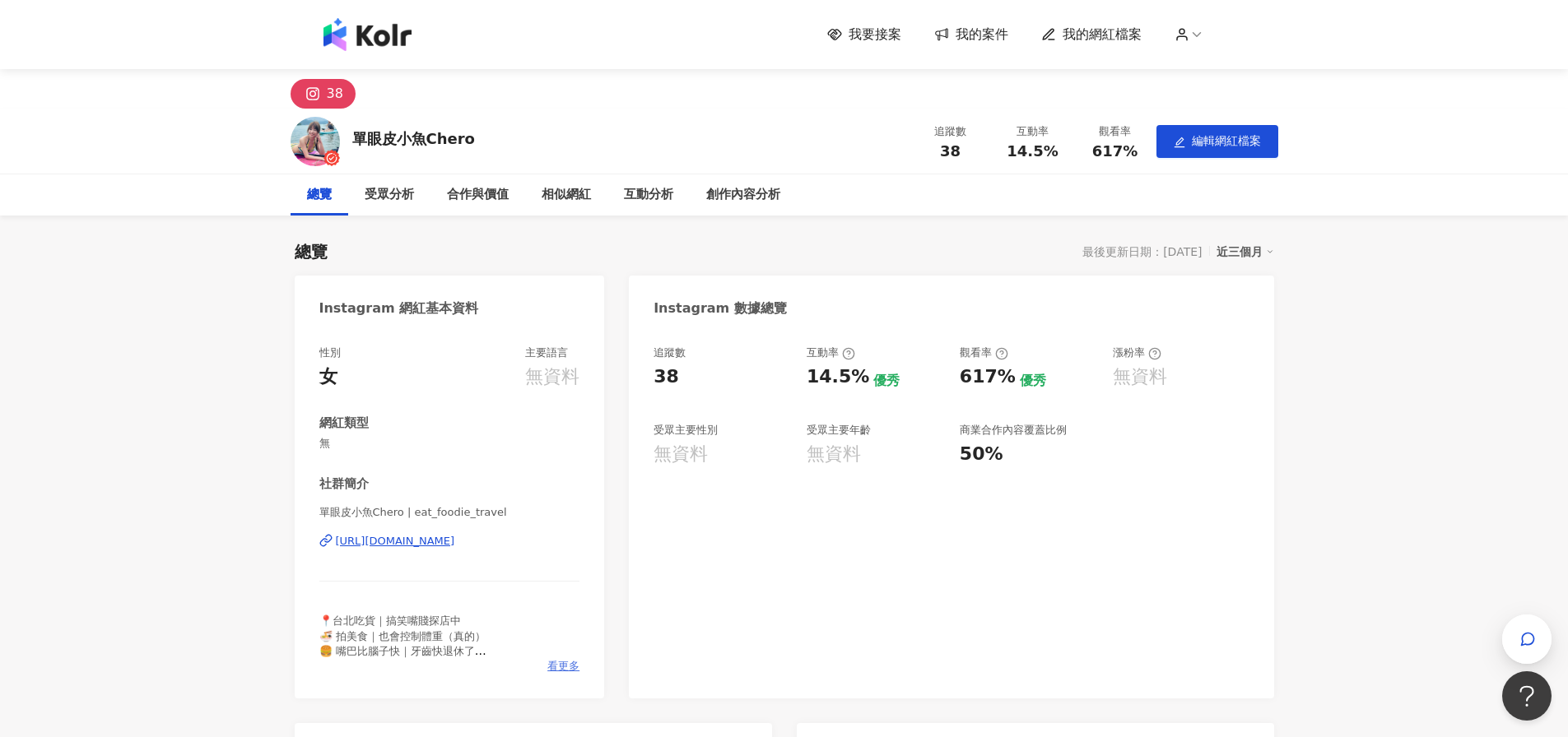
click at [570, 667] on span "看更多" at bounding box center [563, 666] width 32 height 15
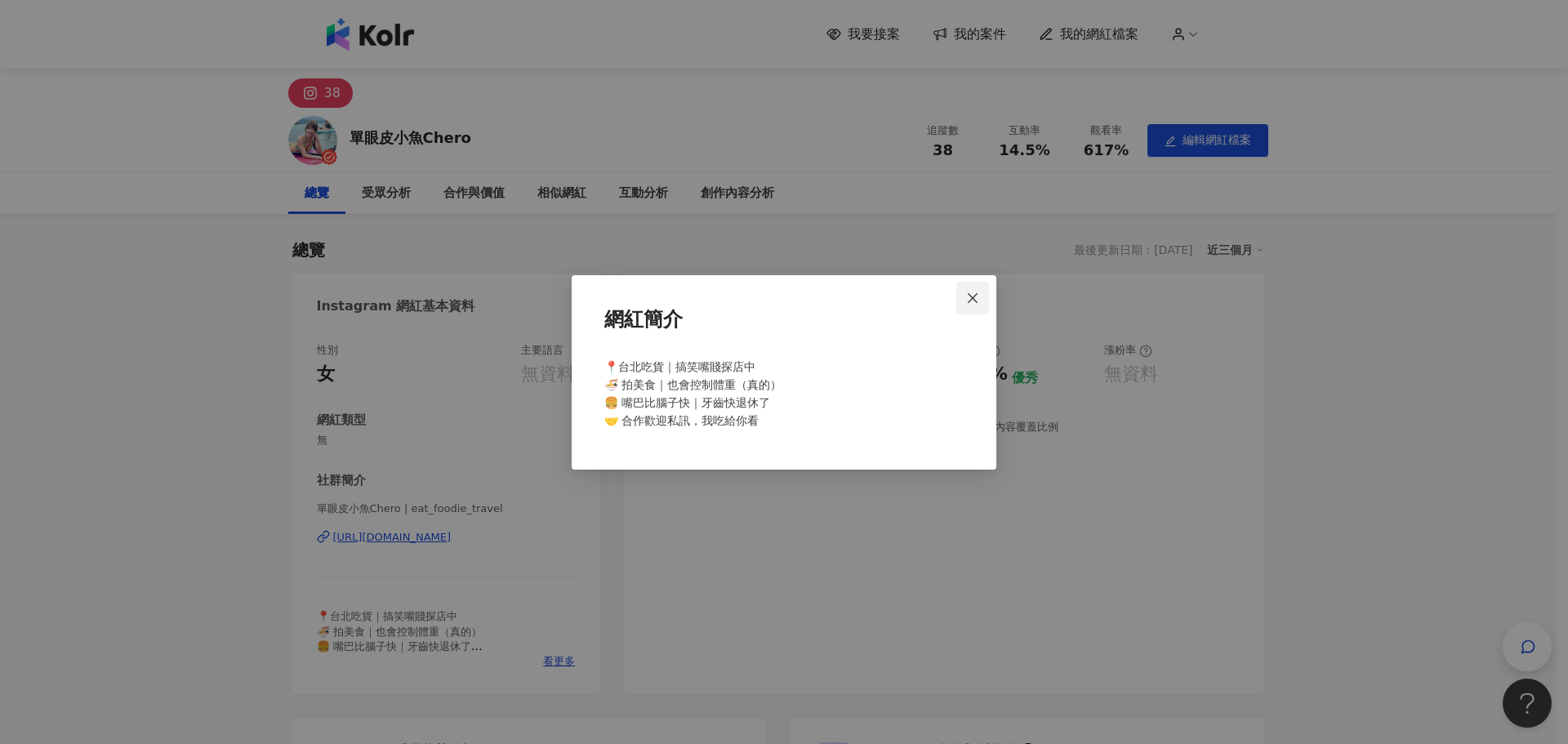
click at [973, 294] on icon "close" at bounding box center [972, 298] width 13 height 13
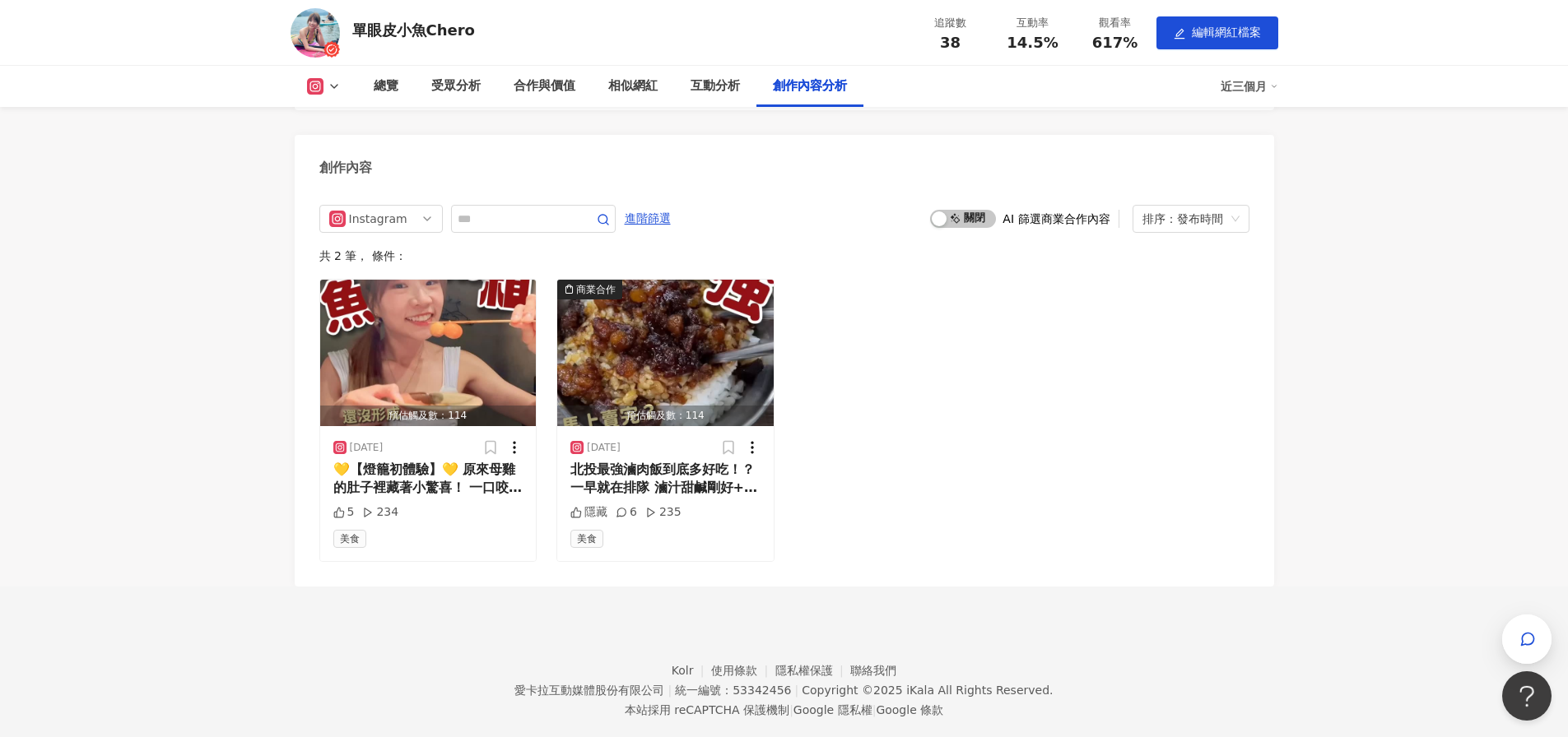
scroll to position [4203, 0]
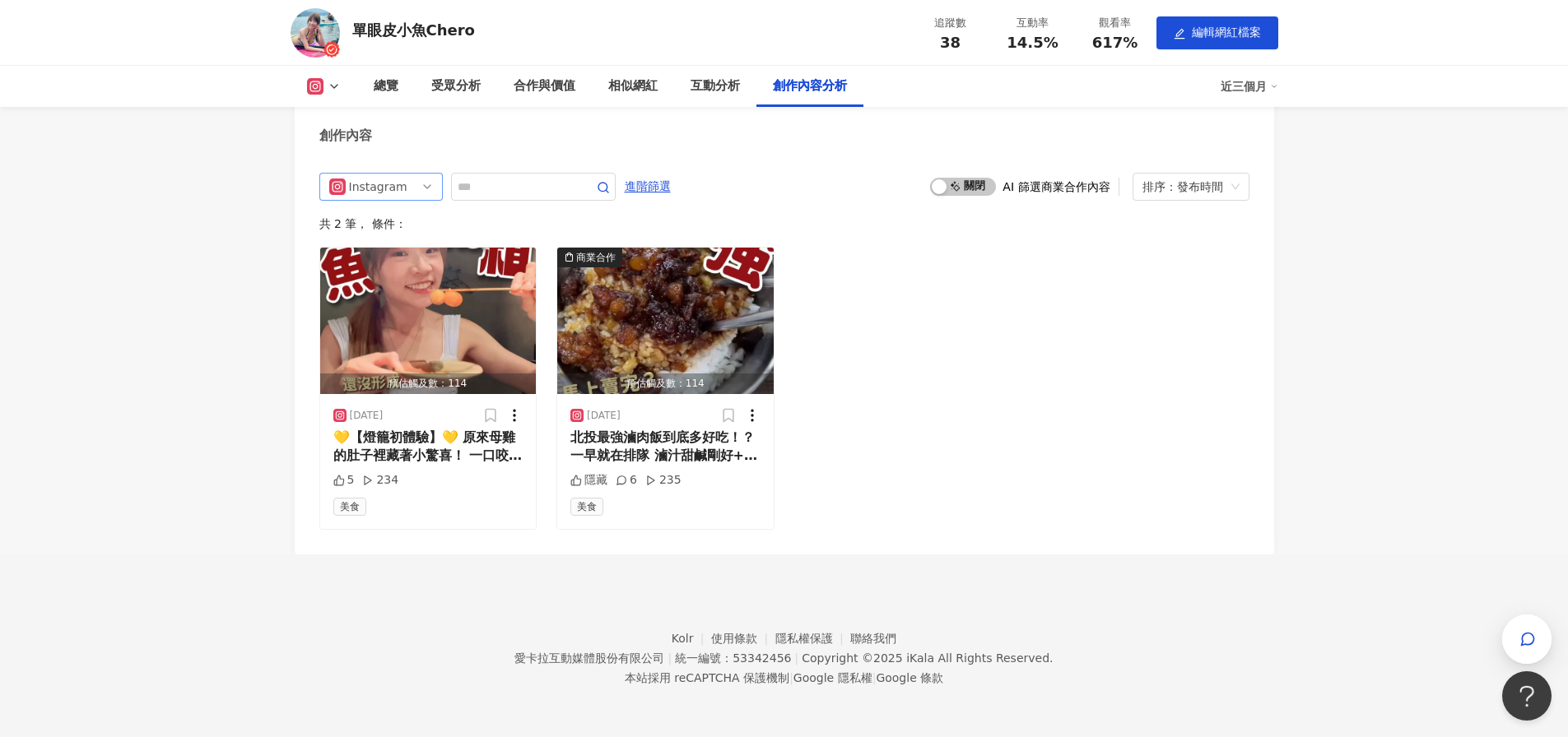
click at [421, 179] on span "Instagram" at bounding box center [380, 186] width 104 height 26
click at [407, 224] on div "不分平台" at bounding box center [381, 221] width 98 height 18
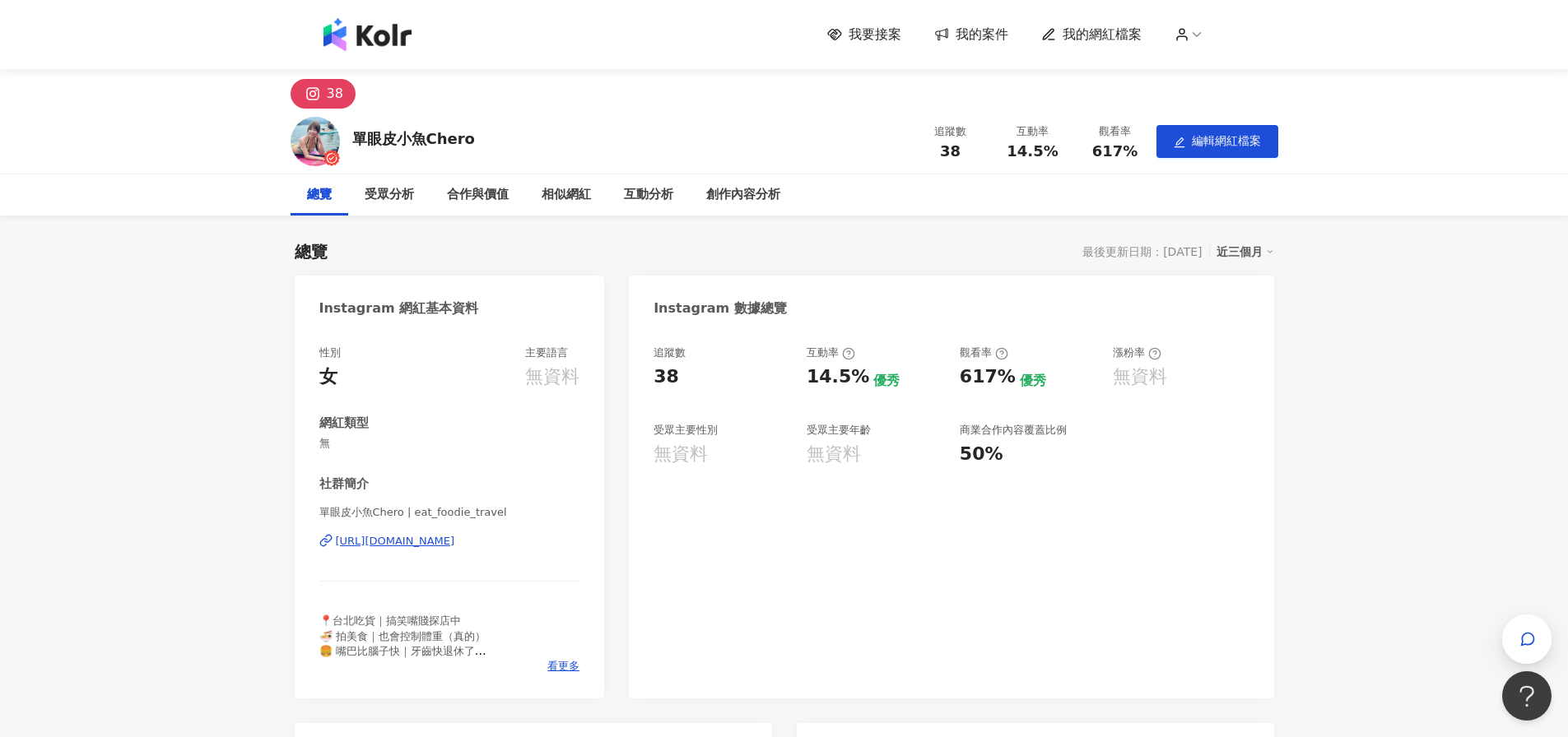
click at [1202, 37] on icon at bounding box center [1196, 34] width 15 height 15
click at [1230, 70] on link "帳戶設定" at bounding box center [1236, 64] width 46 height 13
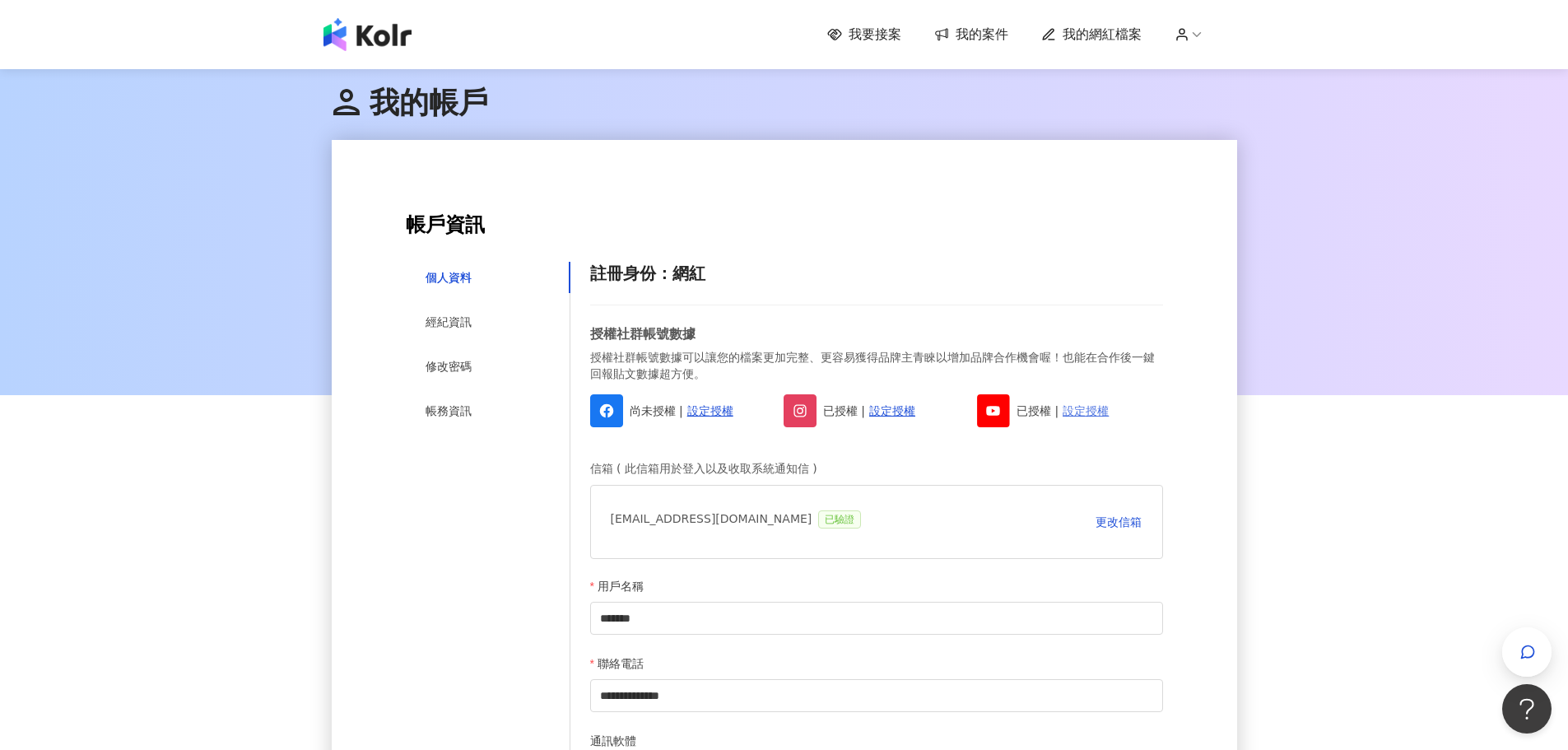
click at [1096, 409] on link "設定授權" at bounding box center [1086, 410] width 46 height 18
click at [1107, 41] on span "我的網紅檔案" at bounding box center [1102, 34] width 79 height 18
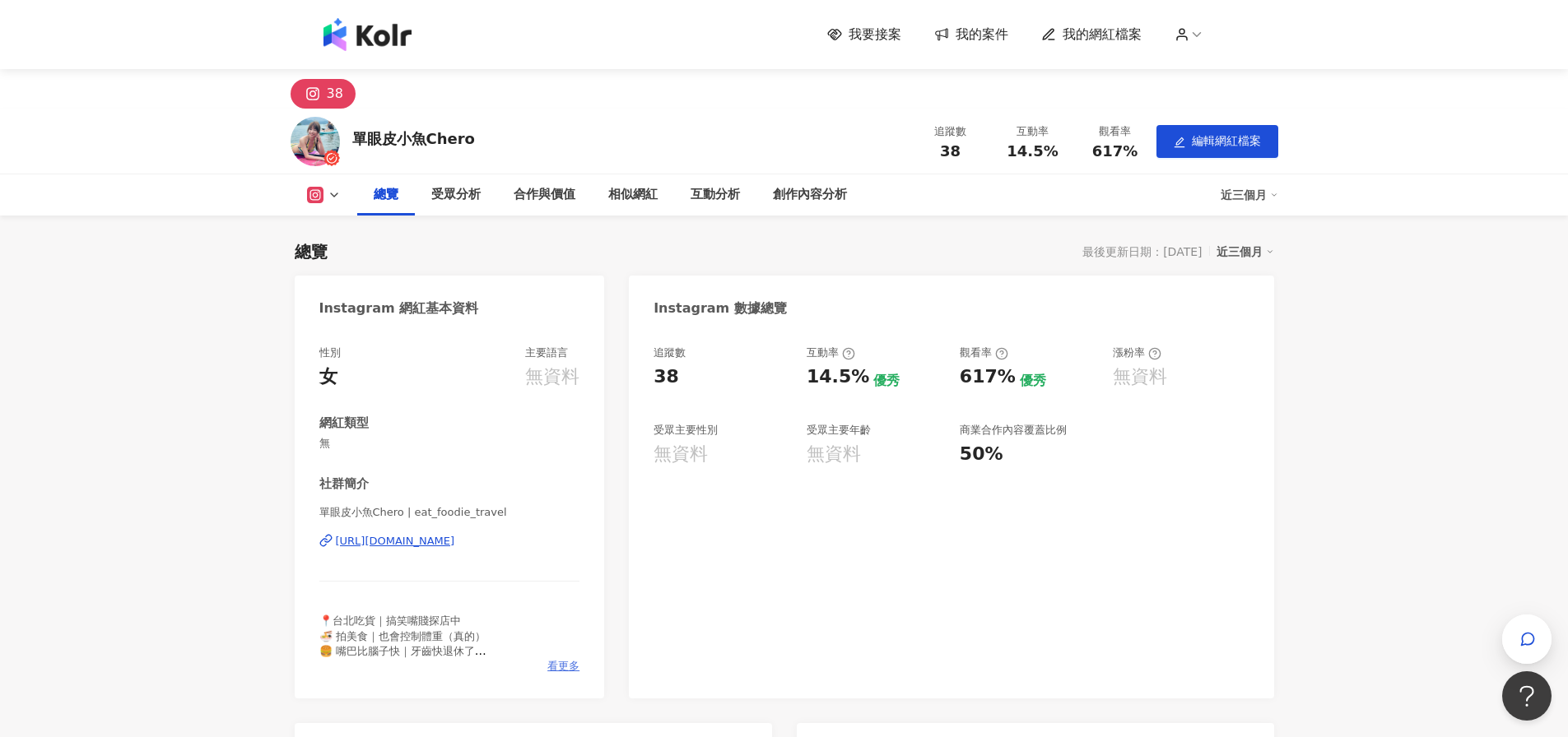
click at [567, 672] on span "看更多" at bounding box center [563, 666] width 32 height 15
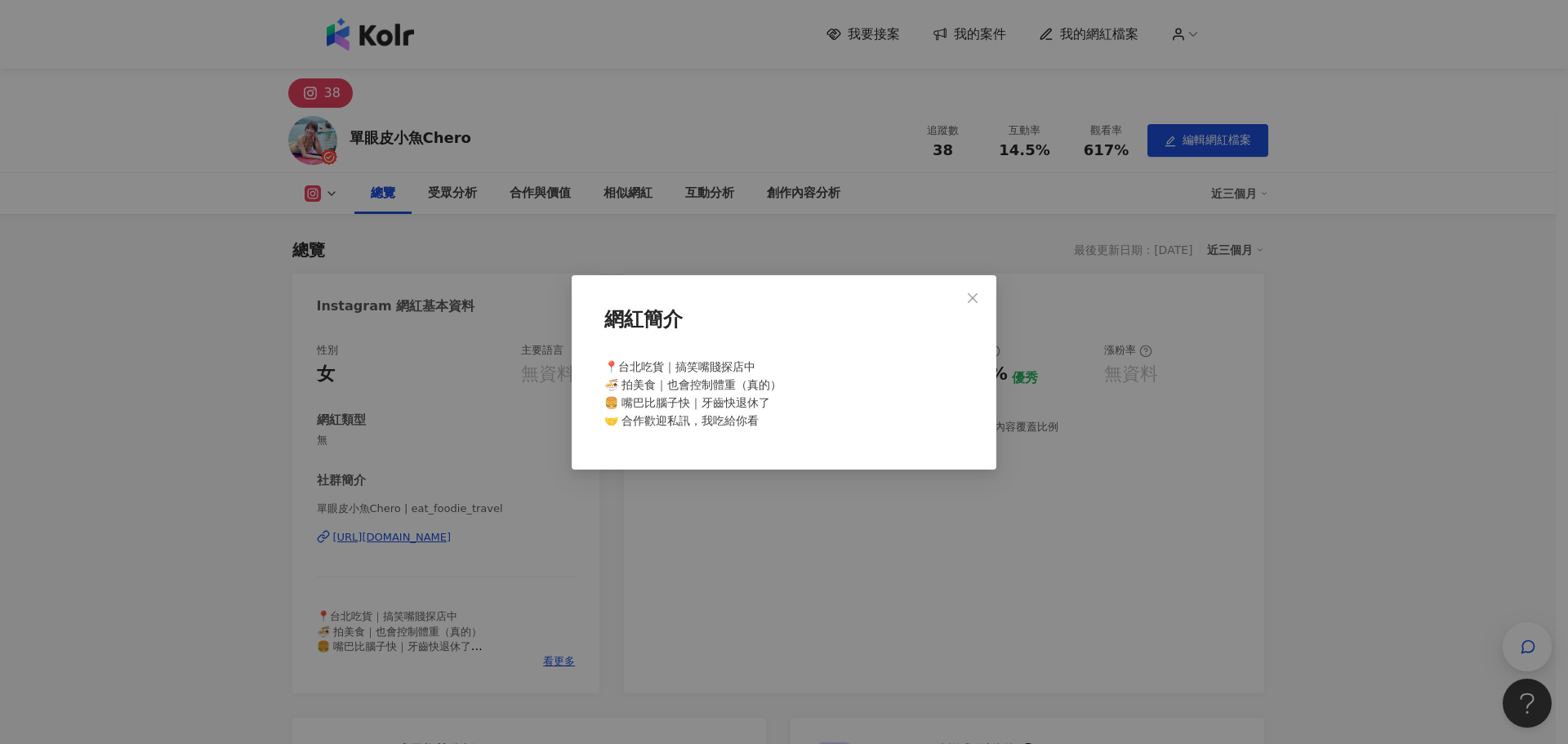
click at [562, 663] on div "網紅簡介 📍台北吃貨｜搞笑嘴賤探店中 🍜 拍美食｜也會控制體重（真的） 🍔 嘴巴比腦子快｜牙齒快退休了 🤝 合作歡迎私訊，我吃給你看" at bounding box center [784, 372] width 1568 height 744
